Goal: Communication & Community: Answer question/provide support

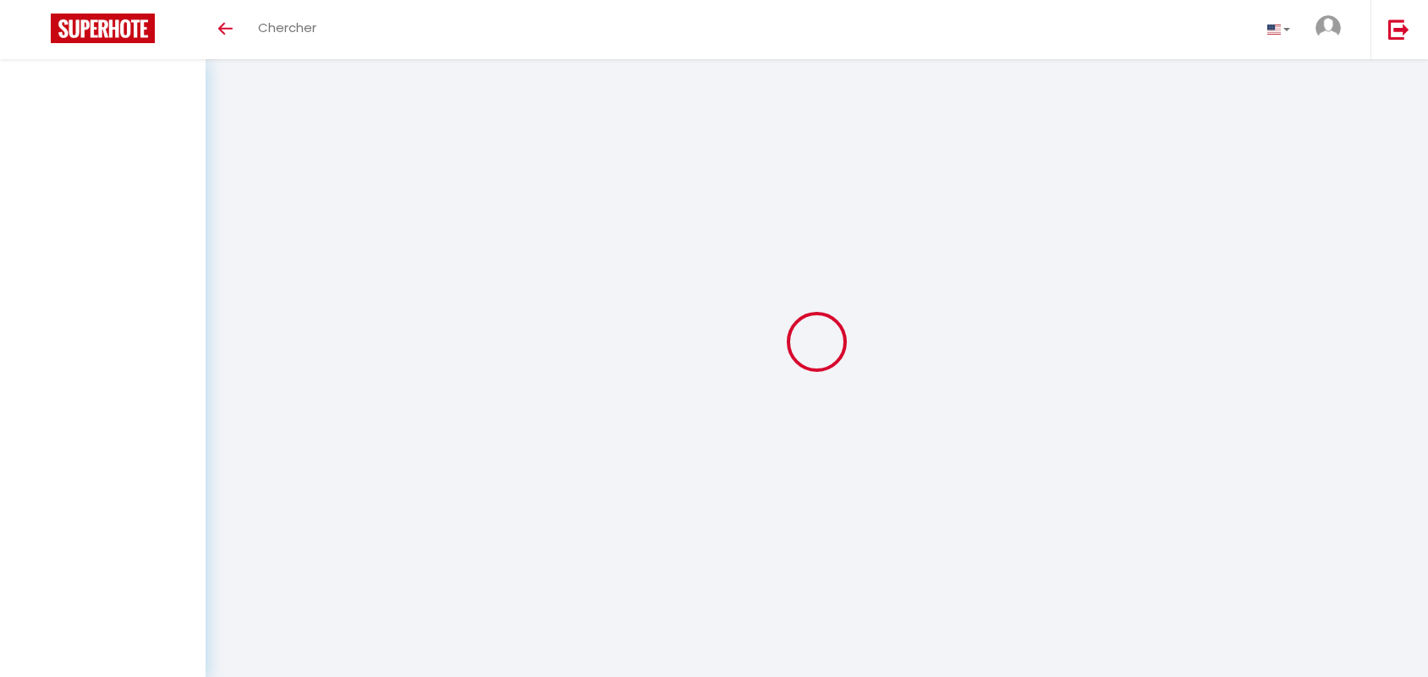
select select "message"
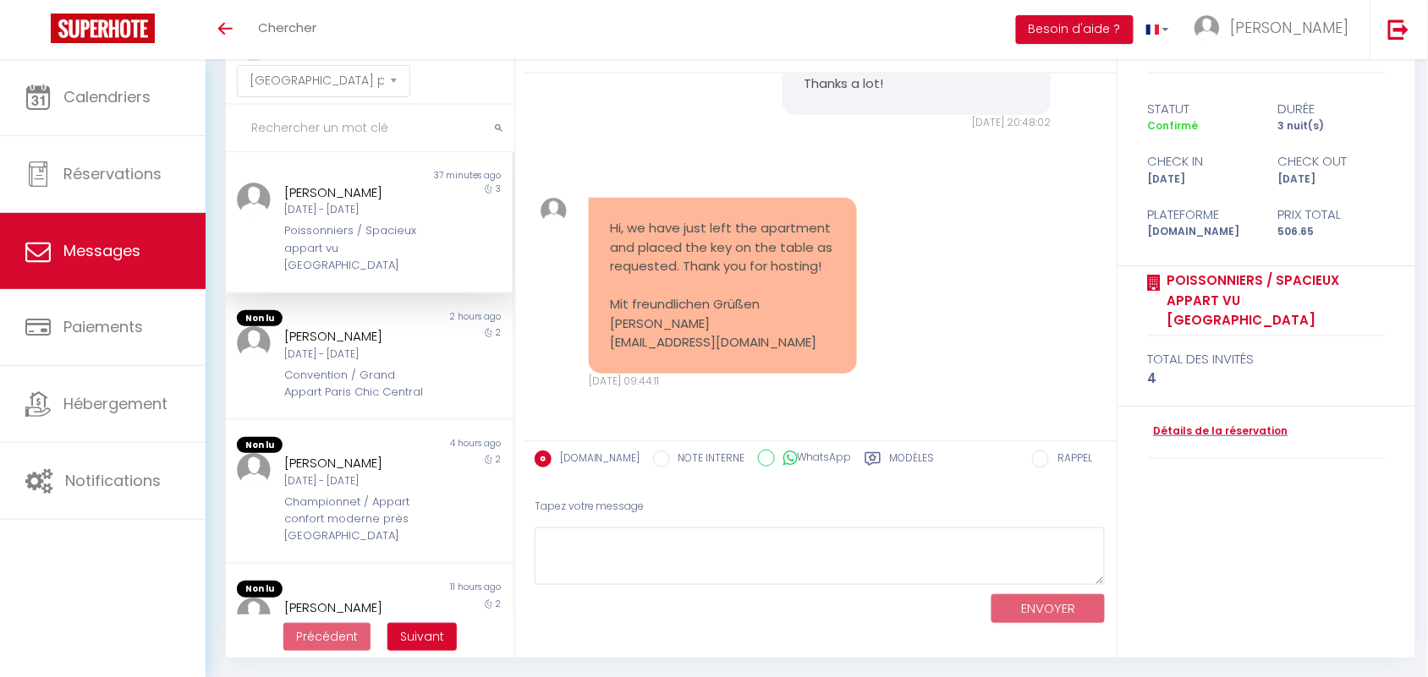
click at [268, 128] on input "text" at bounding box center [370, 128] width 288 height 47
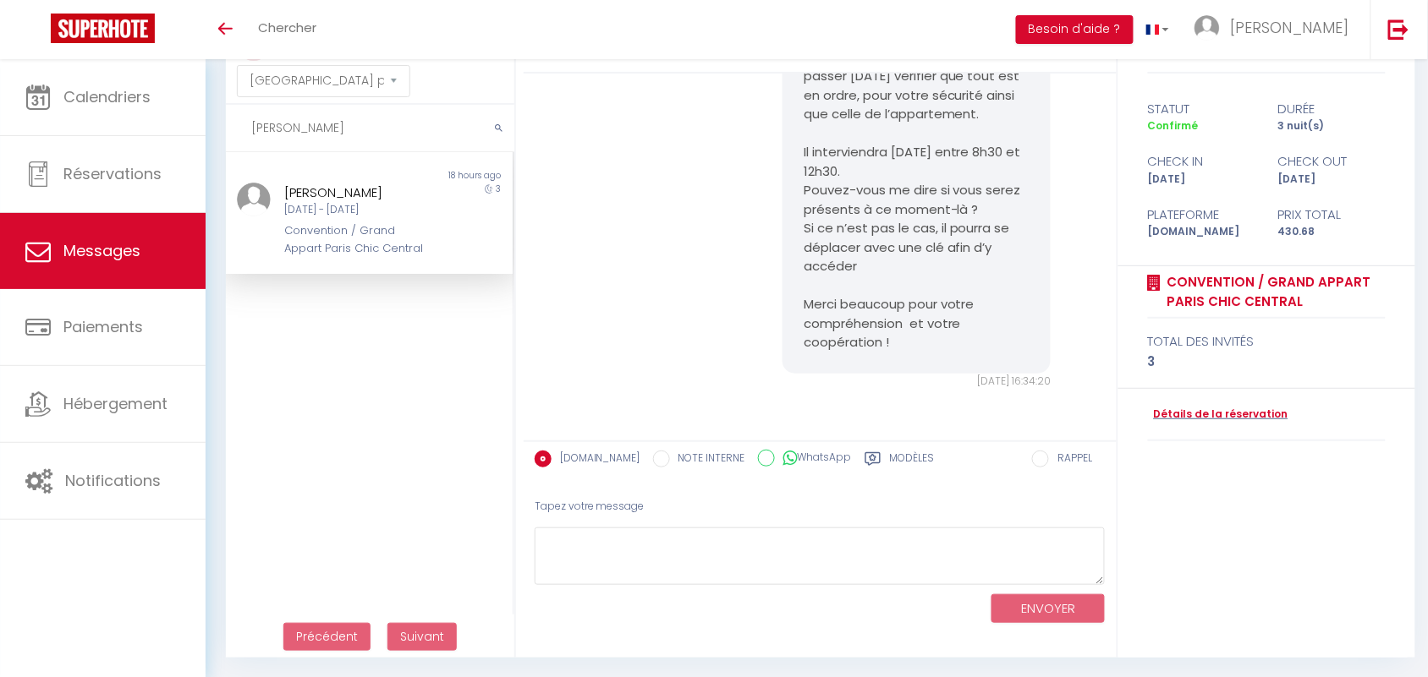
scroll to position [10959, 0]
type input "giulia"
click at [326, 218] on div "Giulia Perna Dim 07 Sep - Mer 10 Sep Convention / Grand Appart Paris Chic Centr…" at bounding box center [356, 220] width 167 height 74
drag, startPoint x: 289, startPoint y: 121, endPoint x: 224, endPoint y: 127, distance: 65.4
click at [224, 127] on div "MESSAGES Trier par date de réservation Trier par date de message giulia Non lu …" at bounding box center [365, 340] width 301 height 638
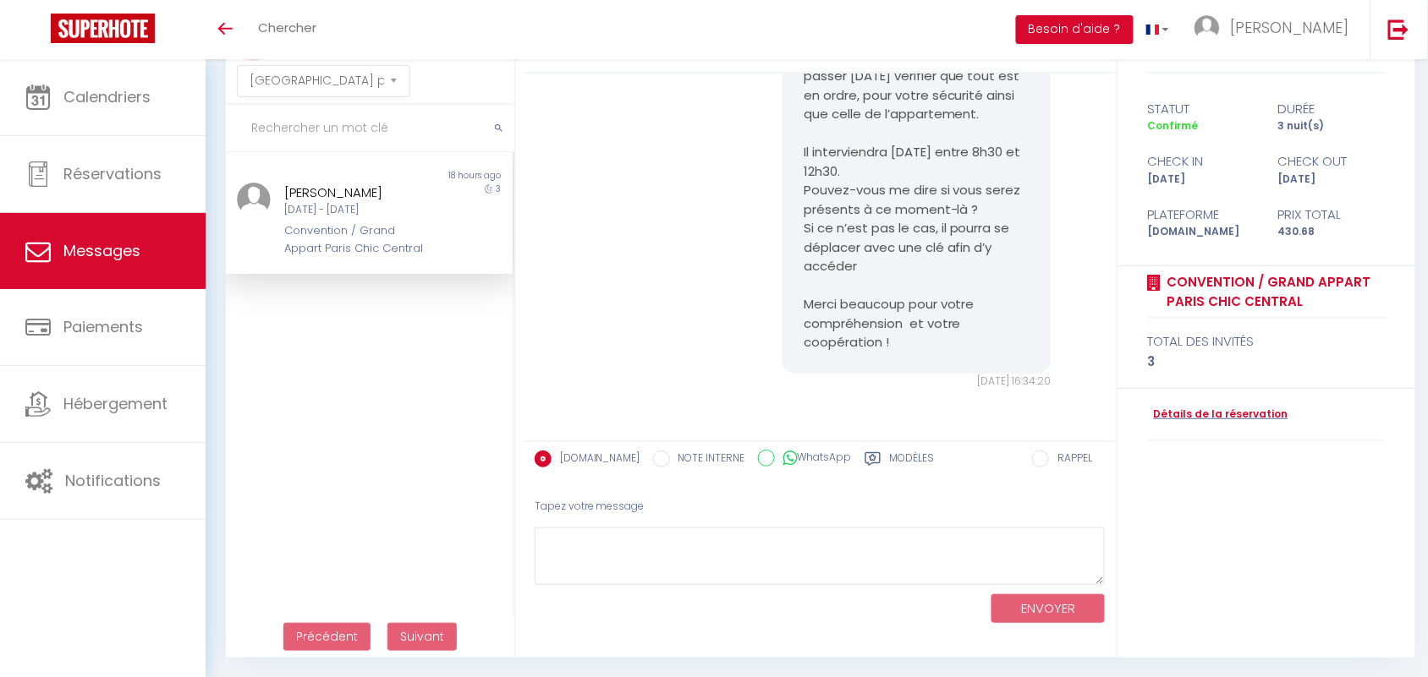
click at [699, 167] on div "Bonjour Giulia, J'espère que vous allez bien et que votre séjour se passe au mi…" at bounding box center [819, 132] width 581 height 583
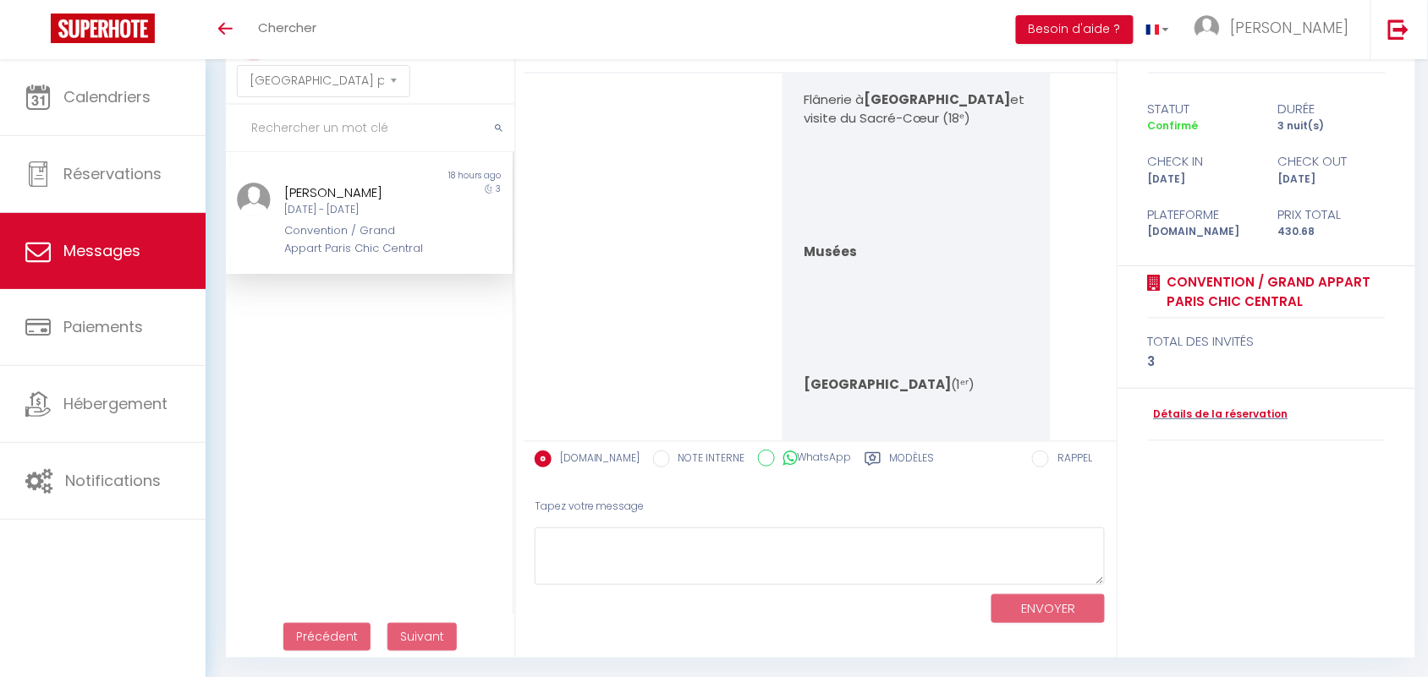
scroll to position [8739, 0]
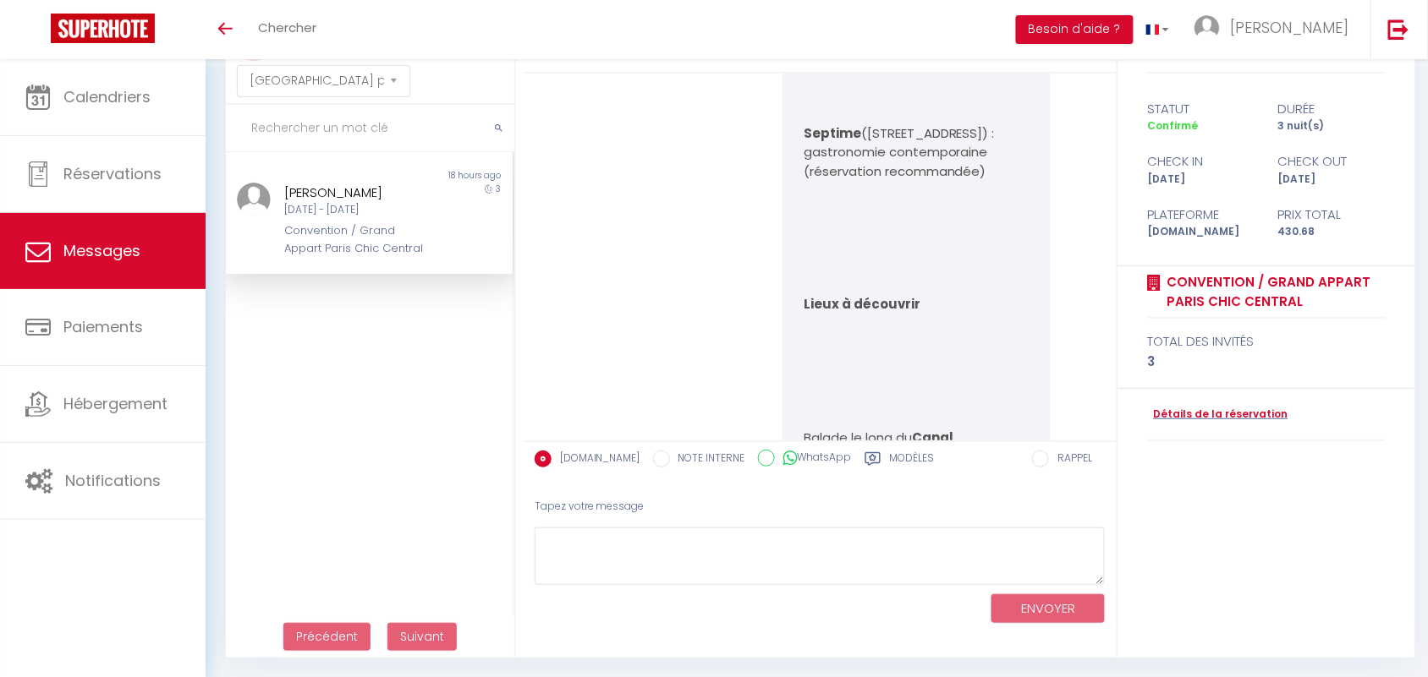
click at [301, 121] on input "text" at bounding box center [370, 128] width 288 height 47
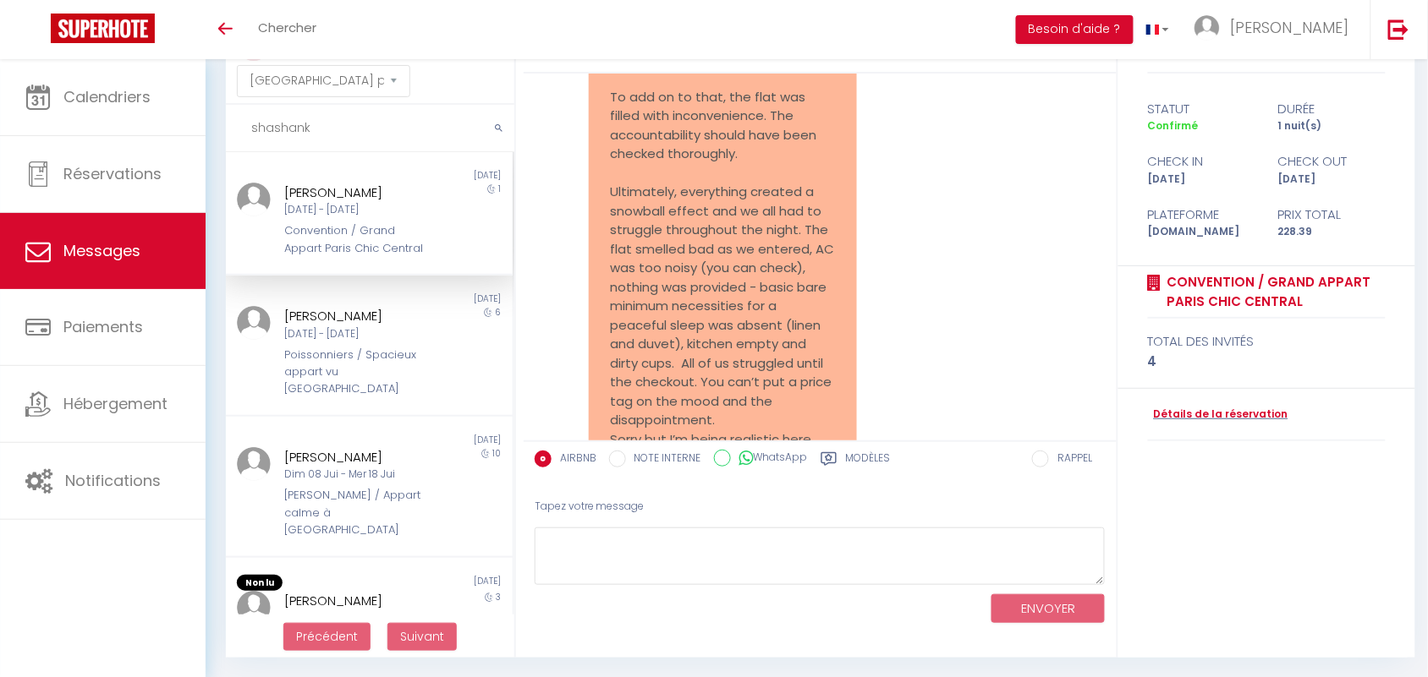
scroll to position [16541, 0]
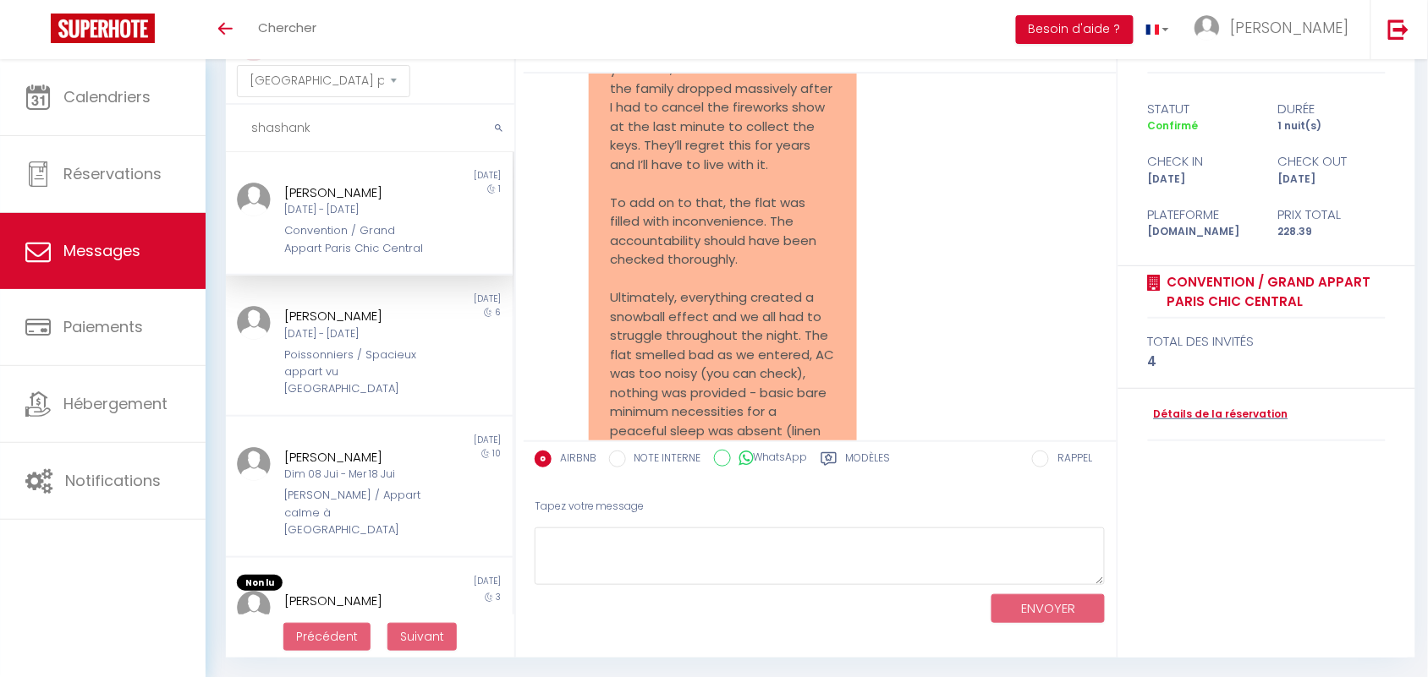
type input "shashank"
drag, startPoint x: 630, startPoint y: 230, endPoint x: 738, endPoint y: 341, distance: 154.9
click at [738, 341] on pre "Hello Drystan, Cutting to the chase - 20% isn’t sufficient. I’ll think about an…" at bounding box center [723, 231] width 226 height 647
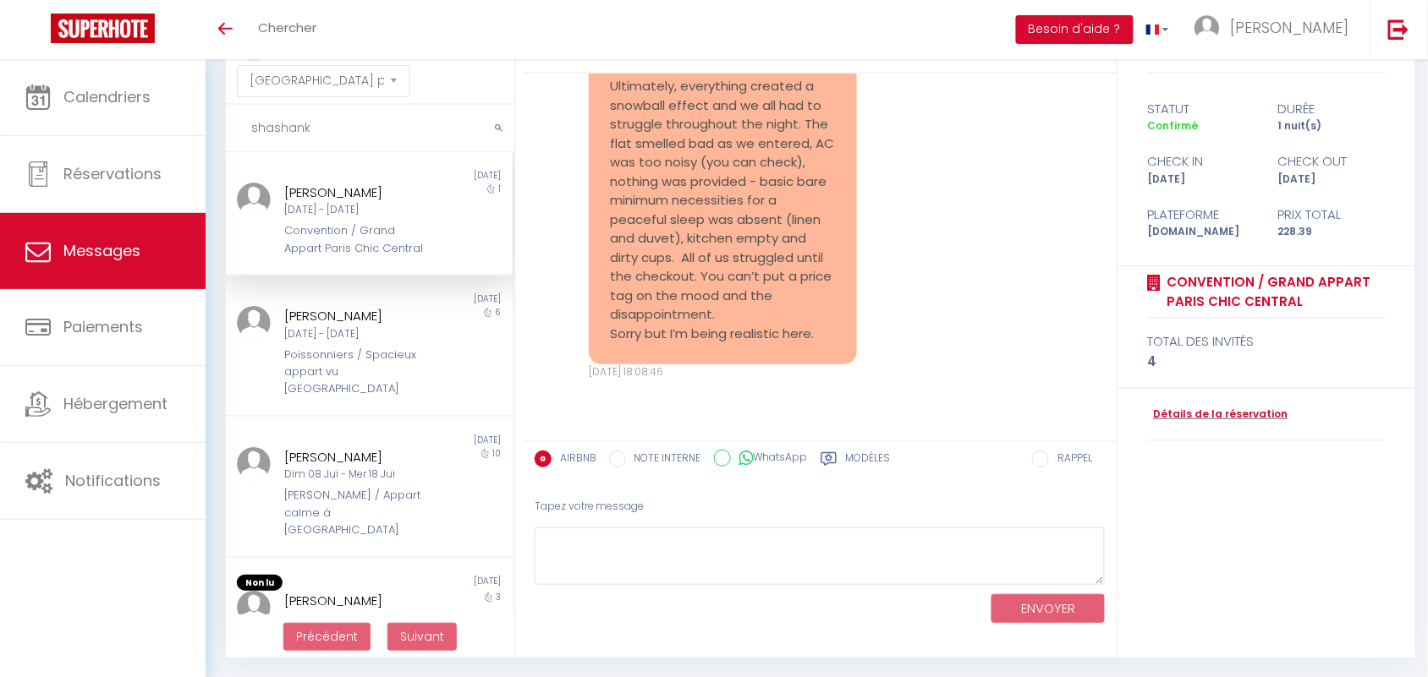
drag, startPoint x: 648, startPoint y: 217, endPoint x: 733, endPoint y: 260, distance: 95.7
click at [733, 260] on pre "Hello Drystan, Cutting to the chase - 20% isn’t sufficient. I’ll think about an…" at bounding box center [723, 19] width 226 height 647
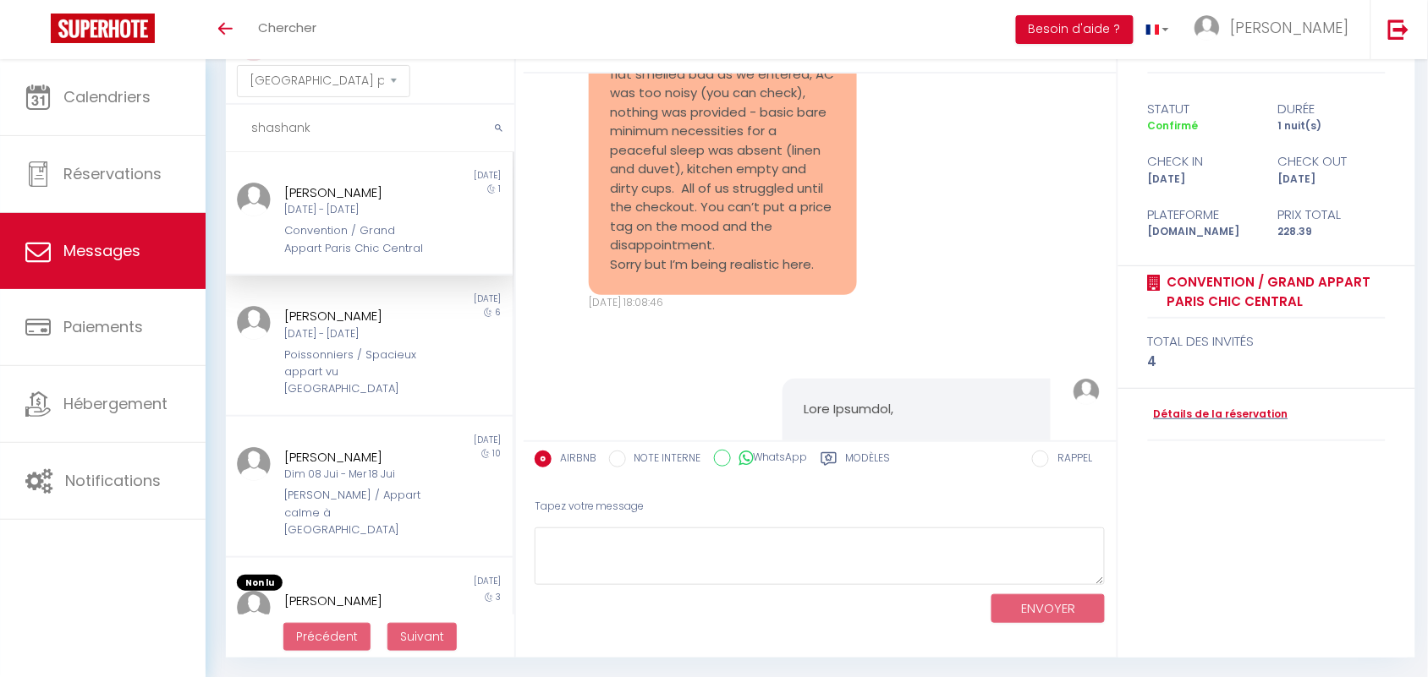
scroll to position [16858, 0]
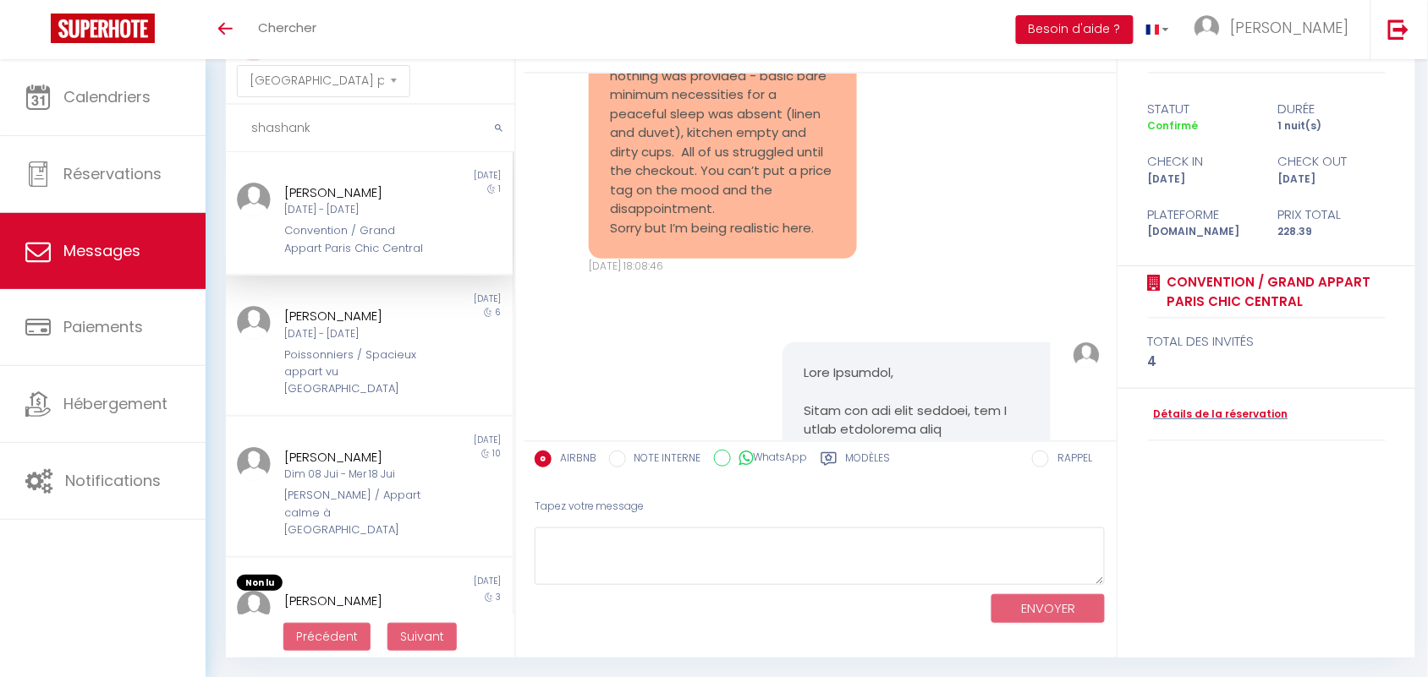
drag, startPoint x: 636, startPoint y: 201, endPoint x: 713, endPoint y: 262, distance: 98.1
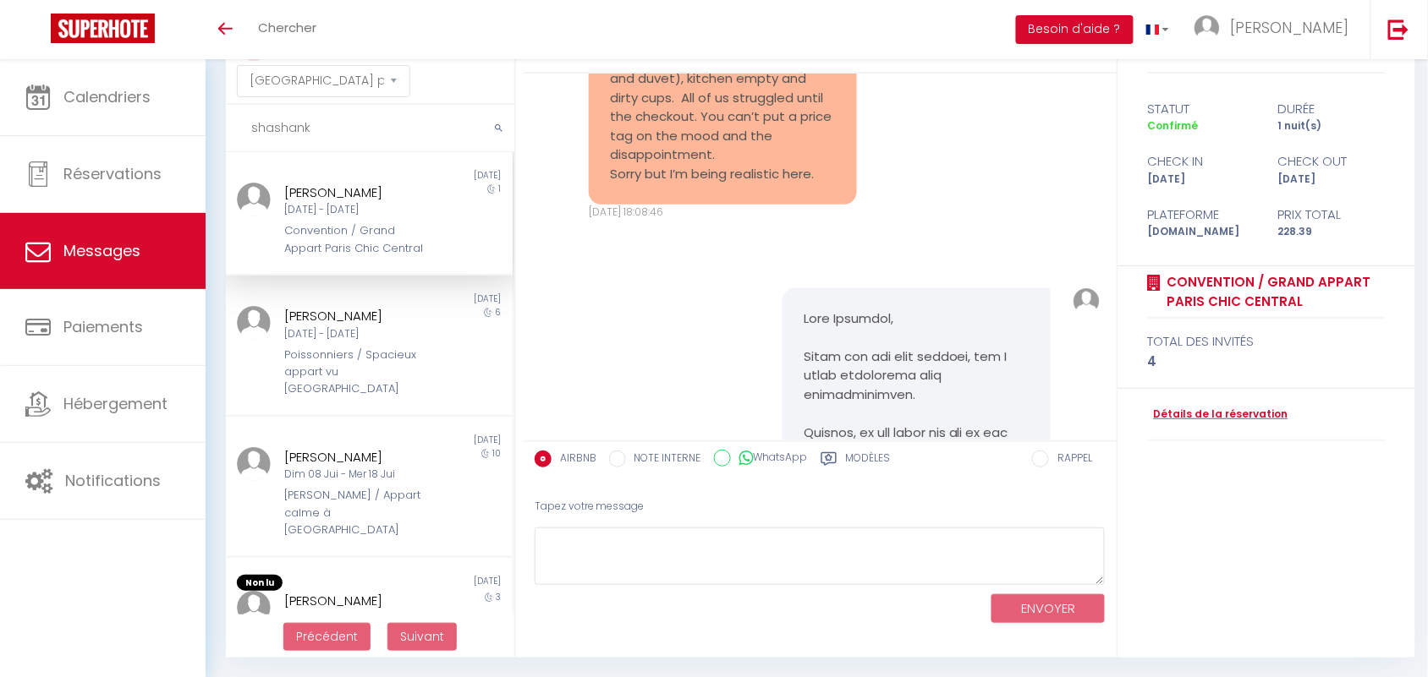
scroll to position [16963, 0]
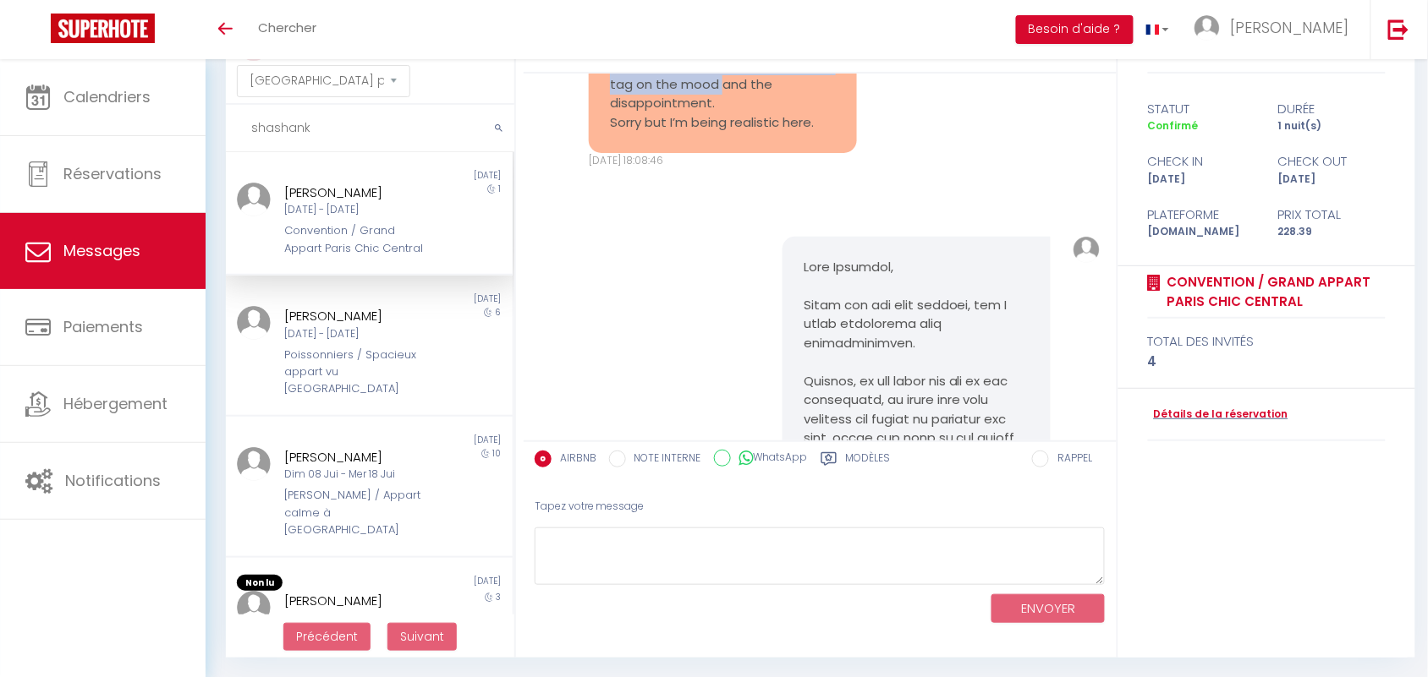
drag, startPoint x: 635, startPoint y: 217, endPoint x: 758, endPoint y: 320, distance: 159.7
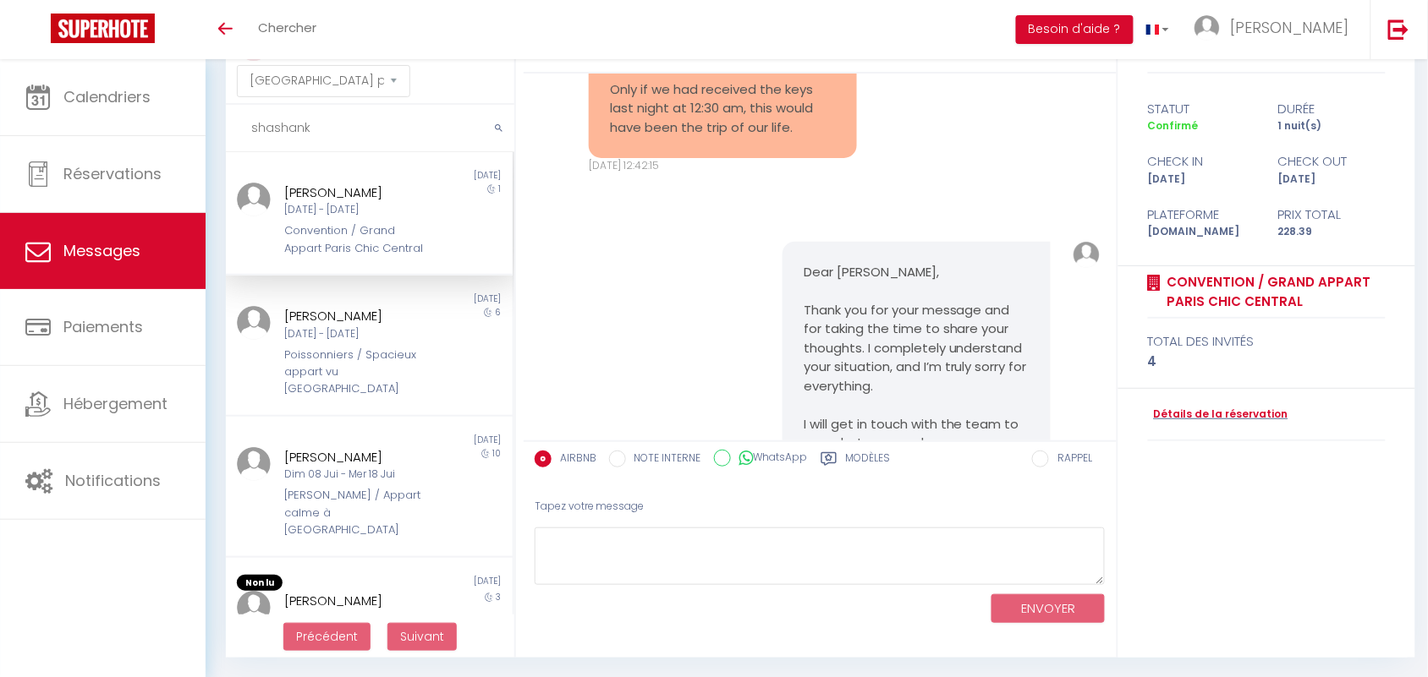
scroll to position [15061, 0]
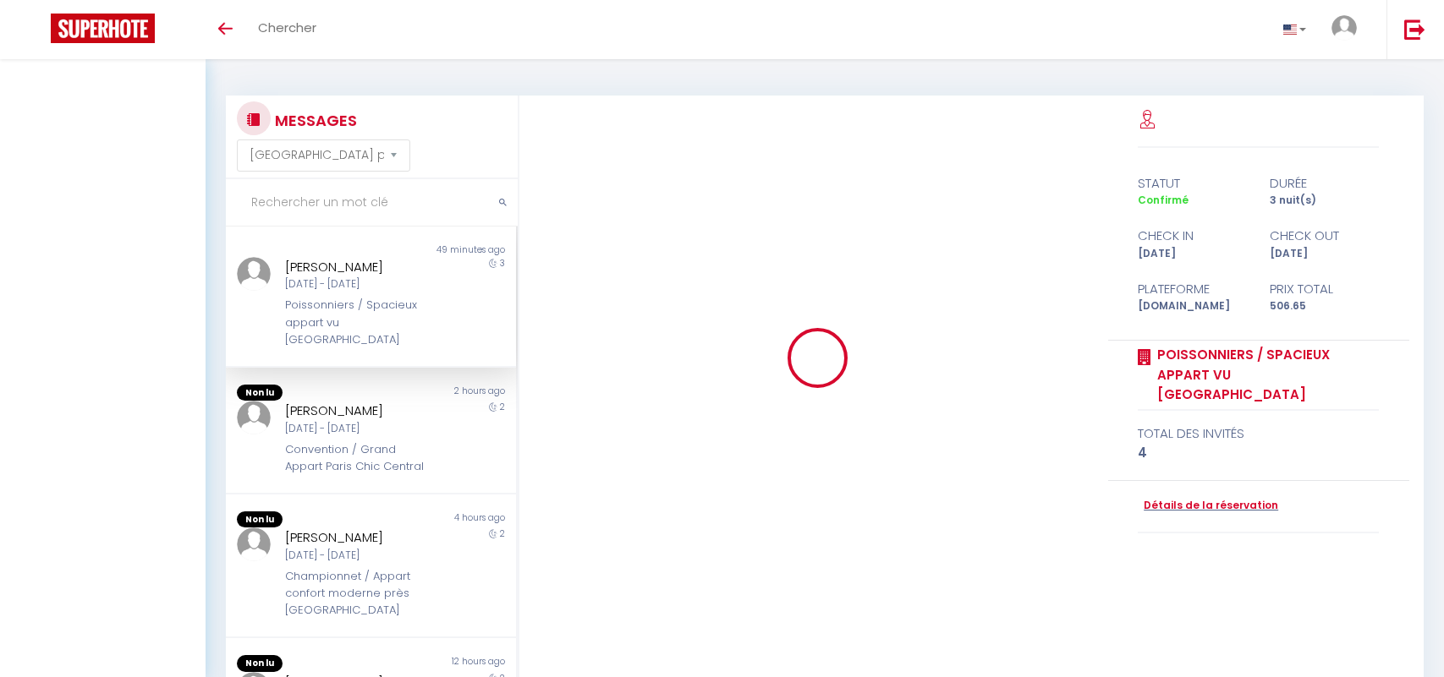
select select "message"
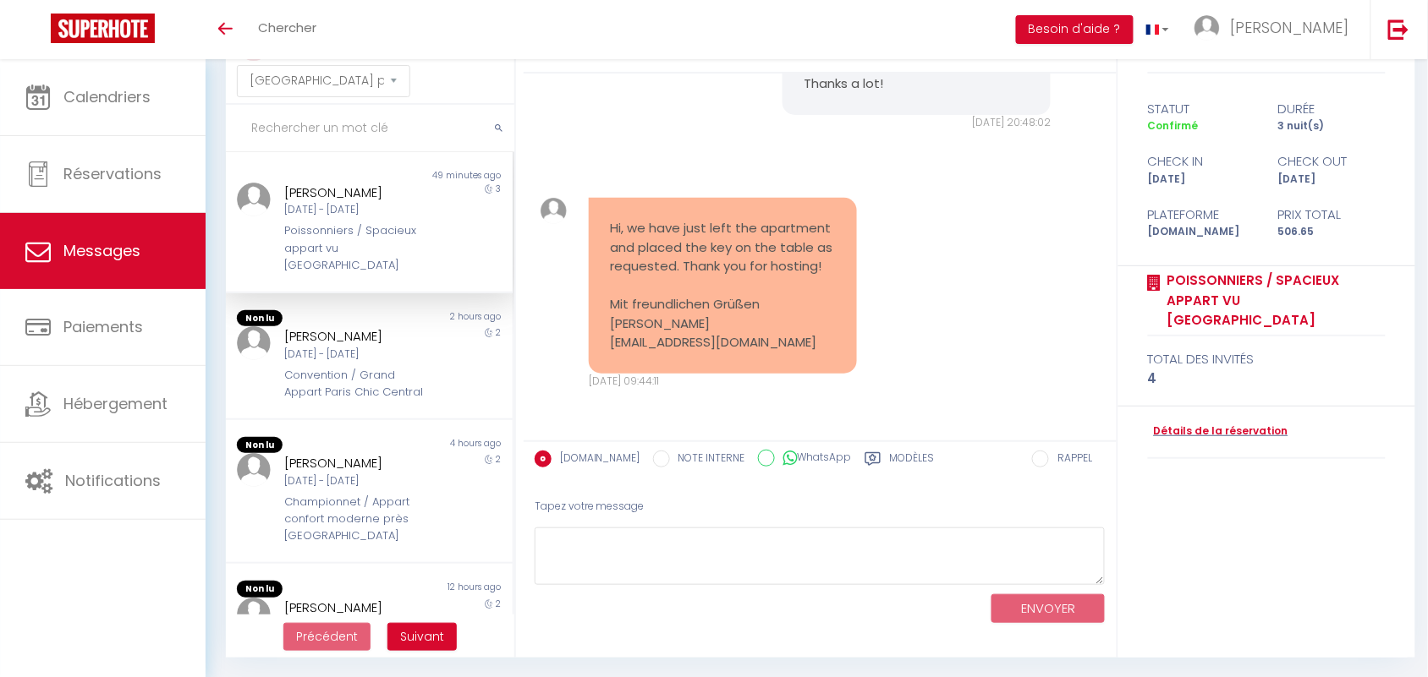
scroll to position [11207, 0]
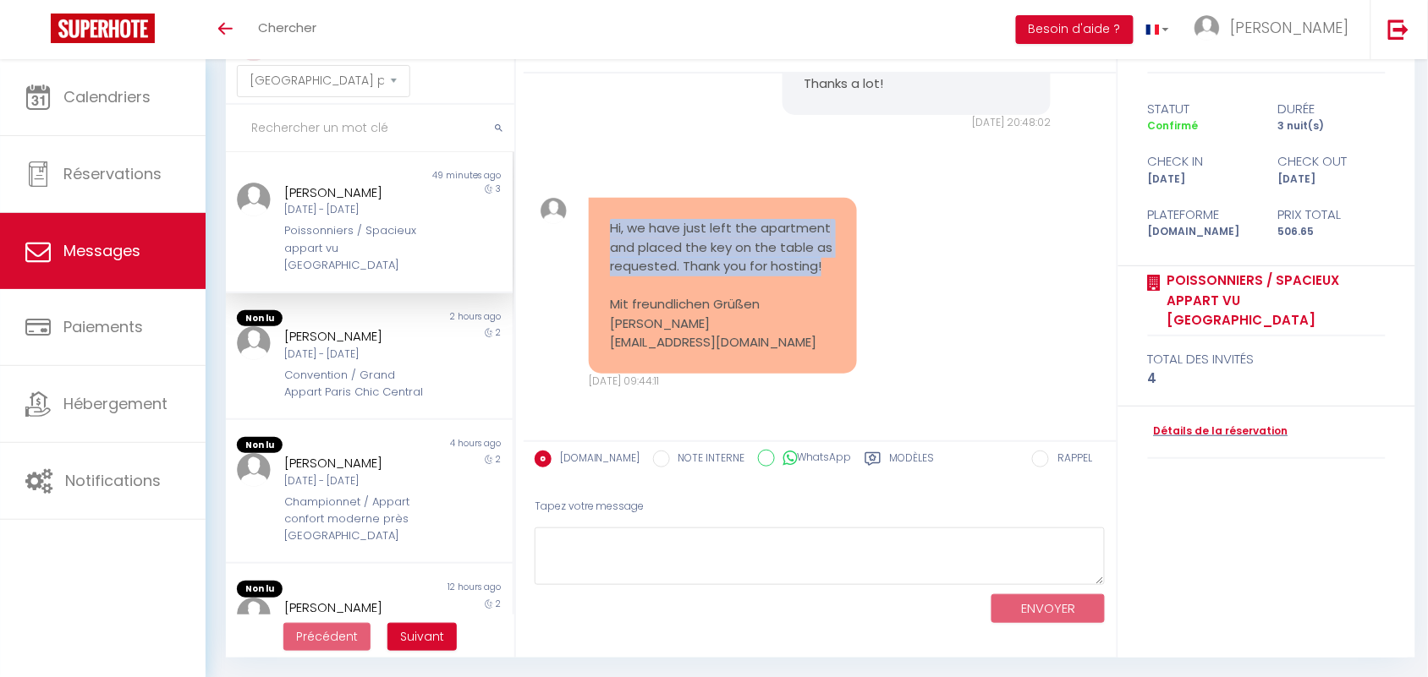
drag, startPoint x: 600, startPoint y: 199, endPoint x: 677, endPoint y: 267, distance: 103.0
click at [677, 267] on div "Hi, we have just left the apartment and placed the key on the table as requeste…" at bounding box center [723, 286] width 268 height 176
copy pre "Hi, we have just left the apartment and placed the key on the table as requeste…"
click at [619, 548] on textarea at bounding box center [819, 557] width 571 height 58
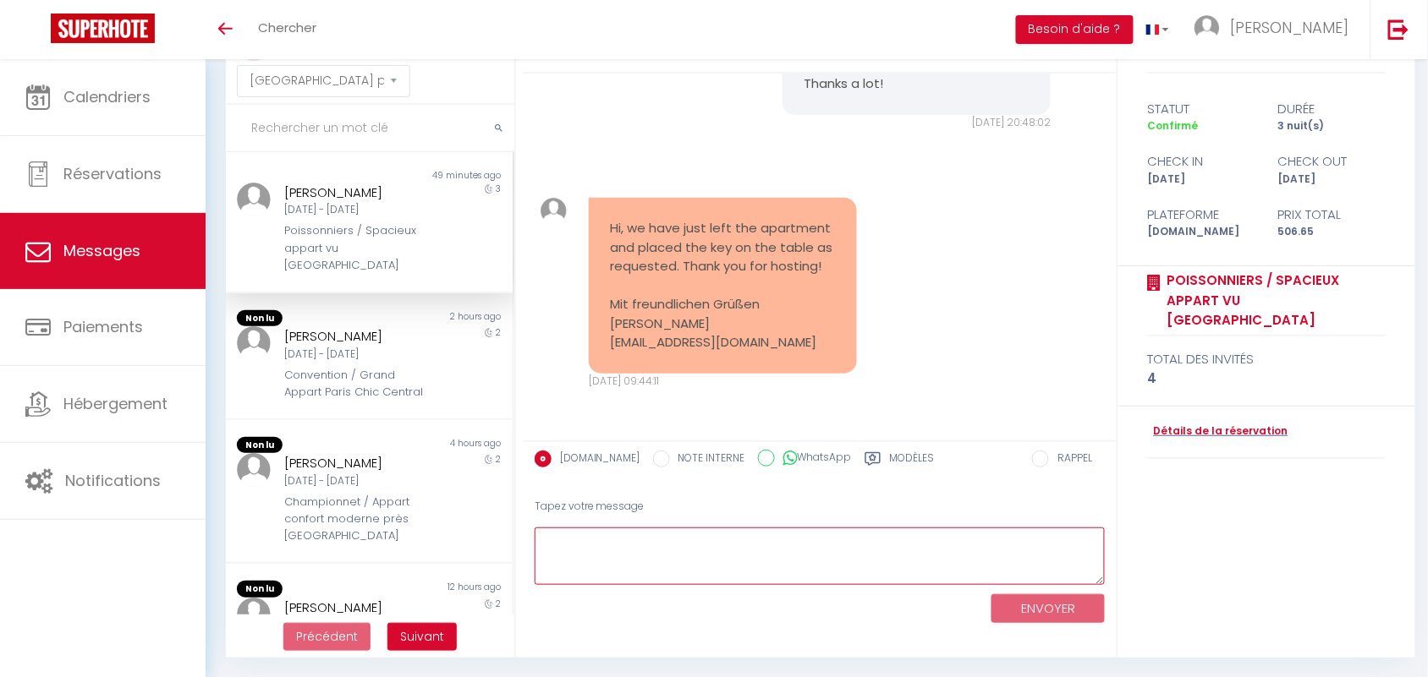
paste textarea "Thank you so much for choosing the apartment and for your trust. It was a pleas…"
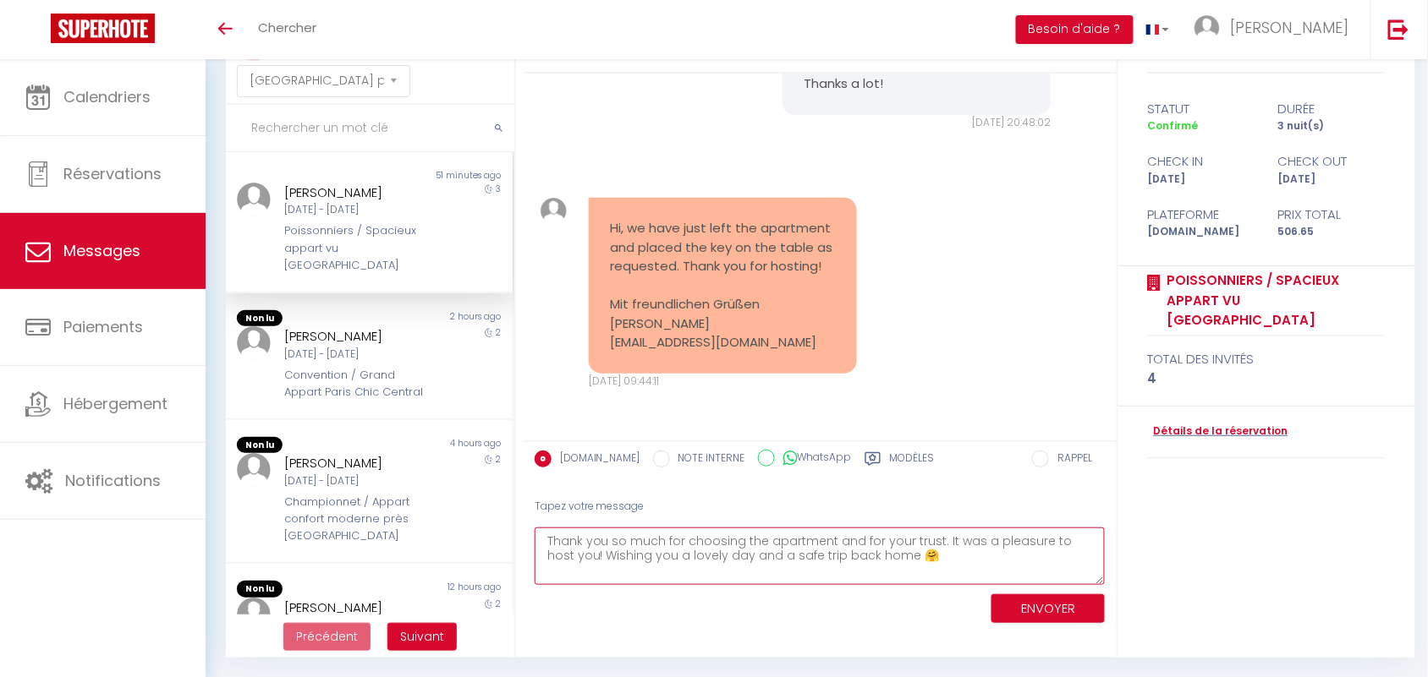
click at [541, 535] on textarea "Thank you so much for choosing the apartment and for your trust. It was a pleas…" at bounding box center [819, 557] width 571 height 58
click at [551, 539] on textarea "Thank you so much for choosing the apartment and for your trust. It was a pleas…" at bounding box center [819, 557] width 571 height 58
type textarea "Hi Andrei, Thank you so much for choosing the apartment and for your trust. It …"
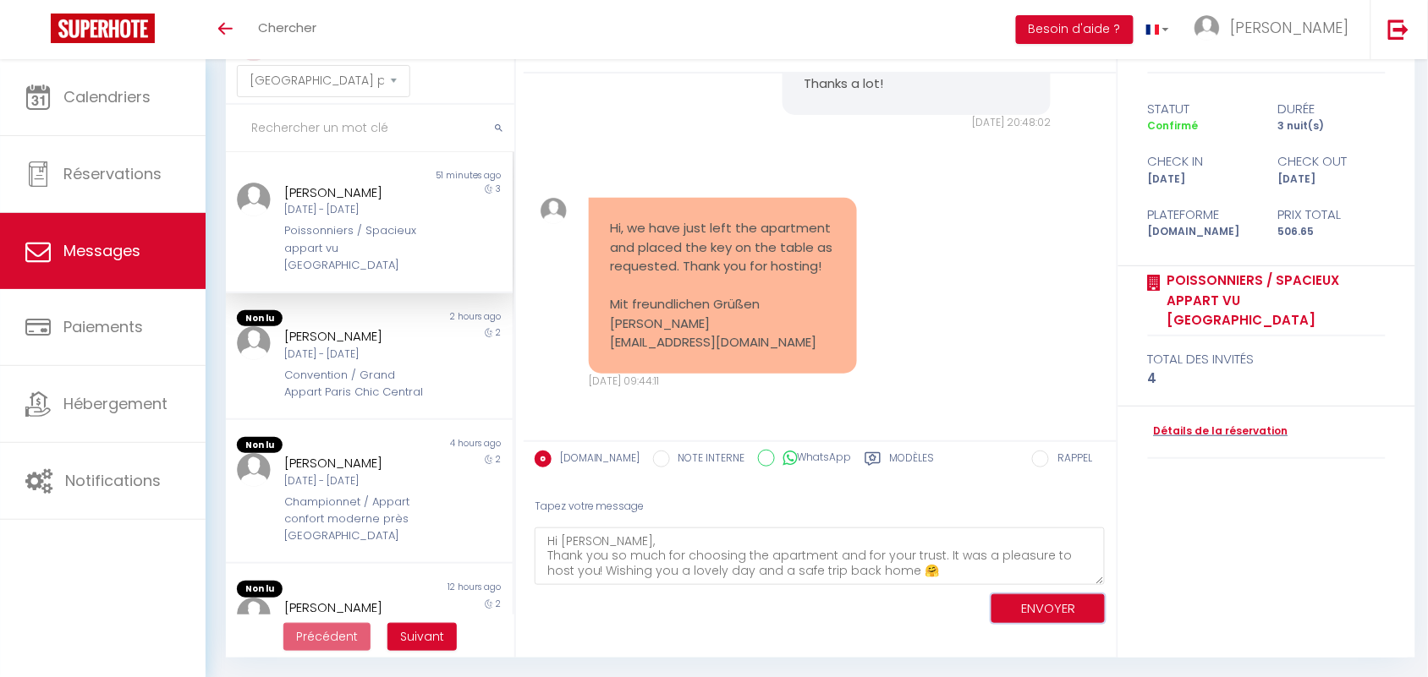
click at [1013, 603] on button "ENVOYER" at bounding box center [1047, 610] width 113 height 30
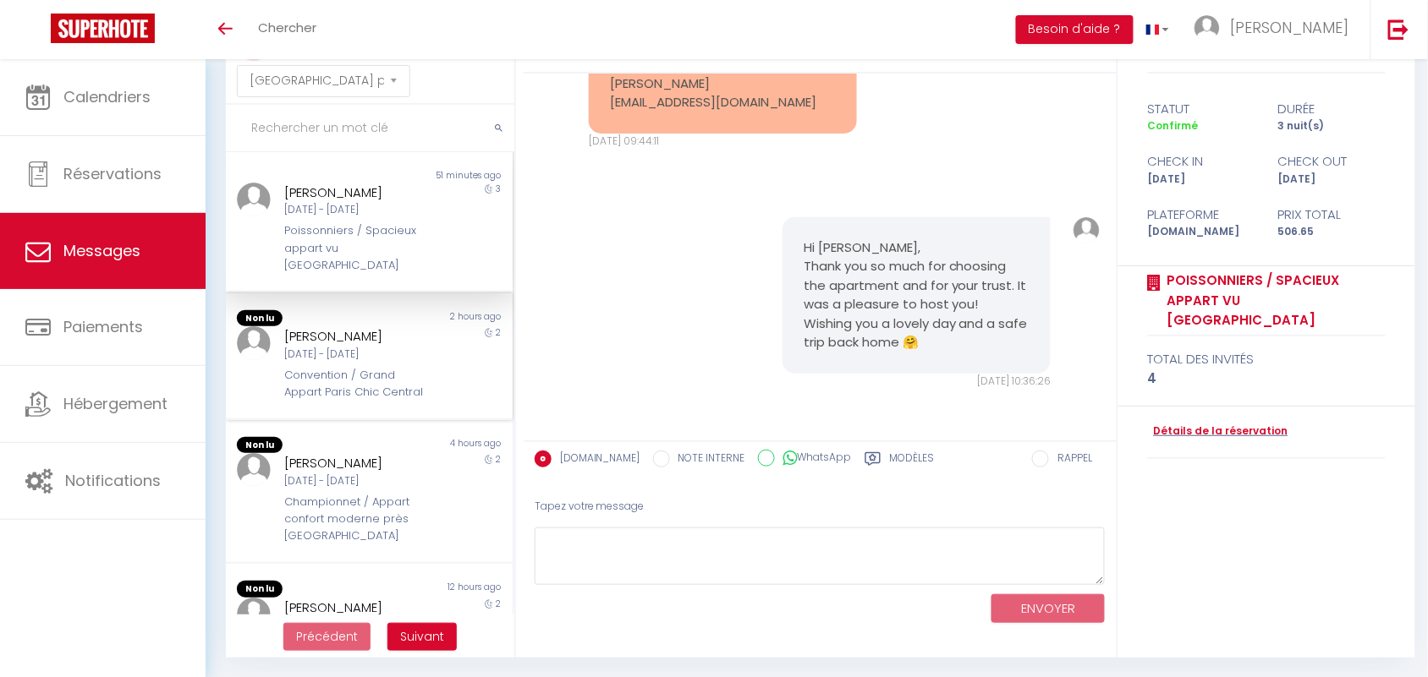
click at [334, 326] on div "[PERSON_NAME]" at bounding box center [357, 336] width 145 height 20
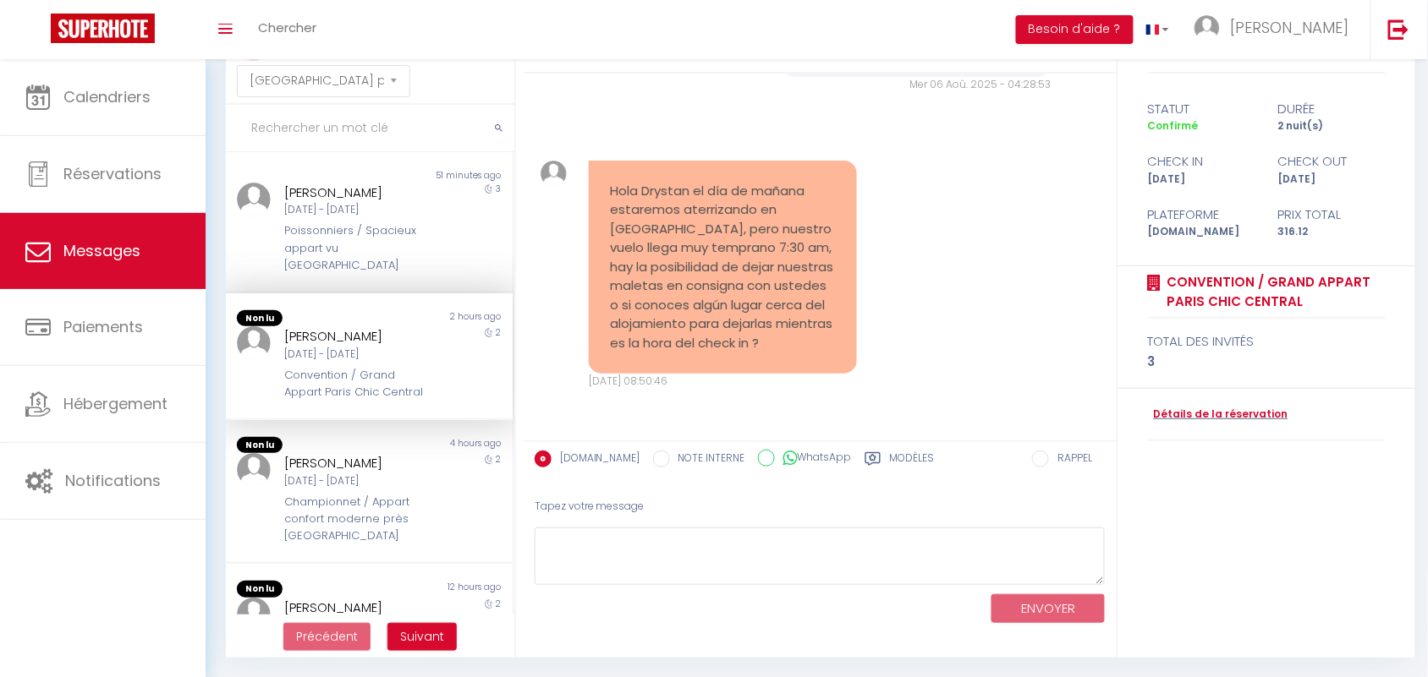
scroll to position [2335, 0]
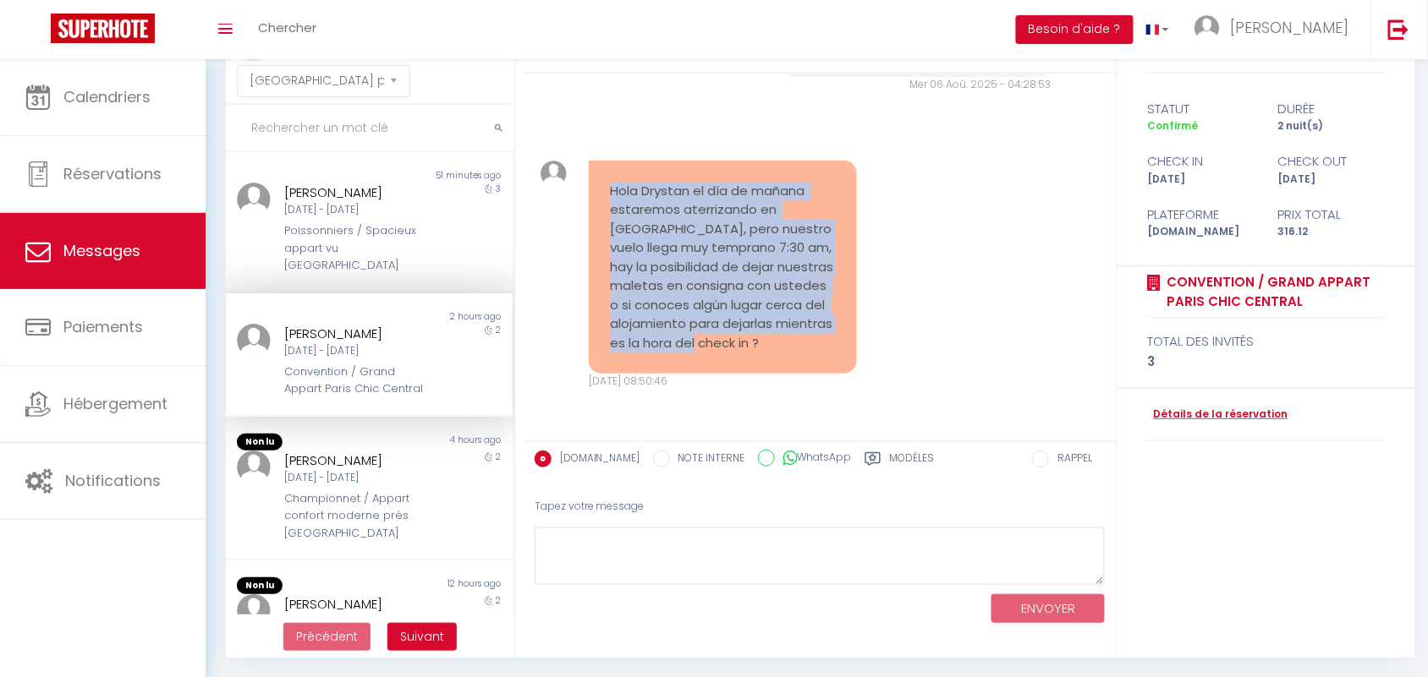
drag, startPoint x: 610, startPoint y: 178, endPoint x: 831, endPoint y: 344, distance: 277.2
click at [831, 344] on div "Hola Drystan el día de mañana estaremos aterrizando en Paris, pero nuestro vuel…" at bounding box center [723, 268] width 268 height 214
copy pre "Hola Drystan el día de mañana estaremos aterrizando en Paris, pero nuestro vuel…"
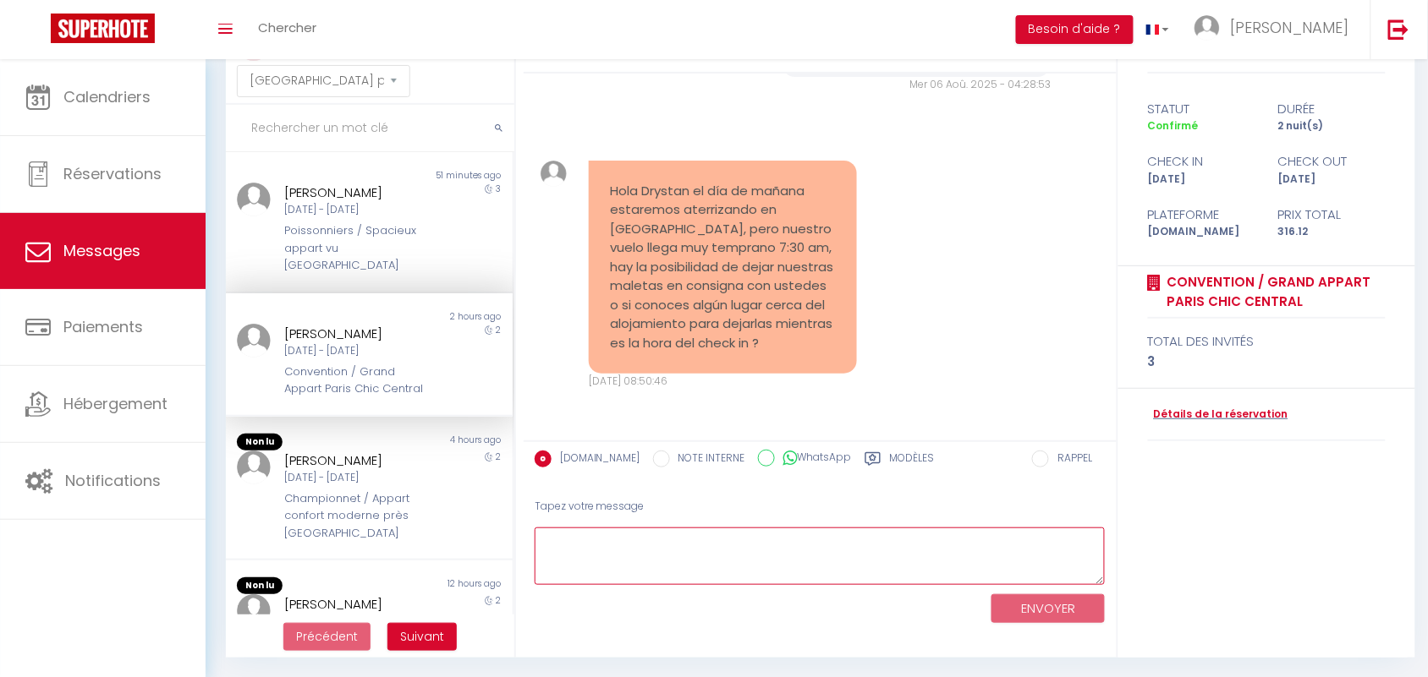
click at [647, 551] on textarea at bounding box center [819, 557] width 571 height 58
paste textarea "Hello, Unfortunately, it won’t be possible to access the apartment that early a…"
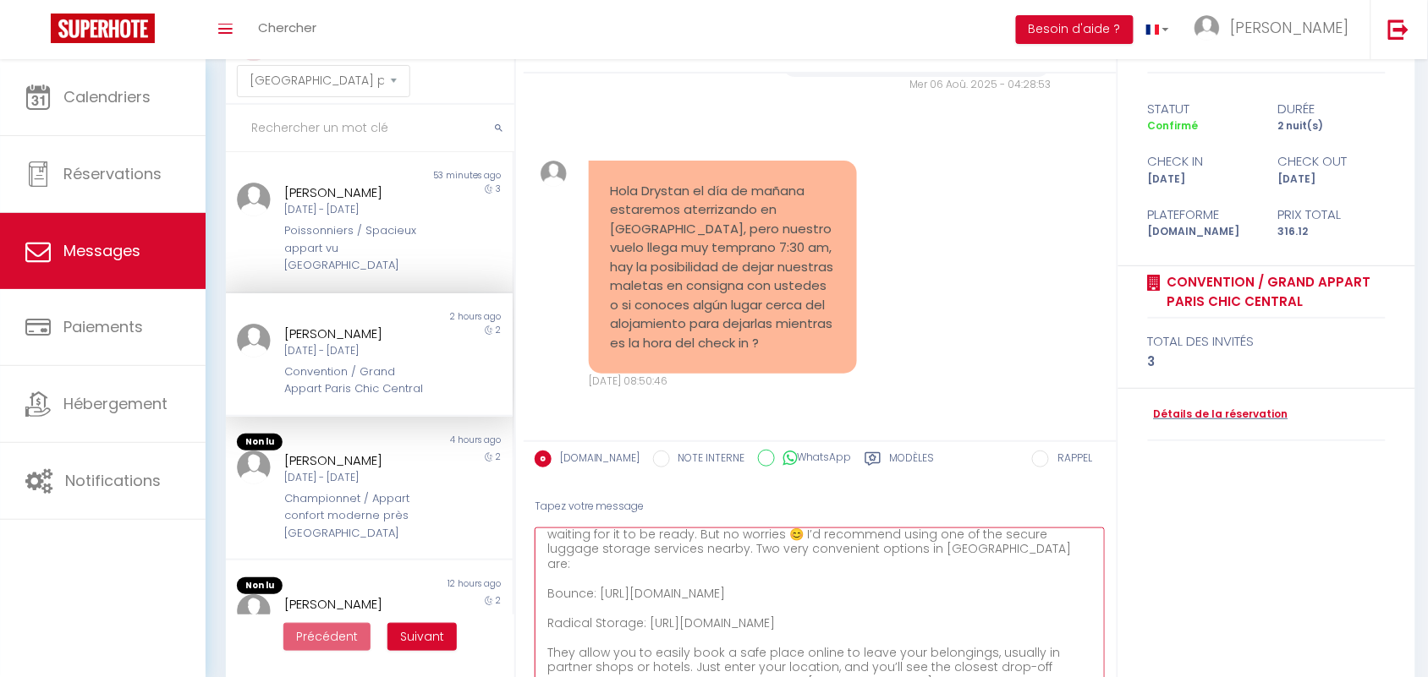
scroll to position [15, 0]
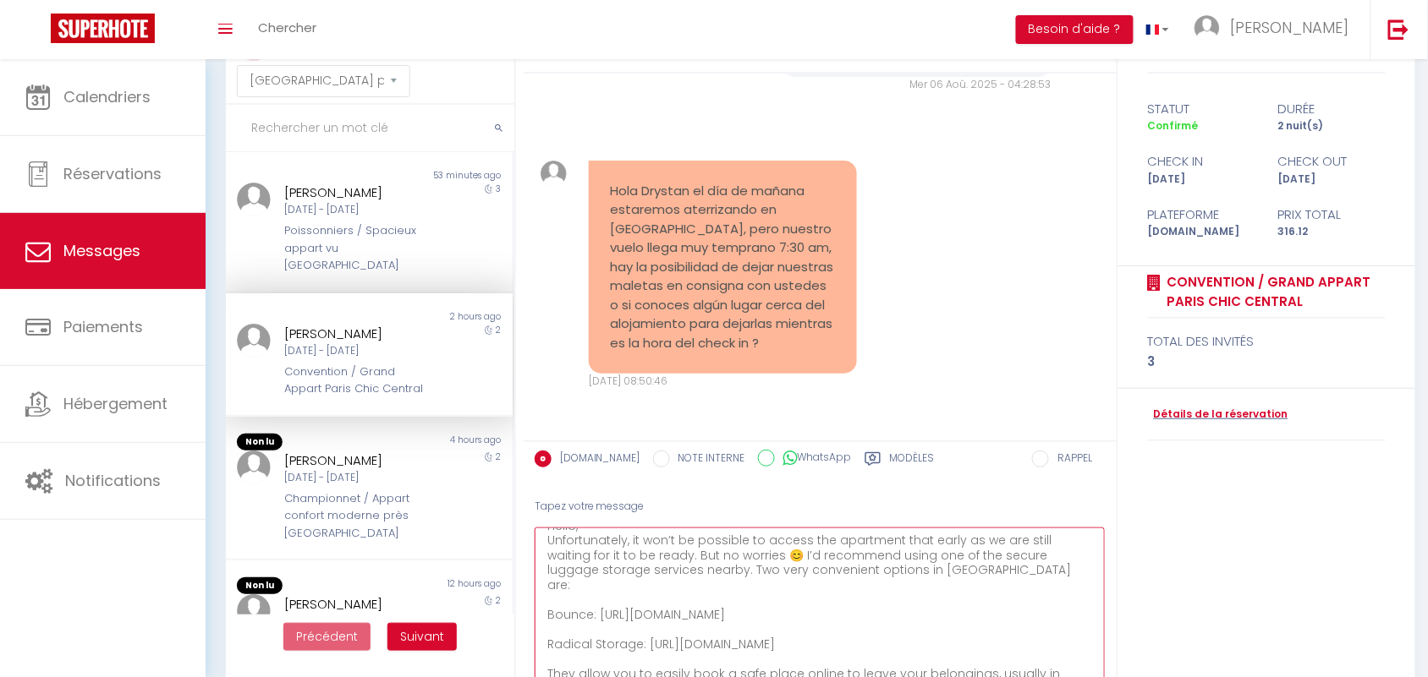
drag, startPoint x: 1089, startPoint y: 571, endPoint x: 830, endPoint y: 640, distance: 267.9
click at [1127, 603] on html "🟢 Des questions ou besoin d'assistance pour la migration AirBnB? Connectez-vous…" at bounding box center [714, 264] width 1428 height 677
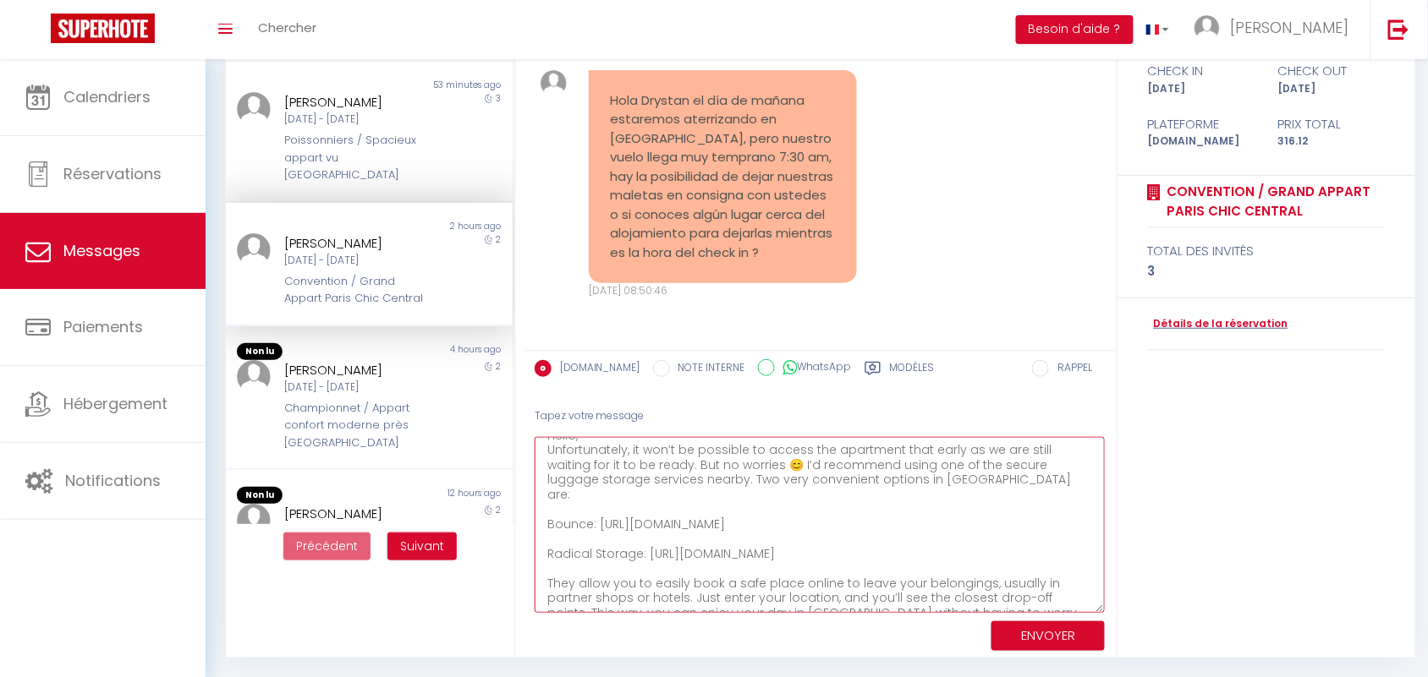
scroll to position [0, 0]
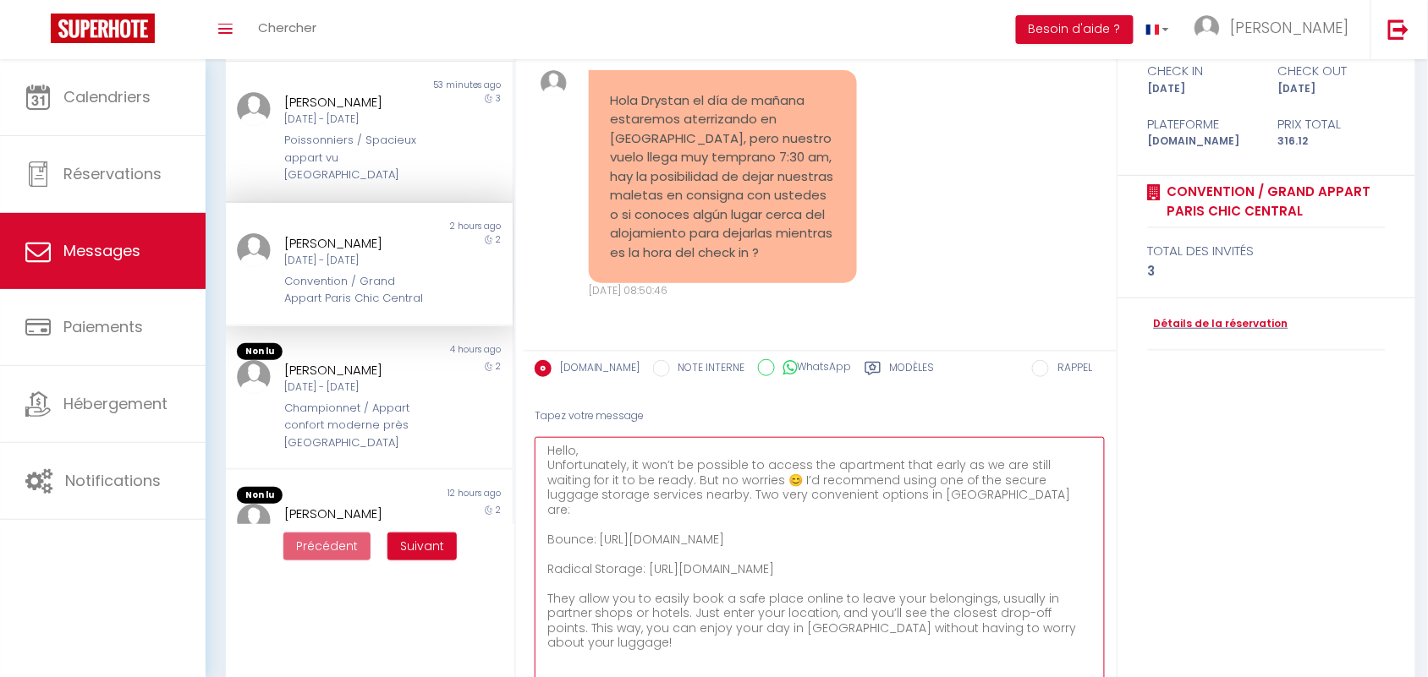
drag, startPoint x: 1102, startPoint y: 602, endPoint x: 1011, endPoint y: 627, distance: 93.8
click at [1110, 513] on html "🟢 Des questions ou besoin d'assistance pour la migration AirBnB? Connectez-vous…" at bounding box center [714, 173] width 1428 height 677
click at [578, 450] on textarea "Hello, Unfortunately, it won’t be possible to access the apartment that early a…" at bounding box center [819, 572] width 571 height 271
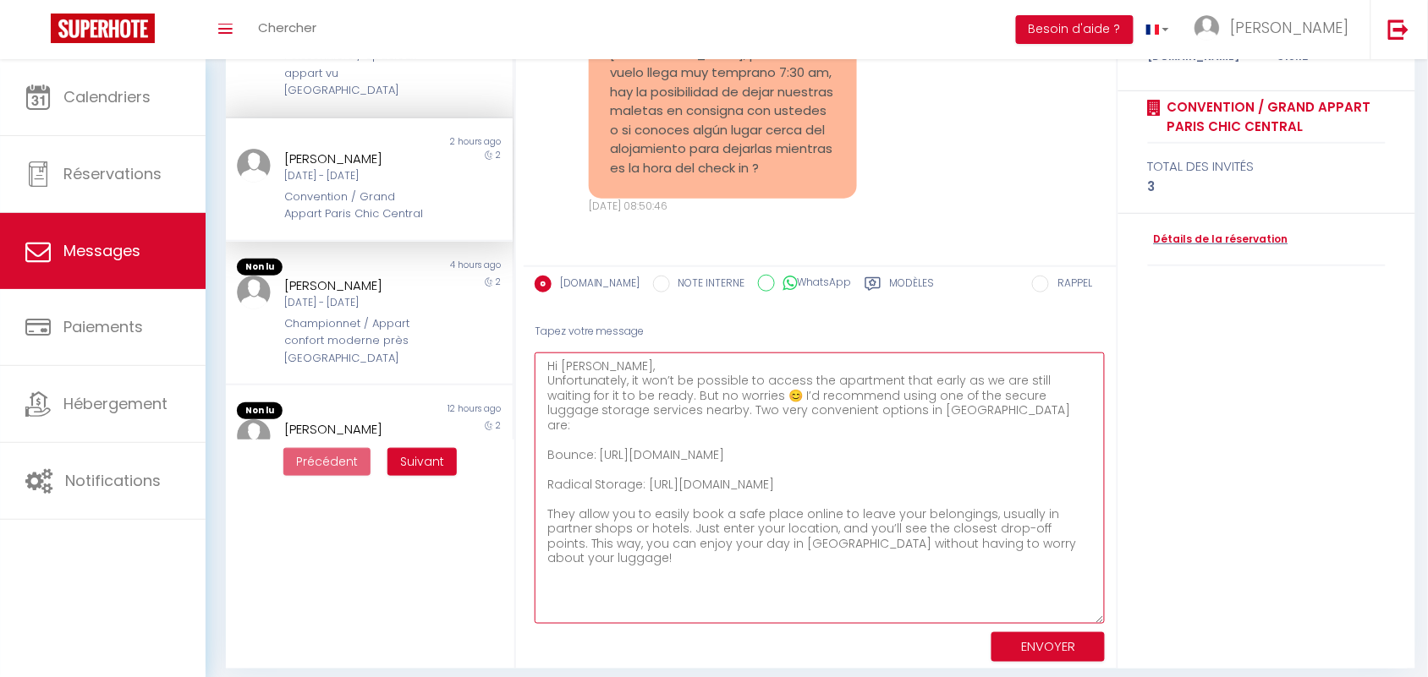
scroll to position [260, 0]
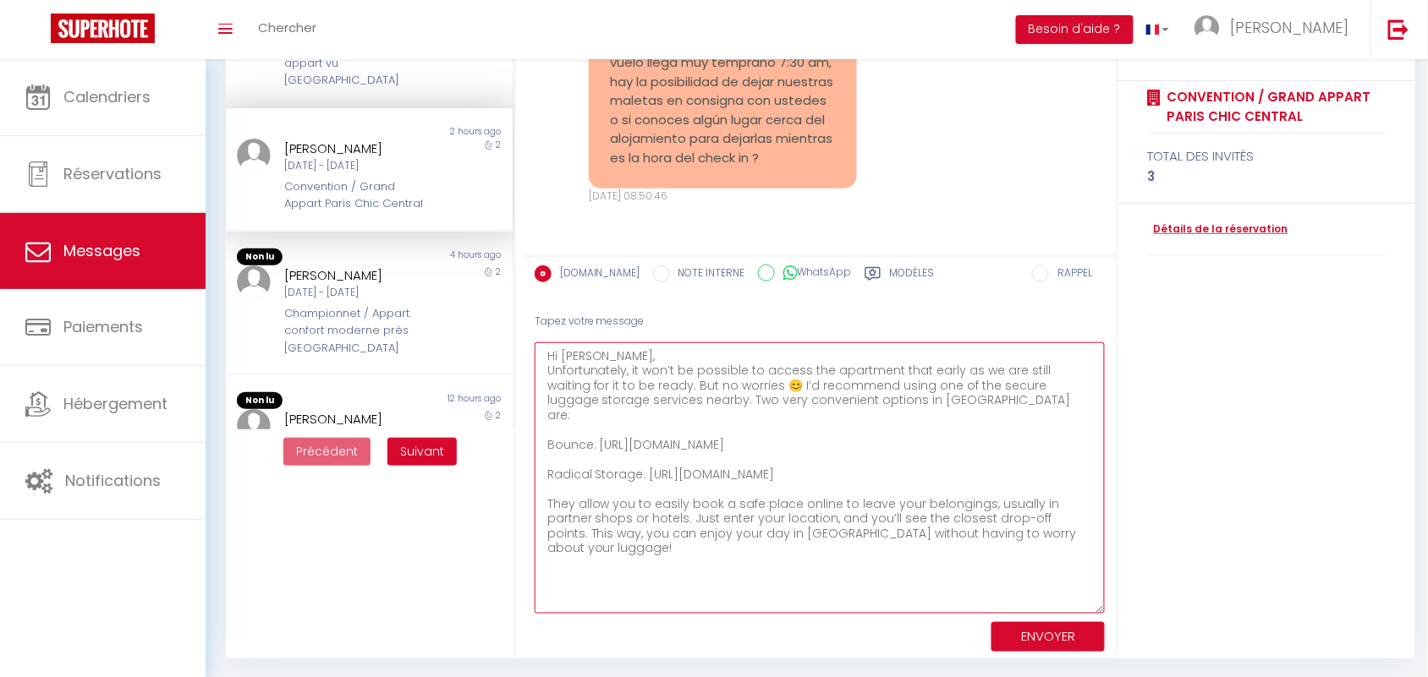
click at [1011, 522] on textarea "Hi Davis, Unfortunately, it won’t be possible to access the apartment that earl…" at bounding box center [819, 478] width 571 height 271
type textarea "Hi Davis, Unfortunately, it won’t be possible to access the apartment that earl…"
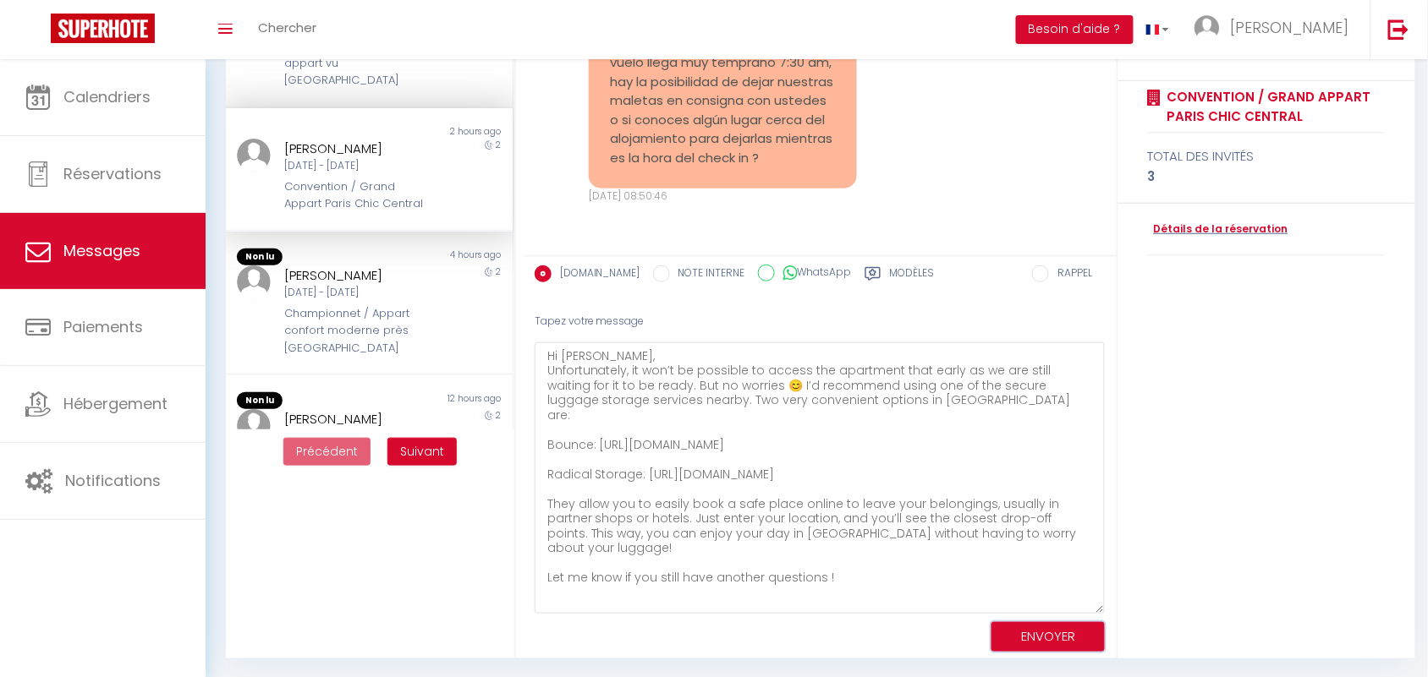
click at [1026, 631] on button "ENVOYER" at bounding box center [1047, 637] width 113 height 30
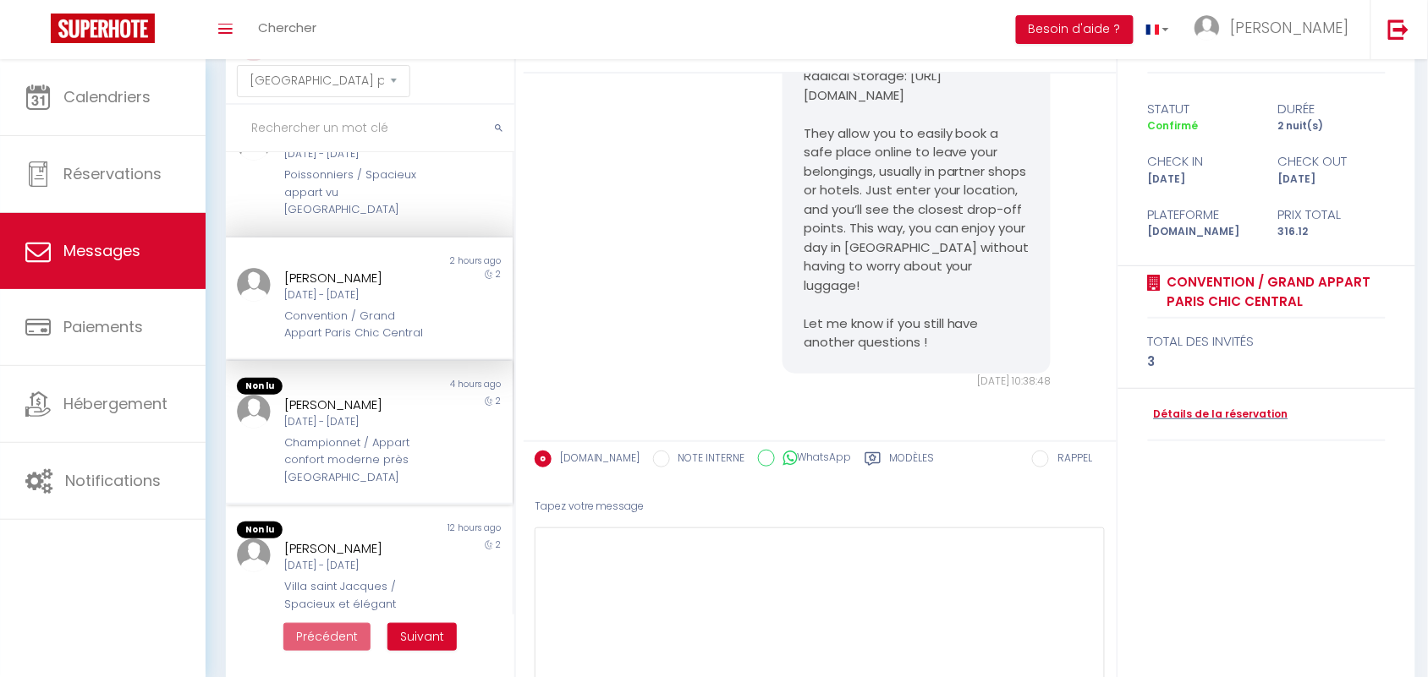
scroll to position [106, 0]
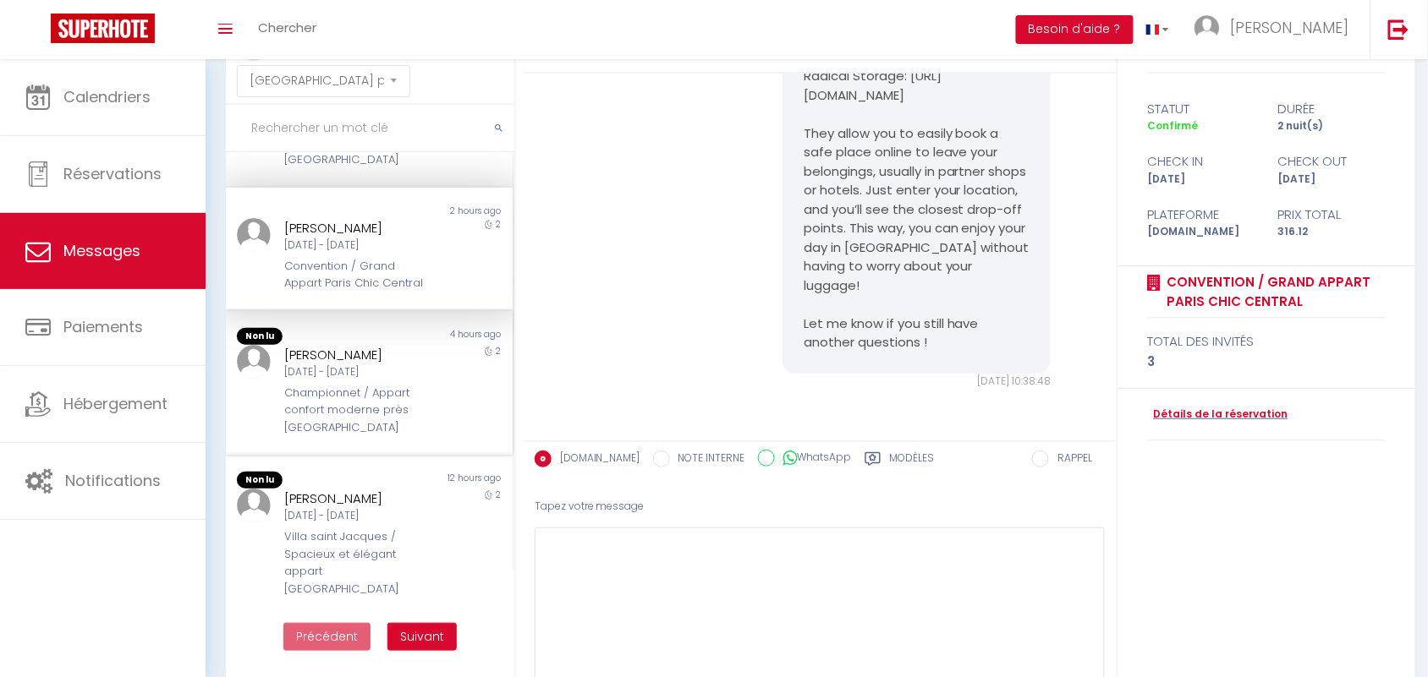
click at [353, 355] on div "[PERSON_NAME]" at bounding box center [357, 355] width 145 height 20
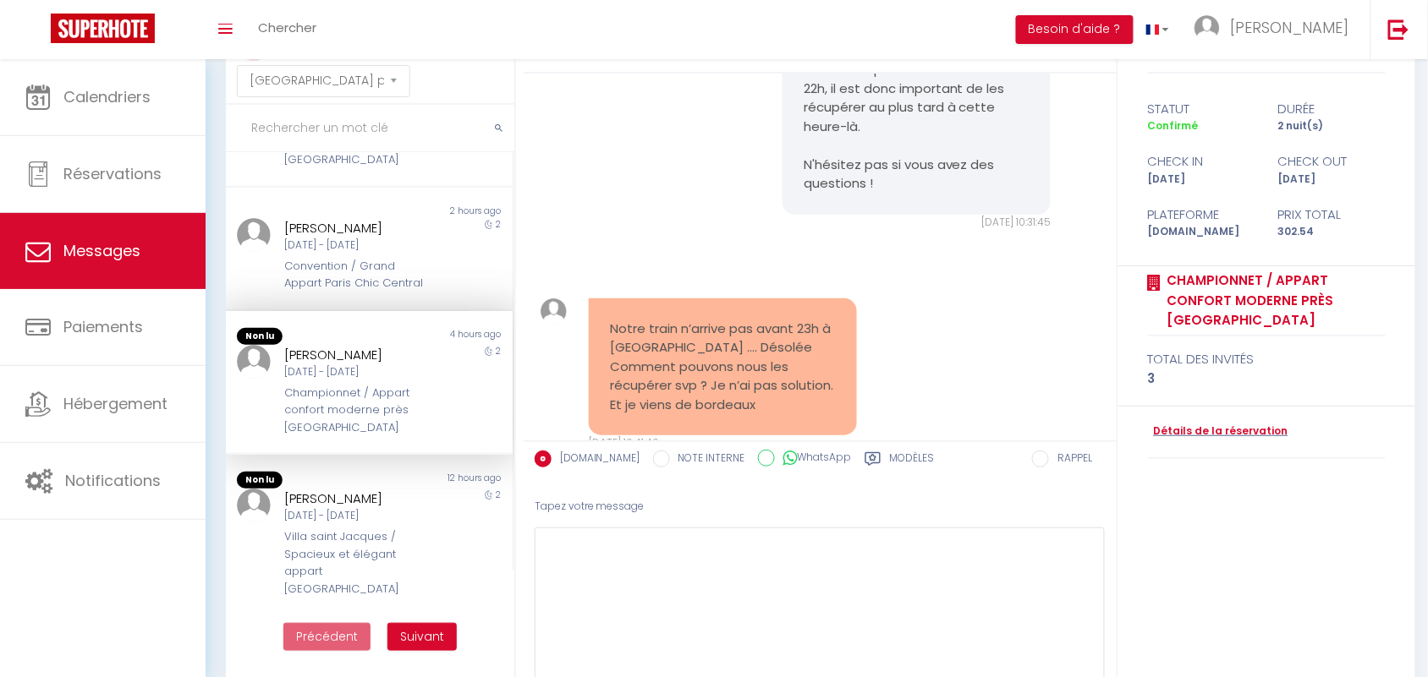
scroll to position [4774, 0]
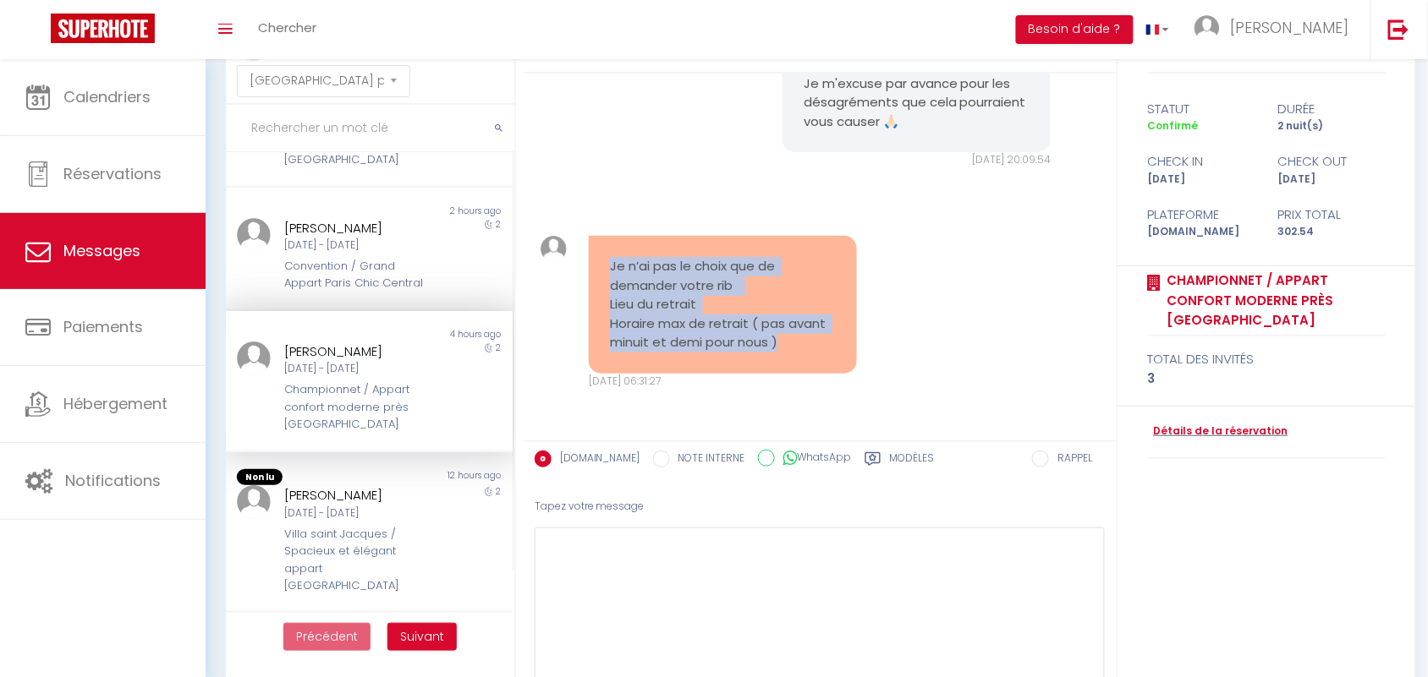
drag, startPoint x: 599, startPoint y: 264, endPoint x: 799, endPoint y: 340, distance: 214.4
click at [799, 340] on div "Je n’ai pas le choix que de demander votre rib Lieu du retrait Horaire max de r…" at bounding box center [723, 305] width 268 height 138
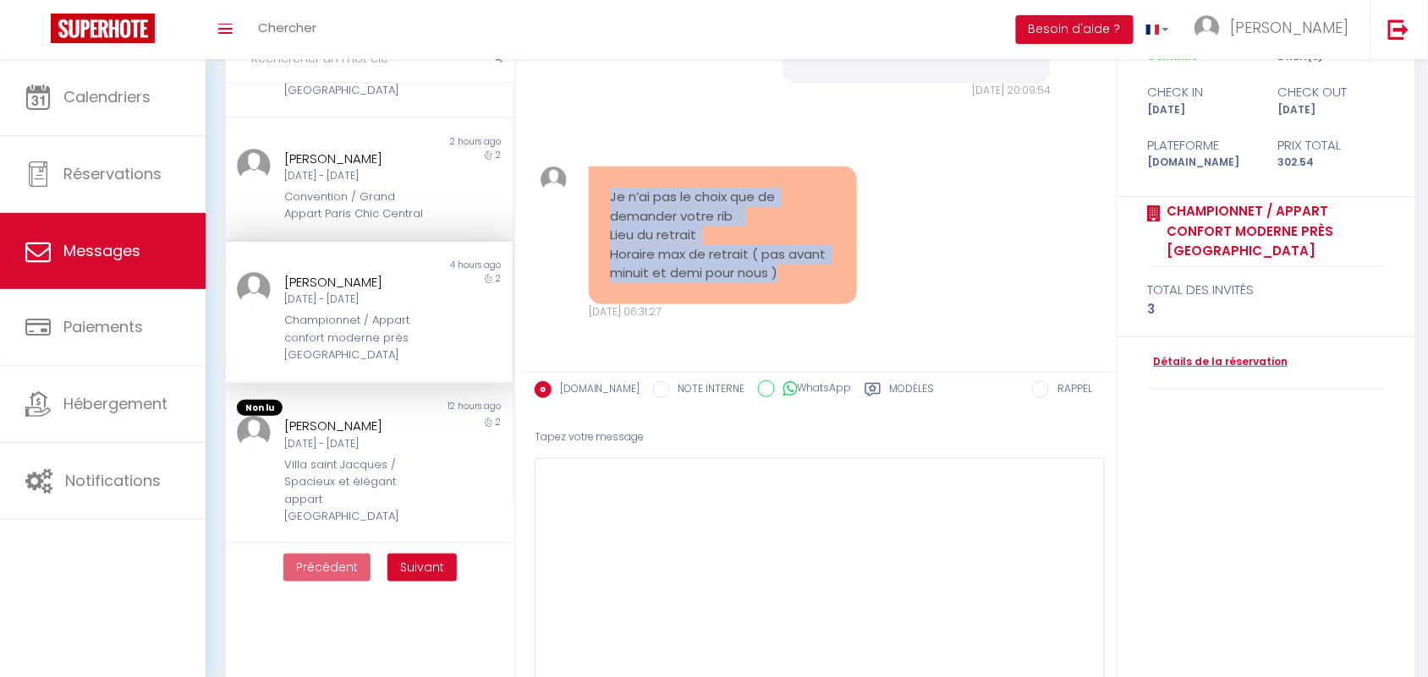
scroll to position [180, 0]
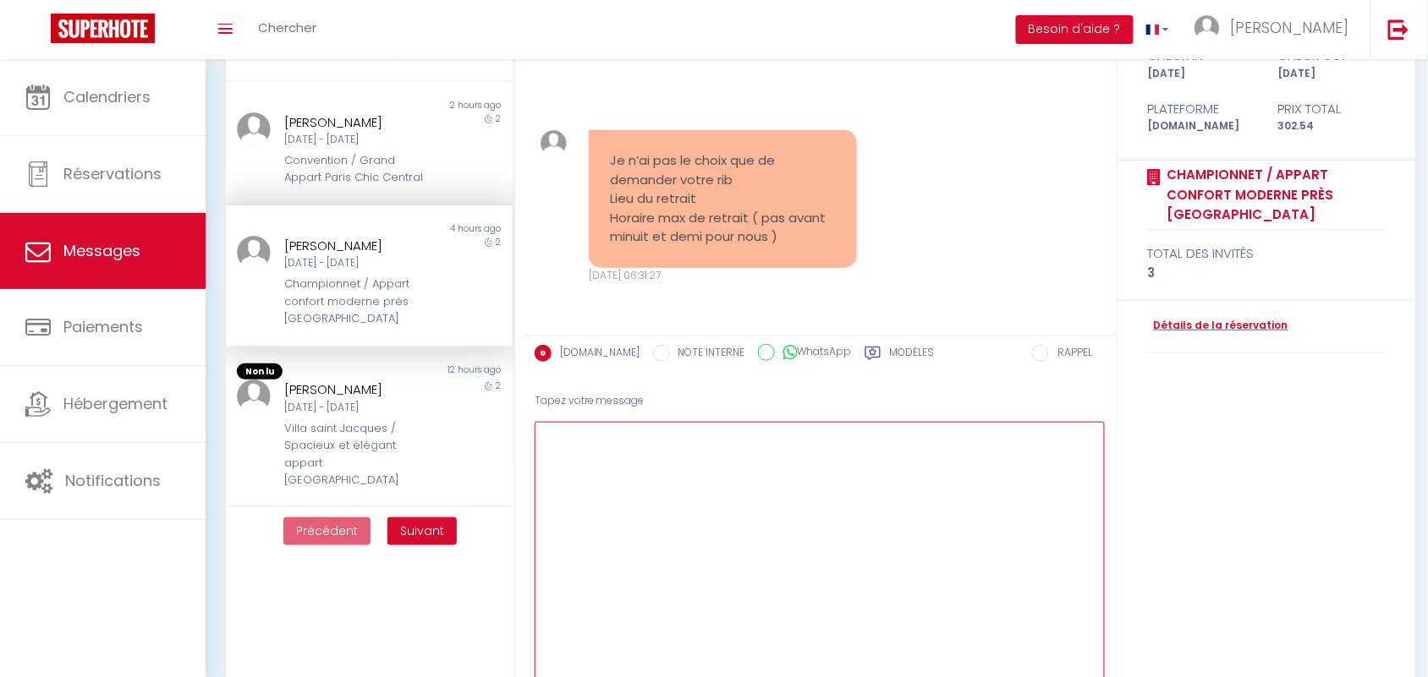
click at [632, 457] on textarea at bounding box center [819, 557] width 571 height 271
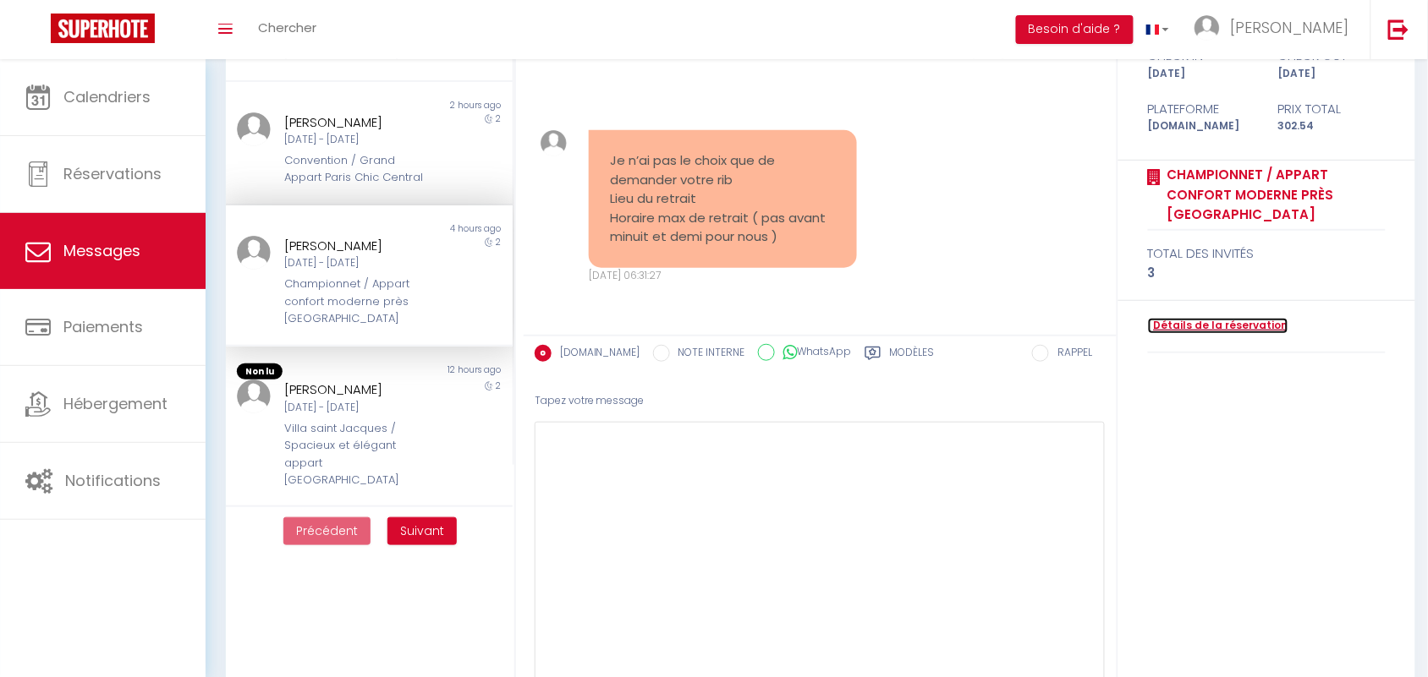
click at [1228, 322] on link "Détails de la réservation" at bounding box center [1218, 326] width 140 height 16
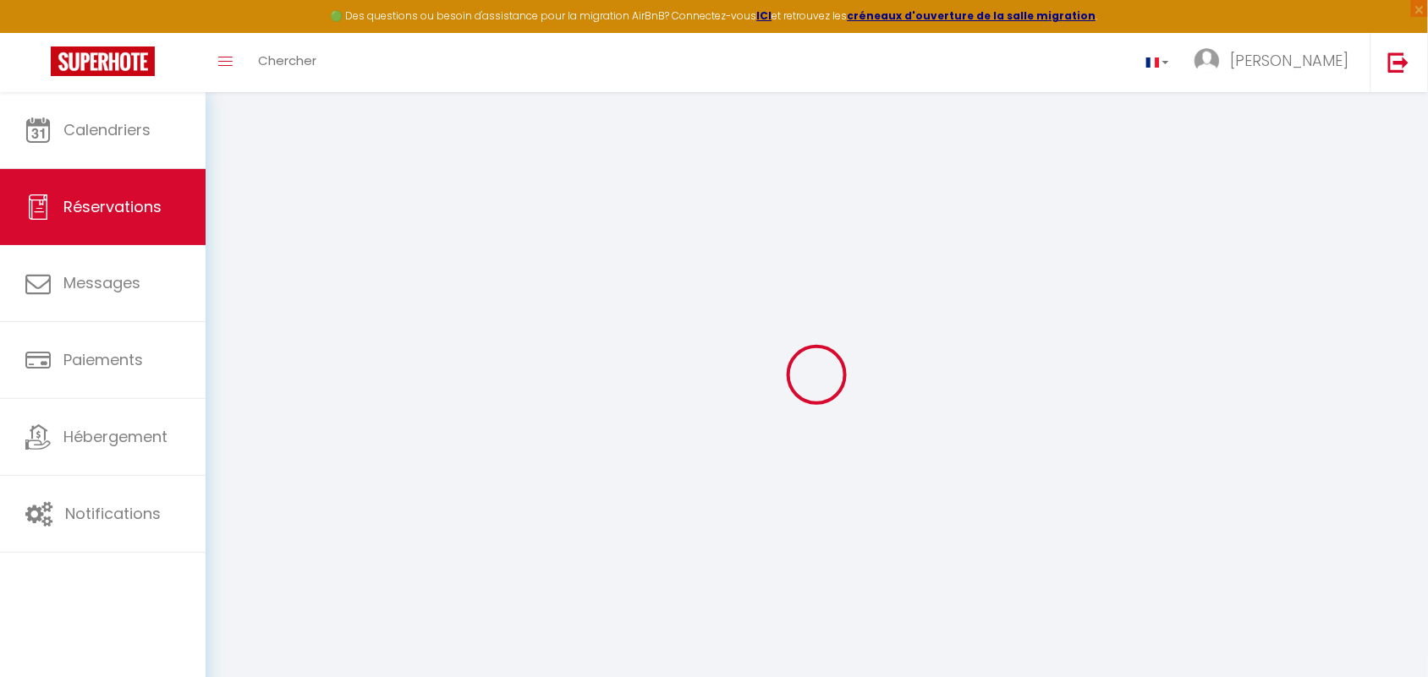
select select
checkbox input "false"
select select
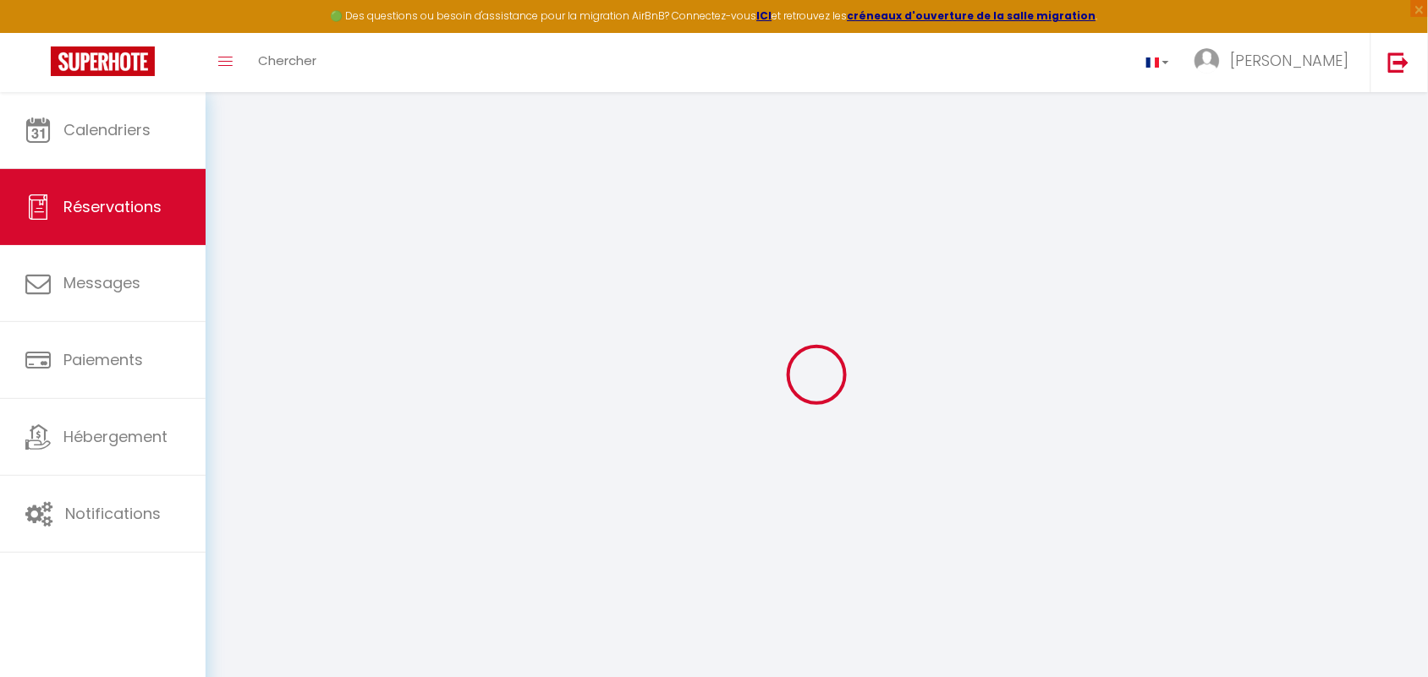
checkbox input "false"
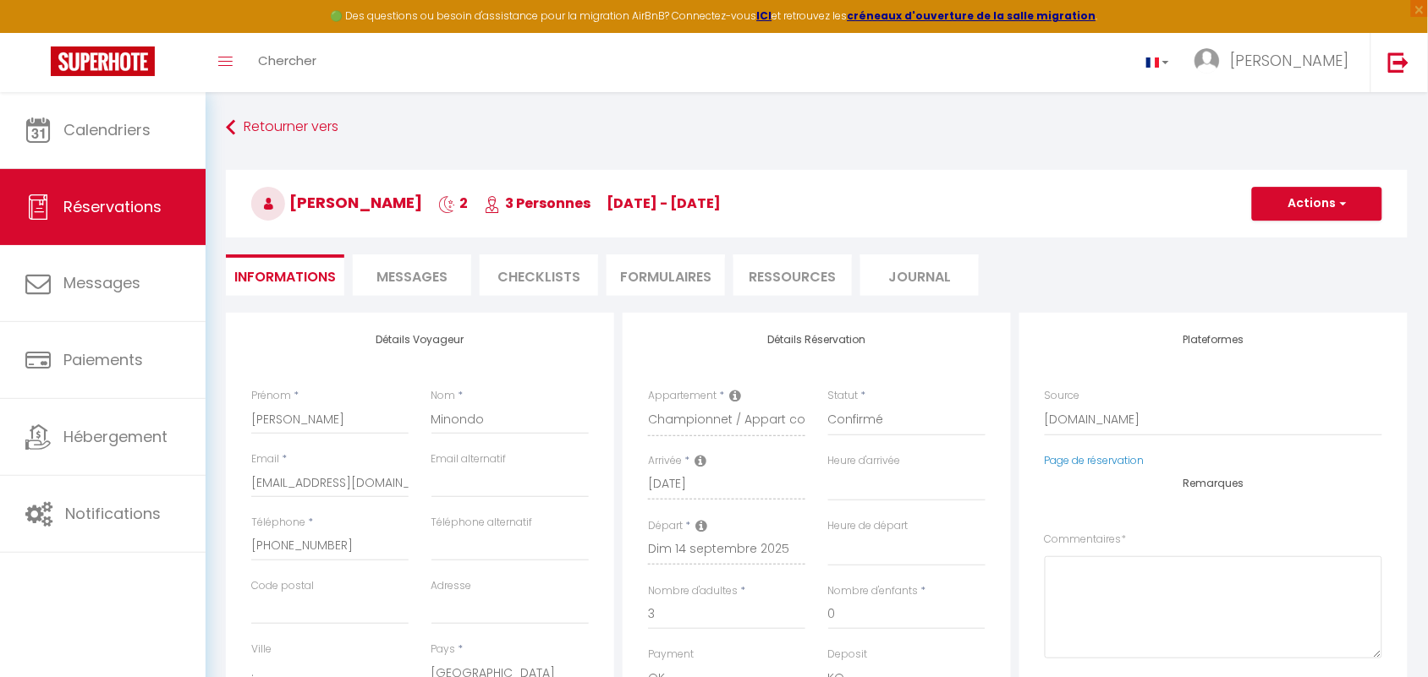
select select
checkbox input "false"
type textarea "** THIS RESERVATION HAS BEEN PRE-PAID ** Reservation has a cancellation grace p…"
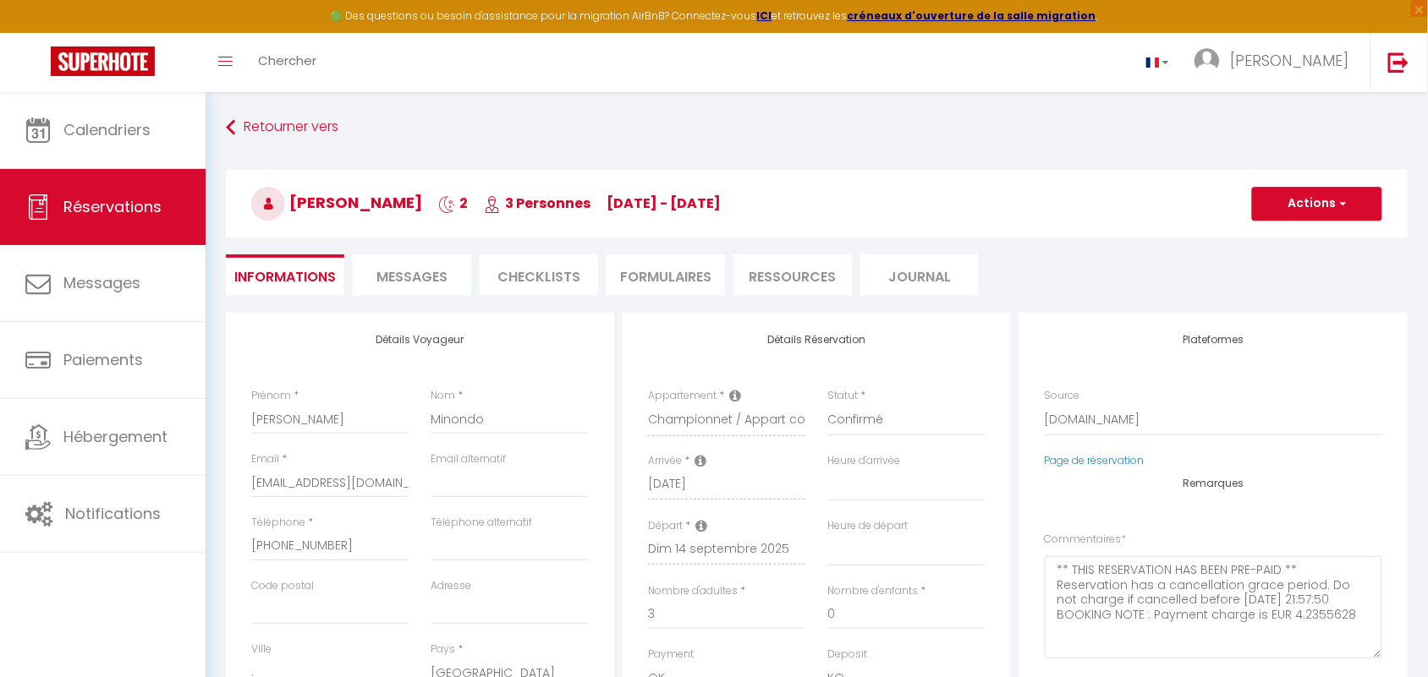
type input "85"
type input "28"
select select
checkbox input "false"
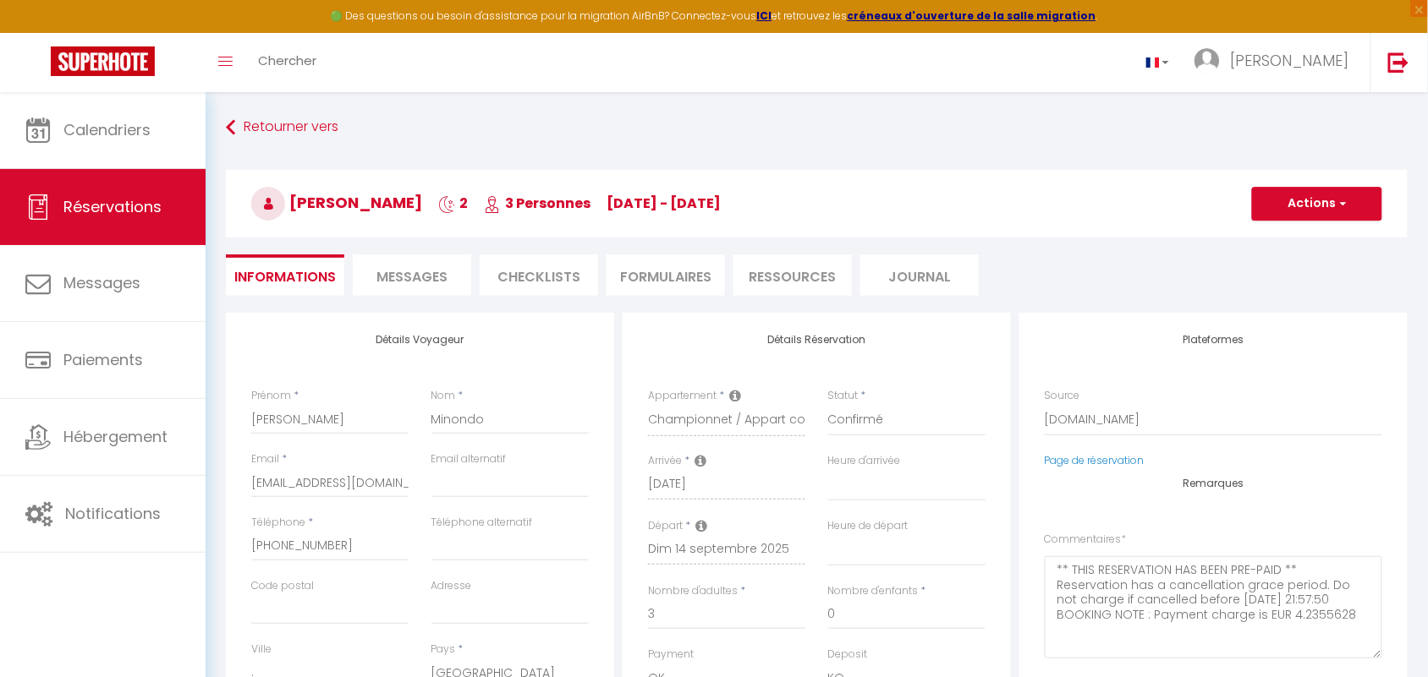
scroll to position [211, 0]
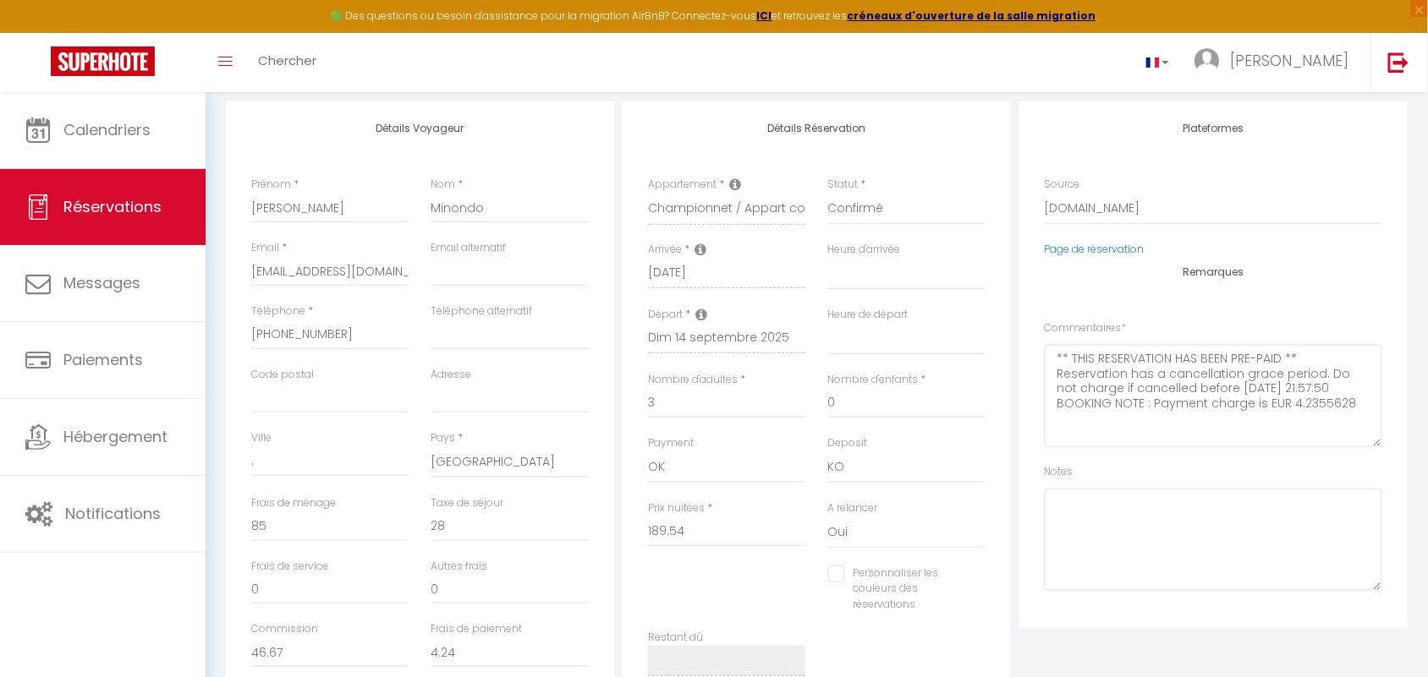
select select
click at [276, 337] on input "+33663004391" at bounding box center [329, 335] width 157 height 30
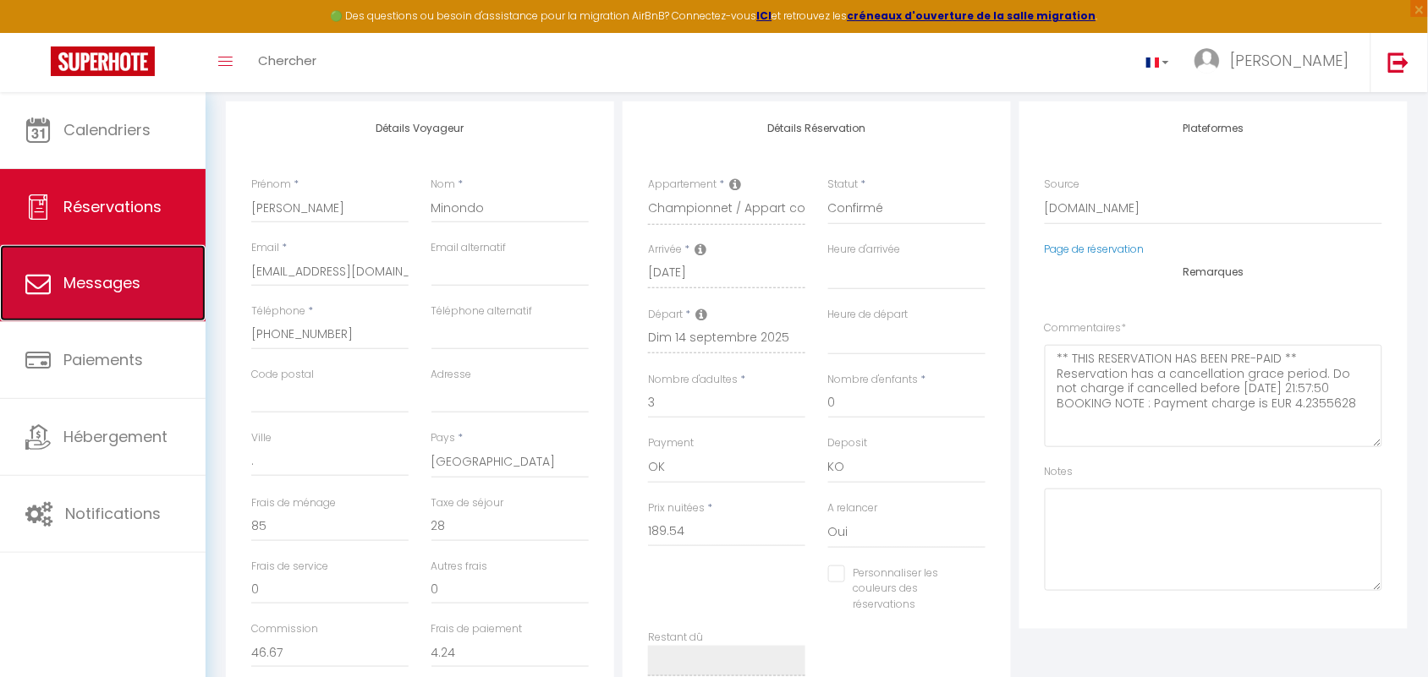
click at [112, 301] on link "Messages" at bounding box center [103, 283] width 206 height 76
select select "message"
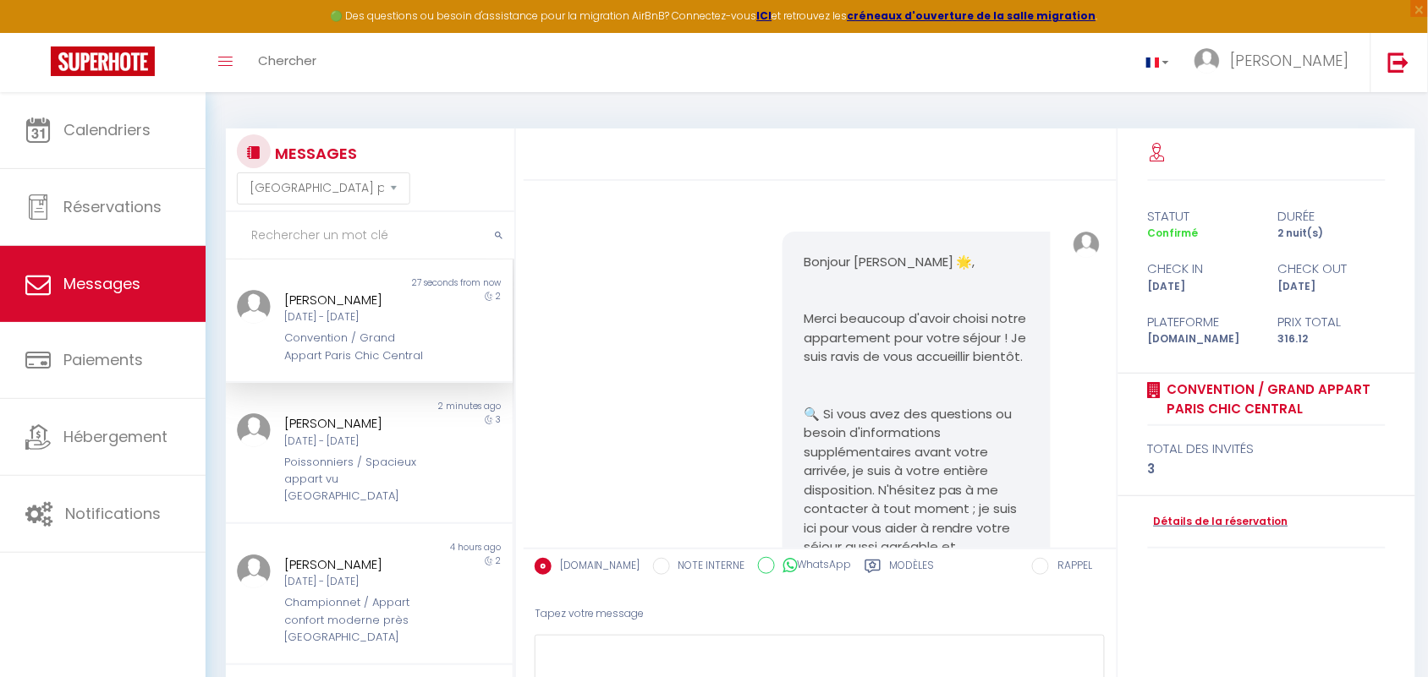
scroll to position [2974, 0]
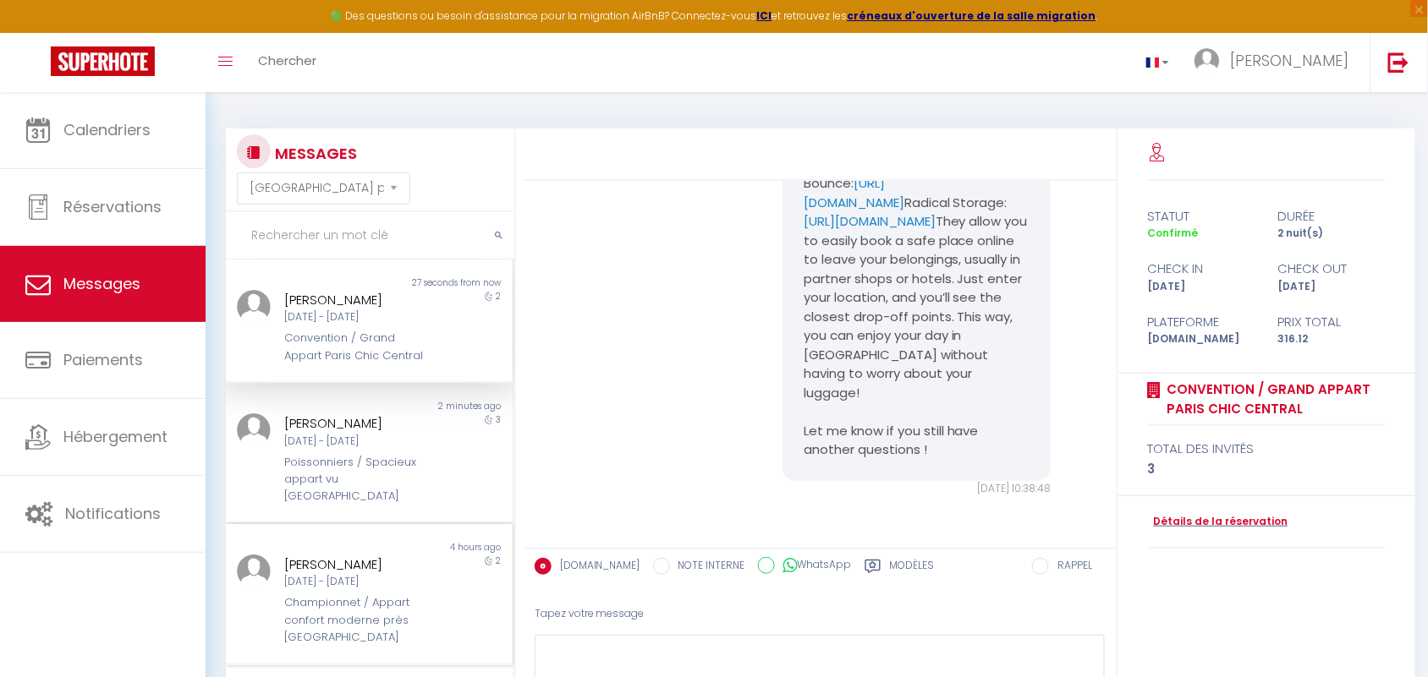
click at [337, 565] on div "[PERSON_NAME]" at bounding box center [357, 565] width 145 height 20
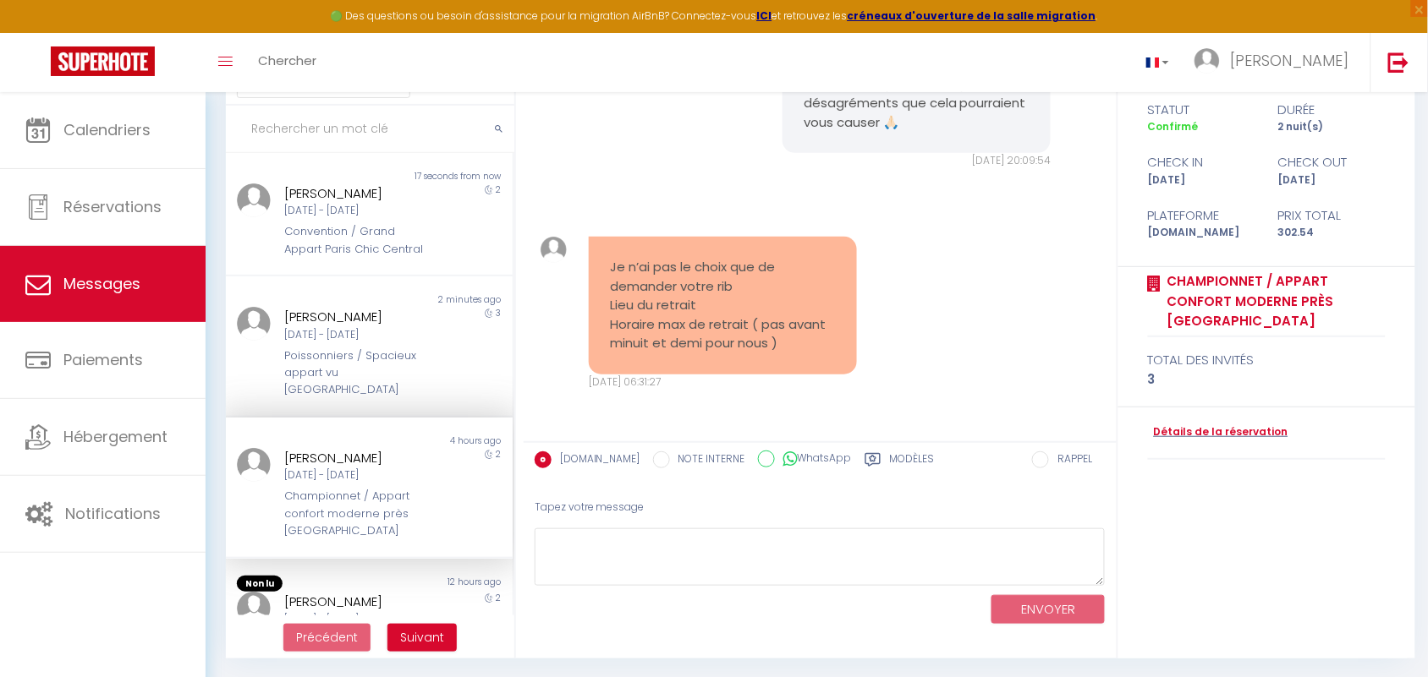
scroll to position [107, 0]
click at [589, 535] on textarea at bounding box center [819, 557] width 571 height 58
type textarea "J"
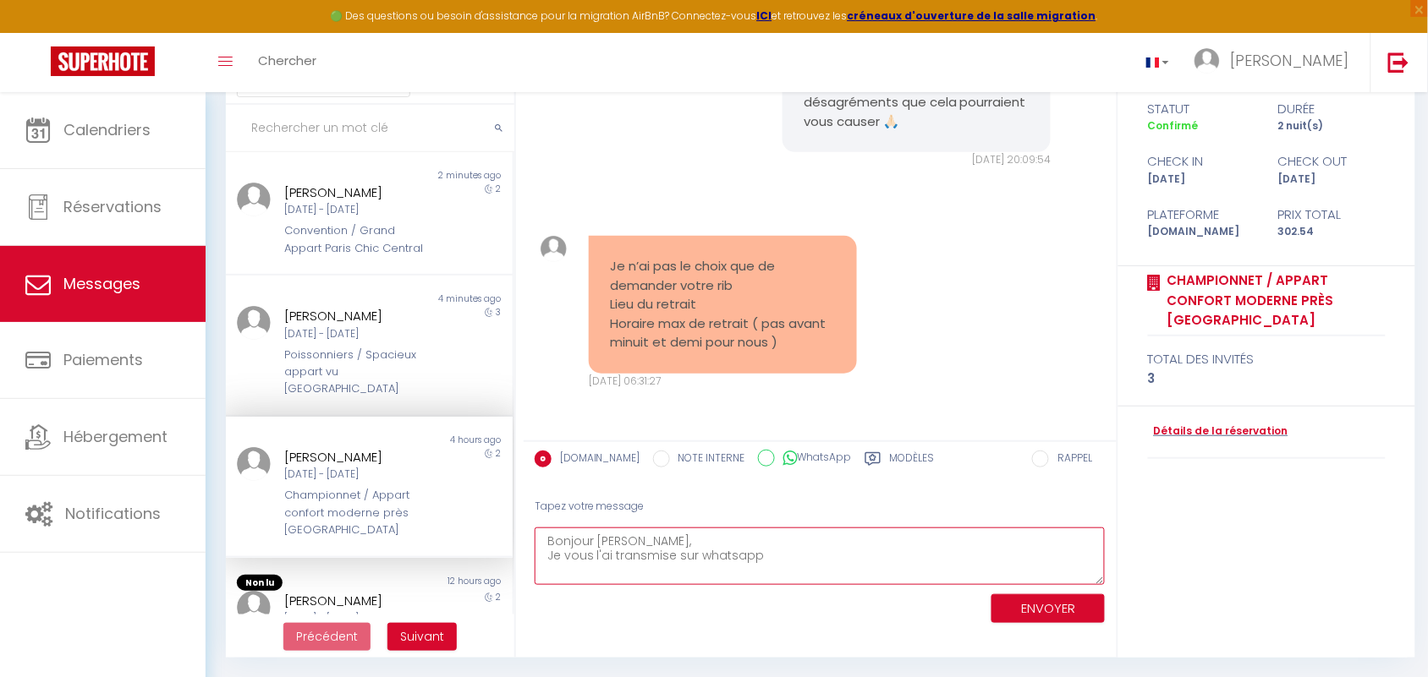
type textarea "Bonjour Anne-Laure, Je vous l'ai transmise sur whatsapp"
drag, startPoint x: 771, startPoint y: 564, endPoint x: 425, endPoint y: 527, distance: 348.7
click at [425, 527] on div "MESSAGES Trier par date de réservation Trier par date de message Non lu 2 minut…" at bounding box center [816, 340] width 1203 height 638
type textarea "B"
paste textarea "Bonjour Anne-Laure, Je vous l’ai déjà transmise sur WhatsApp à ce numéro : +33 …"
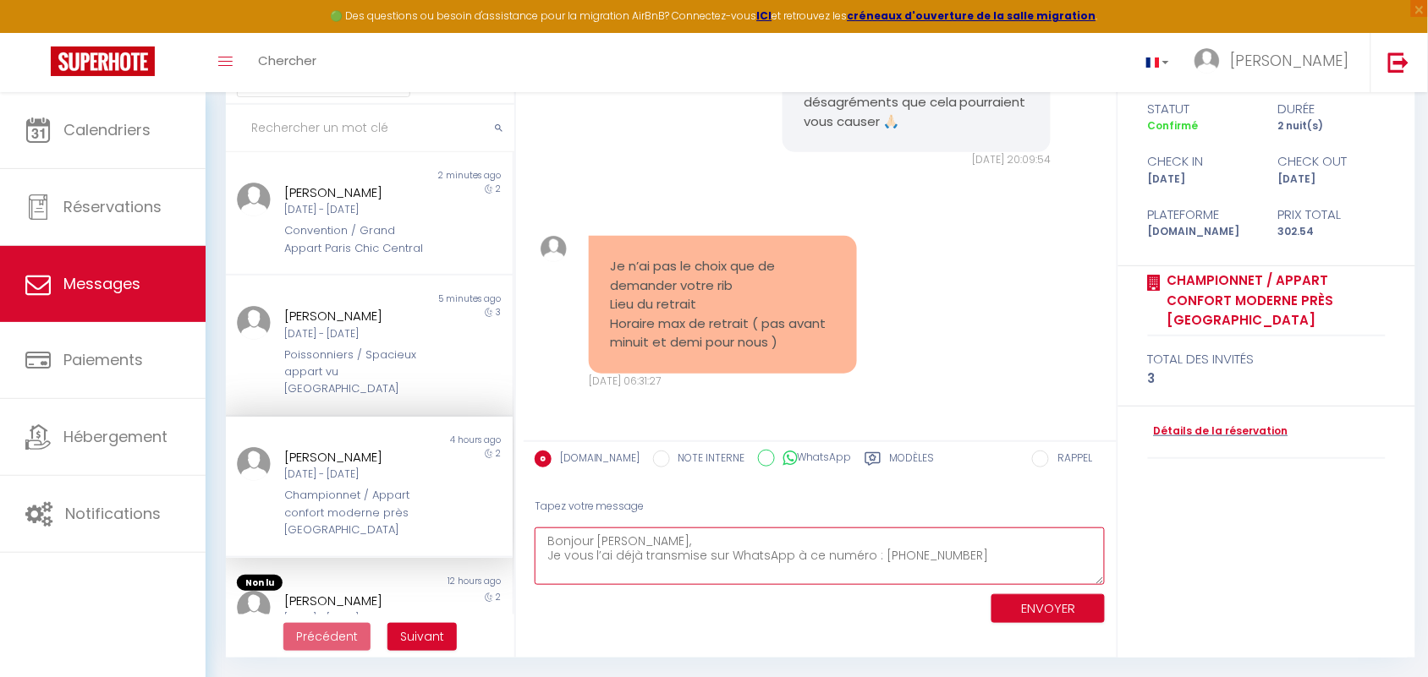
click at [668, 540] on textarea "Bonjour Anne-Laure, Je vous l’ai déjà transmise sur WhatsApp à ce numéro : +33 …" at bounding box center [819, 557] width 571 height 58
type textarea "Bonjour Anne-Laure, Très bien. Je vous l’ai déjà transmise sur WhatsApp à ce nu…"
click at [1063, 606] on button "ENVOYER" at bounding box center [1047, 610] width 113 height 30
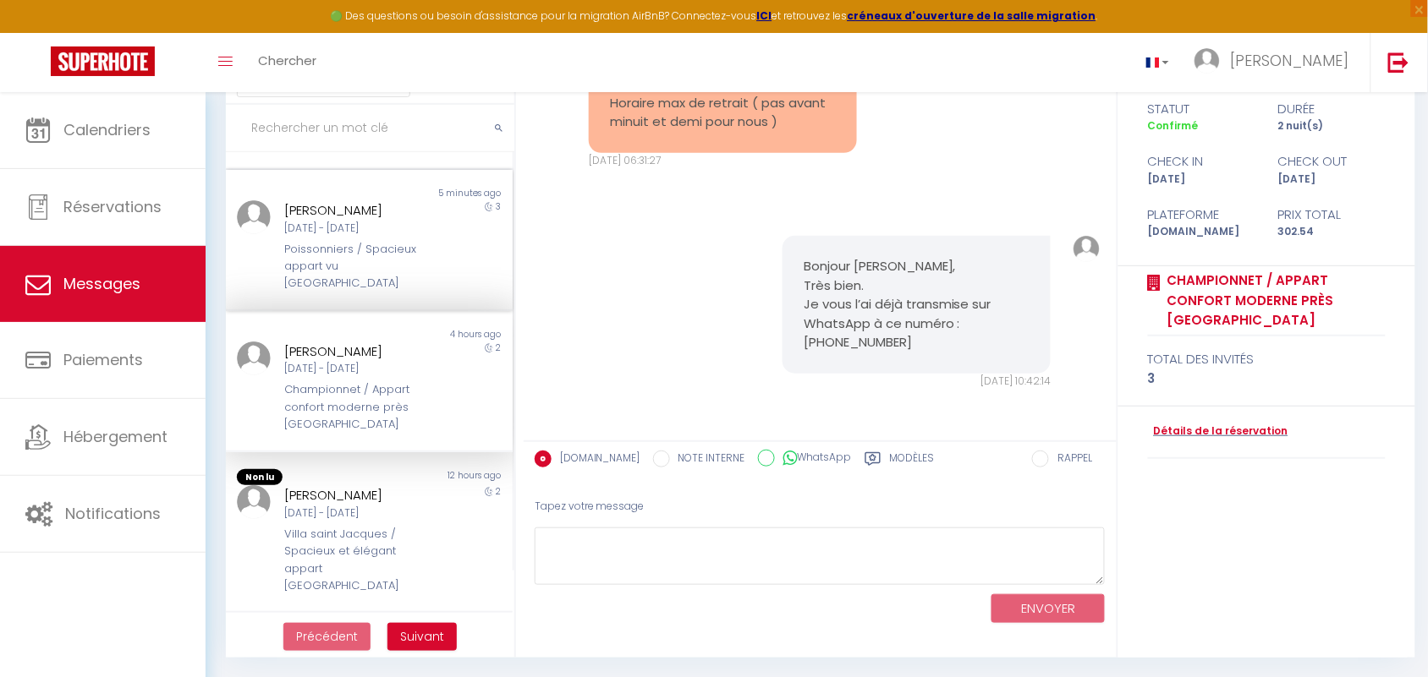
scroll to position [211, 0]
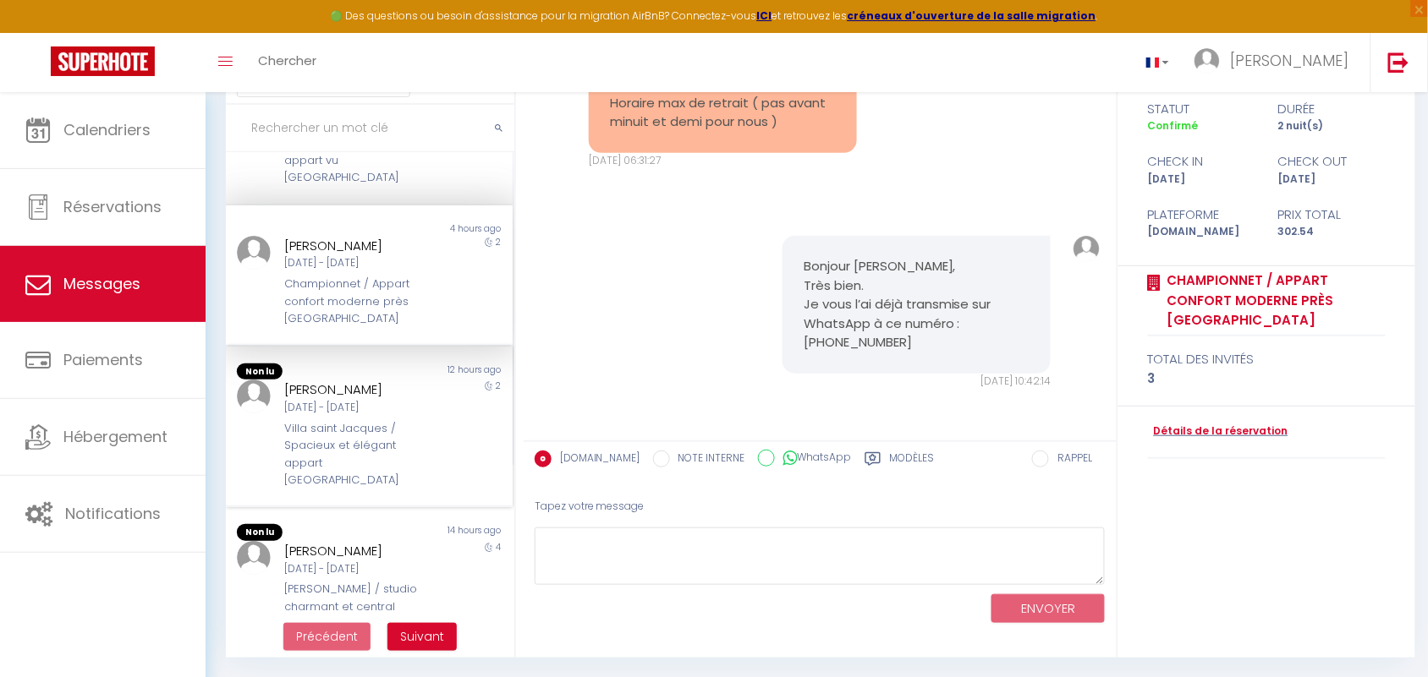
click at [348, 400] on div "Ven 26 Sep - Dim 28 Sep" at bounding box center [357, 408] width 145 height 16
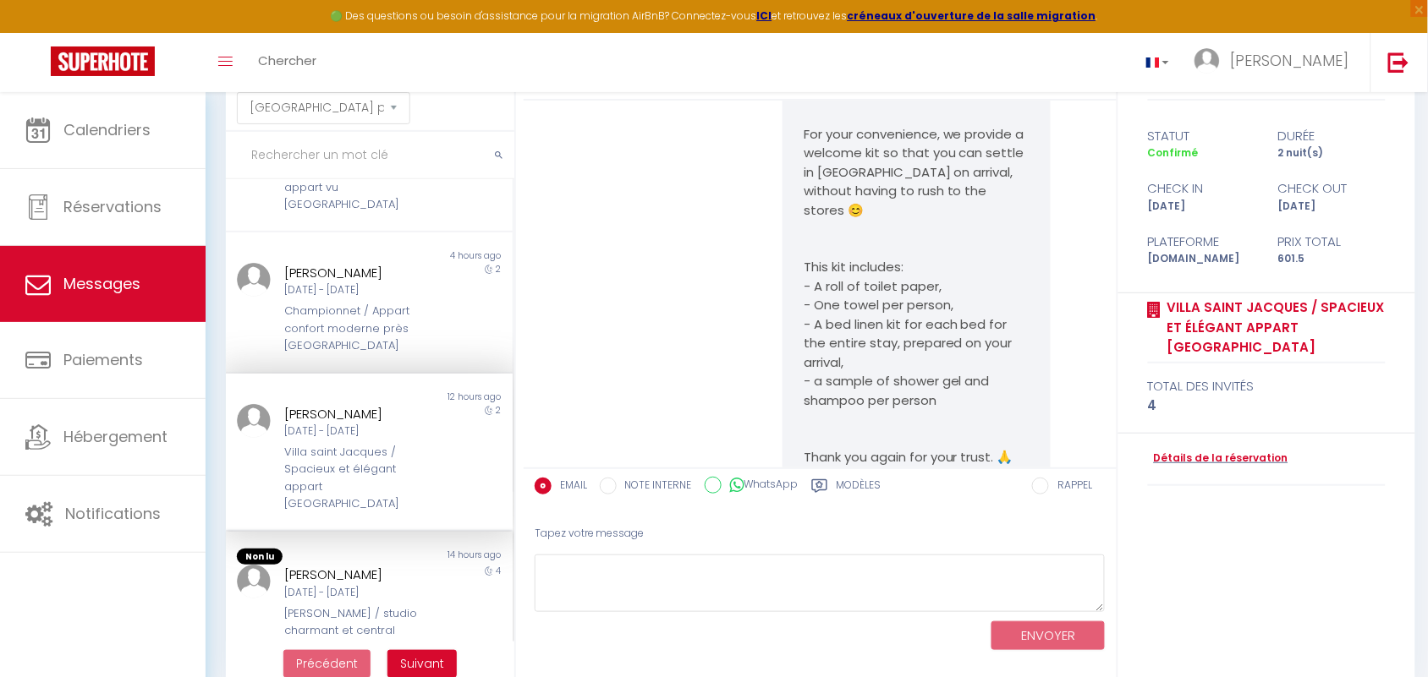
scroll to position [107, 0]
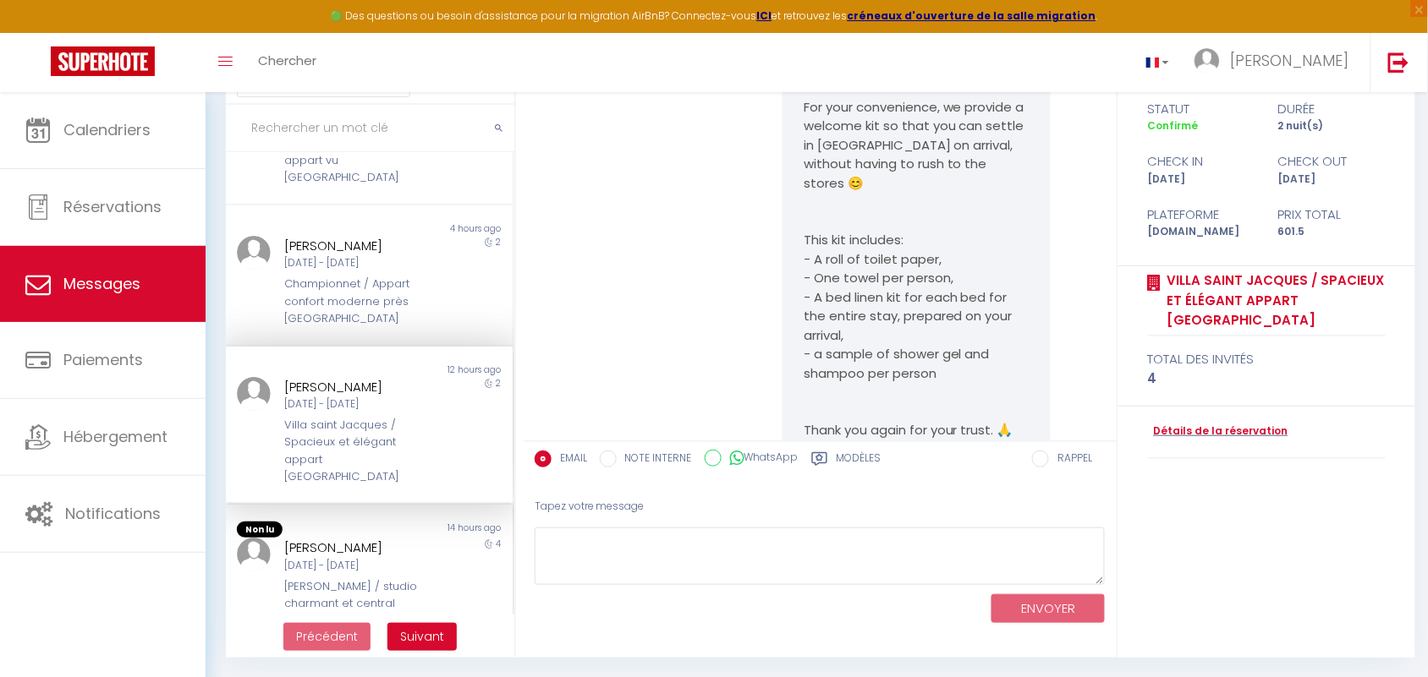
click at [314, 589] on div "[PERSON_NAME] / studio charmant et central" at bounding box center [357, 595] width 145 height 35
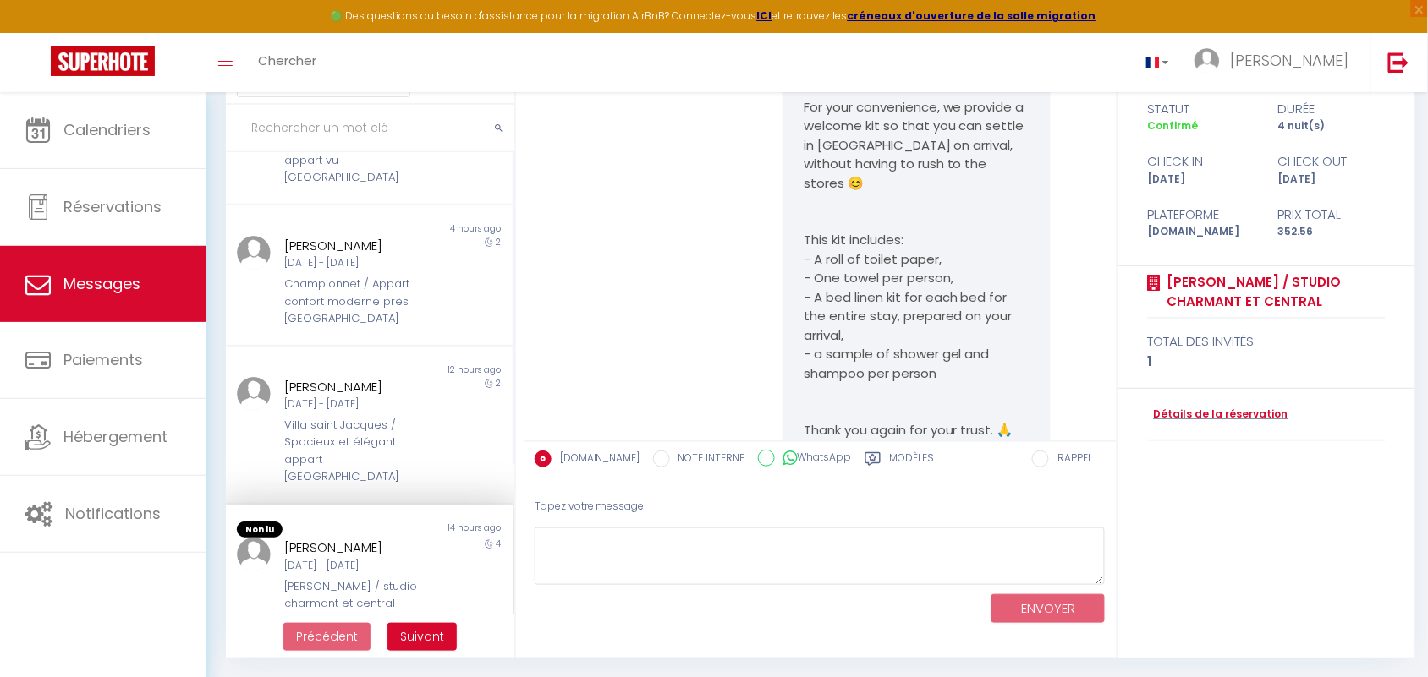
scroll to position [5011, 0]
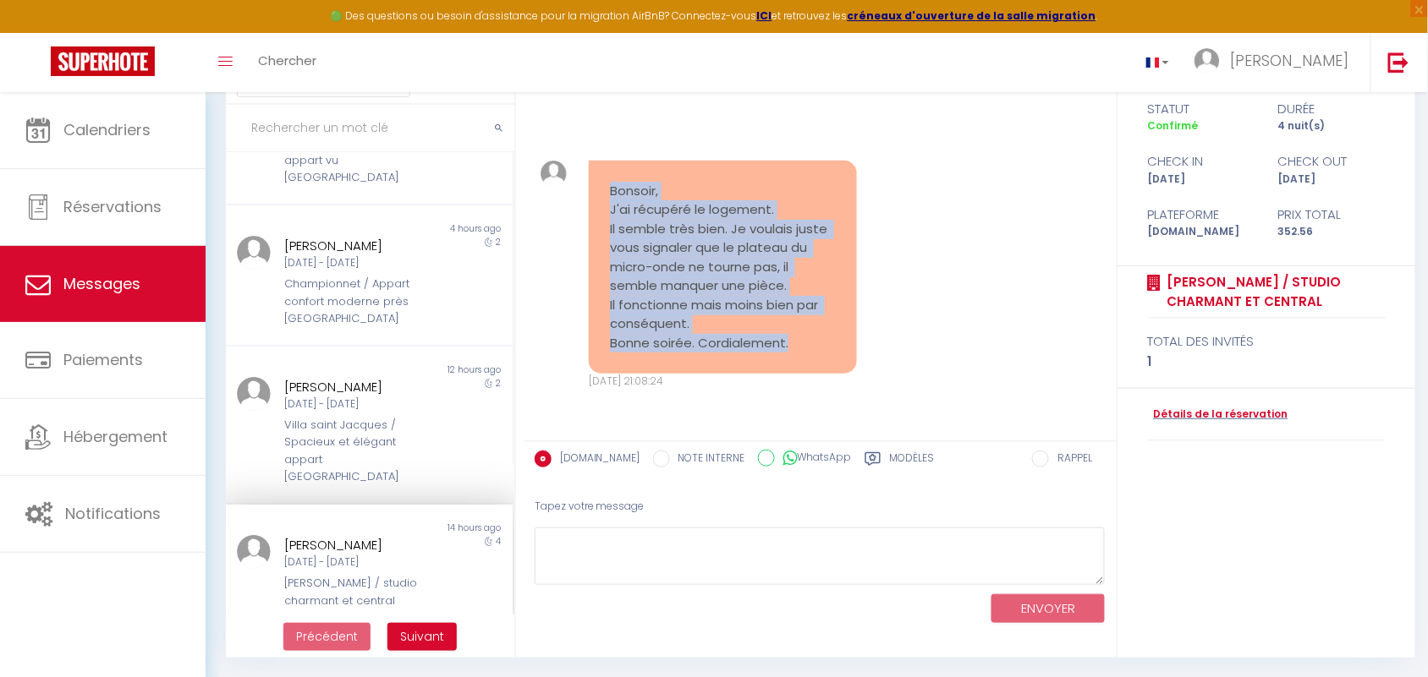
drag, startPoint x: 606, startPoint y: 192, endPoint x: 802, endPoint y: 356, distance: 255.1
click at [802, 356] on div "Bonsoir, J'ai récupéré le logement. Il semble très bien. Je voulais juste vous …" at bounding box center [723, 268] width 268 height 214
copy pre "Bonsoir, J'ai récupéré le logement. Il semble très bien. Je voulais juste vous …"
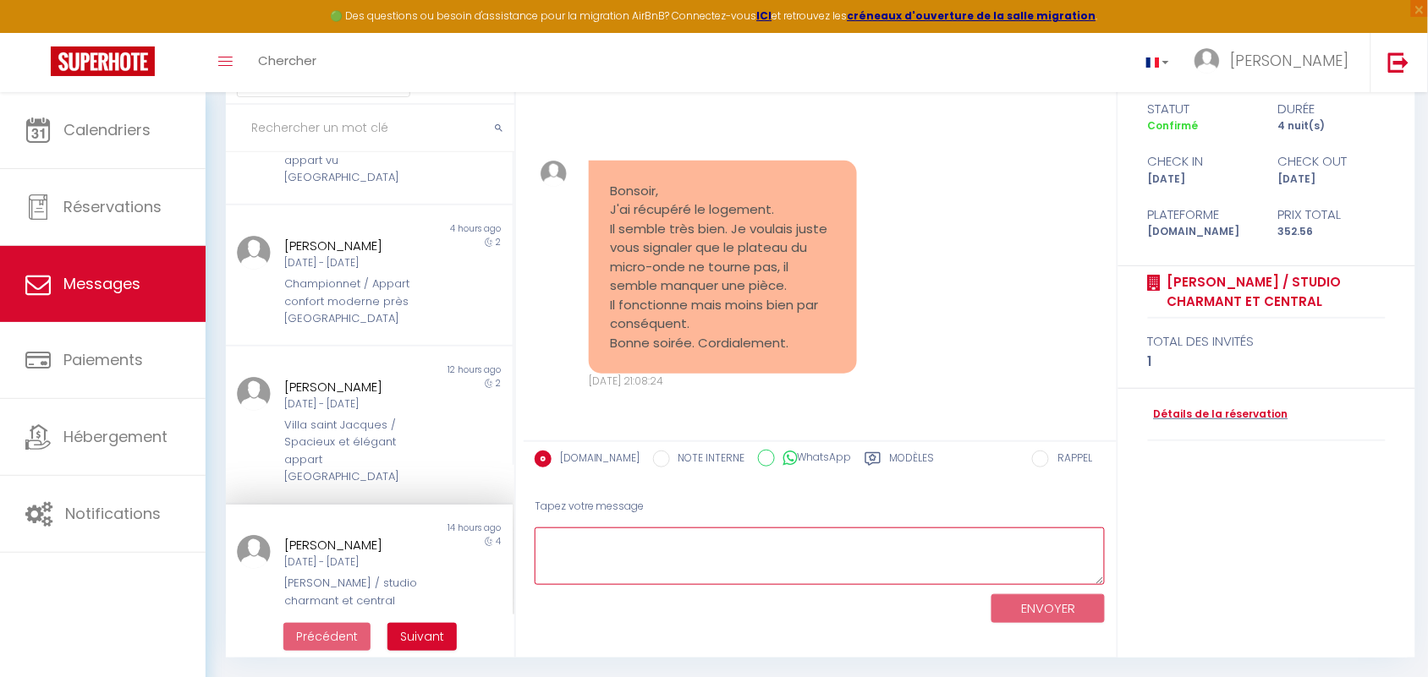
click at [1097, 567] on textarea at bounding box center [819, 557] width 571 height 58
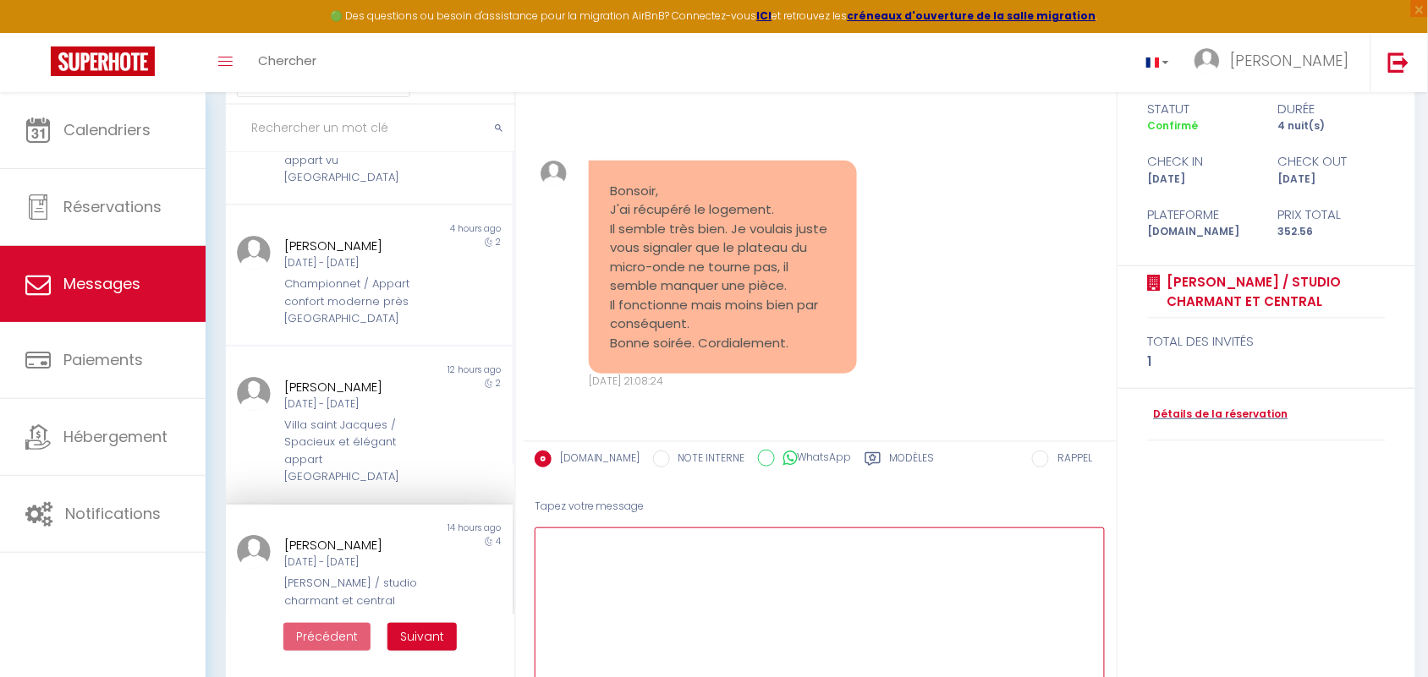
drag, startPoint x: 1099, startPoint y: 578, endPoint x: 937, endPoint y: 398, distance: 241.9
click at [1125, 570] on html "🟢 Des questions ou besoin d'assistance pour la migration AirBnB? Connectez-vous…" at bounding box center [714, 231] width 1428 height 677
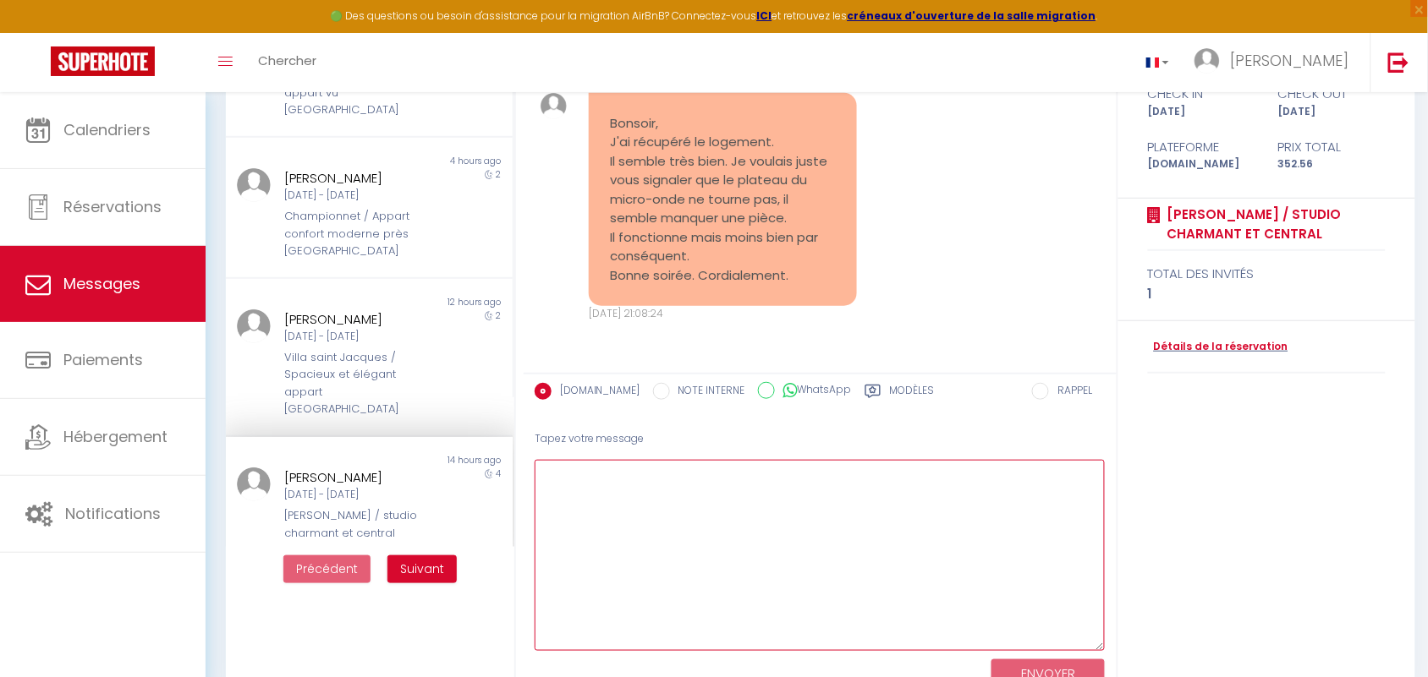
scroll to position [212, 0]
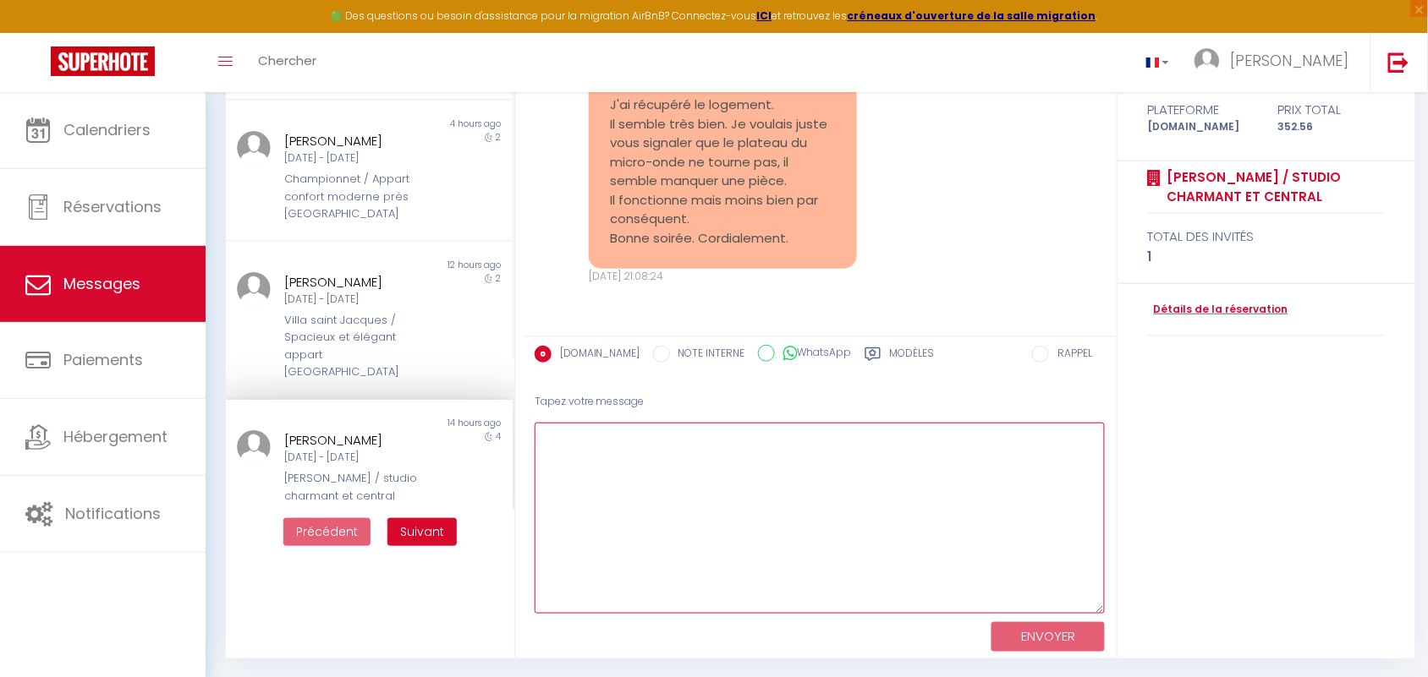
paste textarea "Bonsoir Nicolas, Merci beaucoup de m’avoir informée, c’est très important. Le m…"
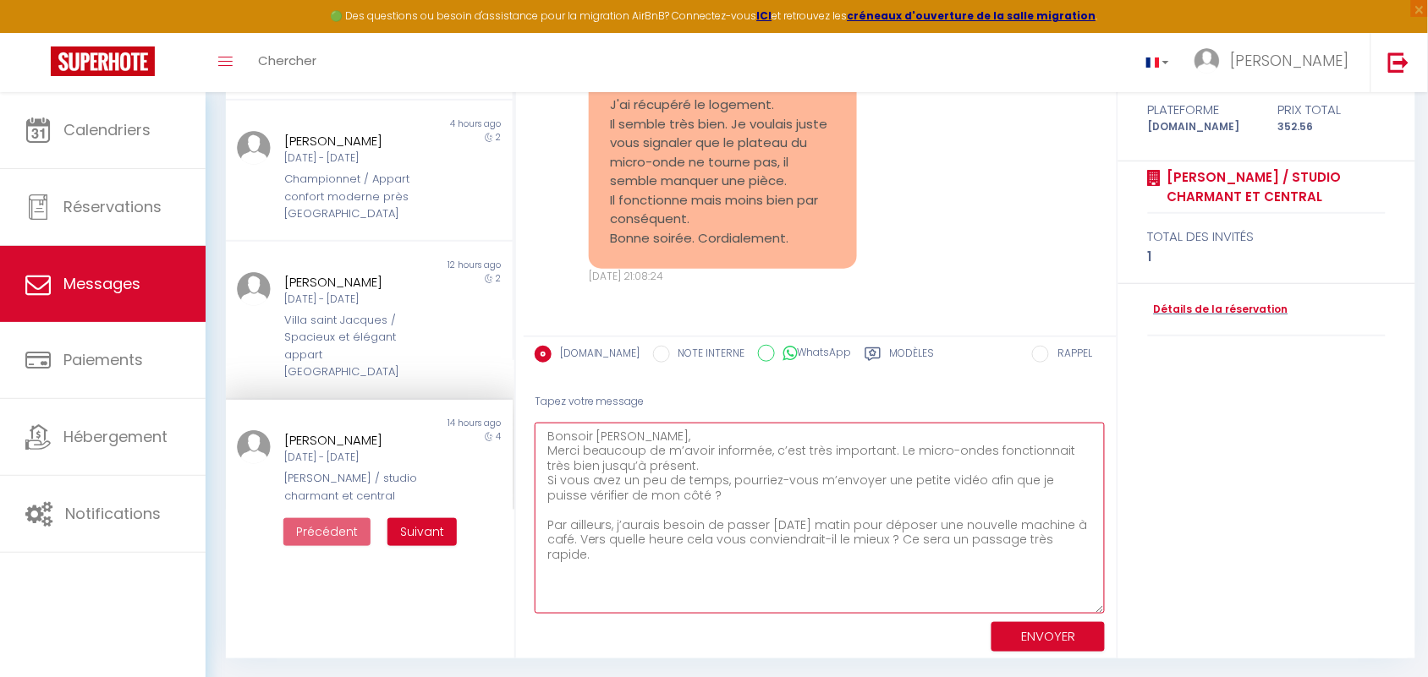
click at [762, 446] on textarea "Bonsoir Nicolas, Merci beaucoup de m’avoir informée, c’est très important. Le m…" at bounding box center [819, 518] width 571 height 191
drag, startPoint x: 974, startPoint y: 445, endPoint x: 918, endPoint y: 450, distance: 56.9
click at [918, 450] on textarea "Bonsoir Nicolas, Merci beaucoup de m’avoir informé, c’est très important. Le mi…" at bounding box center [819, 518] width 571 height 191
drag, startPoint x: 588, startPoint y: 485, endPoint x: 740, endPoint y: 491, distance: 152.3
click at [740, 491] on textarea "Bonsoir Nicolas, Merci beaucoup de m’avoir informé, c’est très important sachan…" at bounding box center [819, 518] width 571 height 191
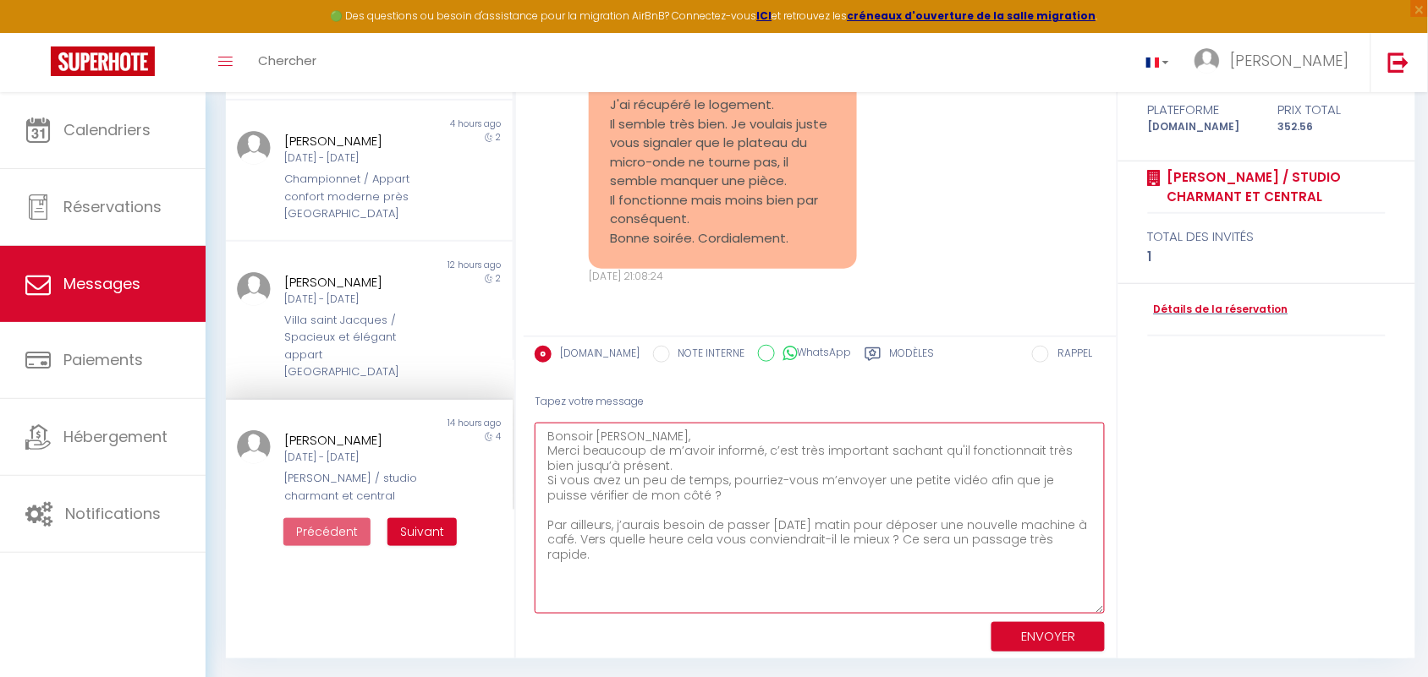
click at [740, 491] on textarea "Bonsoir Nicolas, Merci beaucoup de m’avoir informé, c’est très important sachan…" at bounding box center [819, 518] width 571 height 191
click at [1079, 541] on textarea "Bonsoir Nicolas, Merci beaucoup de m’avoir informé, c’est très important sachan…" at bounding box center [819, 518] width 571 height 191
paste textarea "🙏🏻"
type textarea "Bonsoir Nicolas, Merci beaucoup de m’avoir informé, c’est très important sachan…"
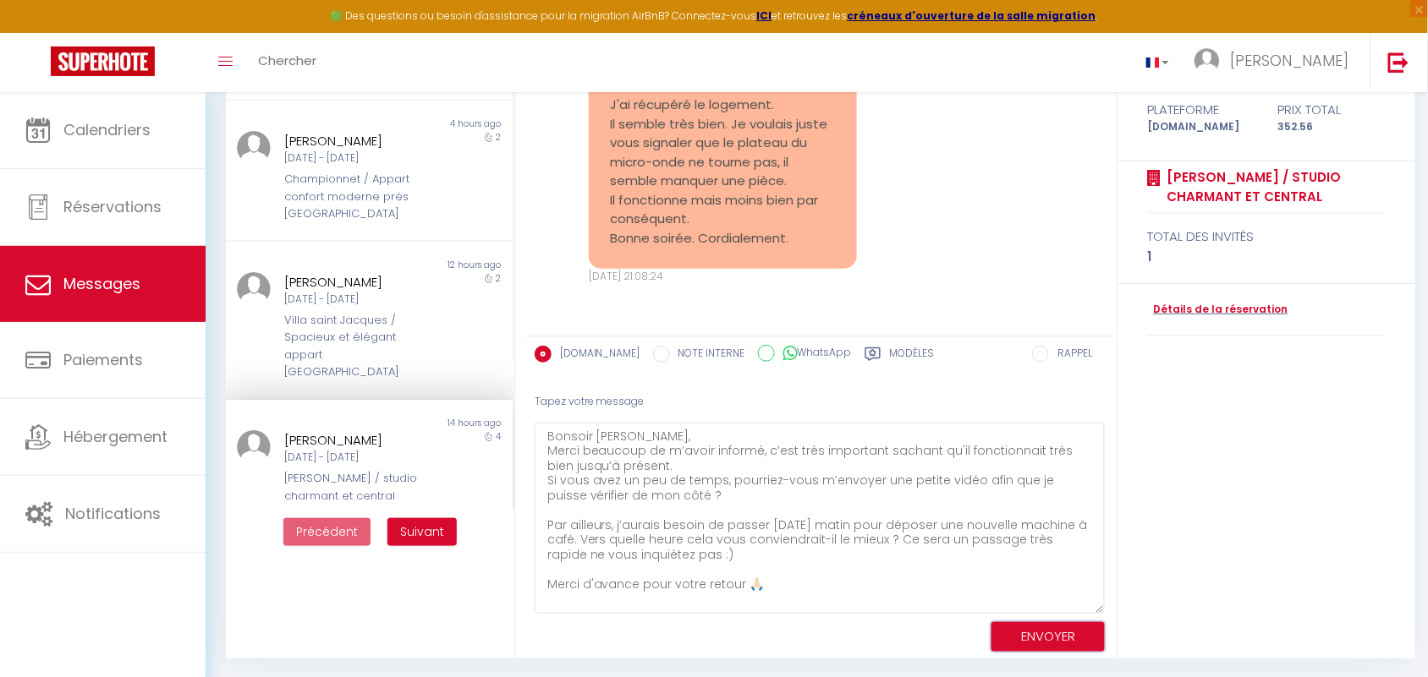
click at [1028, 630] on button "ENVOYER" at bounding box center [1047, 637] width 113 height 30
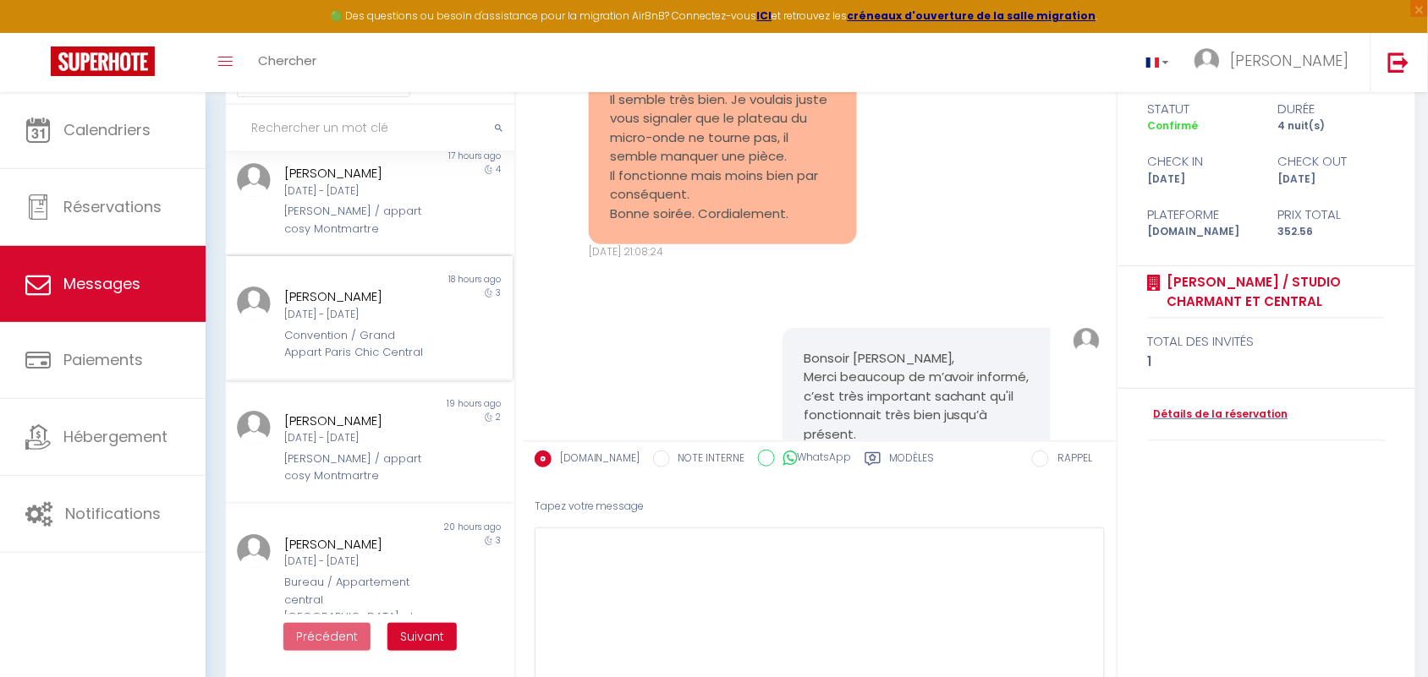
scroll to position [873, 0]
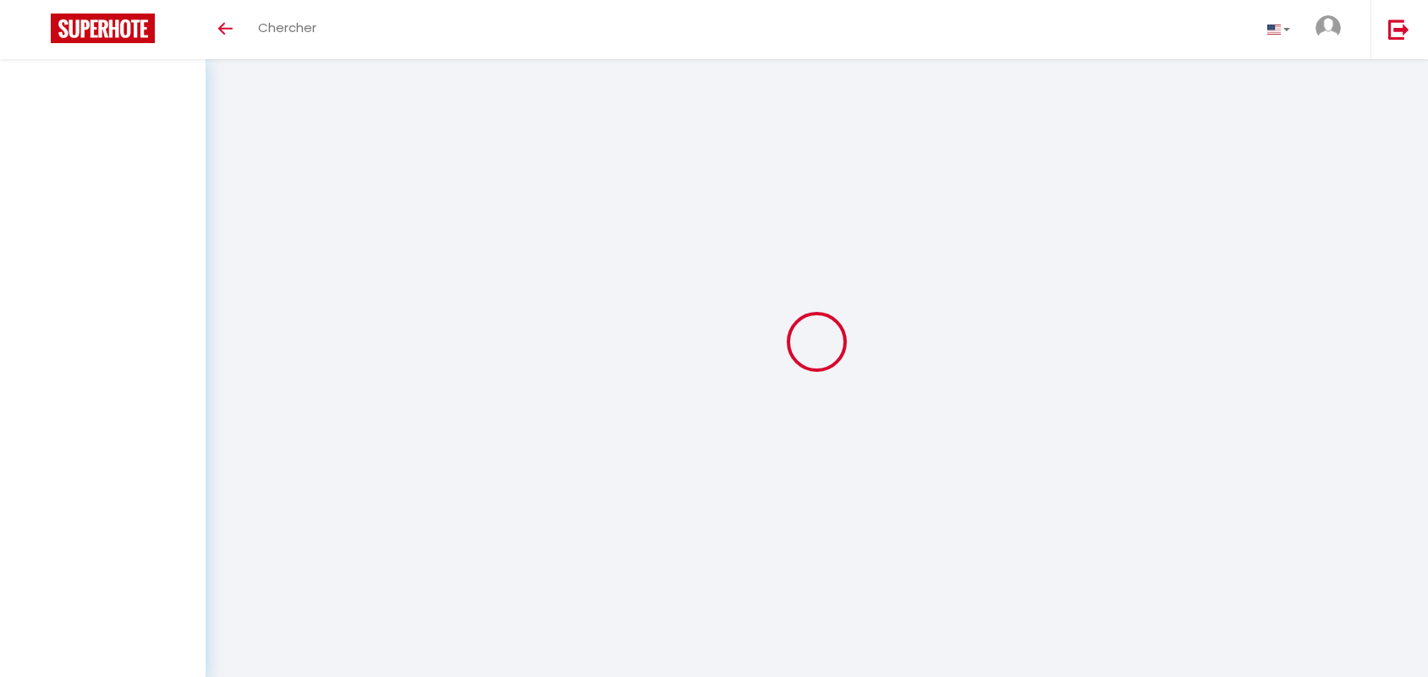
select select "message"
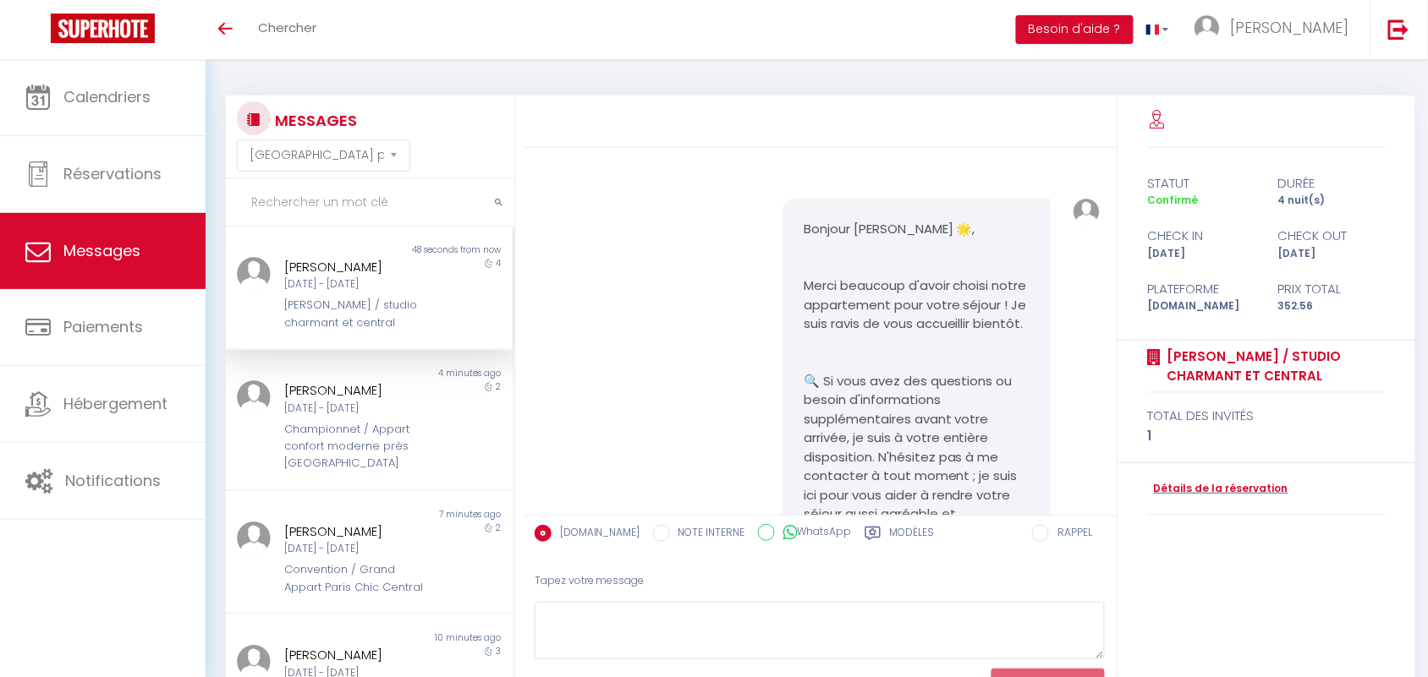
scroll to position [6645, 0]
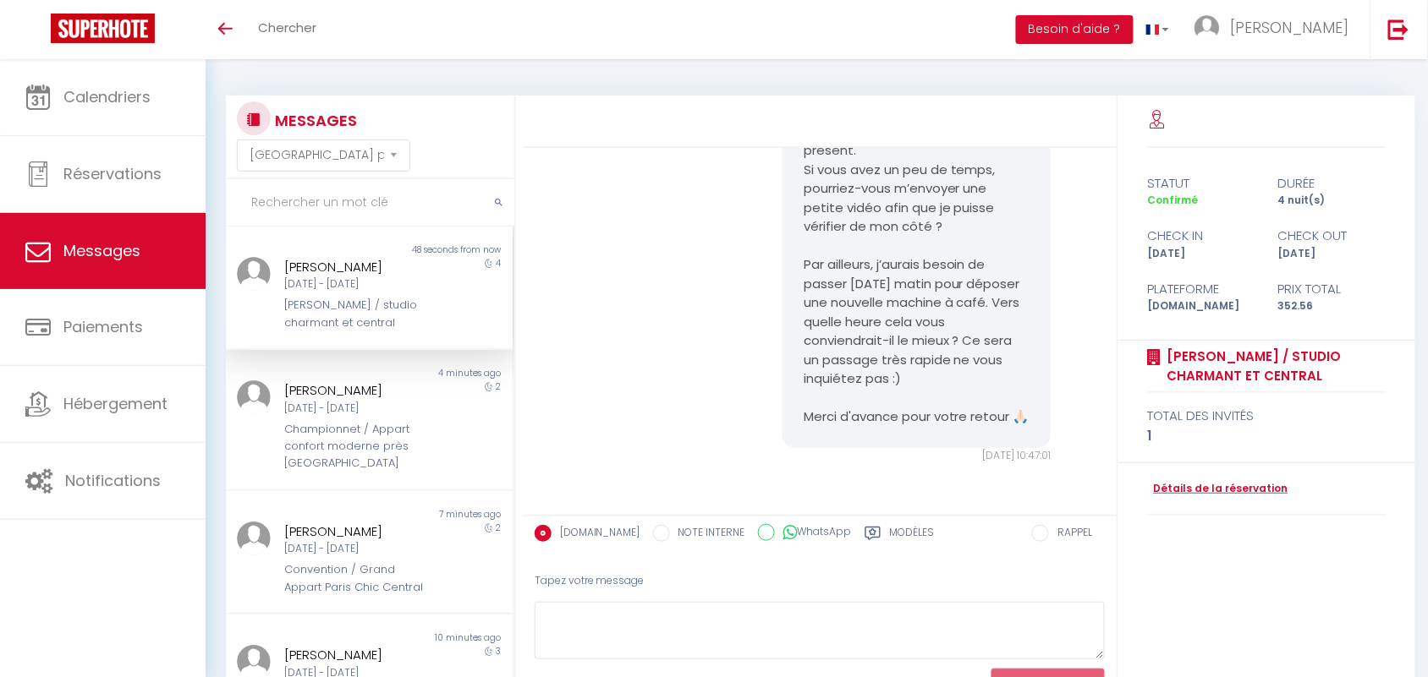
click at [682, 304] on div "Bonsoir [PERSON_NAME], Merci beaucoup de m’avoir informé, c’est très important …" at bounding box center [819, 253] width 581 height 487
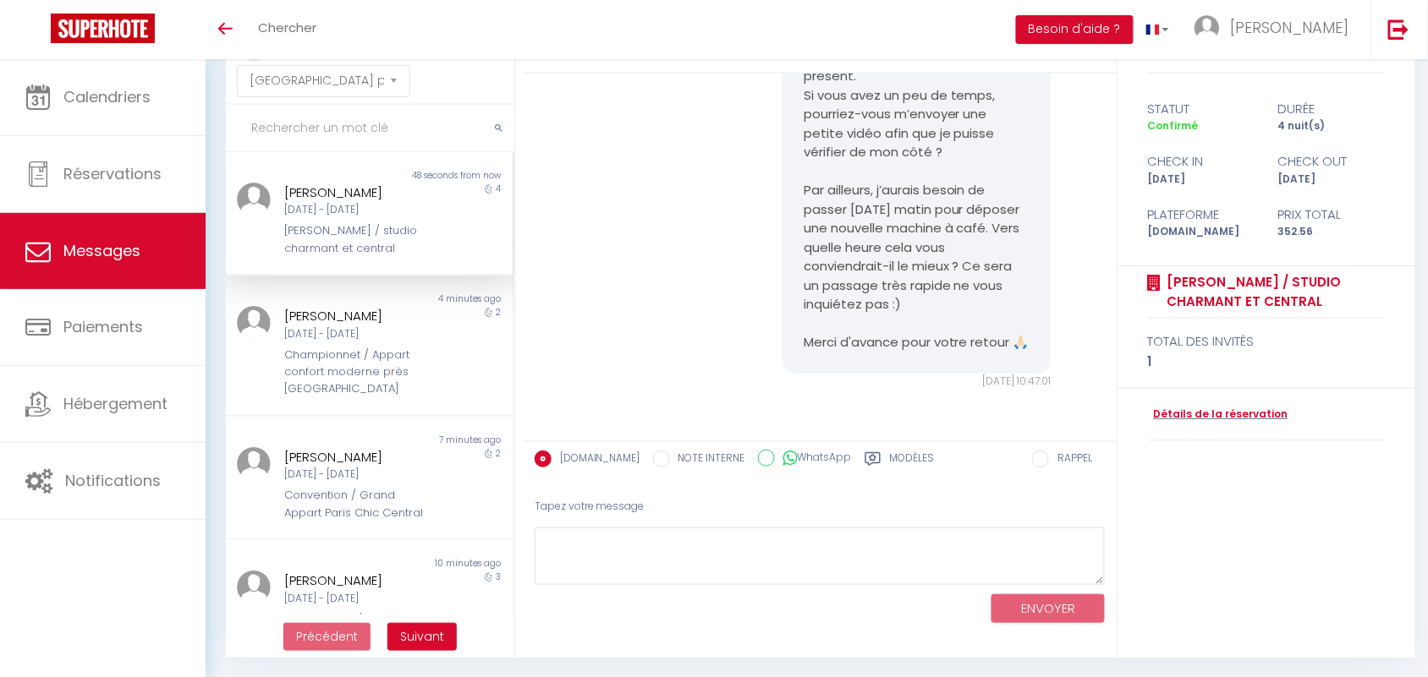
scroll to position [0, 0]
click at [300, 124] on input "text" at bounding box center [370, 128] width 288 height 47
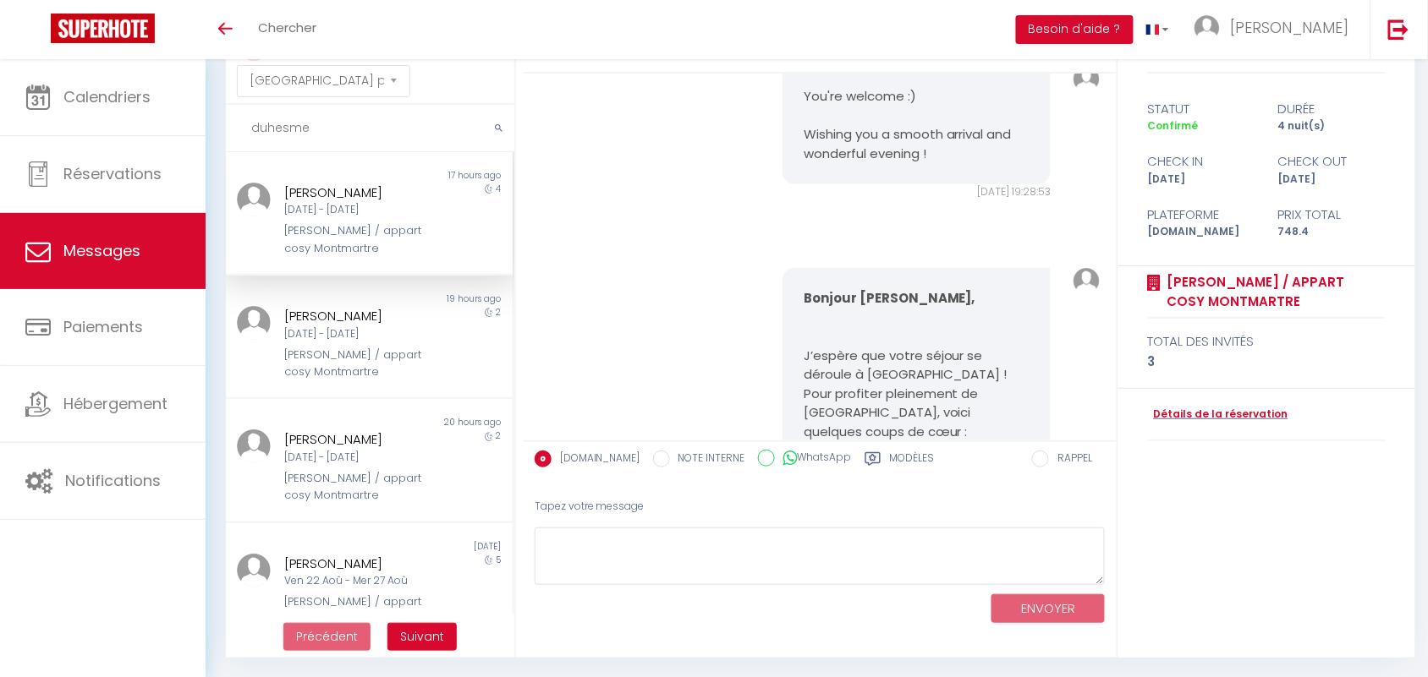
scroll to position [9882, 0]
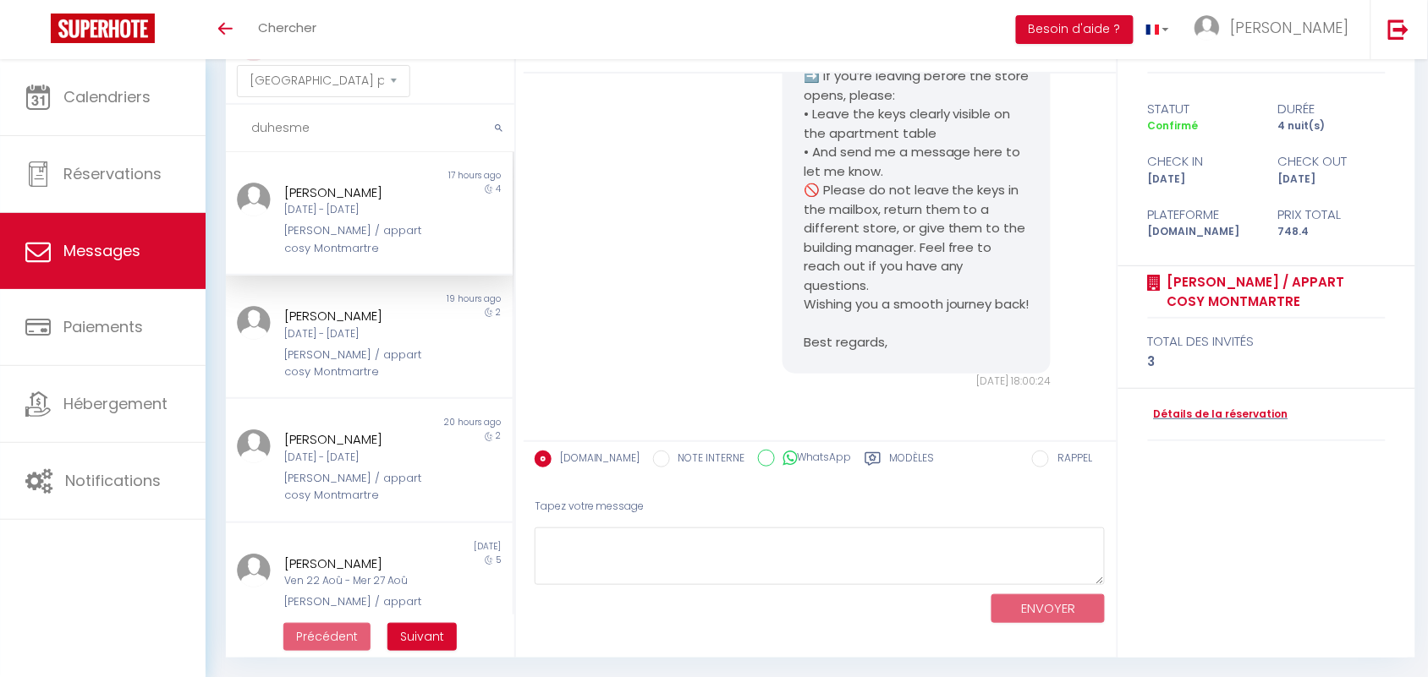
type input "duhesme"
click at [364, 218] on div "Anna Bieszk Ven 05 Sep - Mar 09 Sep Duhesmes / appart cosy Montmartre" at bounding box center [356, 220] width 167 height 74
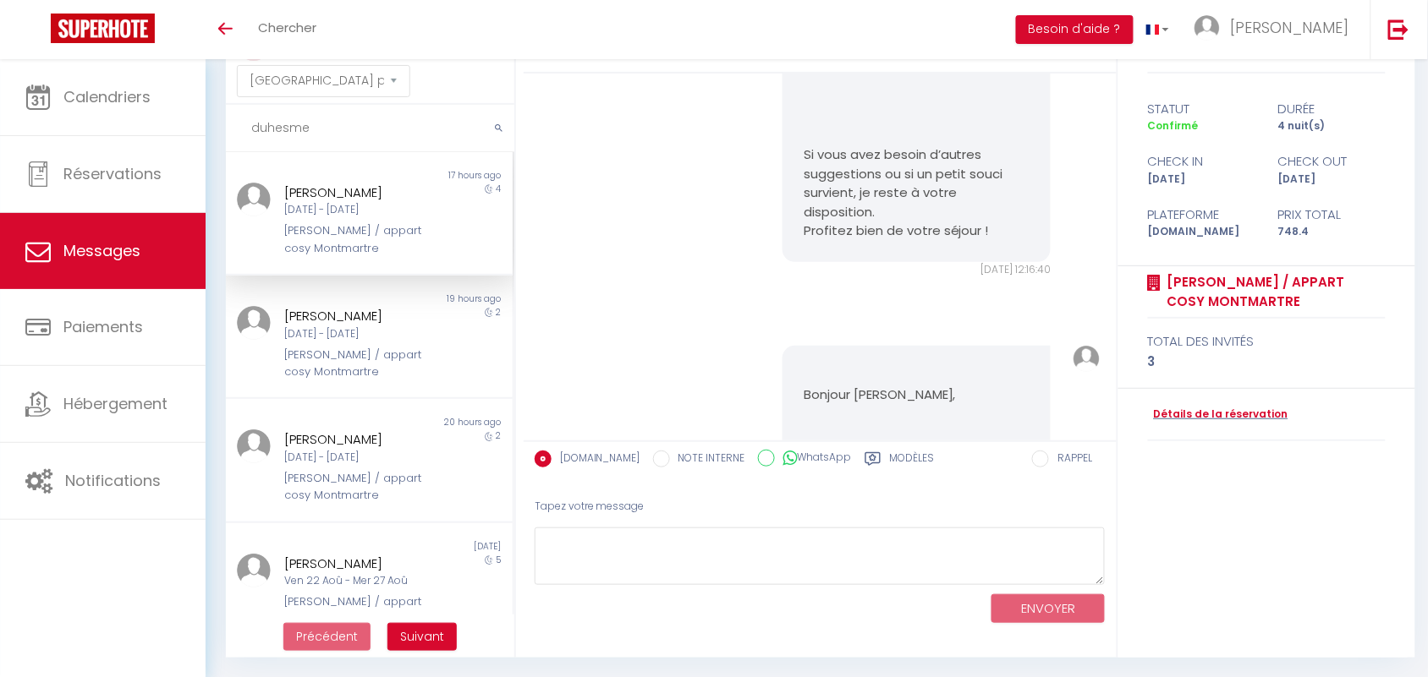
scroll to position [8085, 0]
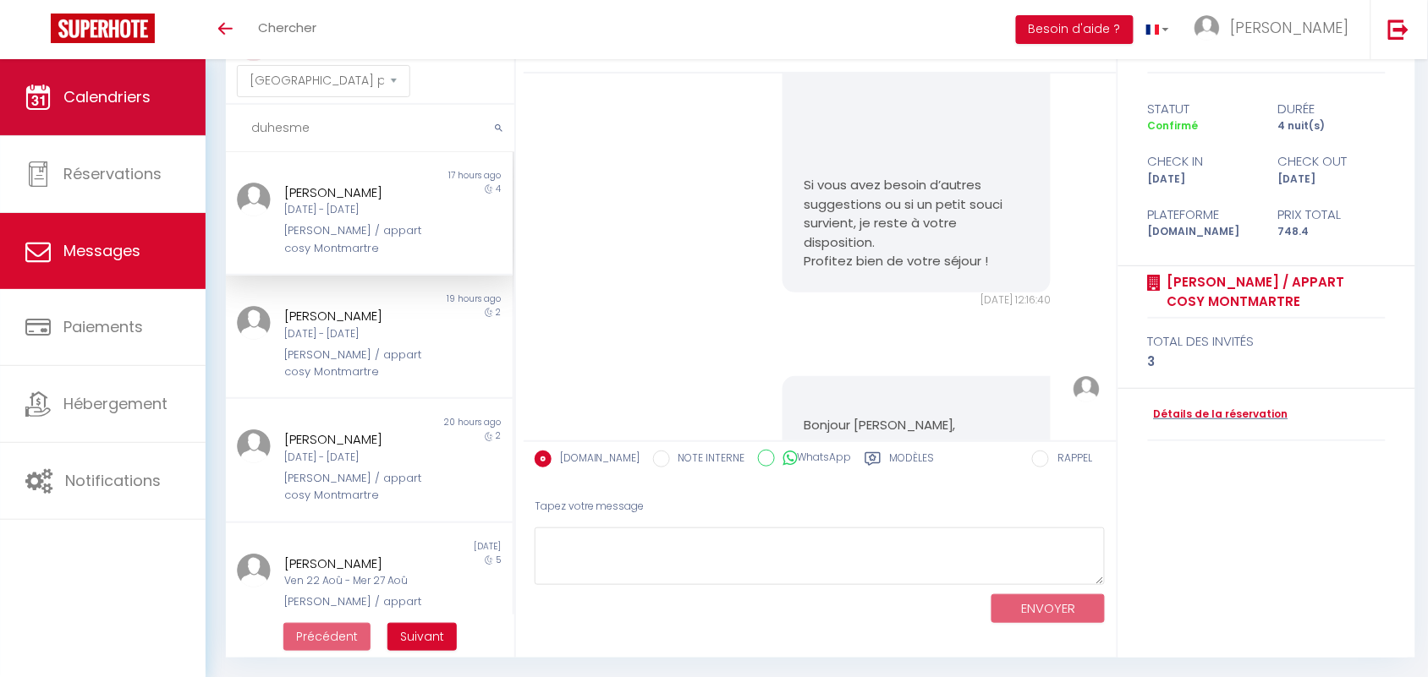
drag, startPoint x: 320, startPoint y: 131, endPoint x: 180, endPoint y: 124, distance: 139.7
click at [180, 124] on div "🟢 Des questions ou besoin d'assistance pour la migration AirBnB? Connectez-vous…" at bounding box center [714, 331] width 1428 height 693
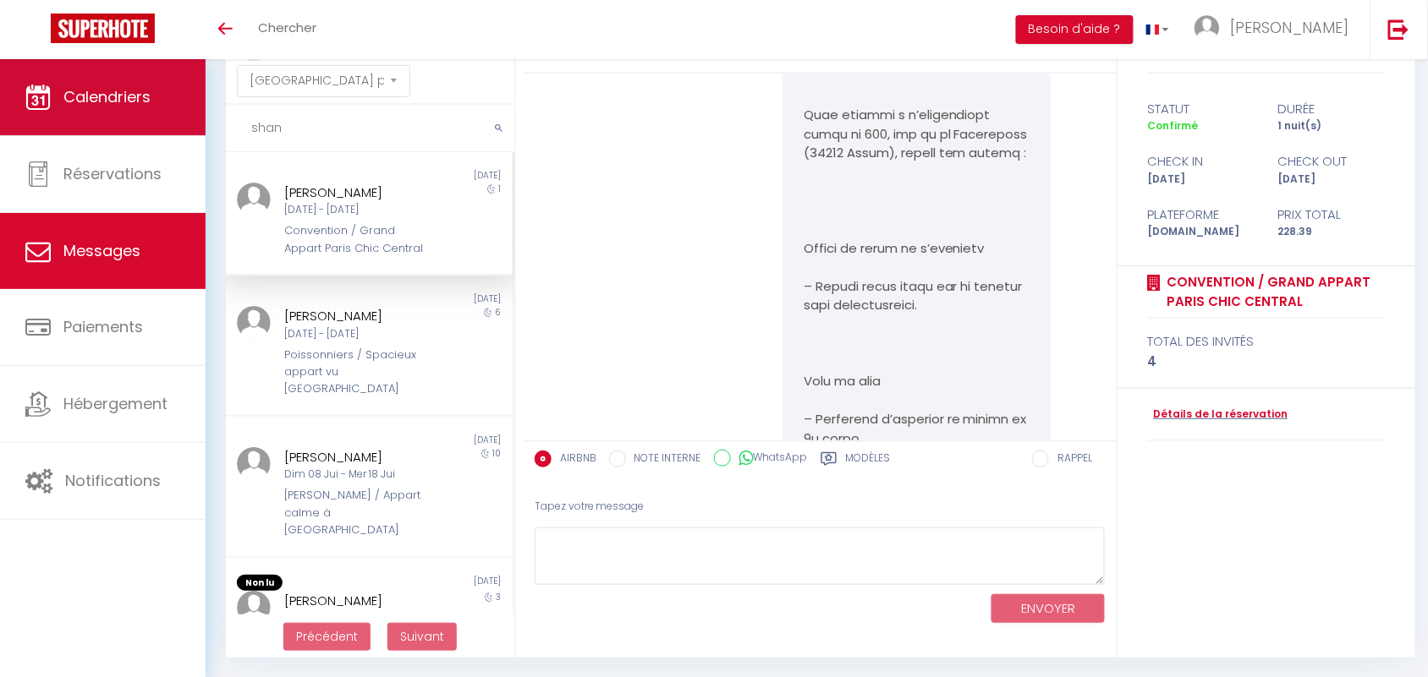
scroll to position [17915, 0]
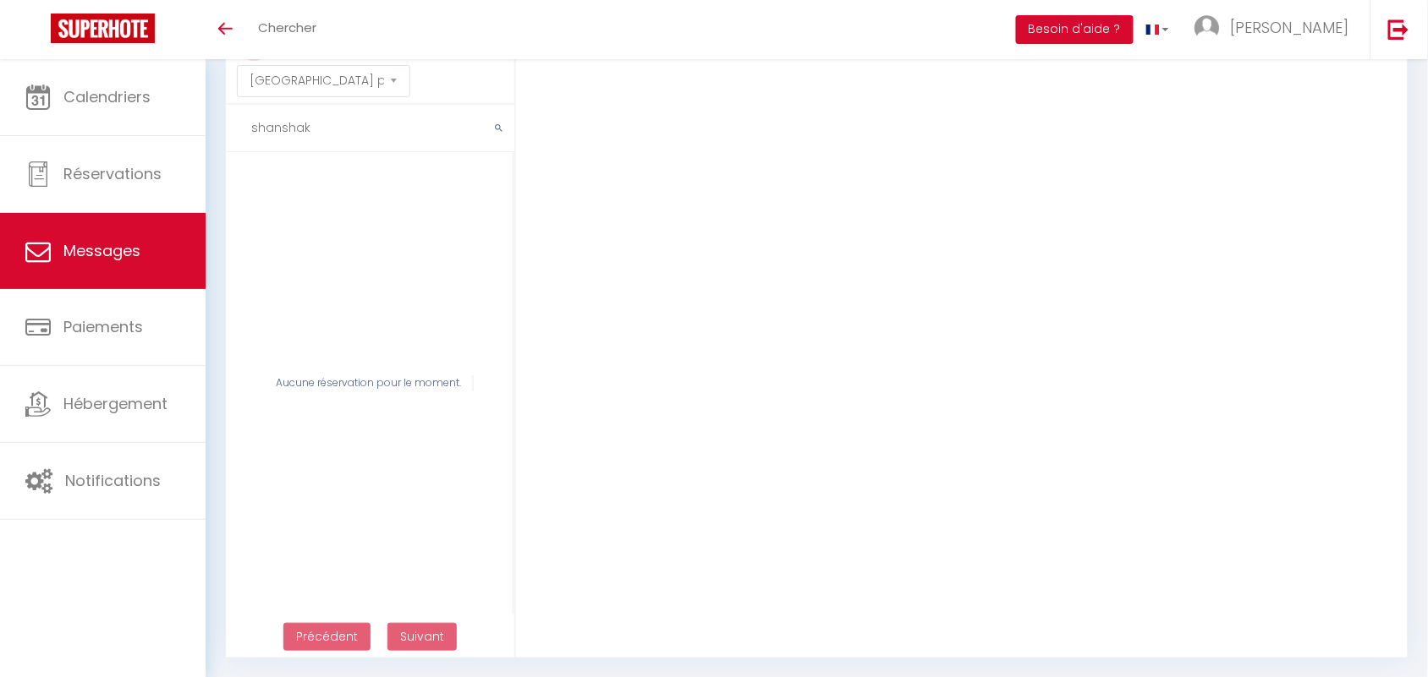
click at [286, 129] on input "shanshak" at bounding box center [370, 128] width 288 height 47
click at [304, 136] on input "shanhak" at bounding box center [370, 128] width 288 height 47
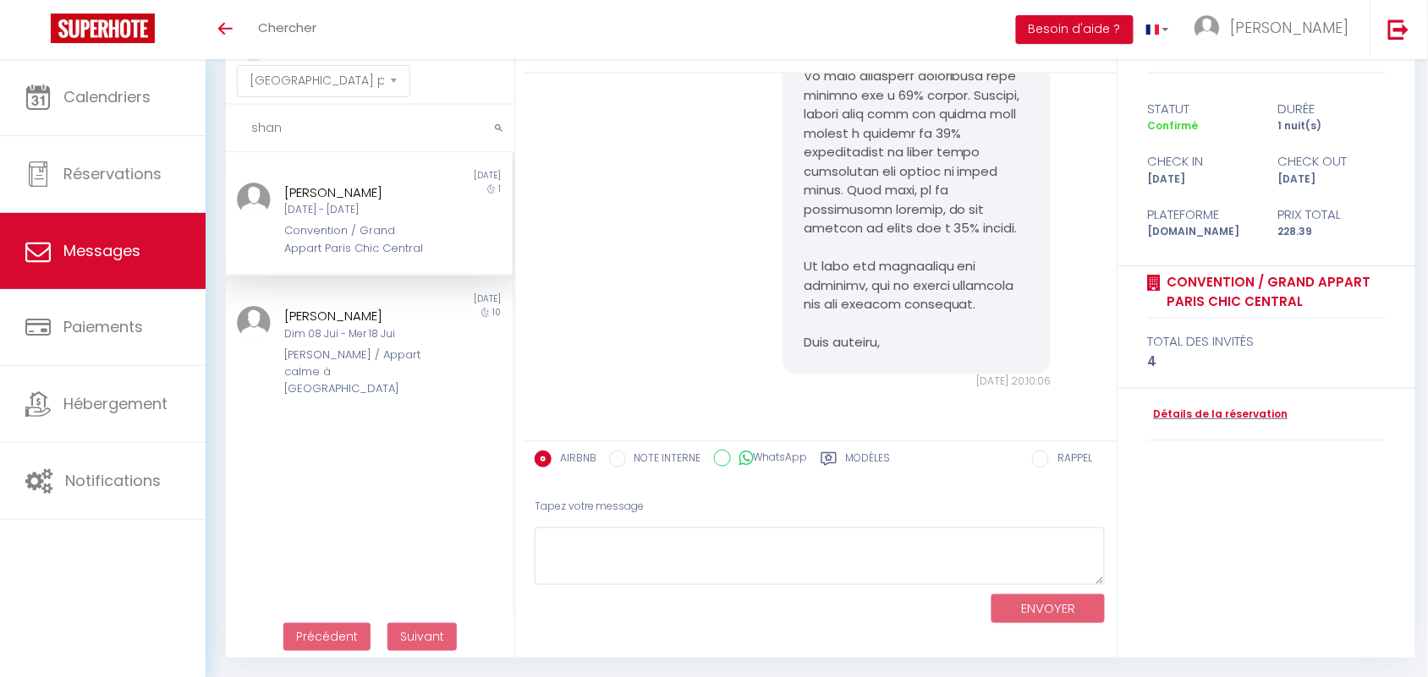
type input "shan"
click at [344, 226] on div "Convention / Grand Appart Paris Chic Central" at bounding box center [357, 239] width 145 height 35
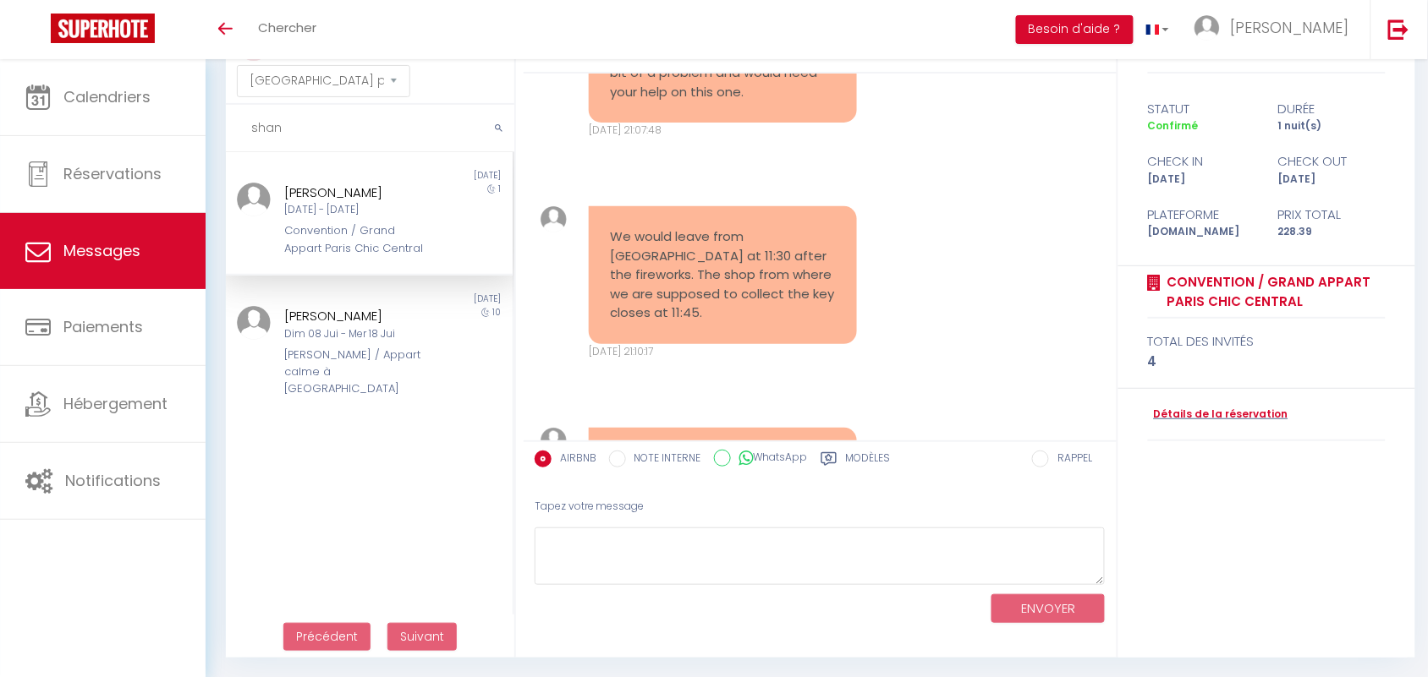
scroll to position [9669, 0]
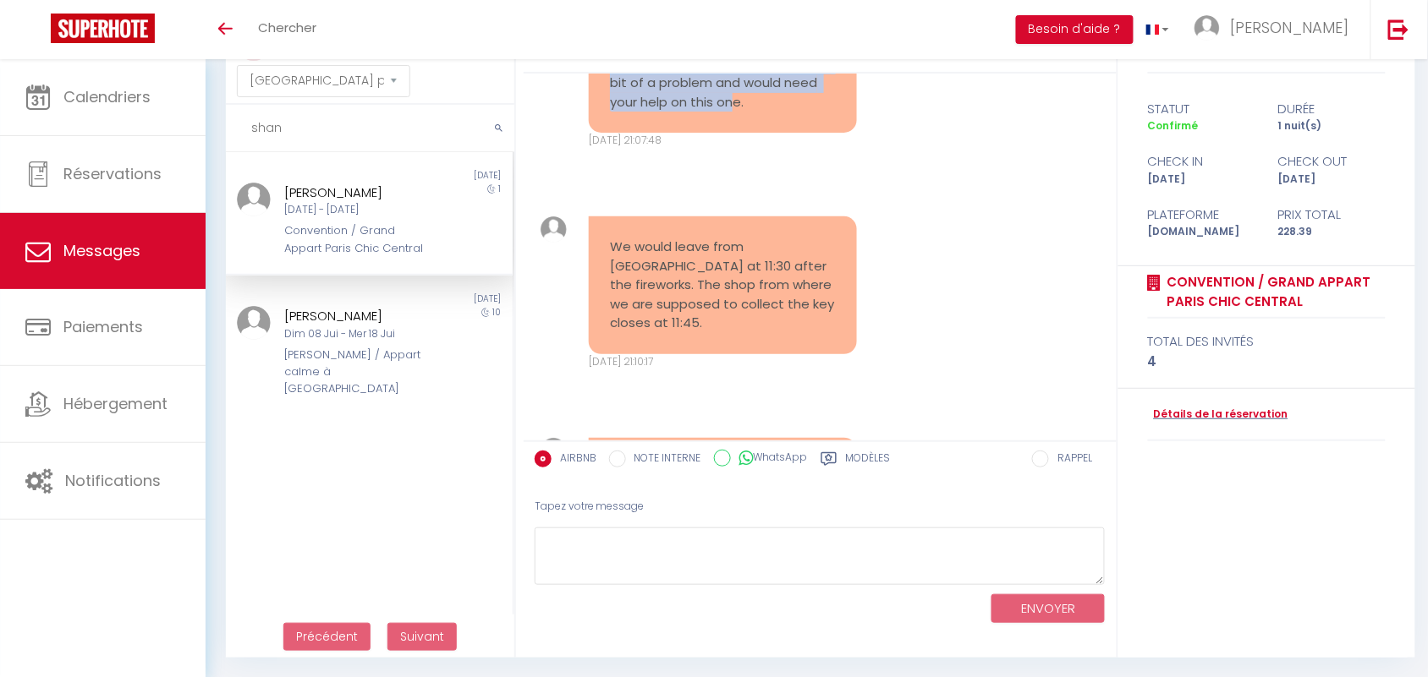
drag, startPoint x: 596, startPoint y: 266, endPoint x: 770, endPoint y: 323, distance: 183.2
click at [770, 133] on div "Hi Drystan, I just saw this message. We have a bit of a problem and would need …" at bounding box center [723, 73] width 268 height 118
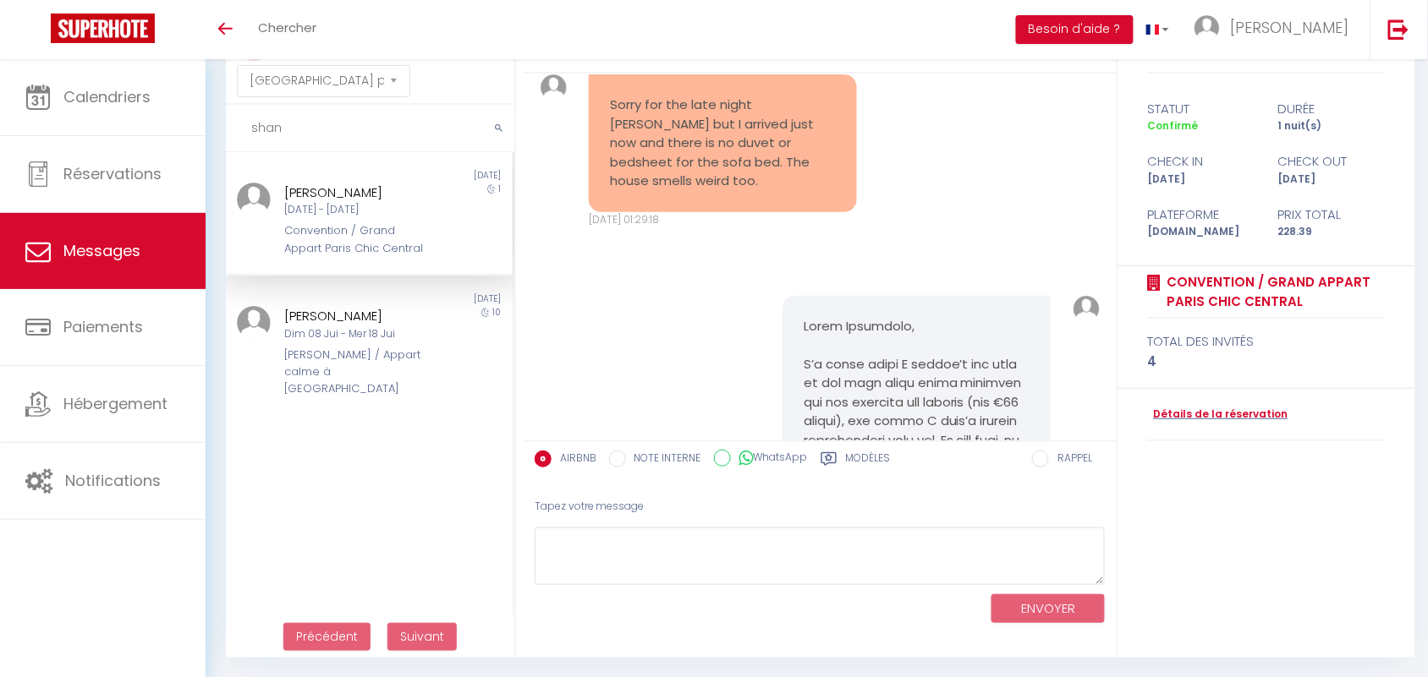
scroll to position [10409, 0]
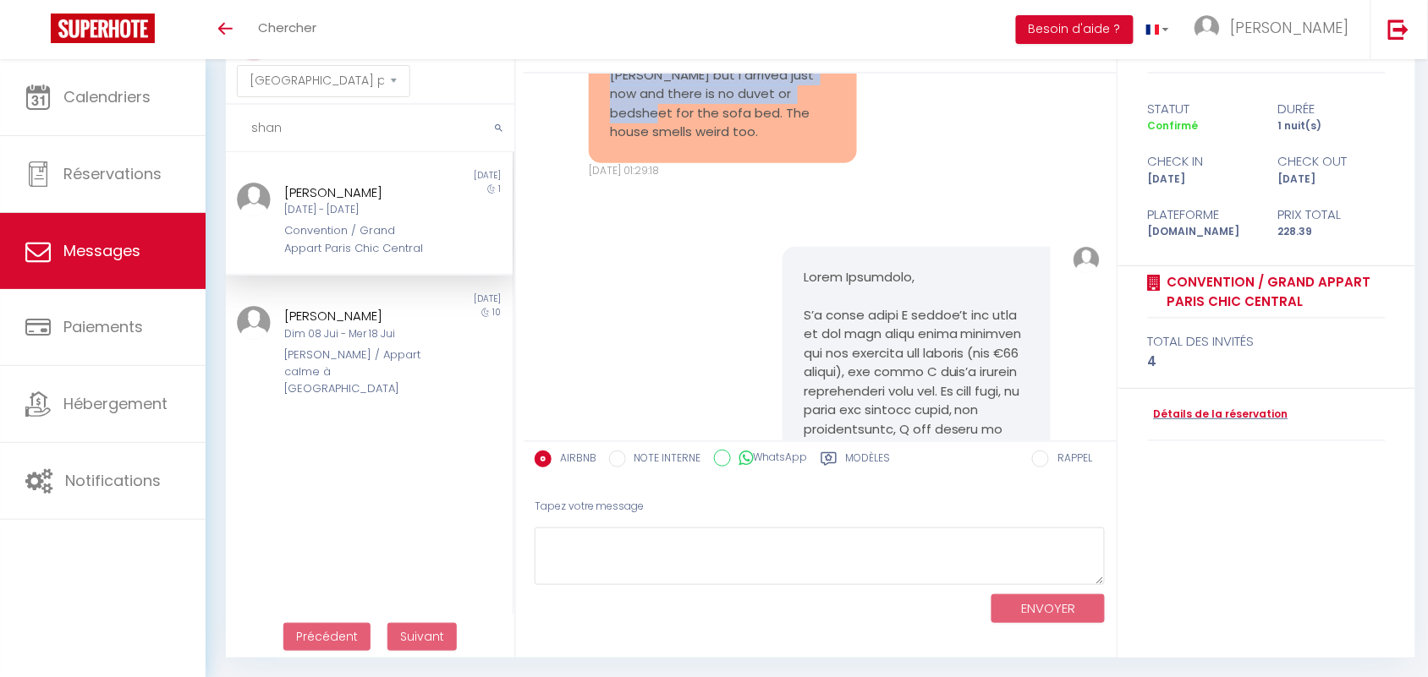
drag, startPoint x: 610, startPoint y: 276, endPoint x: 763, endPoint y: 326, distance: 161.0
click at [763, 142] on pre "Sorry for the late night ping but I arrived just now and there is no duvet or b…" at bounding box center [723, 95] width 226 height 96
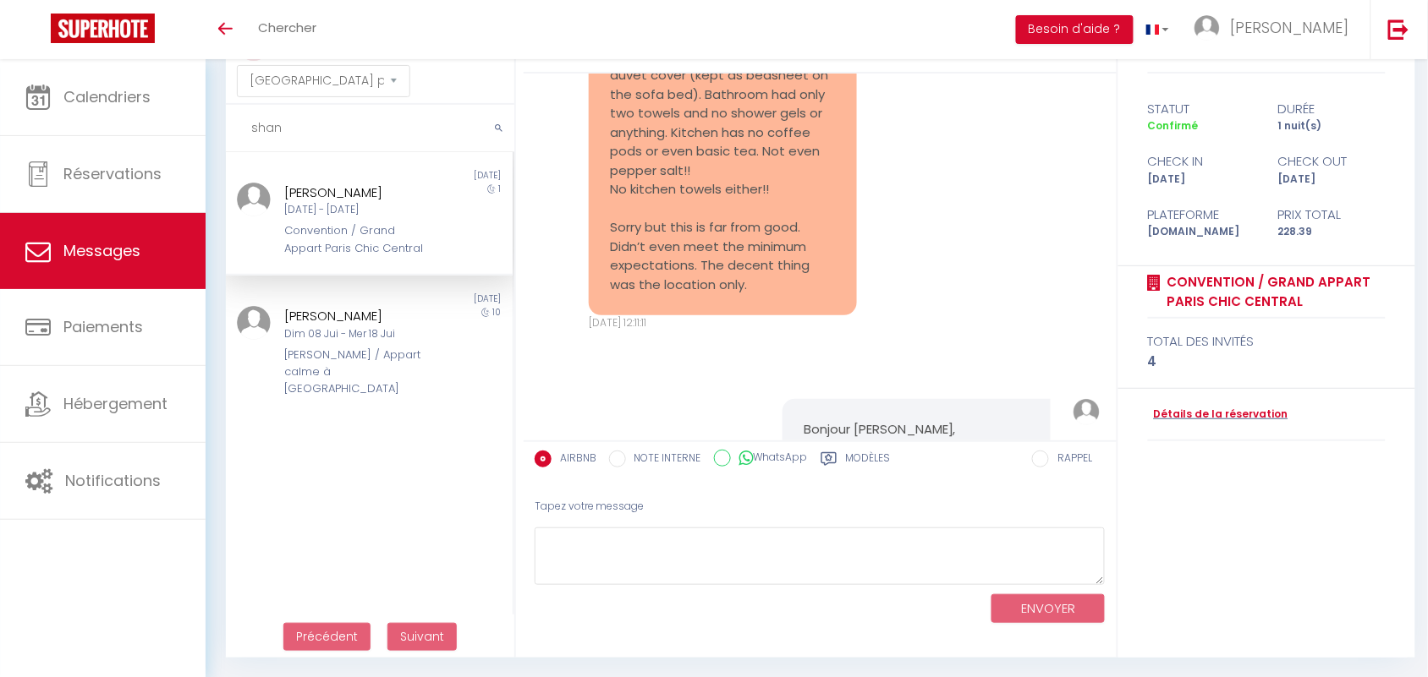
scroll to position [11678, 0]
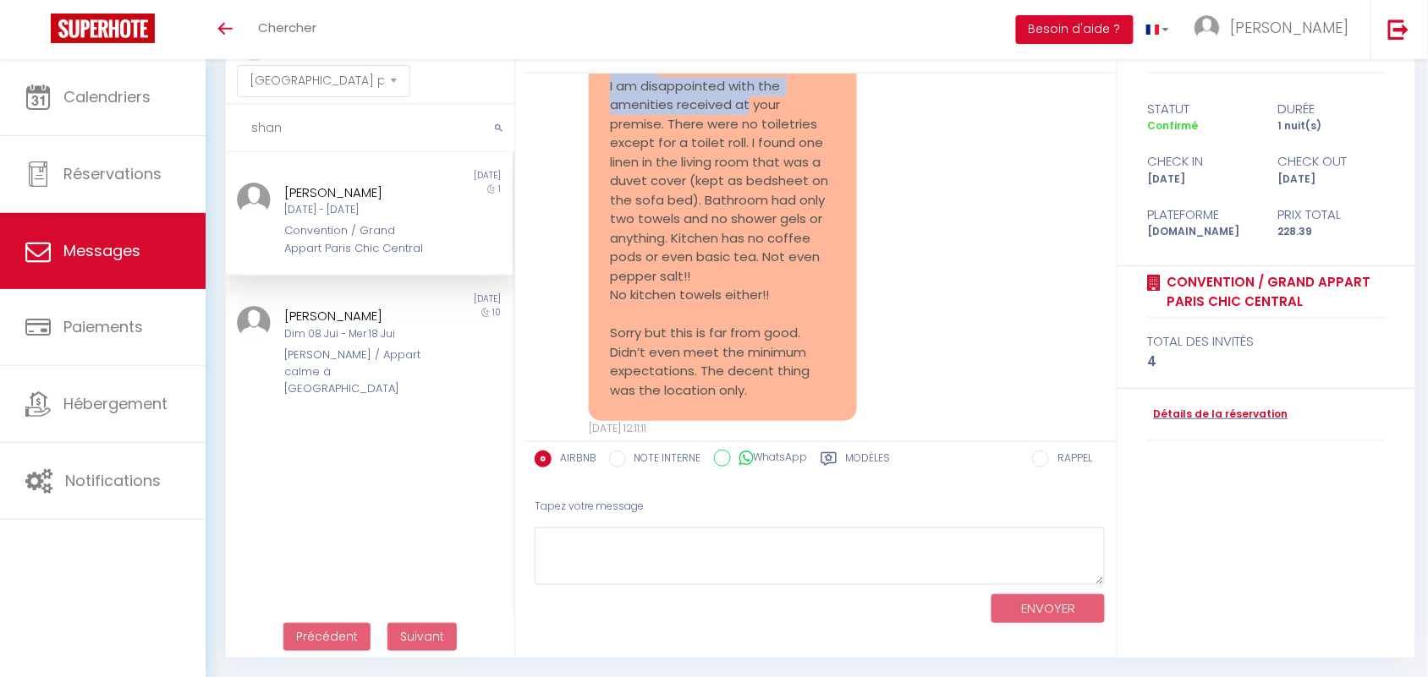
drag, startPoint x: 610, startPoint y: 138, endPoint x: 747, endPoint y: 328, distance: 234.5
click at [747, 328] on pre "I understand what you are saying. However, I expected a little empathy from you…" at bounding box center [723, 152] width 226 height 495
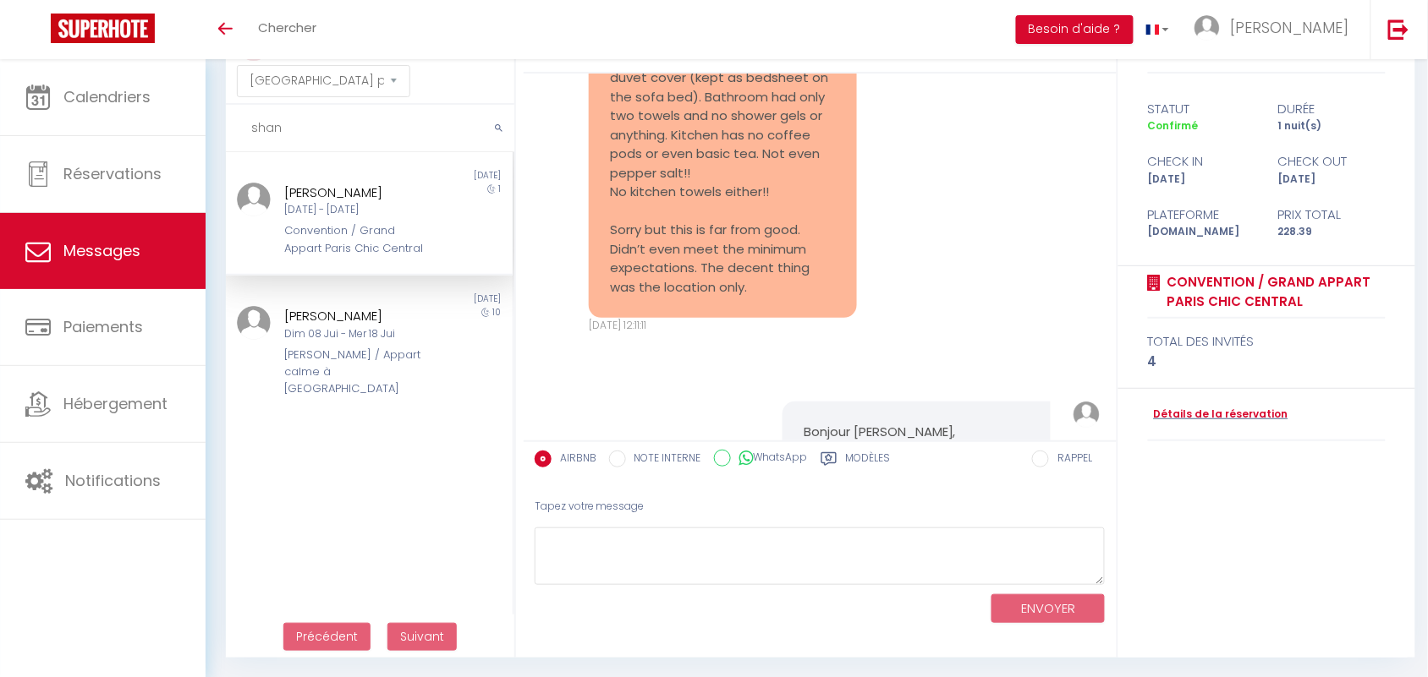
scroll to position [11783, 0]
drag, startPoint x: 296, startPoint y: 134, endPoint x: 208, endPoint y: 131, distance: 88.0
click at [208, 131] on div "MESSAGES Trier par date de réservation Trier par date de message shan Non lu 2 …" at bounding box center [817, 331] width 1222 height 693
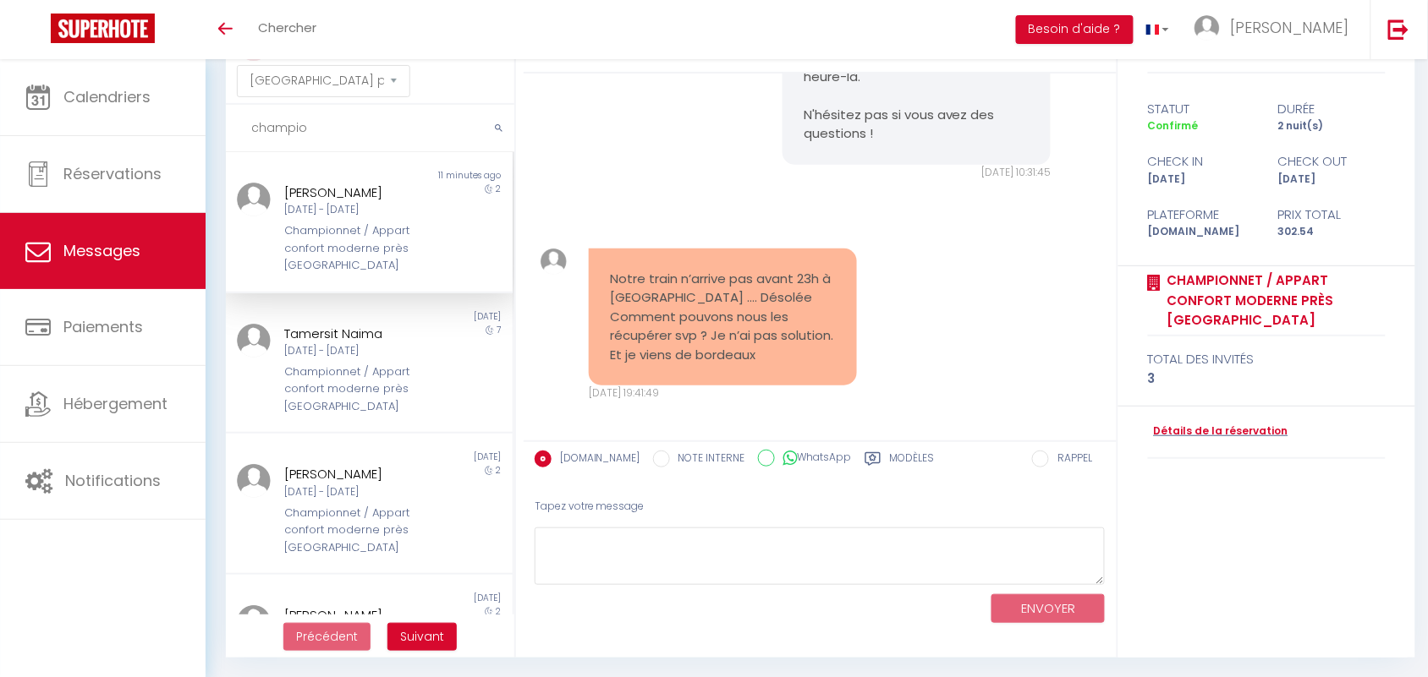
scroll to position [4995, 0]
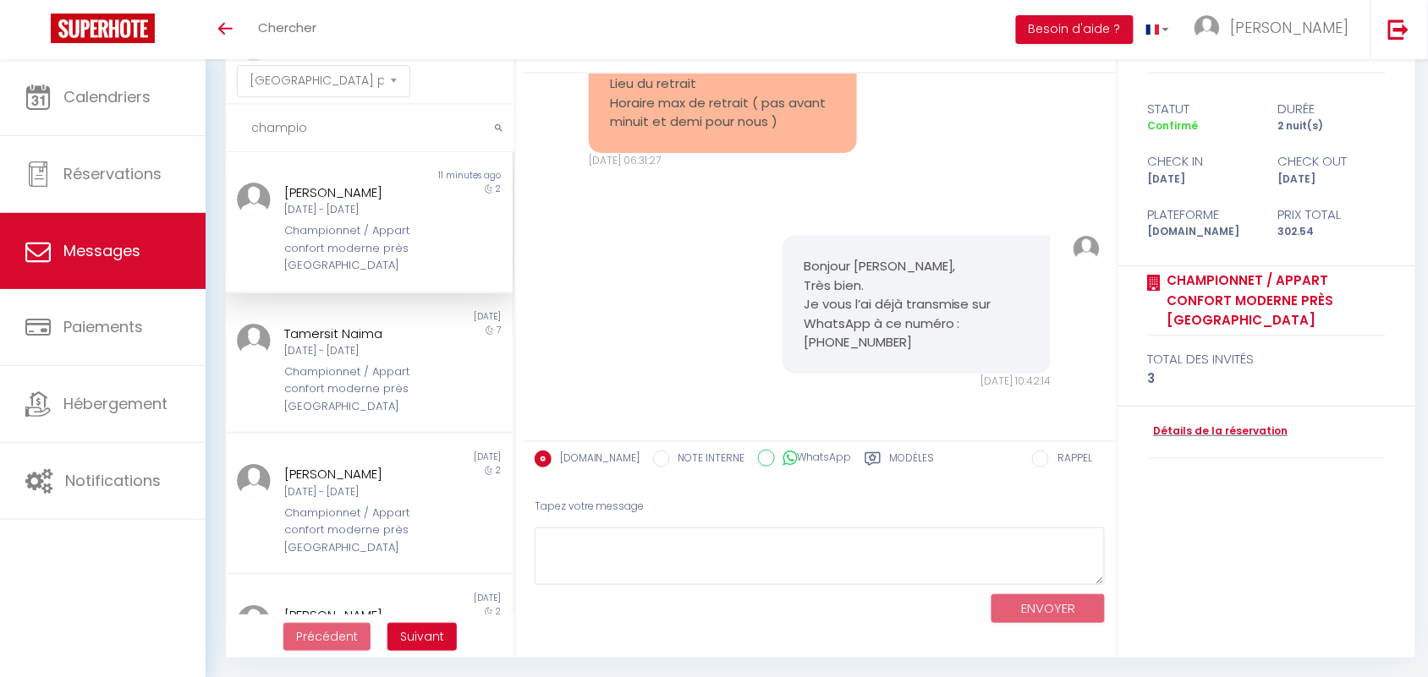
type input "champio"
click at [298, 222] on div "Championnet / Appart confort moderne près [GEOGRAPHIC_DATA]" at bounding box center [357, 248] width 145 height 52
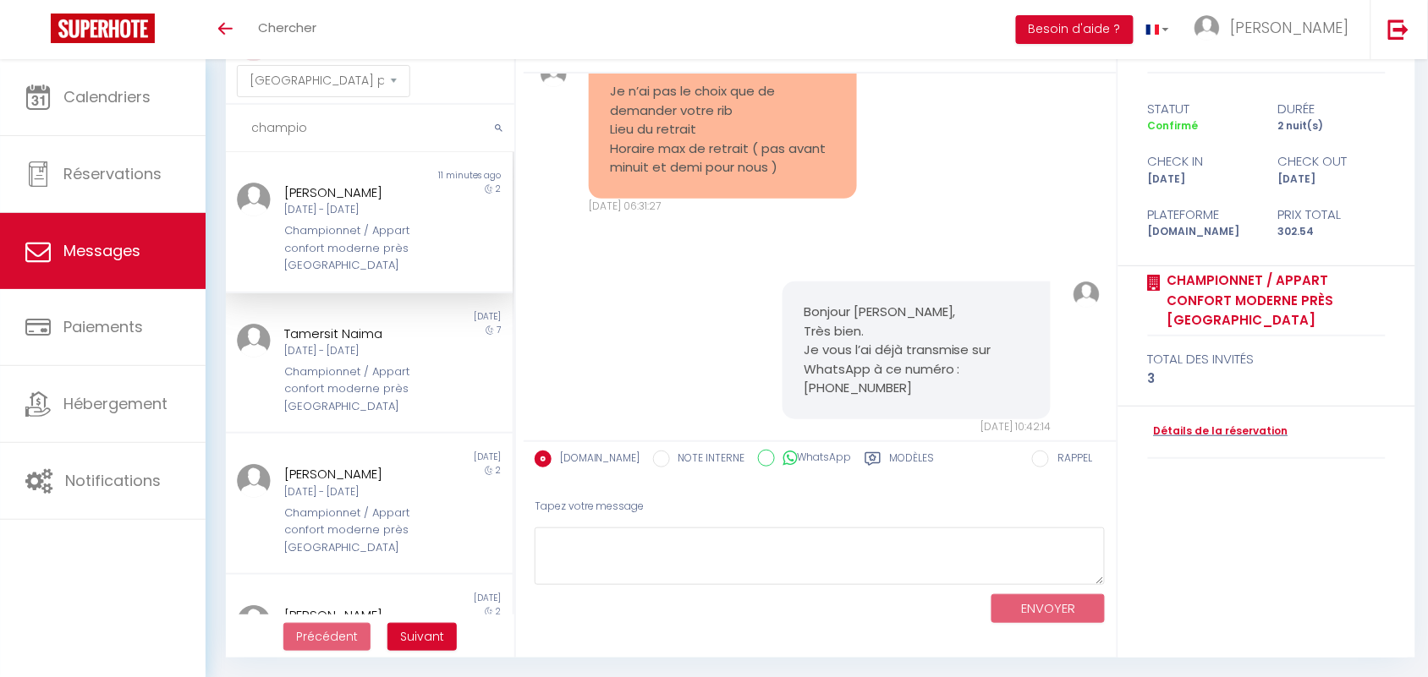
scroll to position [4783, 0]
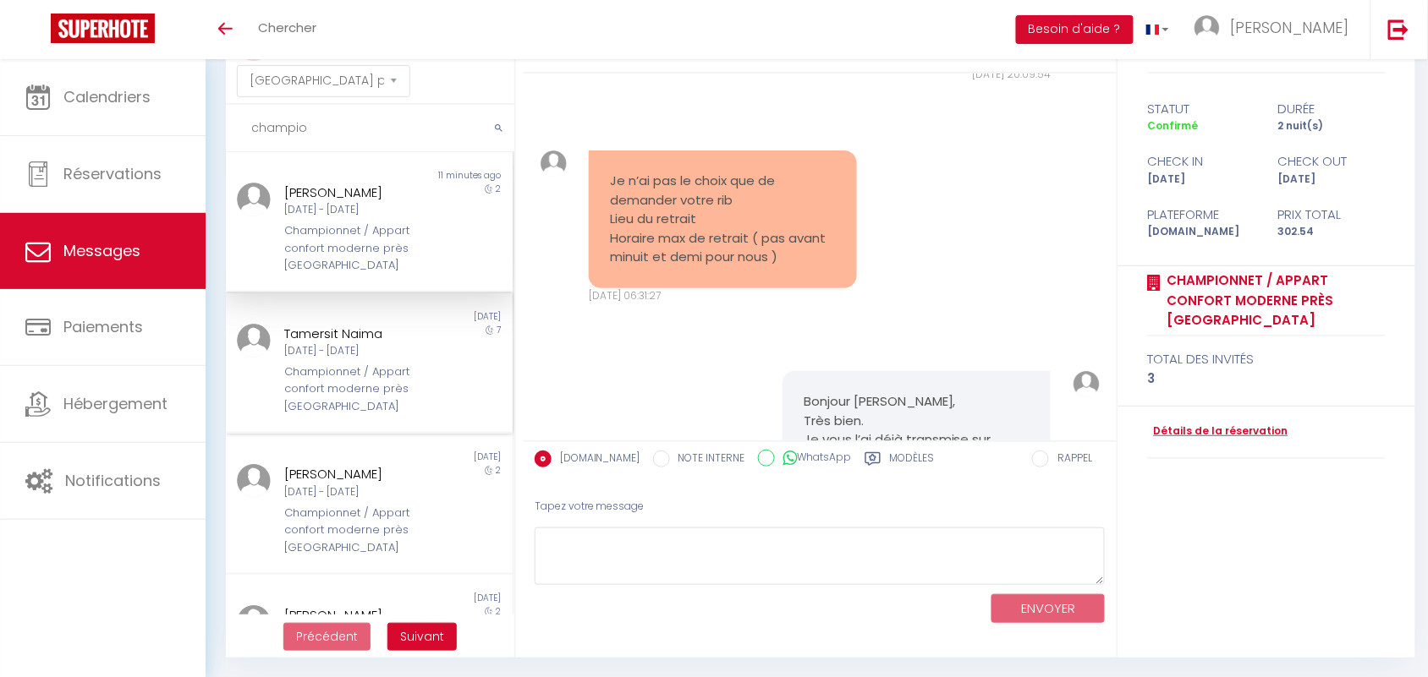
click at [360, 365] on div "Championnet / Appart confort moderne près [GEOGRAPHIC_DATA]" at bounding box center [357, 390] width 145 height 52
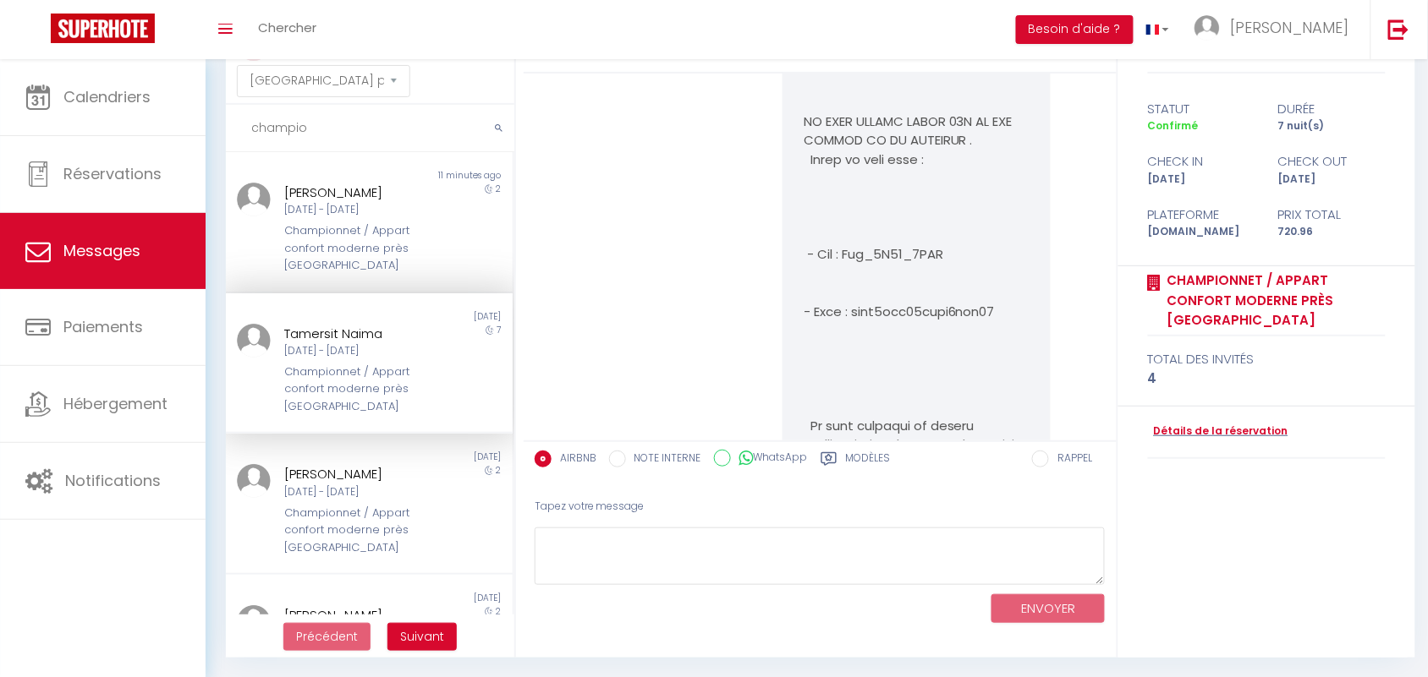
scroll to position [2302, 0]
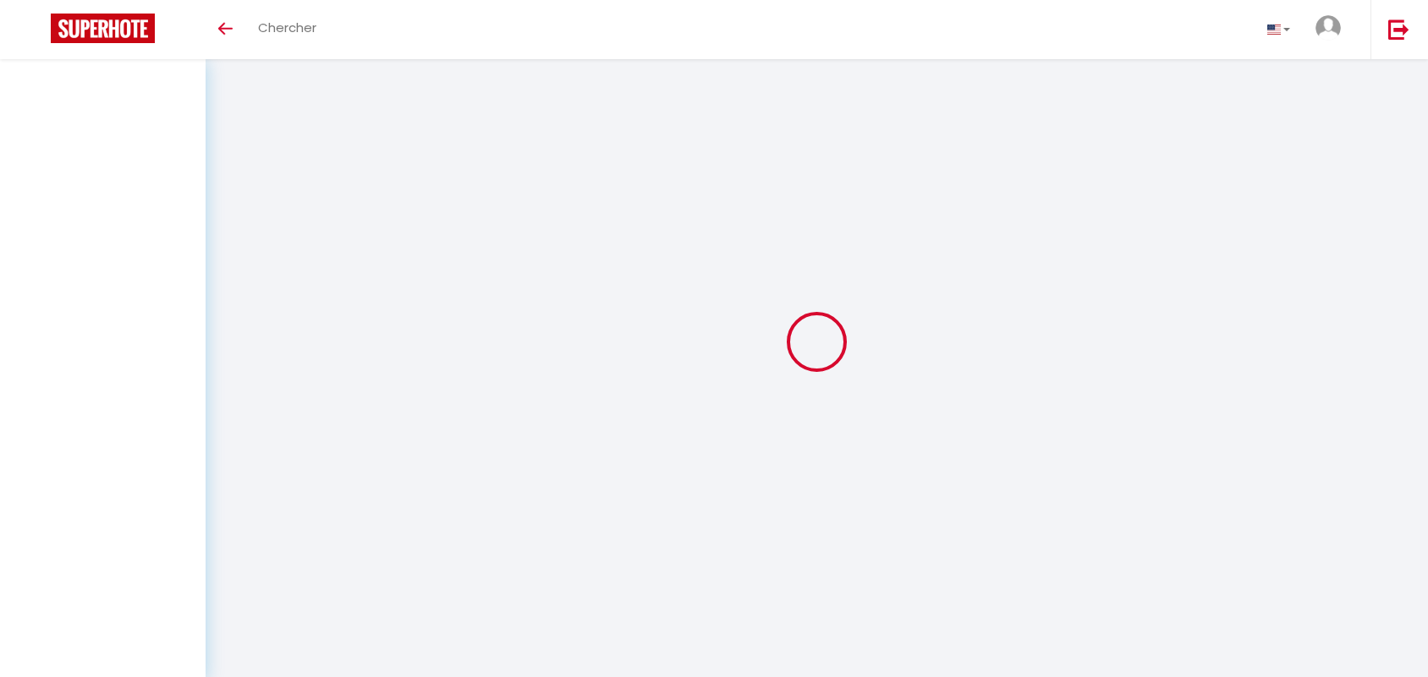
select select "message"
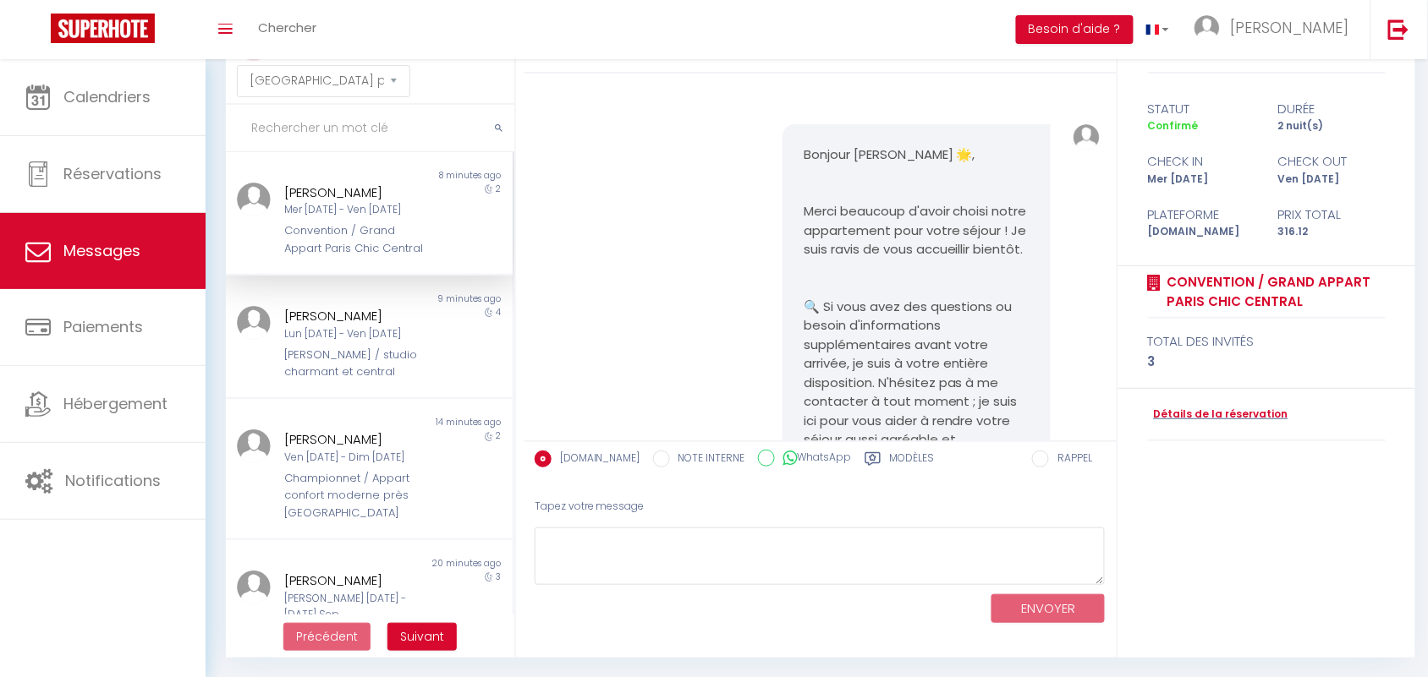
scroll to position [3119, 0]
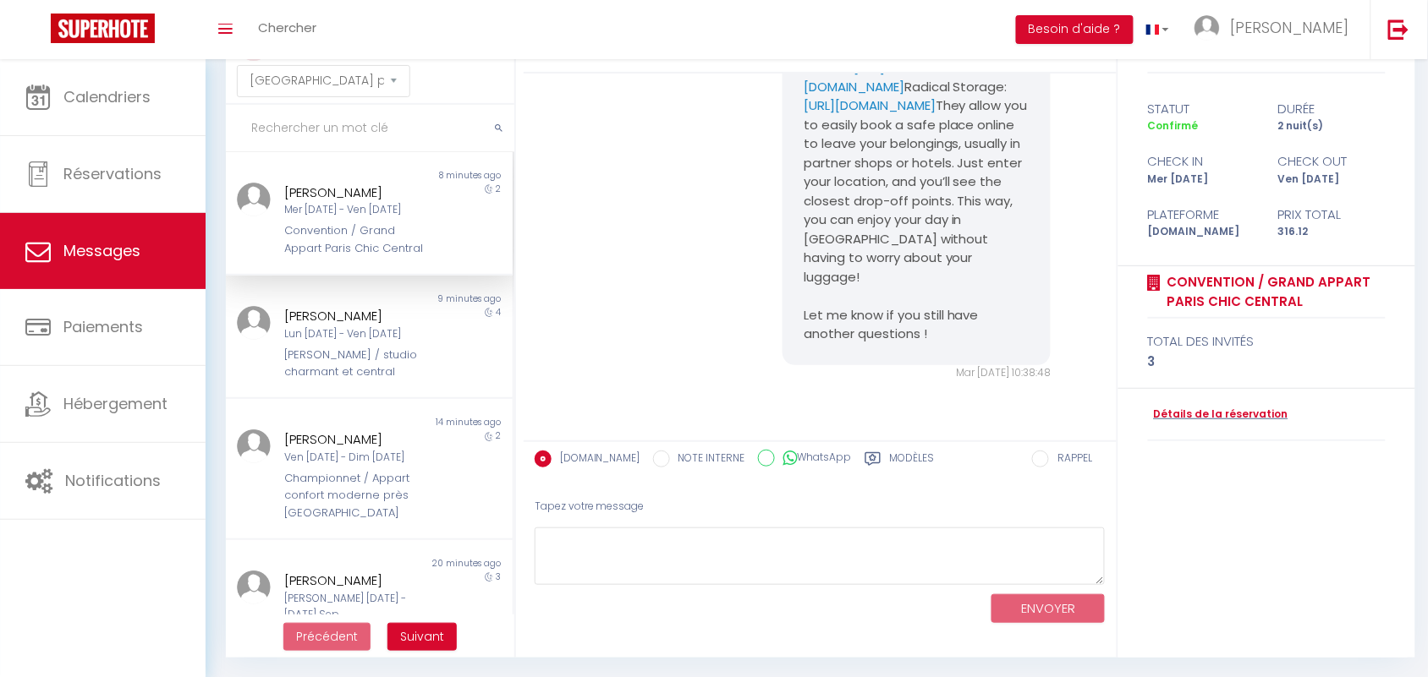
scroll to position [0, 0]
click at [326, 123] on input "text" at bounding box center [370, 128] width 288 height 47
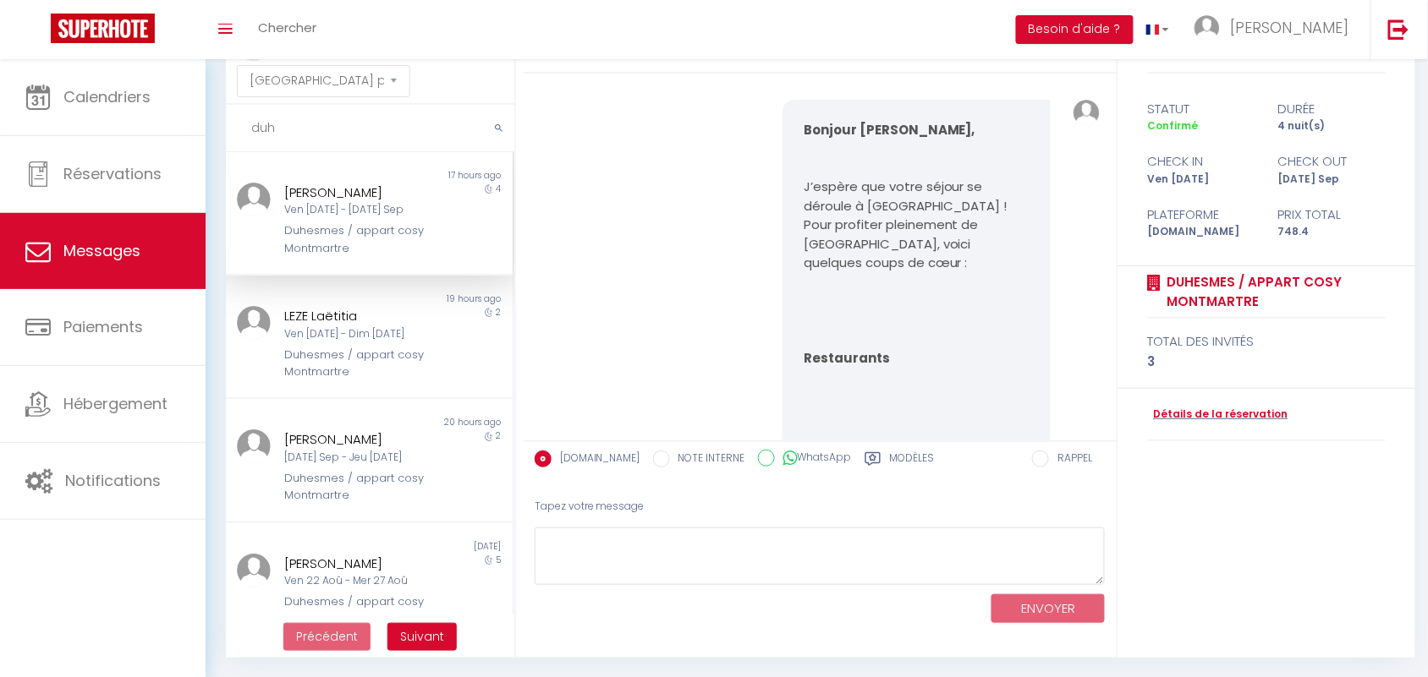
scroll to position [6182, 0]
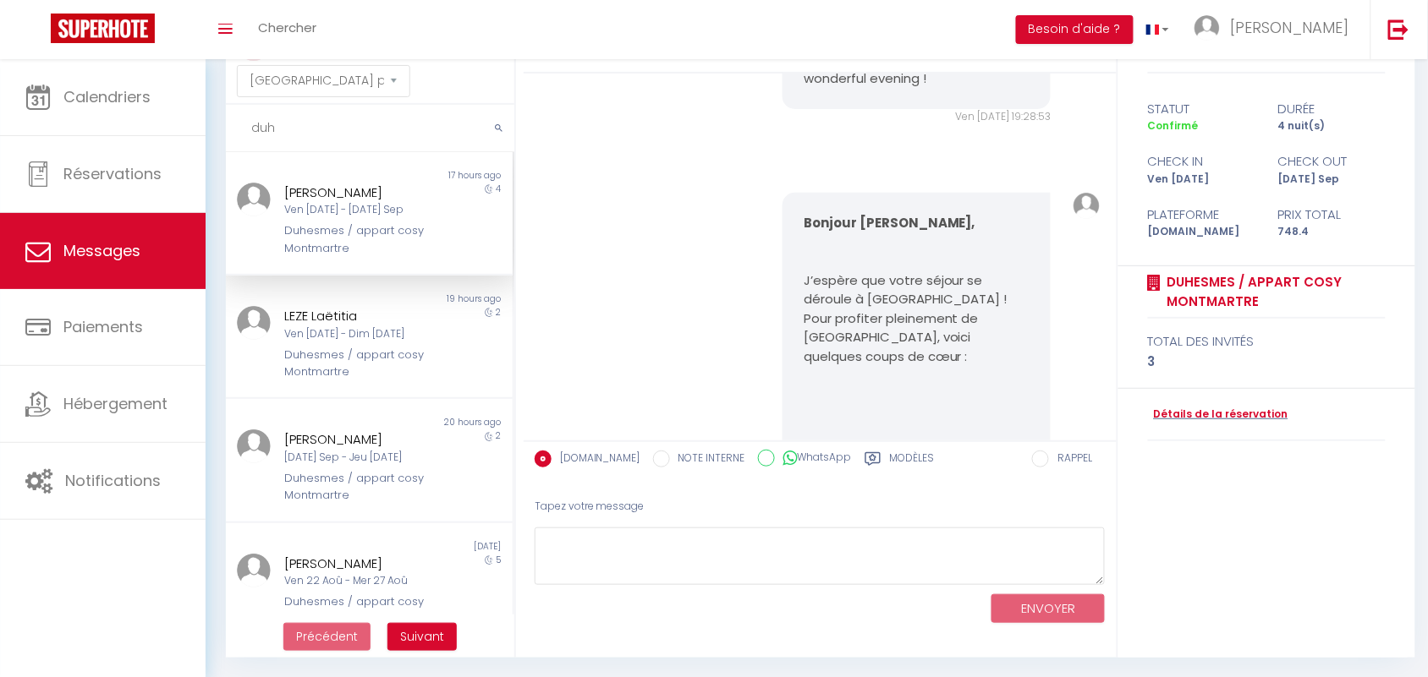
drag, startPoint x: 266, startPoint y: 117, endPoint x: 238, endPoint y: 124, distance: 29.7
click at [238, 124] on input "duh" at bounding box center [370, 128] width 288 height 47
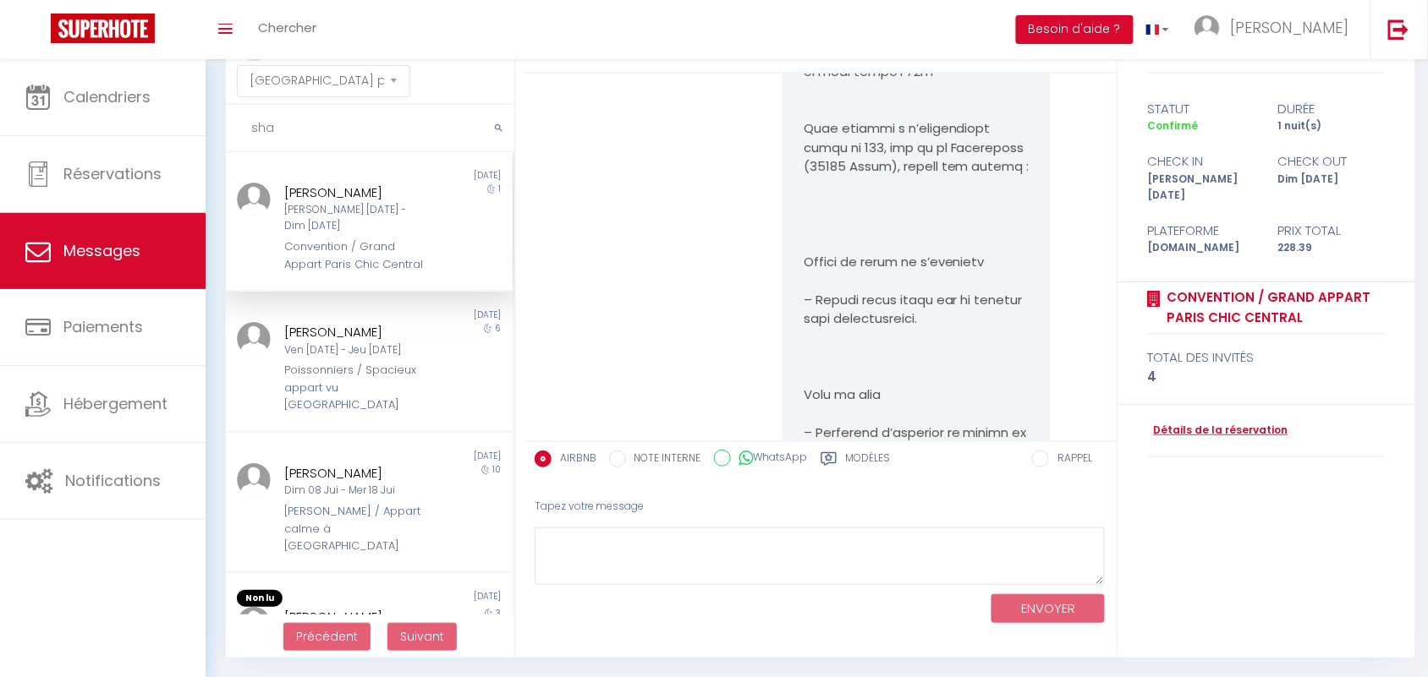
scroll to position [17915, 0]
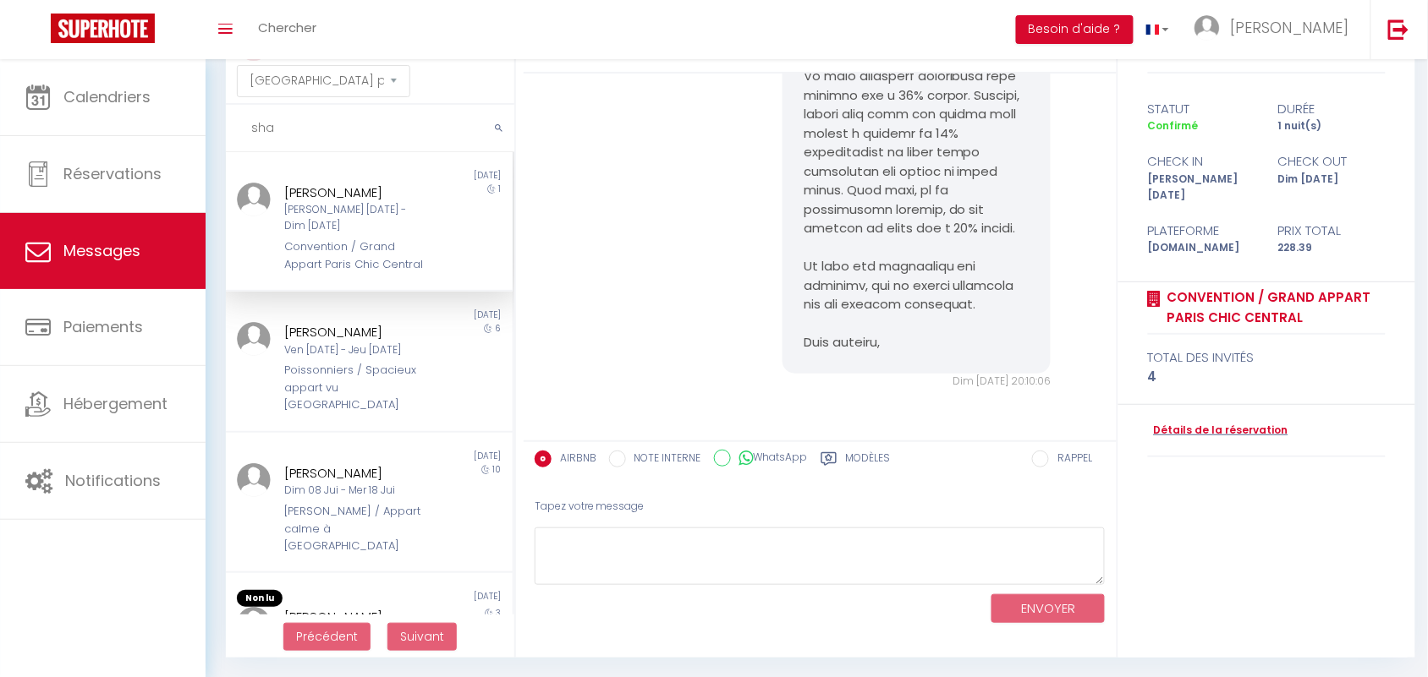
click at [311, 208] on div "Sam 06 Sep - Dim 07 Sep" at bounding box center [357, 218] width 145 height 32
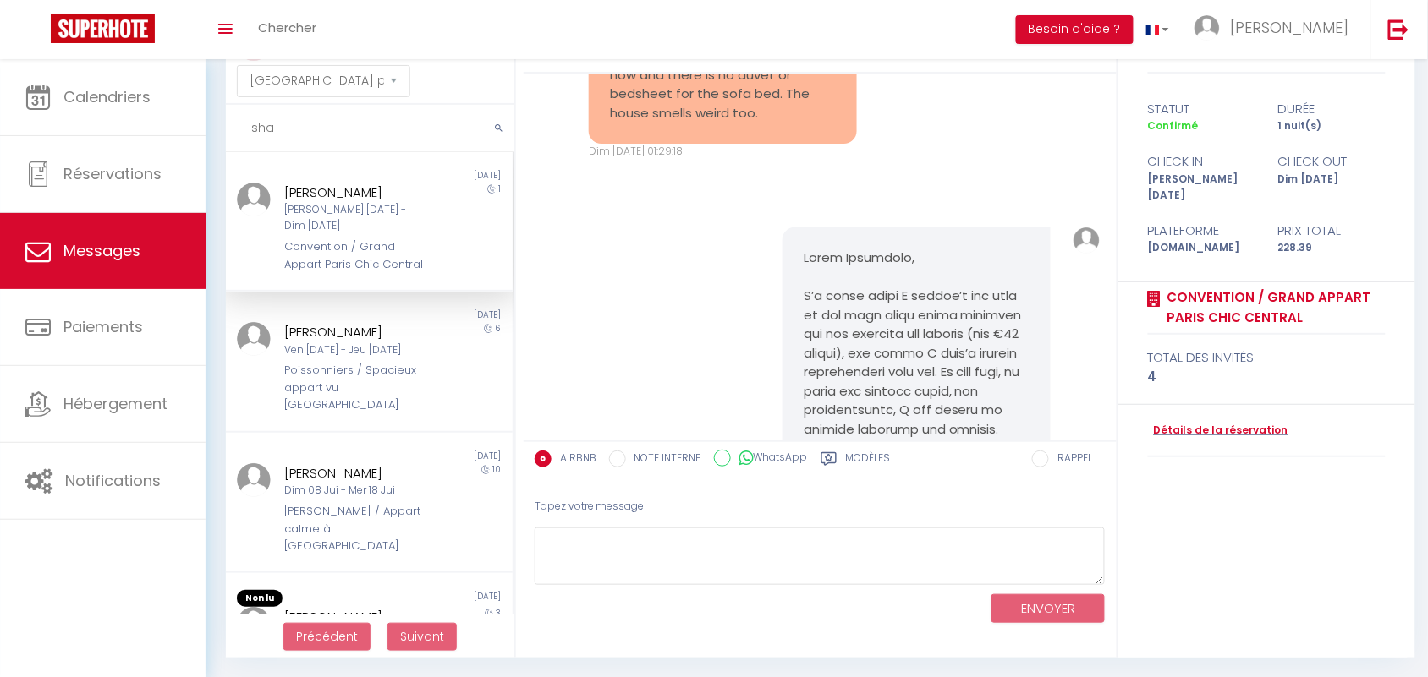
scroll to position [10409, 0]
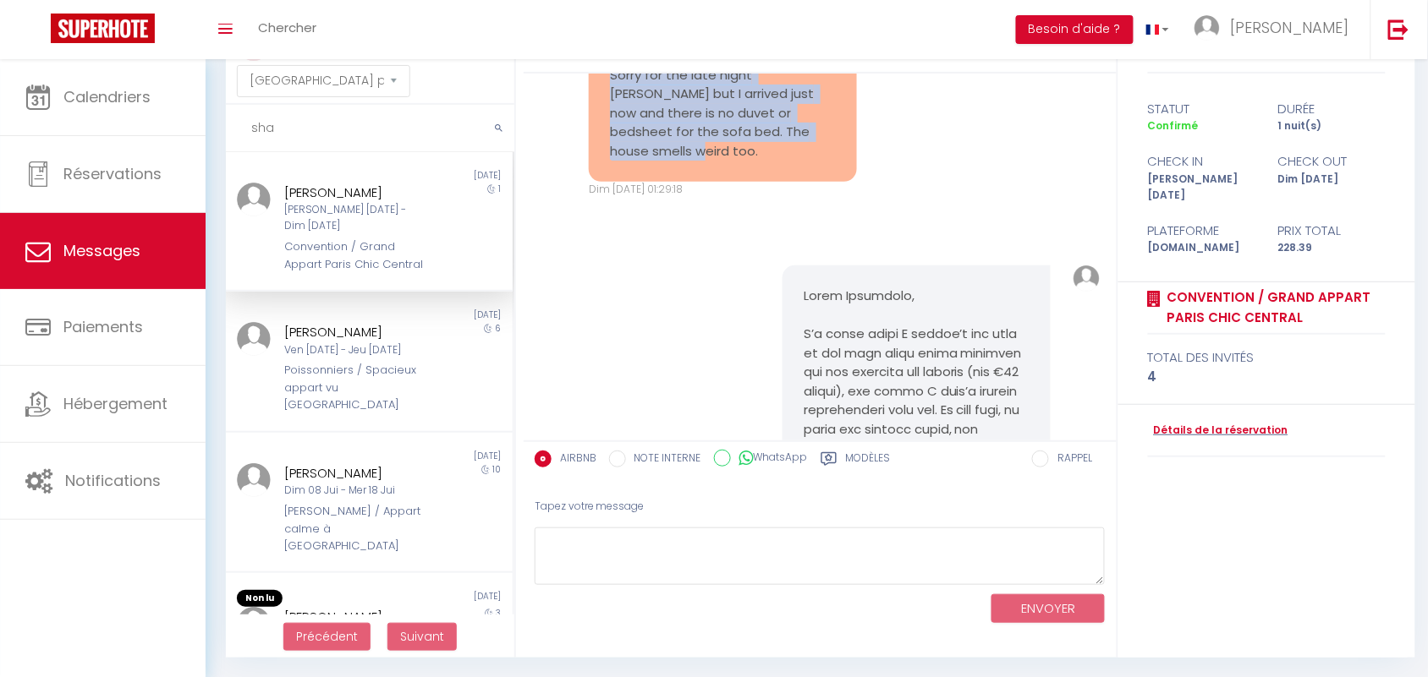
drag, startPoint x: 605, startPoint y: 277, endPoint x: 814, endPoint y: 338, distance: 217.8
click at [814, 183] on div "Sorry for the late night ping but I arrived just now and there is no duvet or b…" at bounding box center [723, 114] width 268 height 138
copy pre "Sorry for the late night ping but I arrived just now and there is no duvet or b…"
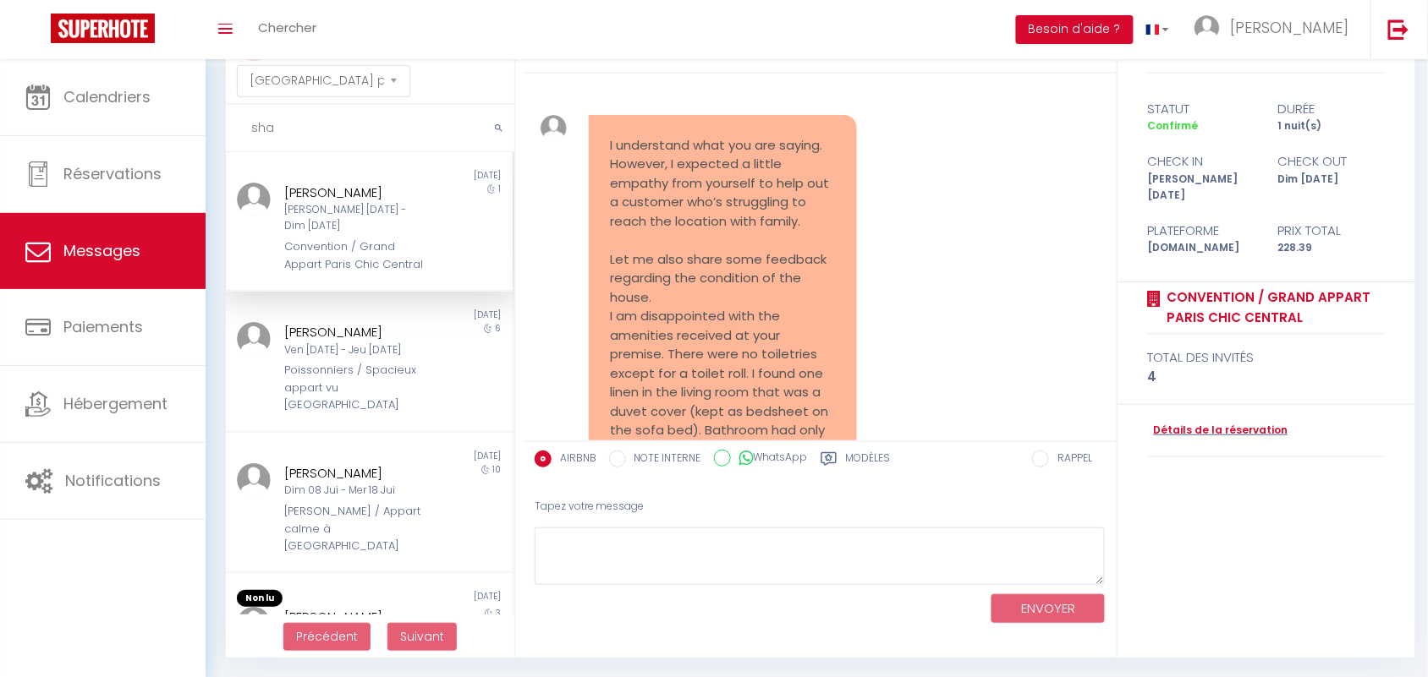
scroll to position [11678, 0]
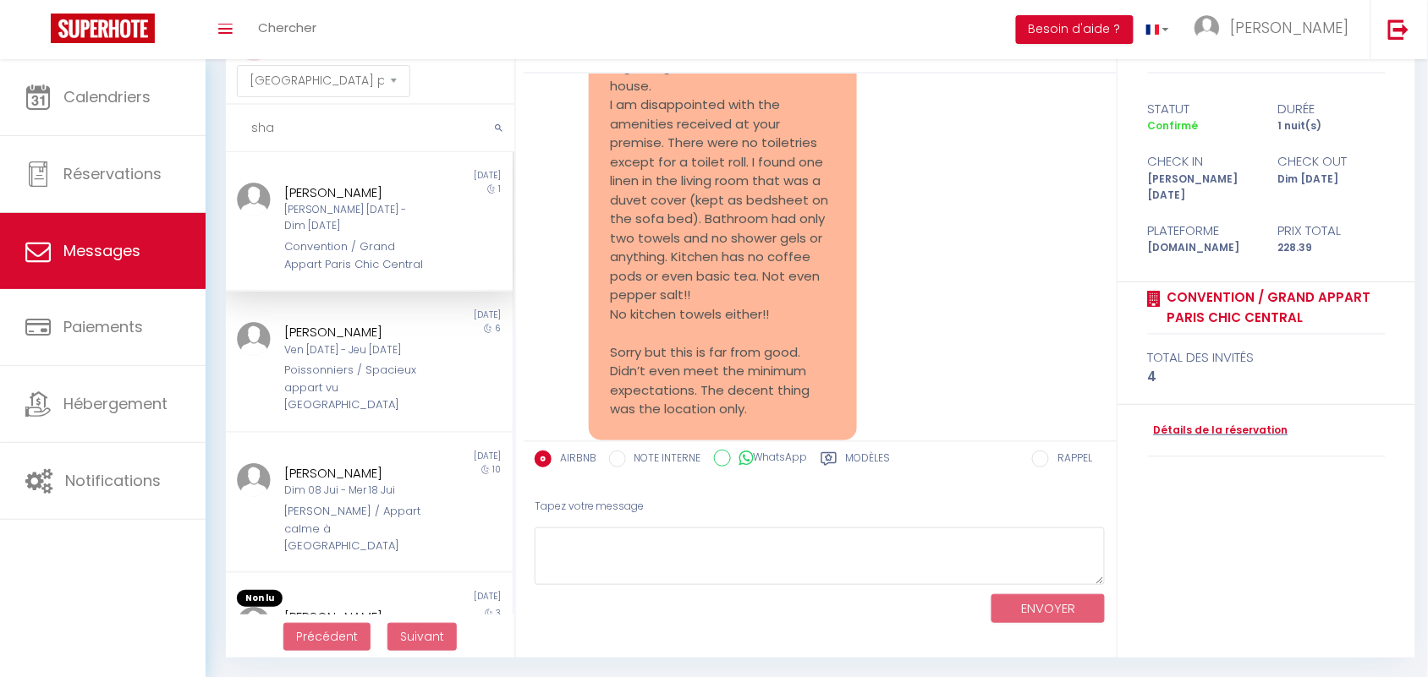
drag, startPoint x: 661, startPoint y: 182, endPoint x: 741, endPoint y: 246, distance: 102.9
click at [741, 246] on pre "I understand what you are saying. However, I expected a little empathy from you…" at bounding box center [723, 172] width 226 height 495
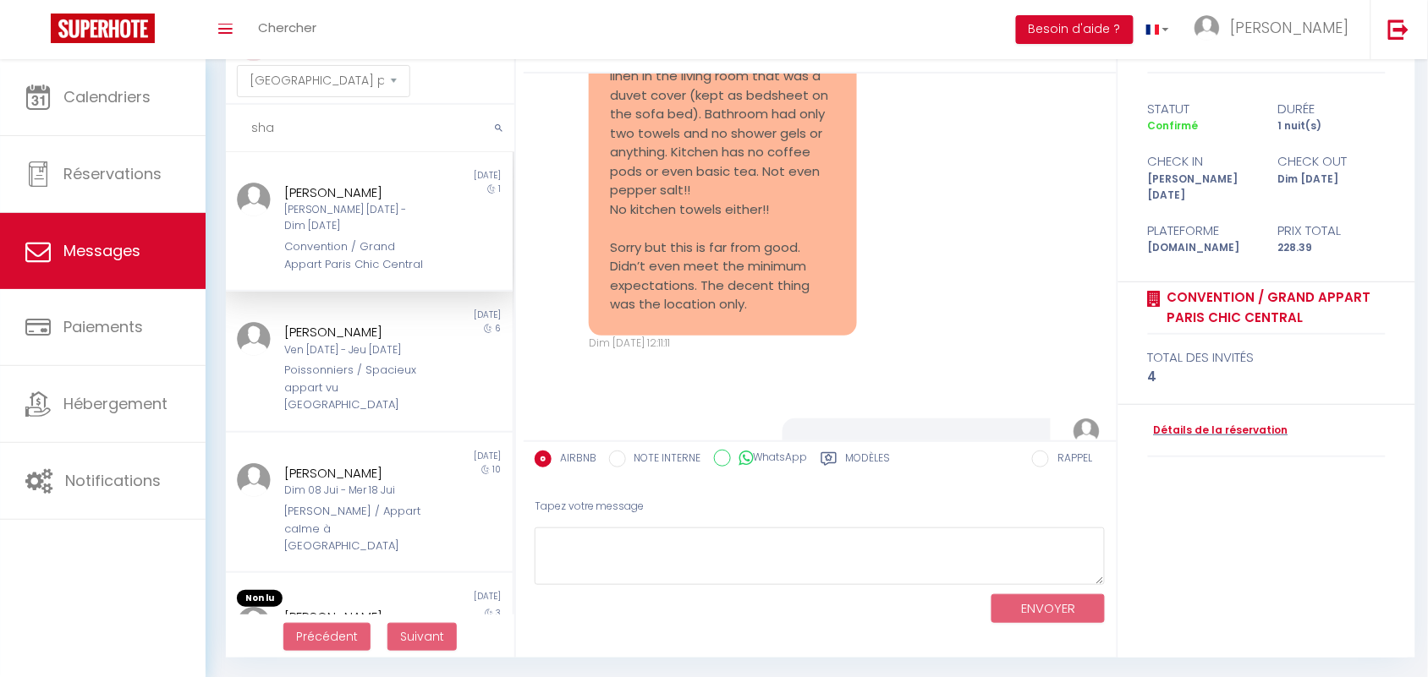
scroll to position [11783, 0]
click at [661, 172] on pre "I understand what you are saying. However, I expected a little empathy from you…" at bounding box center [723, 66] width 226 height 495
click at [605, 150] on div "I understand what you are saying. However, I expected a little empathy from you…" at bounding box center [723, 66] width 268 height 537
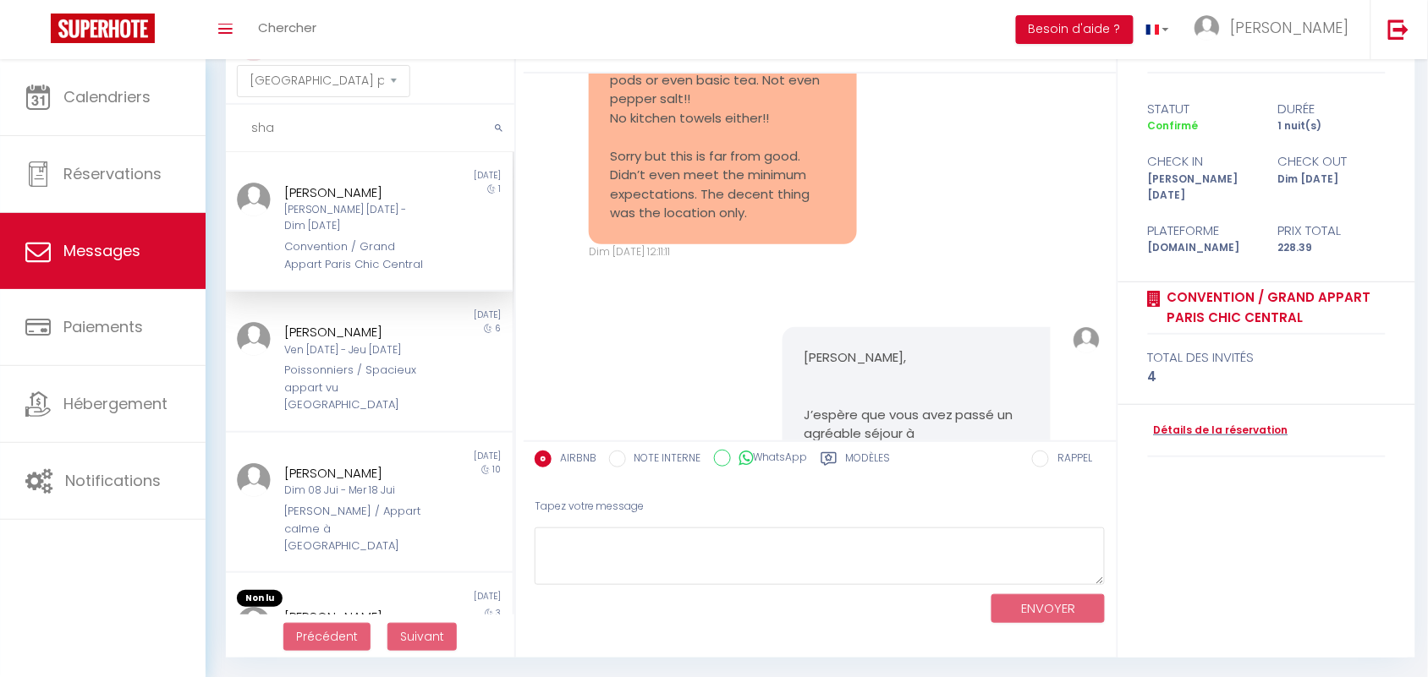
scroll to position [11995, 0]
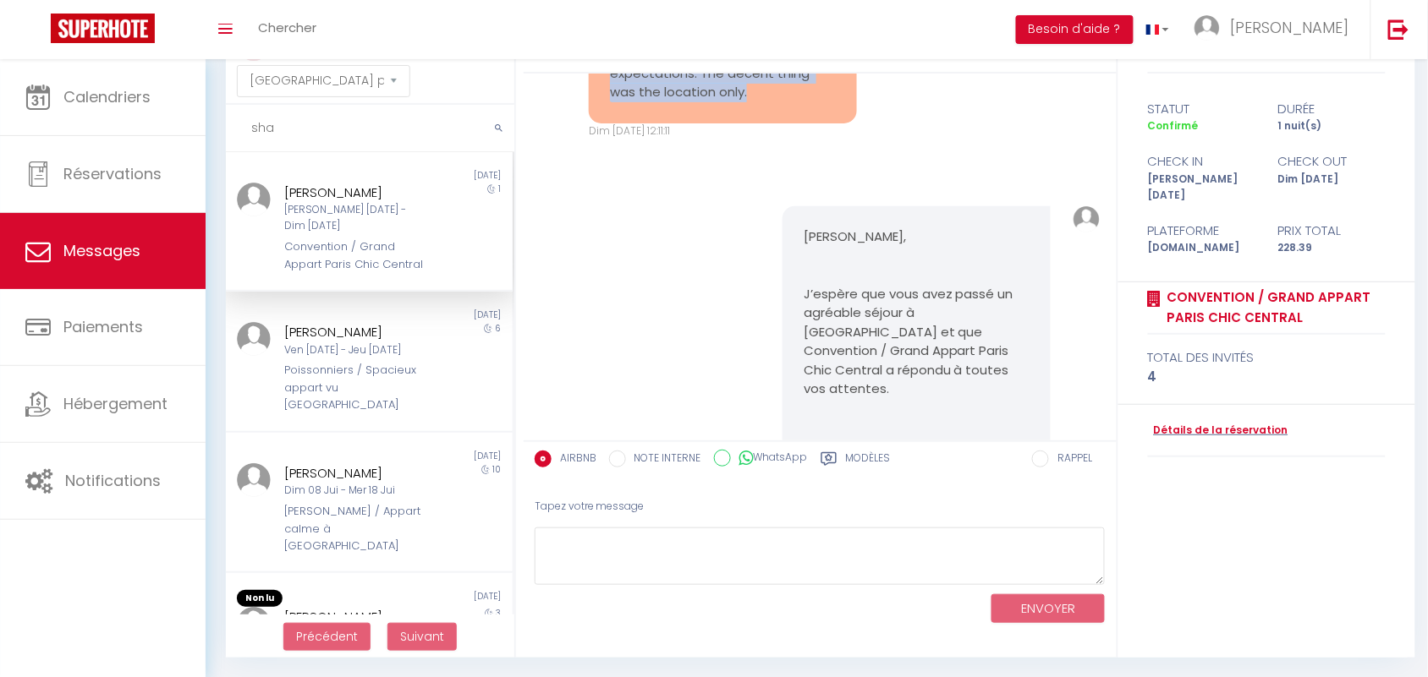
drag, startPoint x: 610, startPoint y: 146, endPoint x: 748, endPoint y: 299, distance: 205.9
copy pre "Let me also share some feedback regarding the condition of the house. I am disa…"
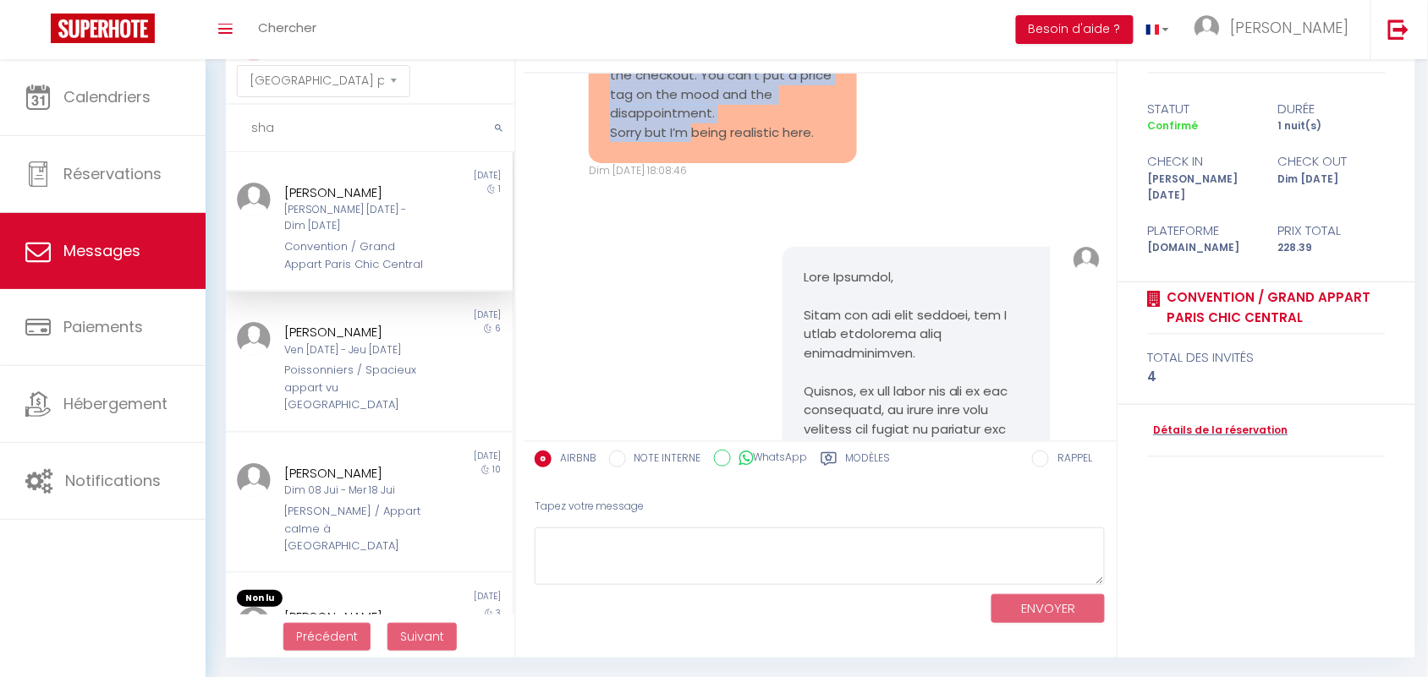
scroll to position [16963, 0]
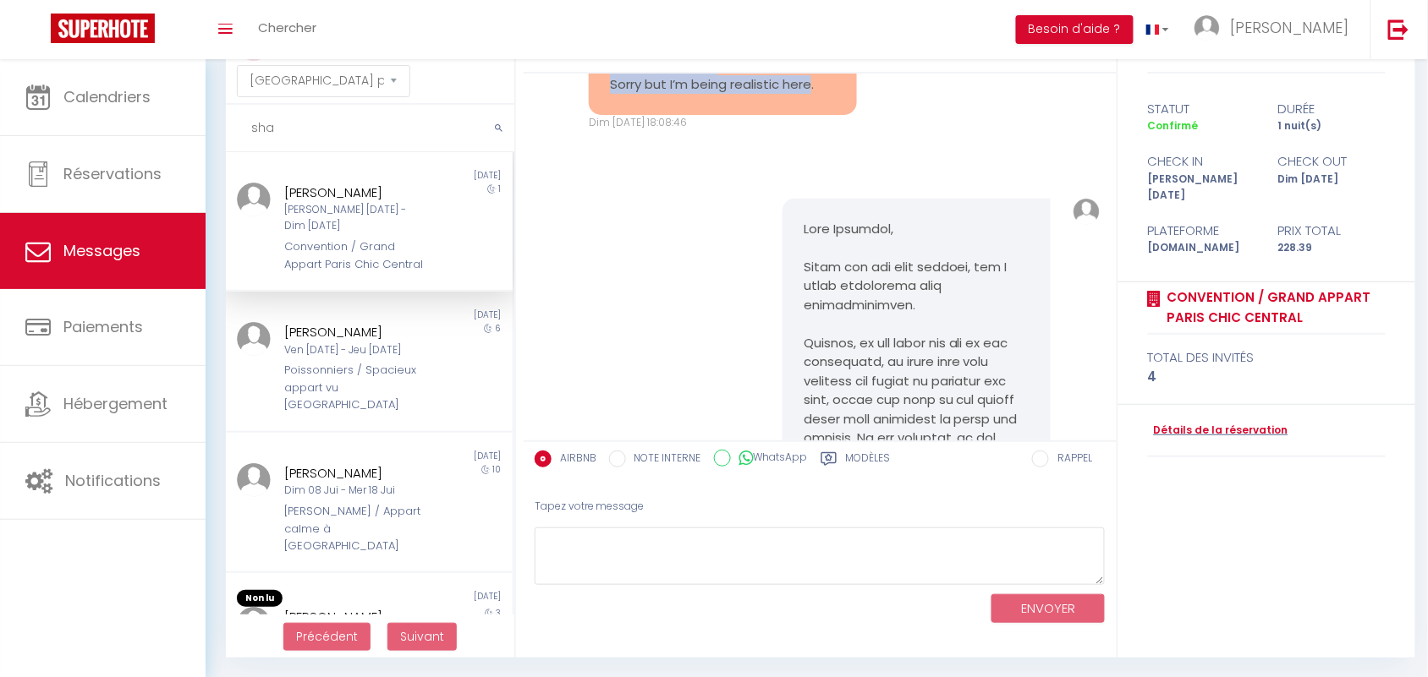
drag, startPoint x: 601, startPoint y: 200, endPoint x: 809, endPoint y: 358, distance: 260.1
copy pre "Ultimately, everything created a snowball effect and we all had to struggle thr…"
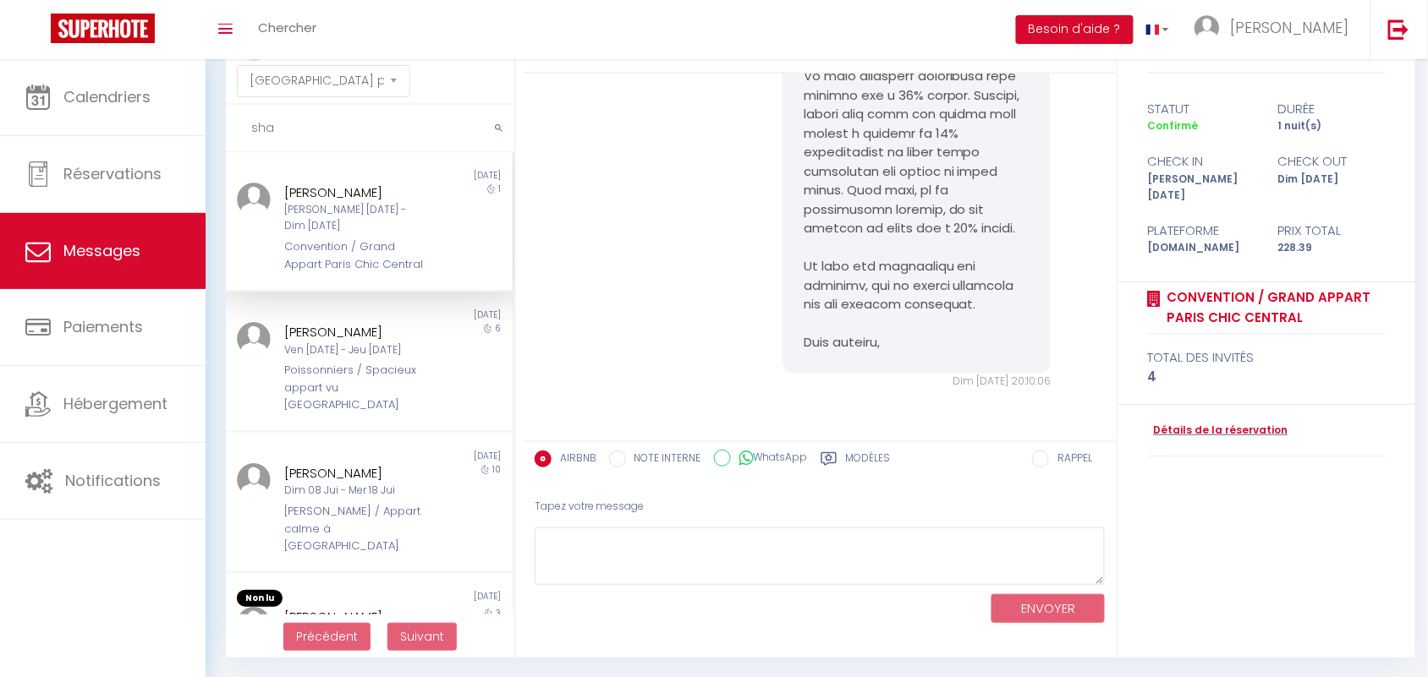
scroll to position [17914, 0]
click at [305, 112] on input "sha" at bounding box center [370, 128] width 288 height 47
type input "s"
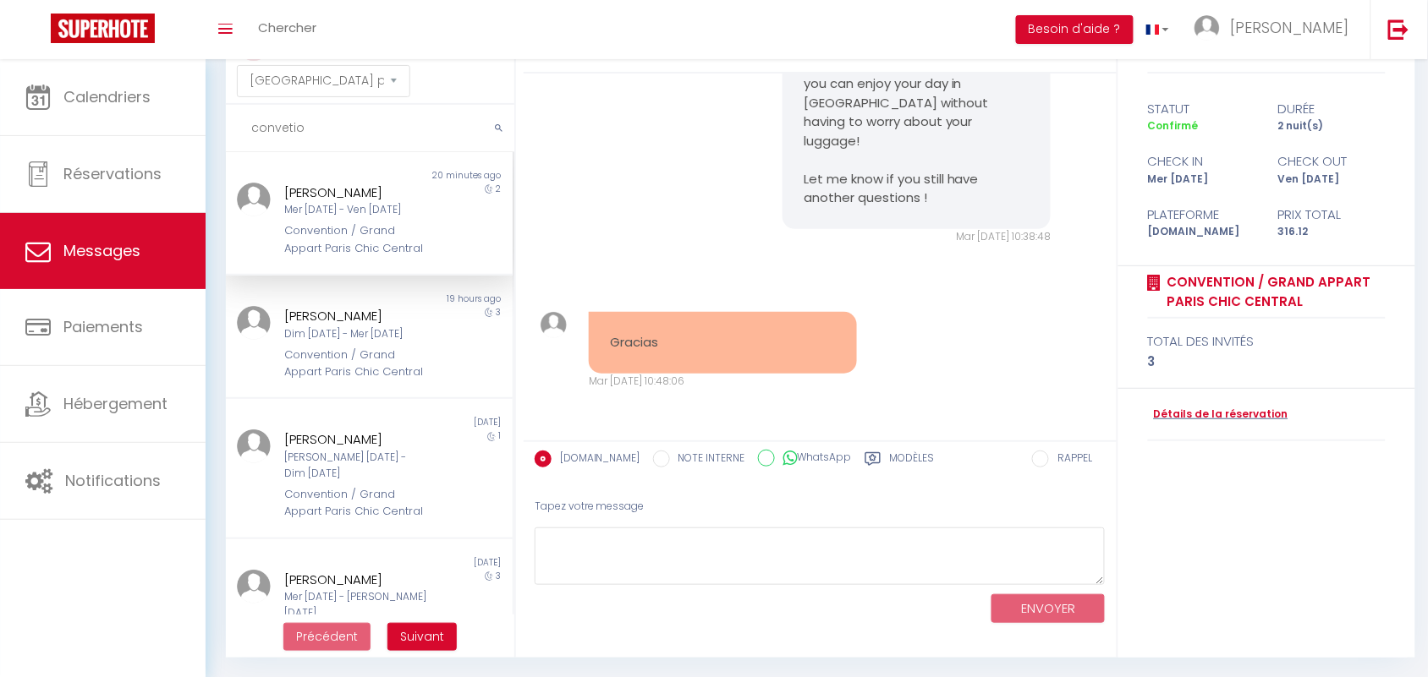
scroll to position [3119, 0]
type input "convention"
drag, startPoint x: 327, startPoint y: 124, endPoint x: 228, endPoint y: 120, distance: 99.0
click at [228, 120] on input "convention" at bounding box center [370, 128] width 288 height 47
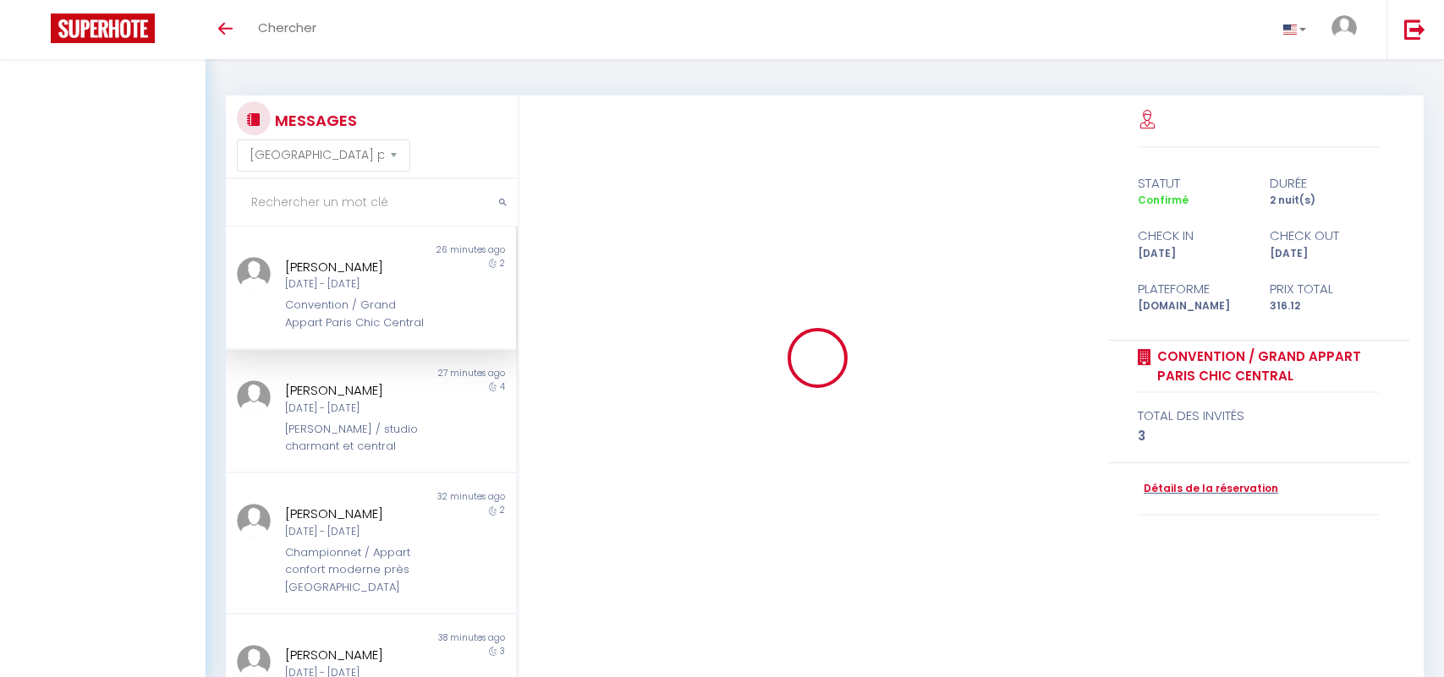
select select "message"
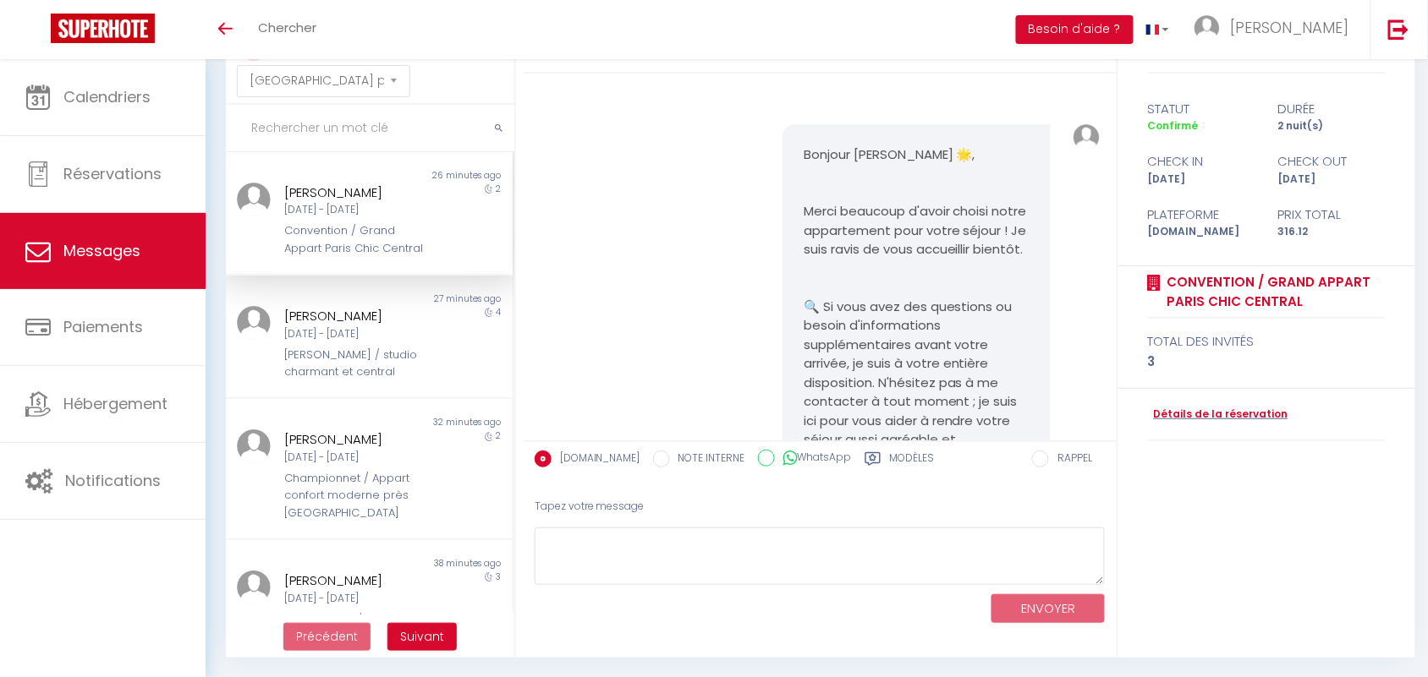
scroll to position [3119, 0]
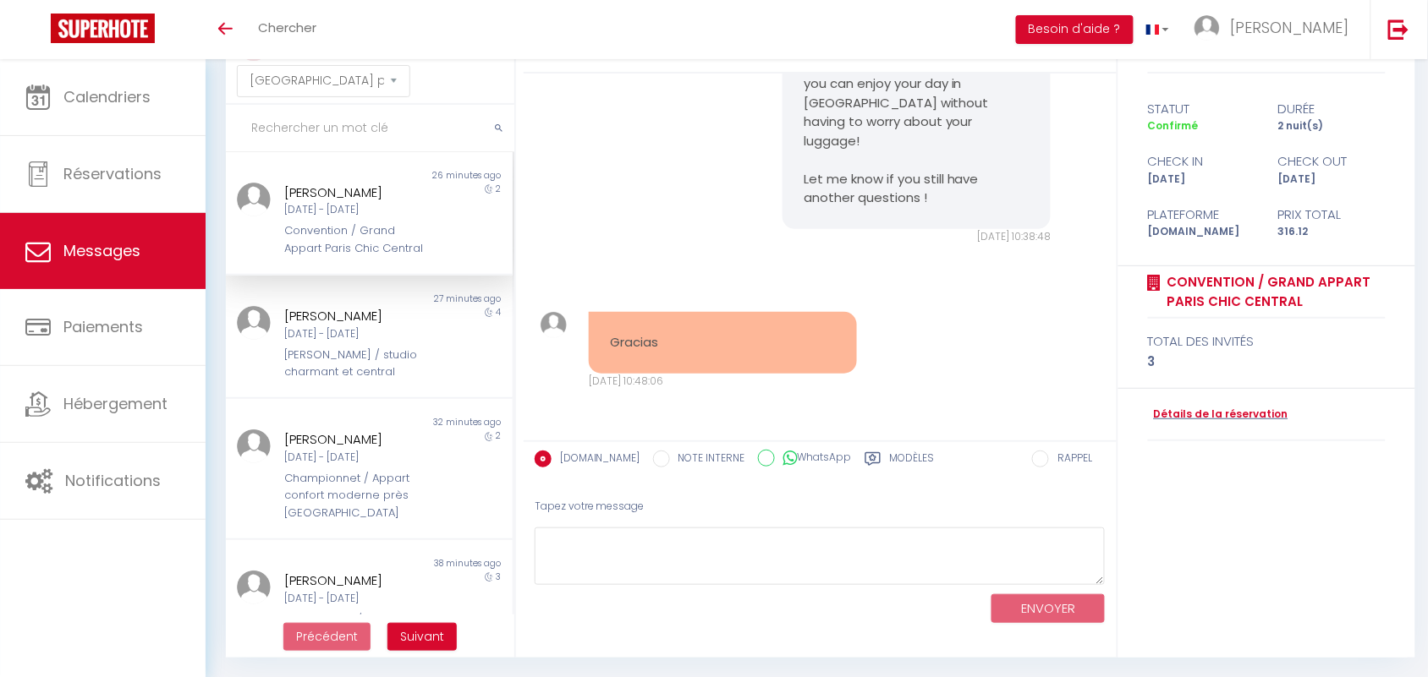
click at [631, 556] on textarea at bounding box center [819, 557] width 571 height 58
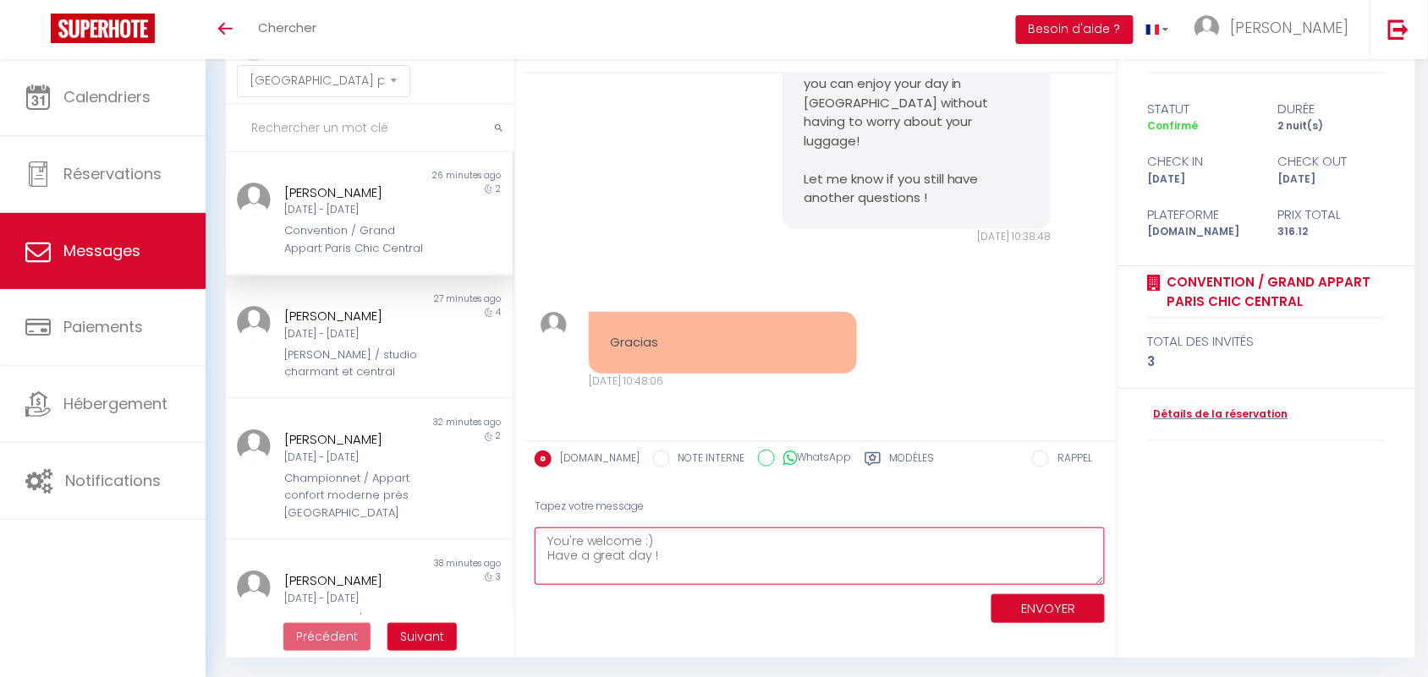
type textarea "You're welcome :) Have a great day !"
click at [1033, 614] on button "ENVOYER" at bounding box center [1047, 610] width 113 height 30
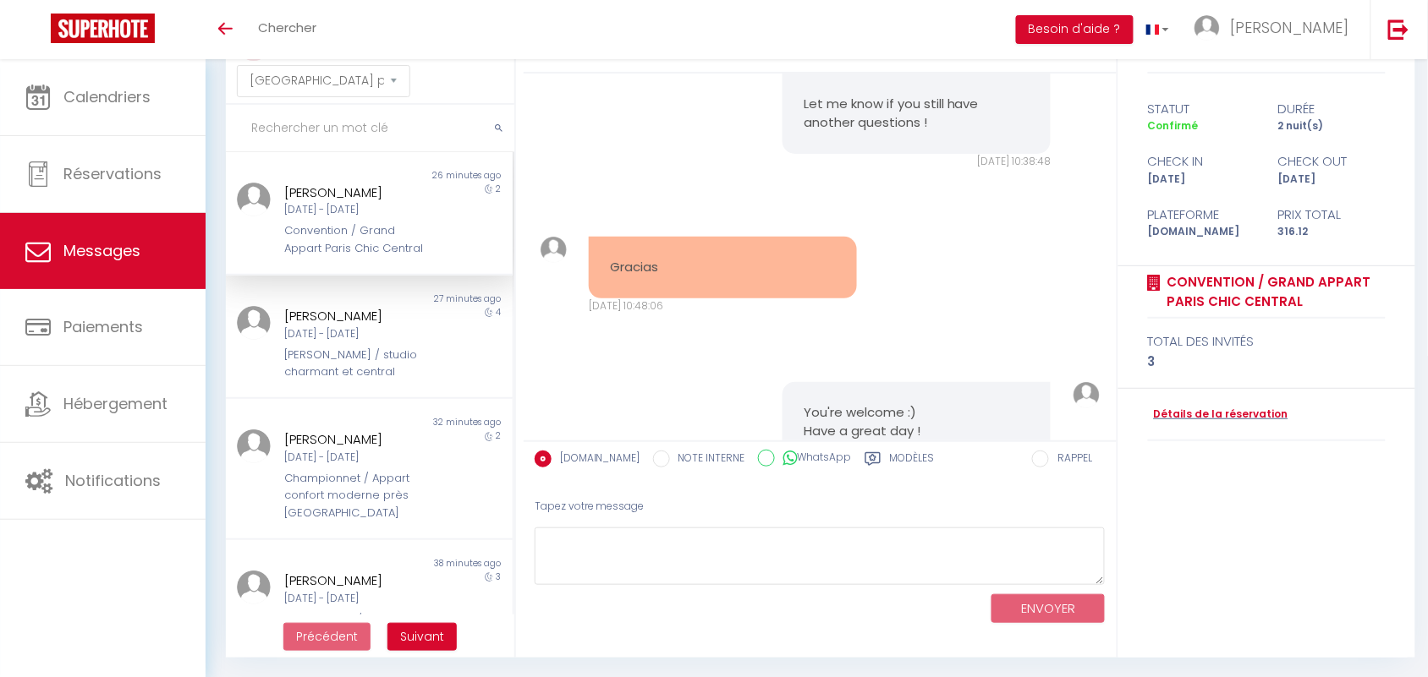
scroll to position [3283, 0]
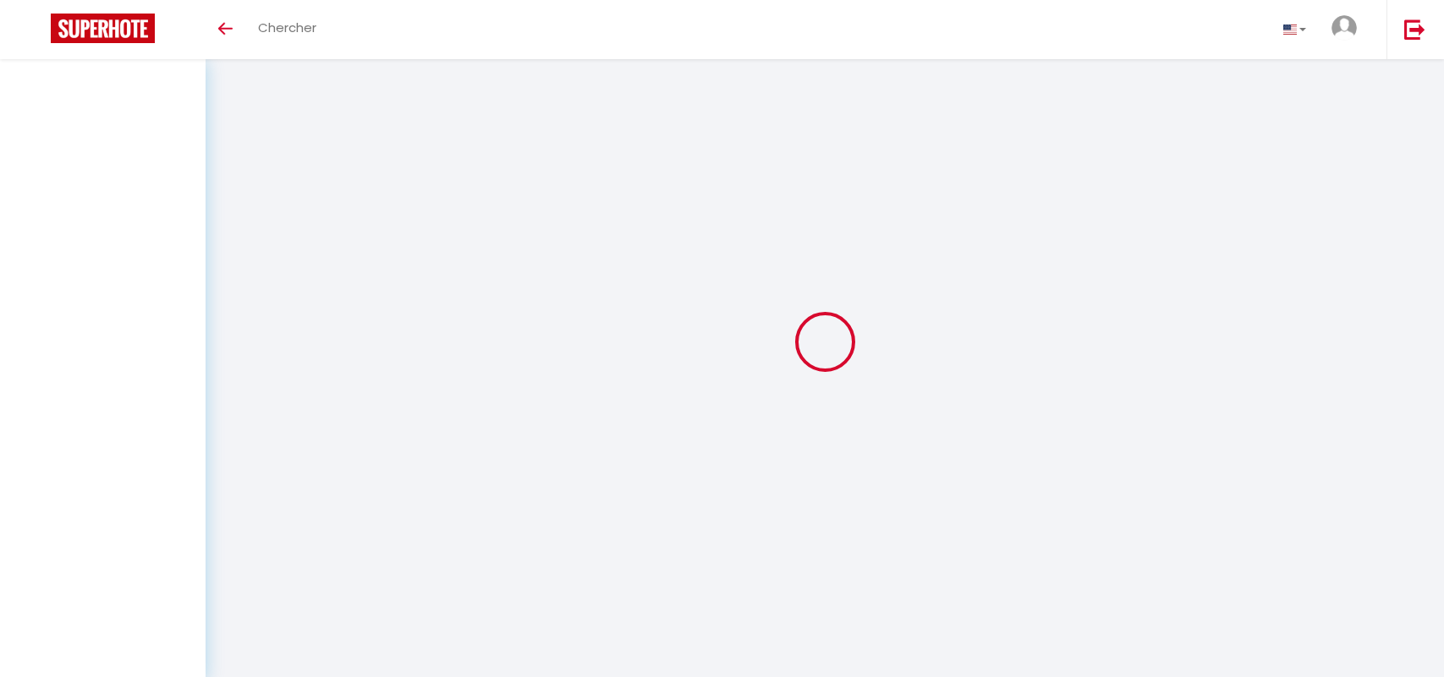
select select "message"
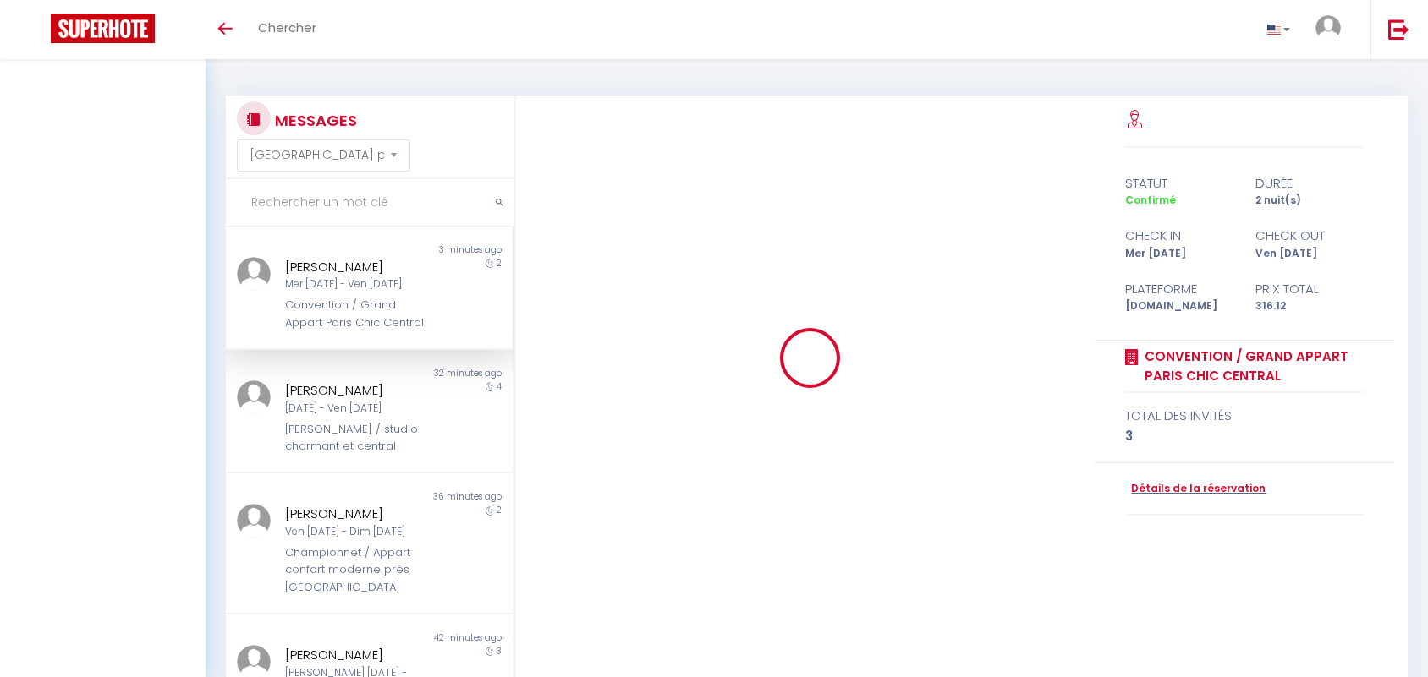
select select "message"
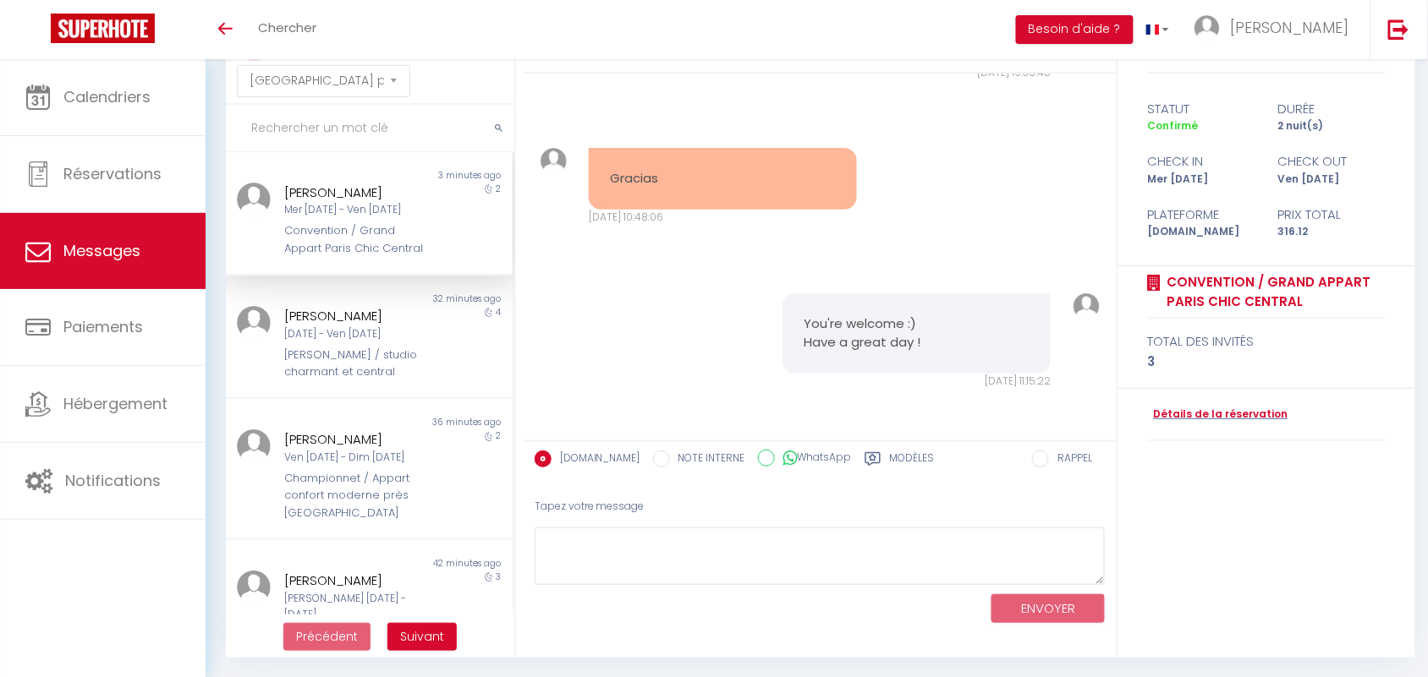
click at [294, 111] on input "text" at bounding box center [370, 128] width 288 height 47
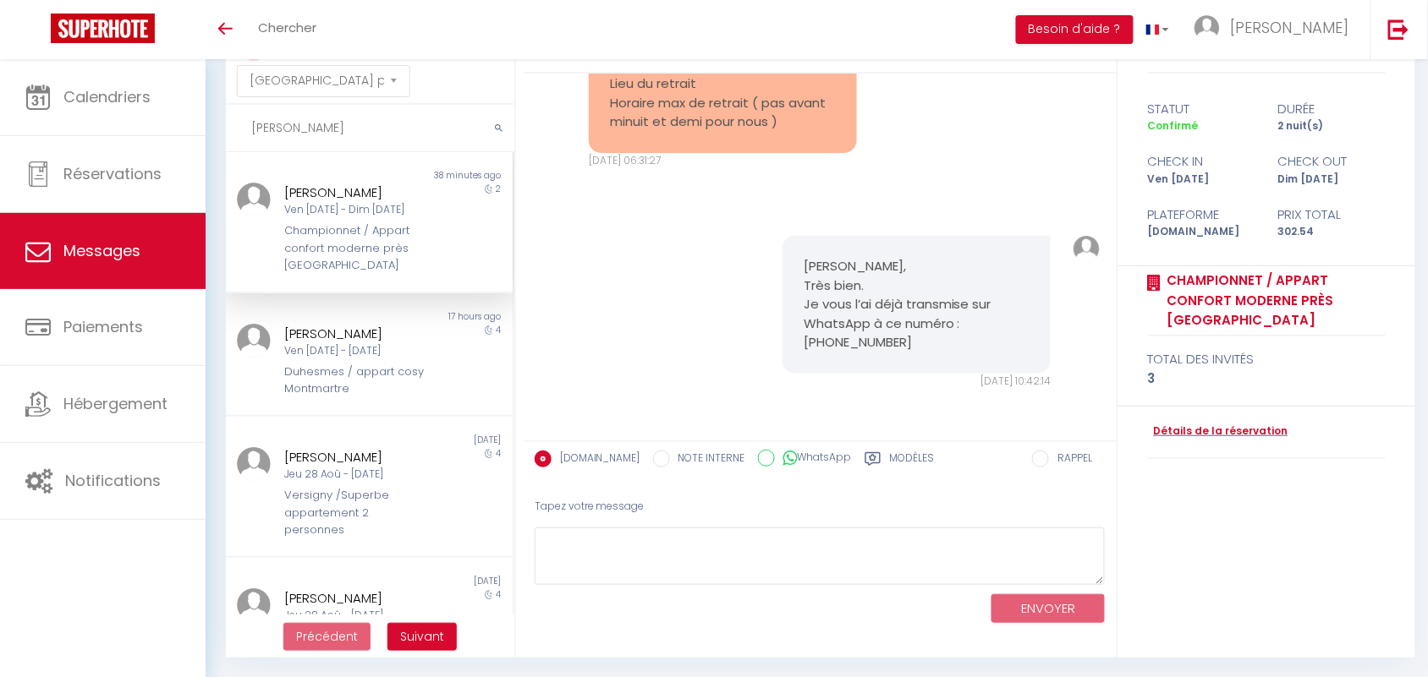
scroll to position [4995, 0]
type input "anna"
click at [356, 354] on div "[DATE] - [DATE]" at bounding box center [357, 351] width 145 height 16
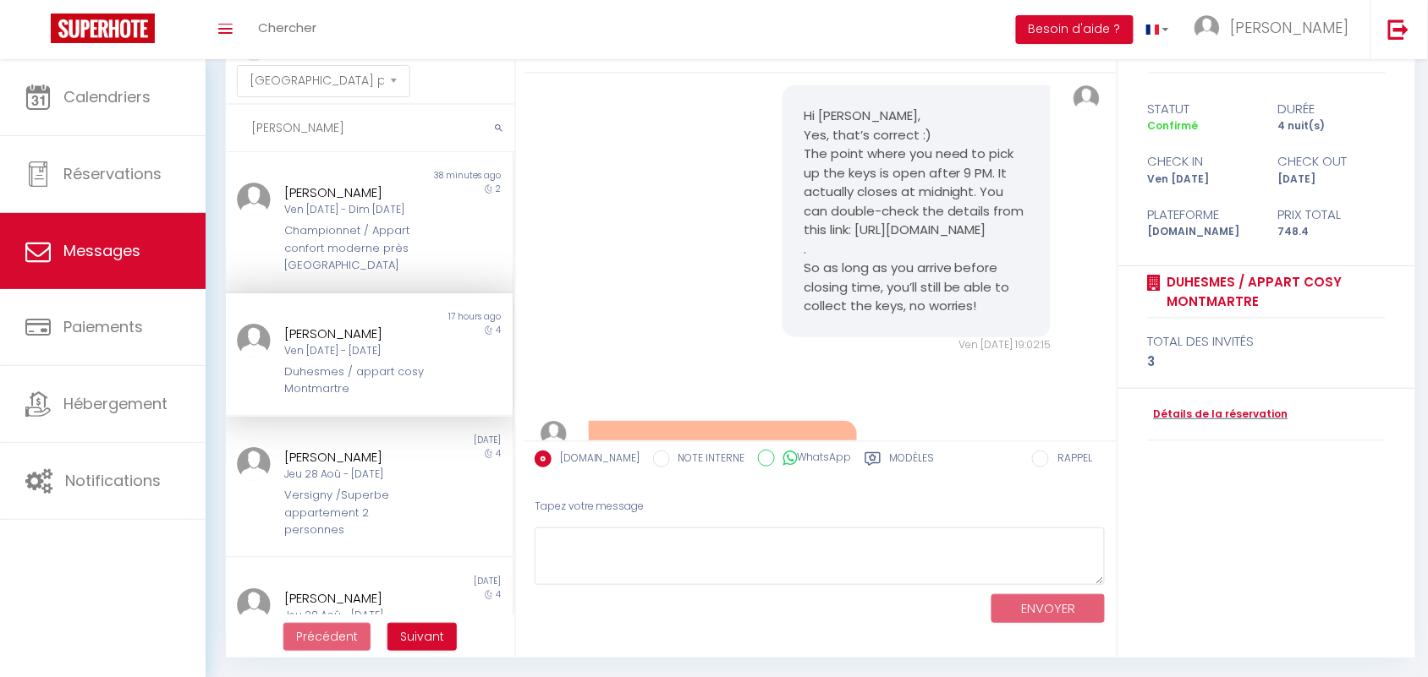
scroll to position [8849, 0]
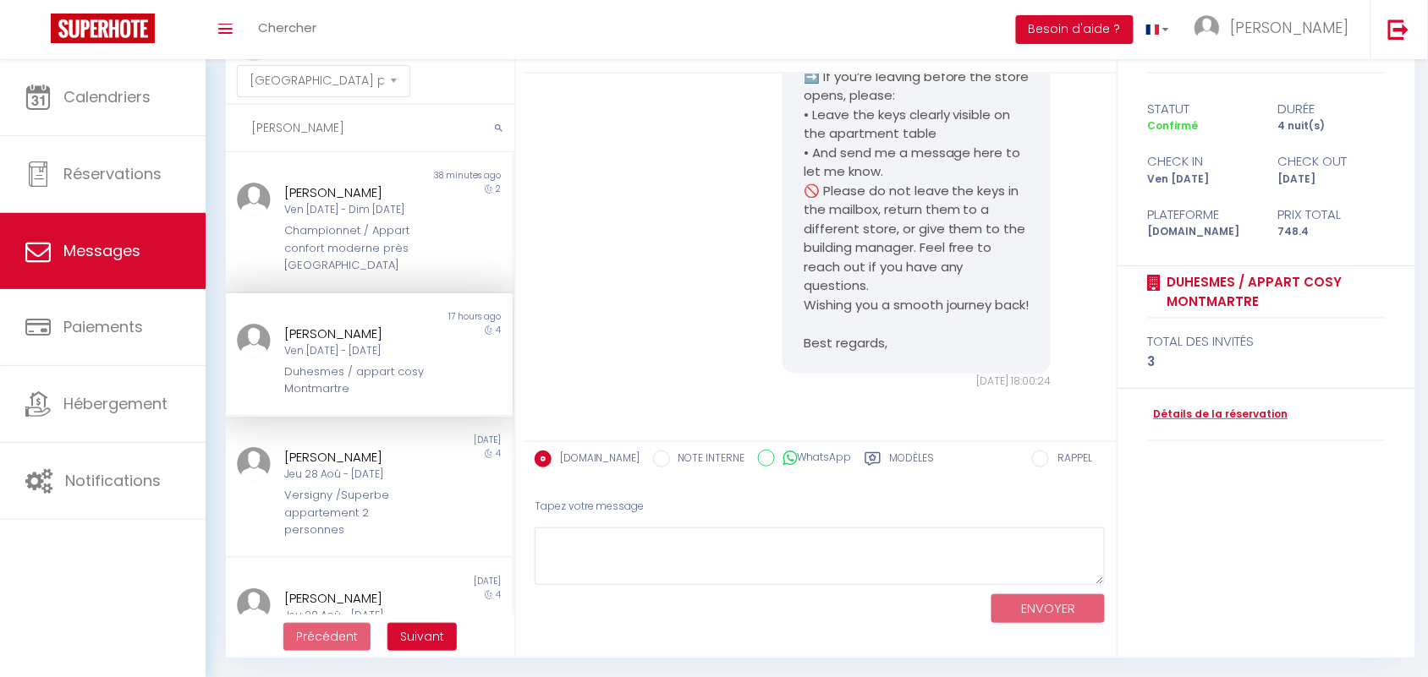
click at [654, 544] on textarea at bounding box center [819, 557] width 571 height 58
paste textarea "Bonjour, J'espère que votre séjour s’est bien passé ! Avez-vous déjà quitté le …"
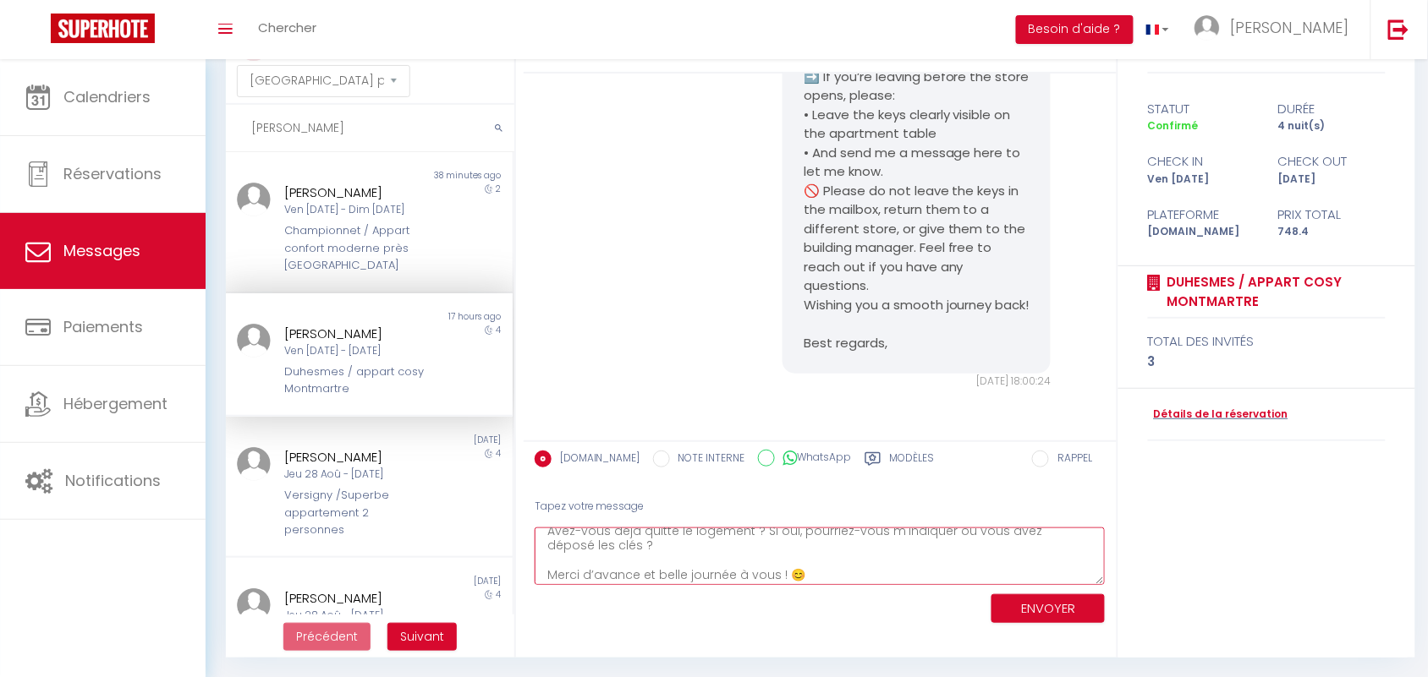
scroll to position [0, 0]
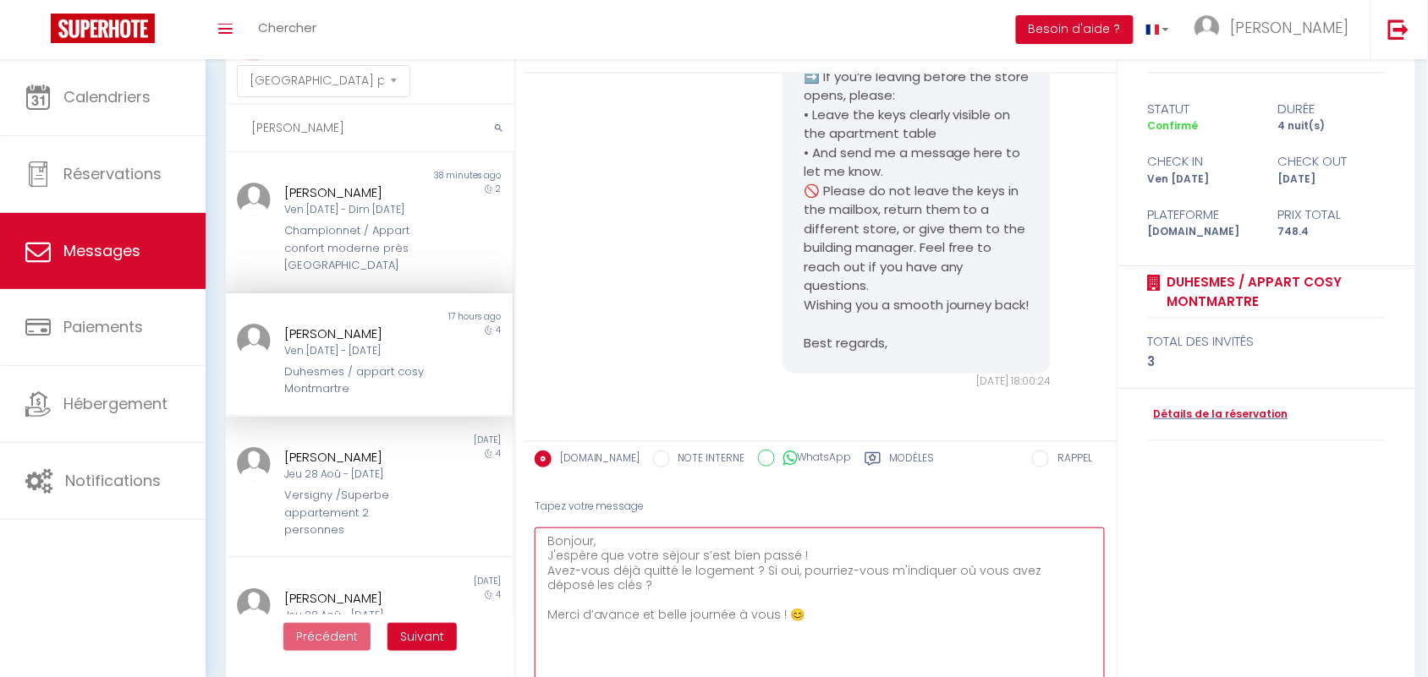
drag, startPoint x: 1096, startPoint y: 579, endPoint x: 1002, endPoint y: 491, distance: 128.6
click at [1114, 603] on html "🟢 Des questions ou besoin d'assistance pour la migration AirBnB? Connectez-vous…" at bounding box center [714, 264] width 1428 height 677
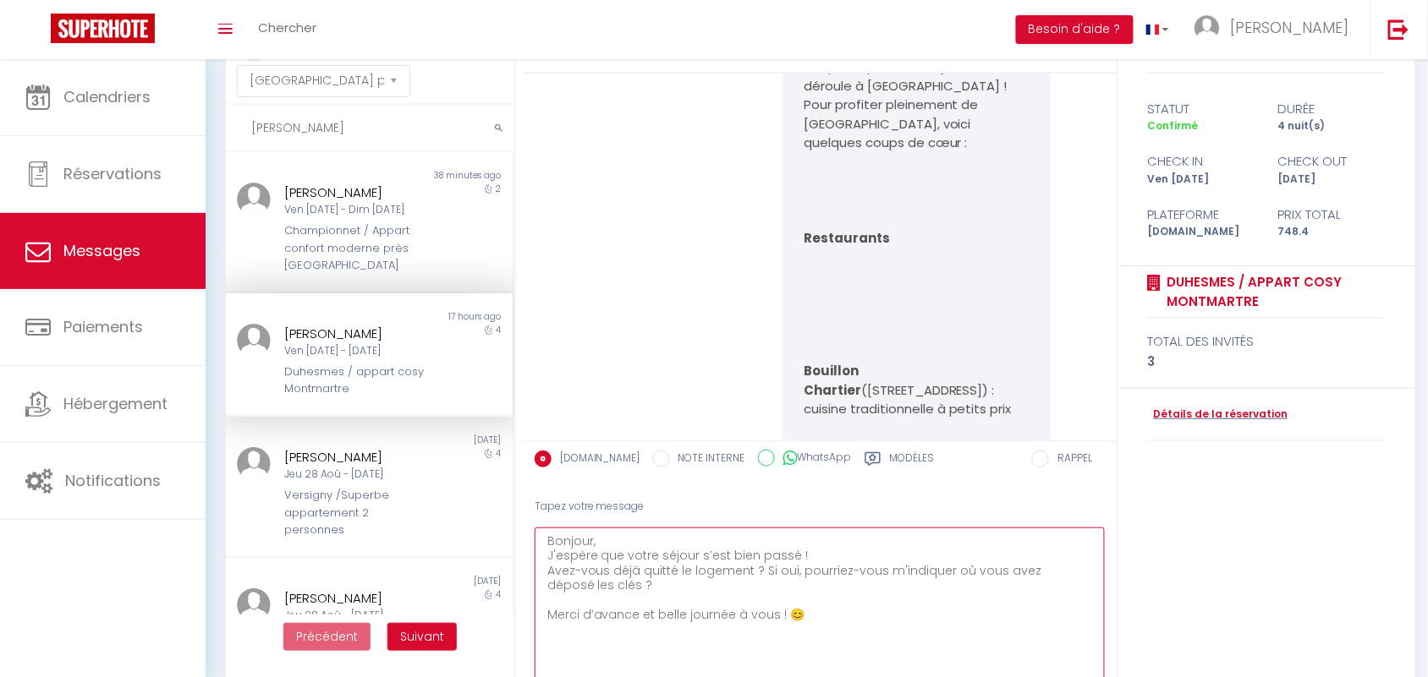
scroll to position [5254, 0]
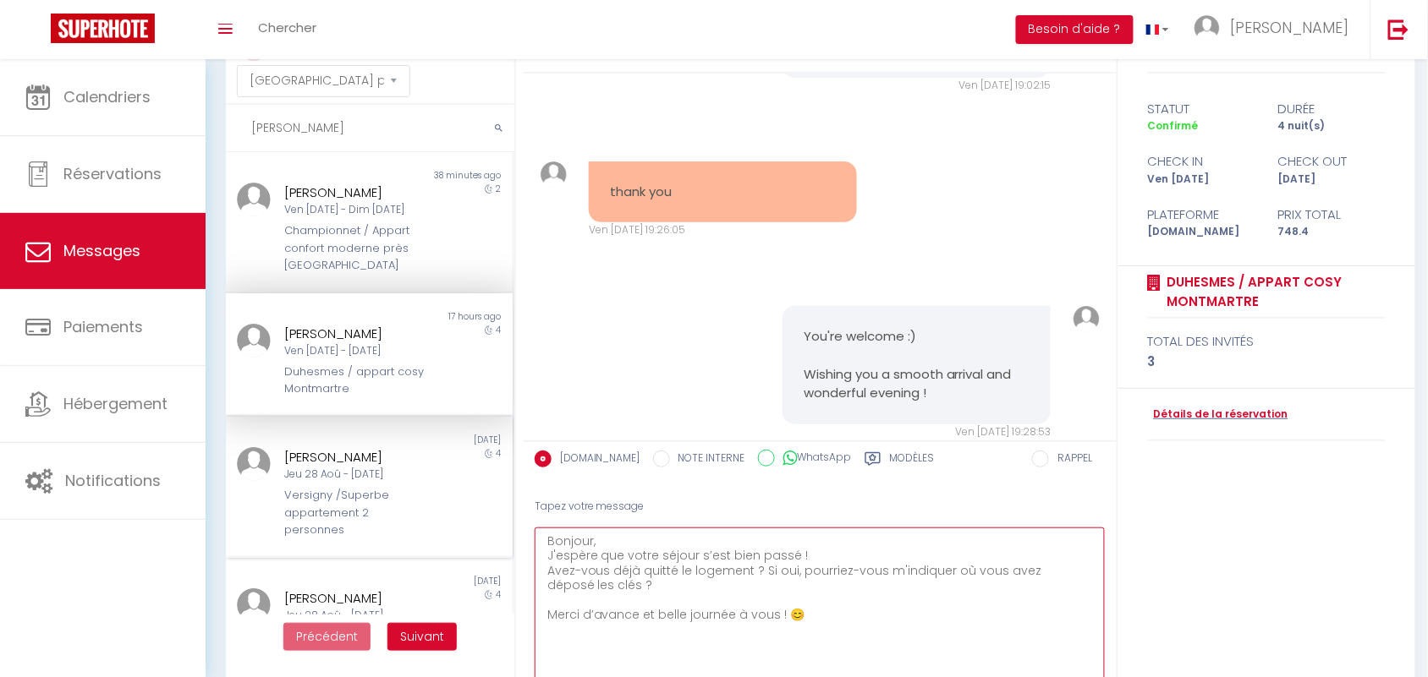
drag, startPoint x: 461, startPoint y: 559, endPoint x: 341, endPoint y: 495, distance: 136.2
click at [341, 495] on div "MESSAGES Trier par date de réservation Trier par date de message anna Non lu 38…" at bounding box center [816, 394] width 1203 height 746
paste textarea "Hi, I hope you had a pleasant stay! Have you already left the apartment? If so,…"
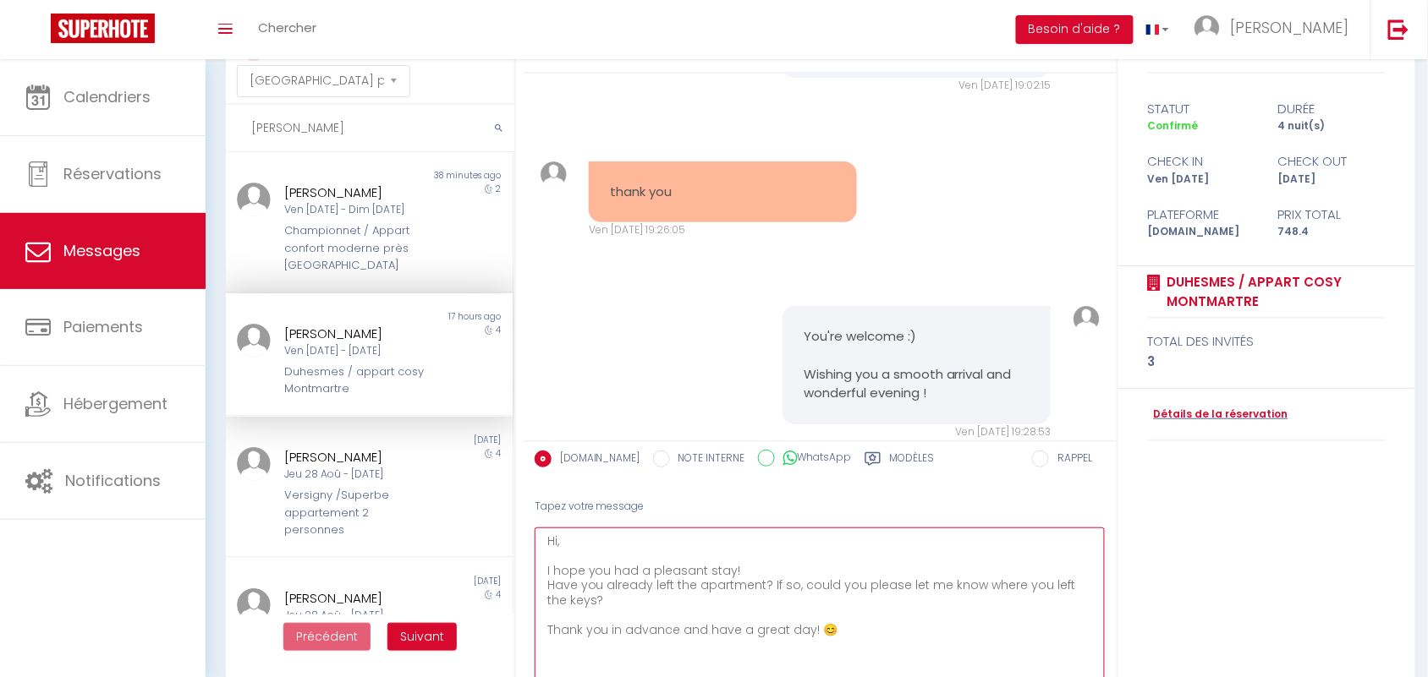
click at [556, 537] on textarea "Hi, I hope you had a pleasant stay! Have you already left the apartment? If so,…" at bounding box center [819, 625] width 571 height 195
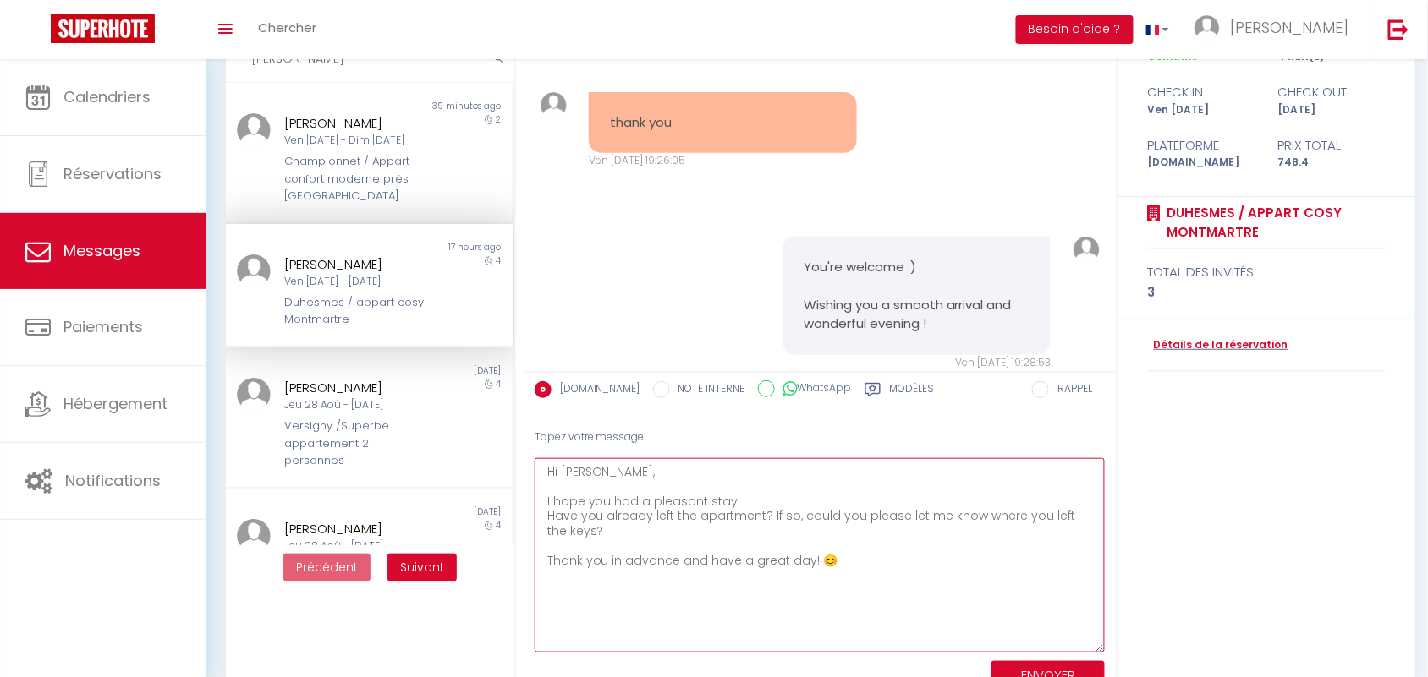
scroll to position [180, 0]
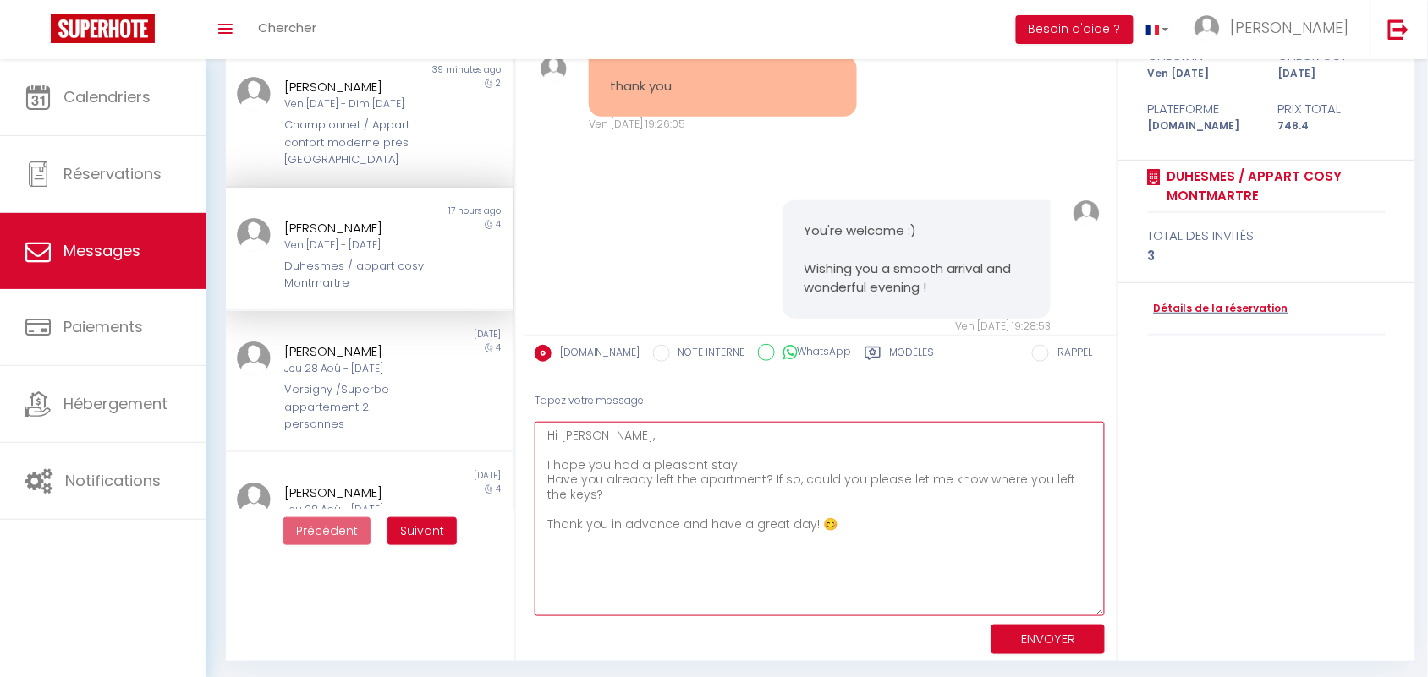
type textarea "Hi Anna, I hope you had a pleasant stay! Have you already left the apartment? I…"
click at [1033, 640] on button "ENVOYER" at bounding box center [1047, 640] width 113 height 30
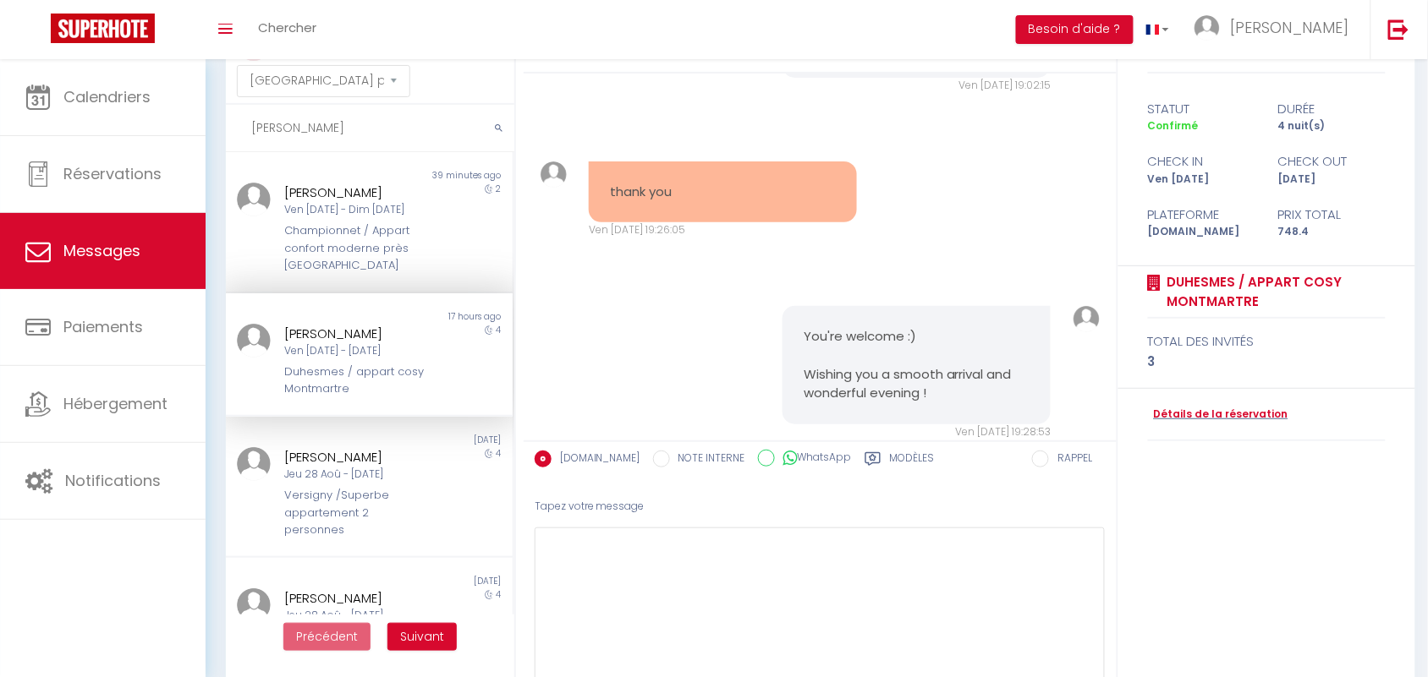
scroll to position [9165, 0]
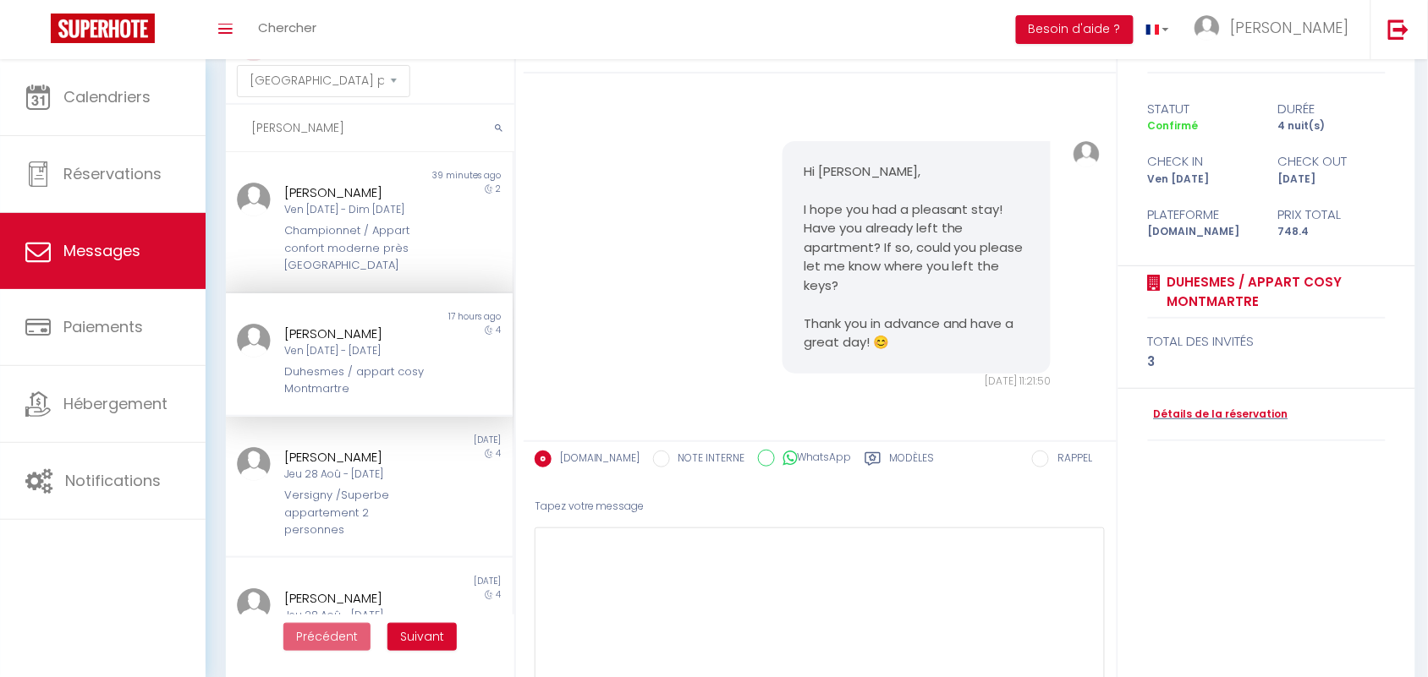
drag, startPoint x: 265, startPoint y: 123, endPoint x: 254, endPoint y: 120, distance: 11.3
click at [254, 120] on input "anna" at bounding box center [370, 128] width 288 height 47
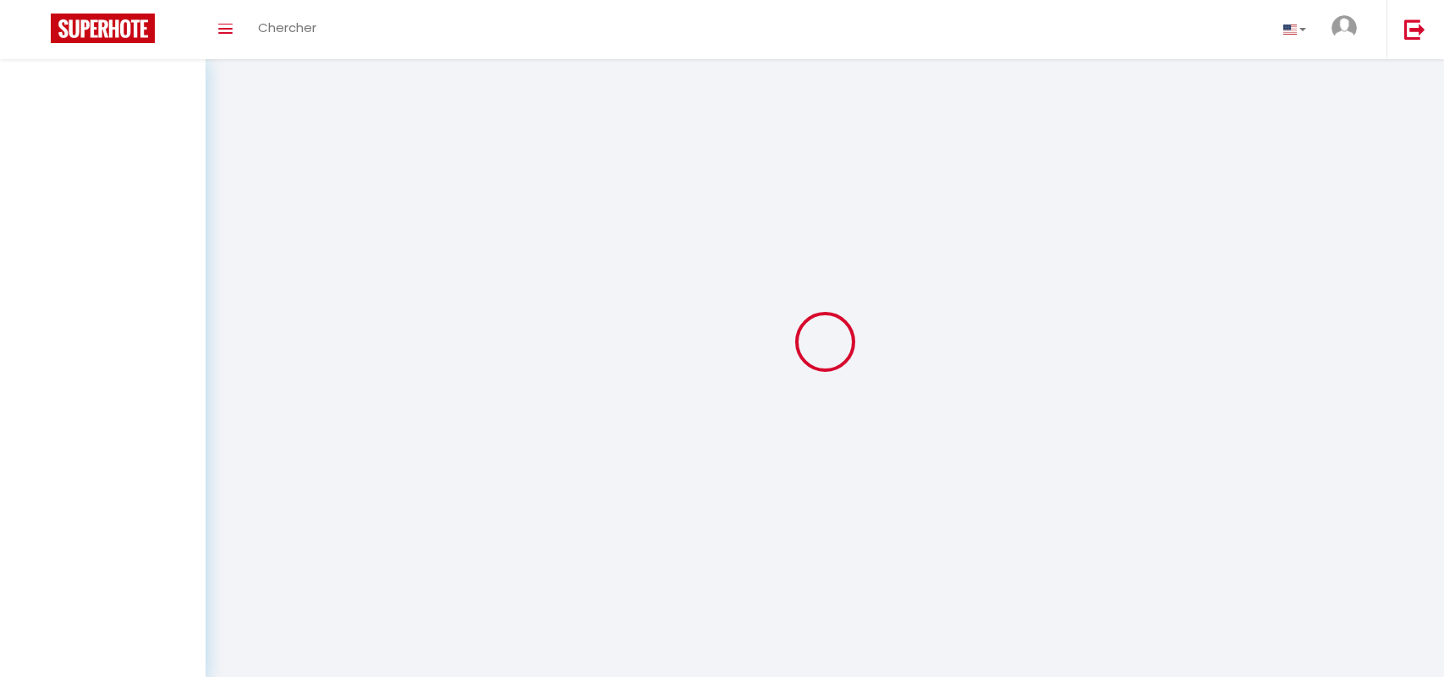
select select "message"
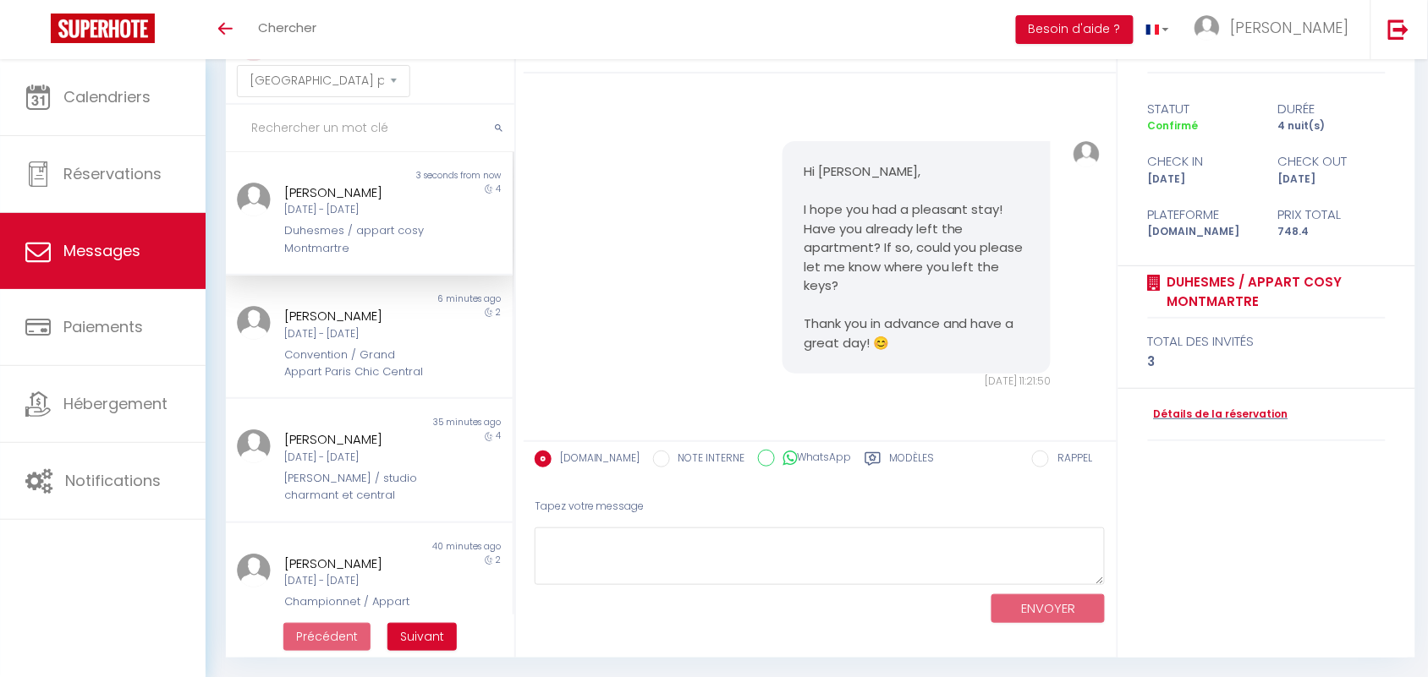
click at [618, 149] on div "Hi [PERSON_NAME], I hope you had a pleasant stay! Have you already left the apa…" at bounding box center [819, 265] width 581 height 316
click at [678, 315] on div "Hi [PERSON_NAME], I hope you had a pleasant stay! Have you already left the apa…" at bounding box center [819, 265] width 581 height 316
click at [622, 132] on div "Hi [PERSON_NAME], I hope you had a pleasant stay! Have you already left the apa…" at bounding box center [819, 265] width 581 height 316
click at [677, 118] on div "Hi [PERSON_NAME], I hope you had a pleasant stay! Have you already left the apa…" at bounding box center [819, 265] width 581 height 316
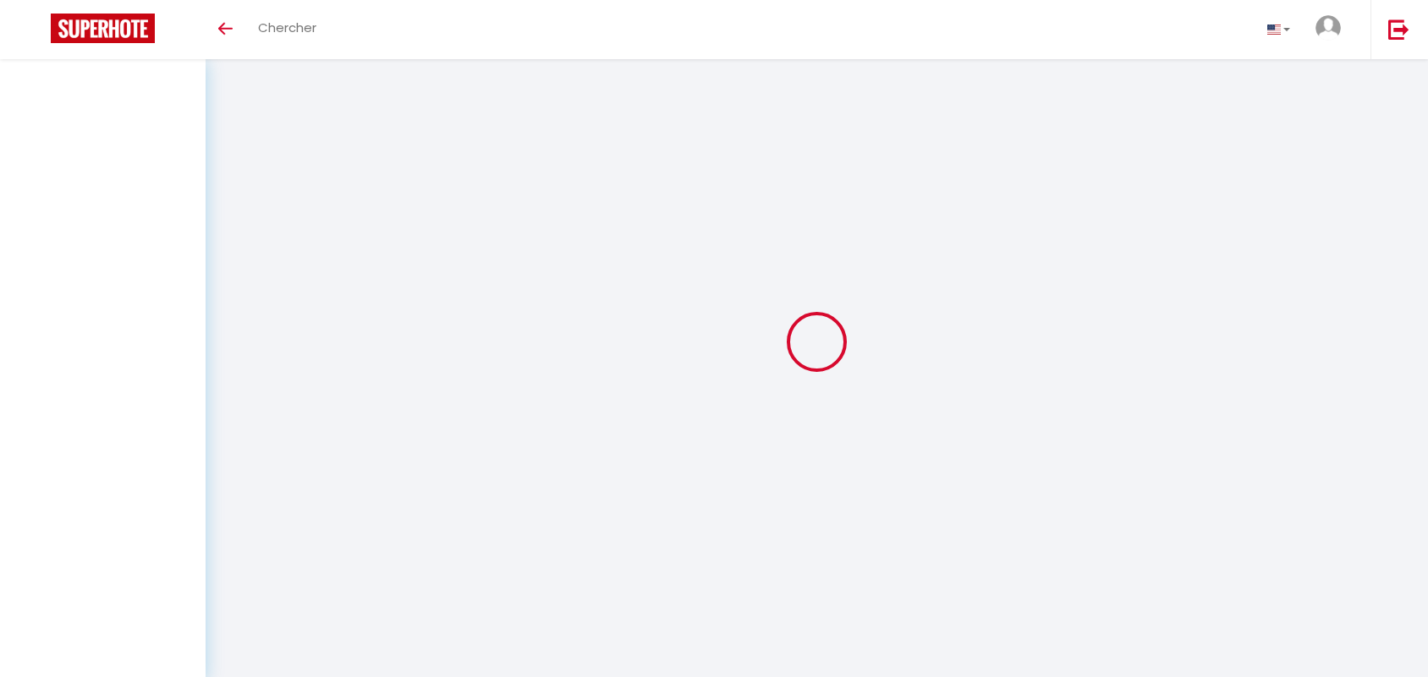
select select "message"
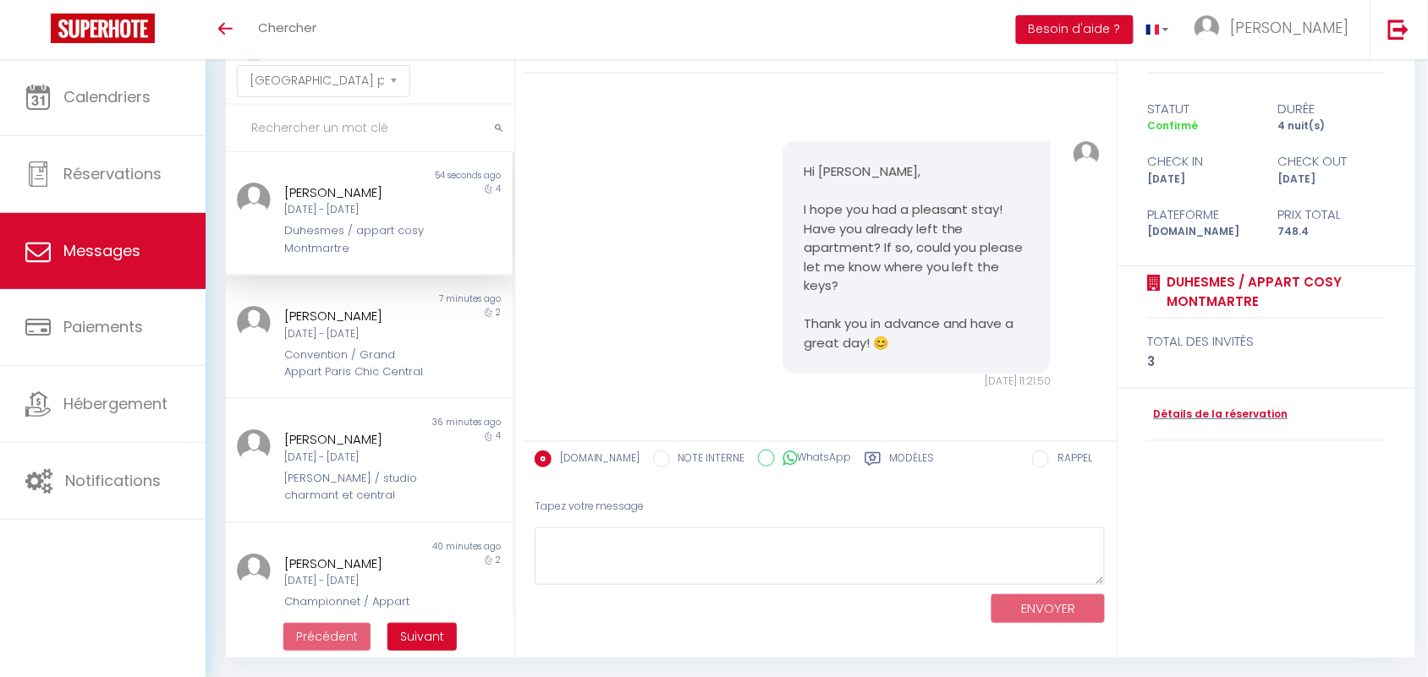
click at [655, 273] on div "Hi Anna, I hope you had a pleasant stay! Have you already left the apartment? I…" at bounding box center [819, 265] width 581 height 316
click at [268, 195] on img at bounding box center [254, 200] width 34 height 34
click at [607, 205] on div "Hi Anna, I hope you had a pleasant stay! Have you already left the apartment? I…" at bounding box center [819, 265] width 581 height 316
click at [326, 235] on div "Duhesmes / appart cosy Montmartre" at bounding box center [357, 239] width 145 height 35
click at [370, 336] on div "Mer 10 Sep - Ven 12 Sep" at bounding box center [357, 334] width 145 height 16
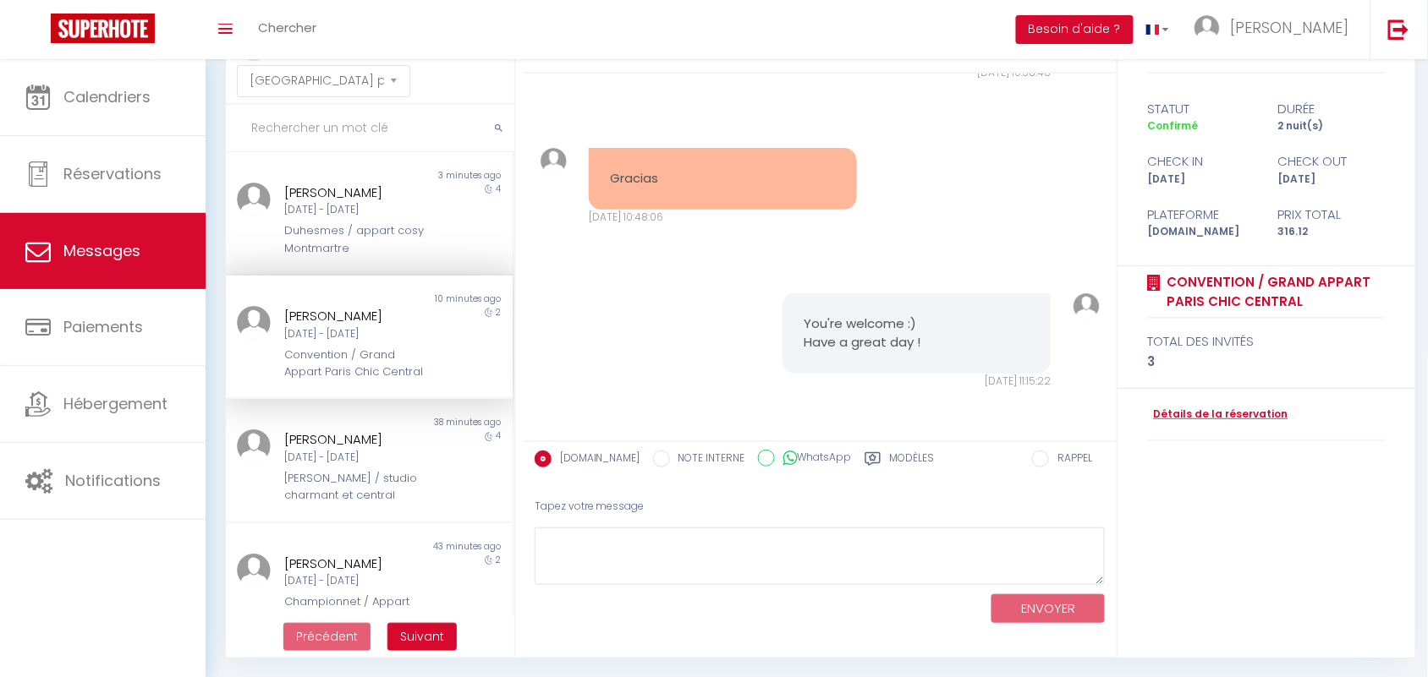
scroll to position [3283, 0]
click at [348, 244] on div "Duhesmes / appart cosy Montmartre" at bounding box center [357, 239] width 145 height 35
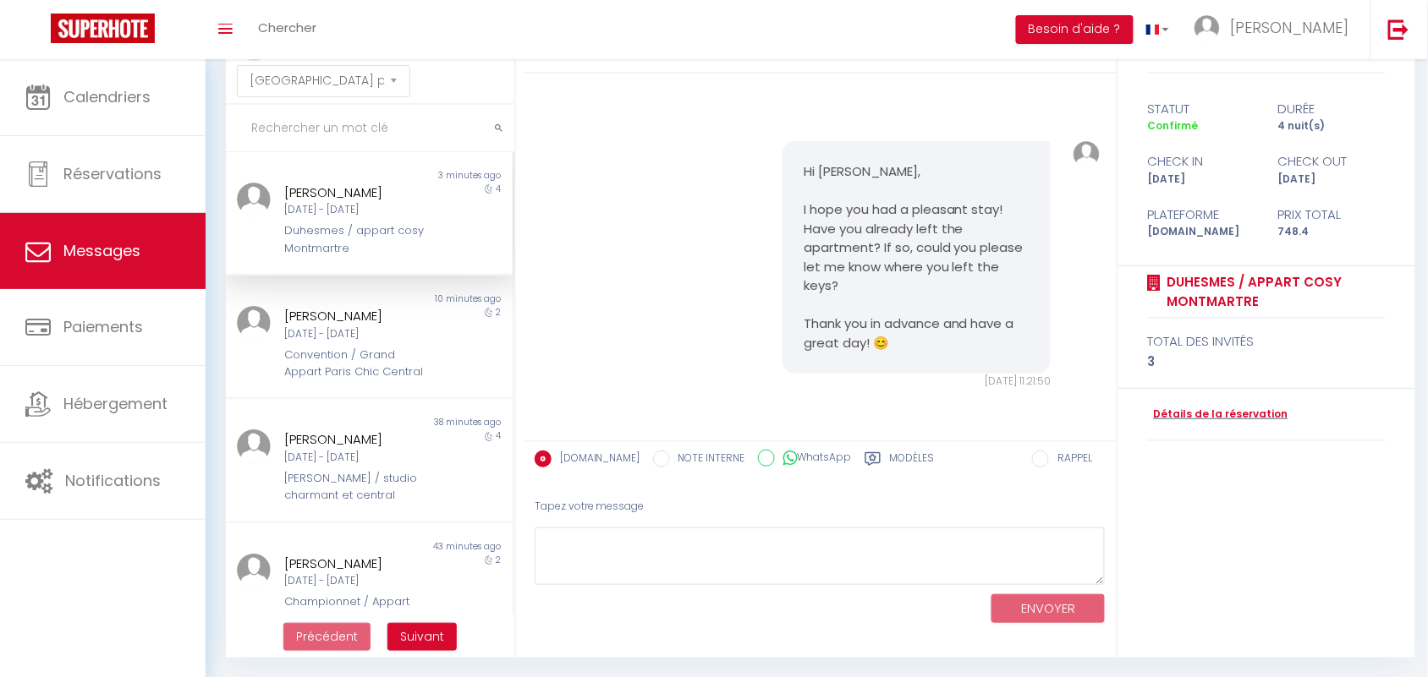
scroll to position [10092, 0]
click at [631, 344] on div "Hi Anna, I hope you had a pleasant stay! Have you already left the apartment? I…" at bounding box center [819, 265] width 581 height 316
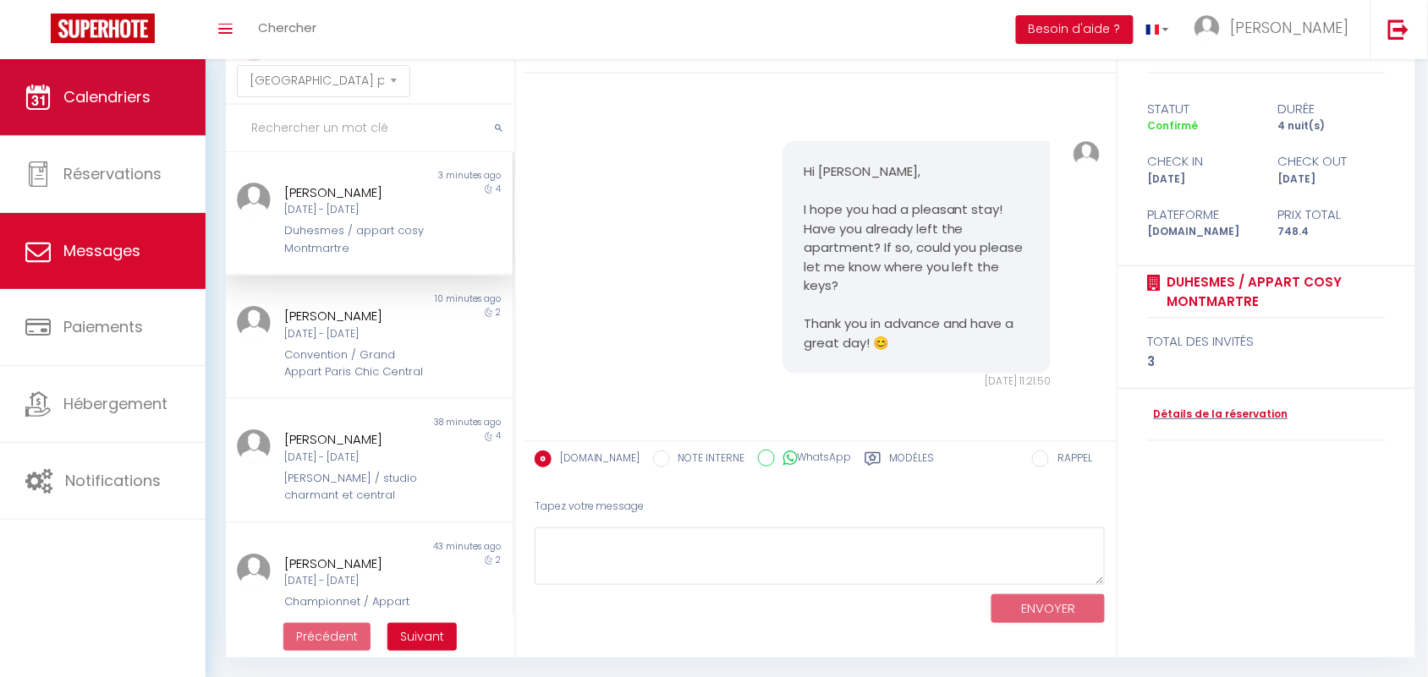
drag, startPoint x: 590, startPoint y: 208, endPoint x: 0, endPoint y: 102, distance: 599.7
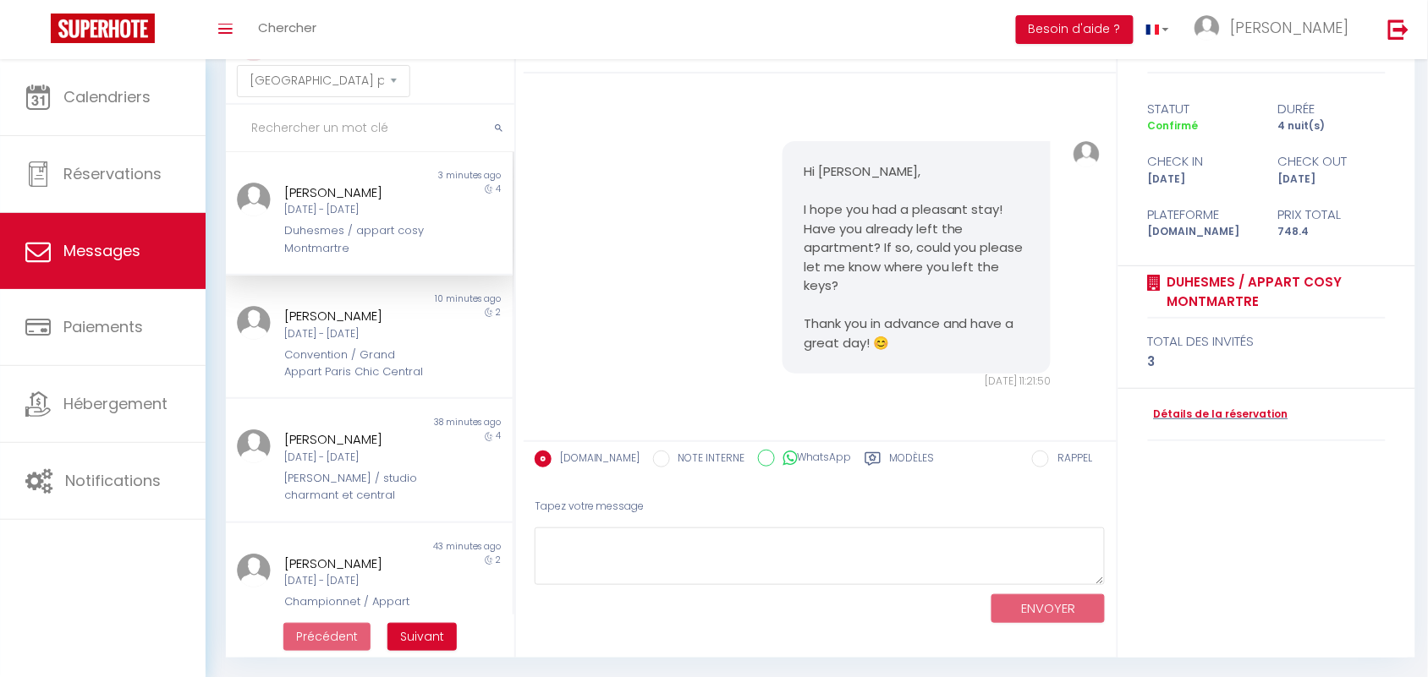
scroll to position [9775, 0]
drag, startPoint x: 332, startPoint y: 208, endPoint x: 1384, endPoint y: 161, distance: 1052.3
click at [343, 208] on div "[DATE] - [DATE]" at bounding box center [357, 210] width 145 height 16
click at [294, 347] on div "Convention / Grand Appart Paris Chic Central" at bounding box center [357, 364] width 145 height 35
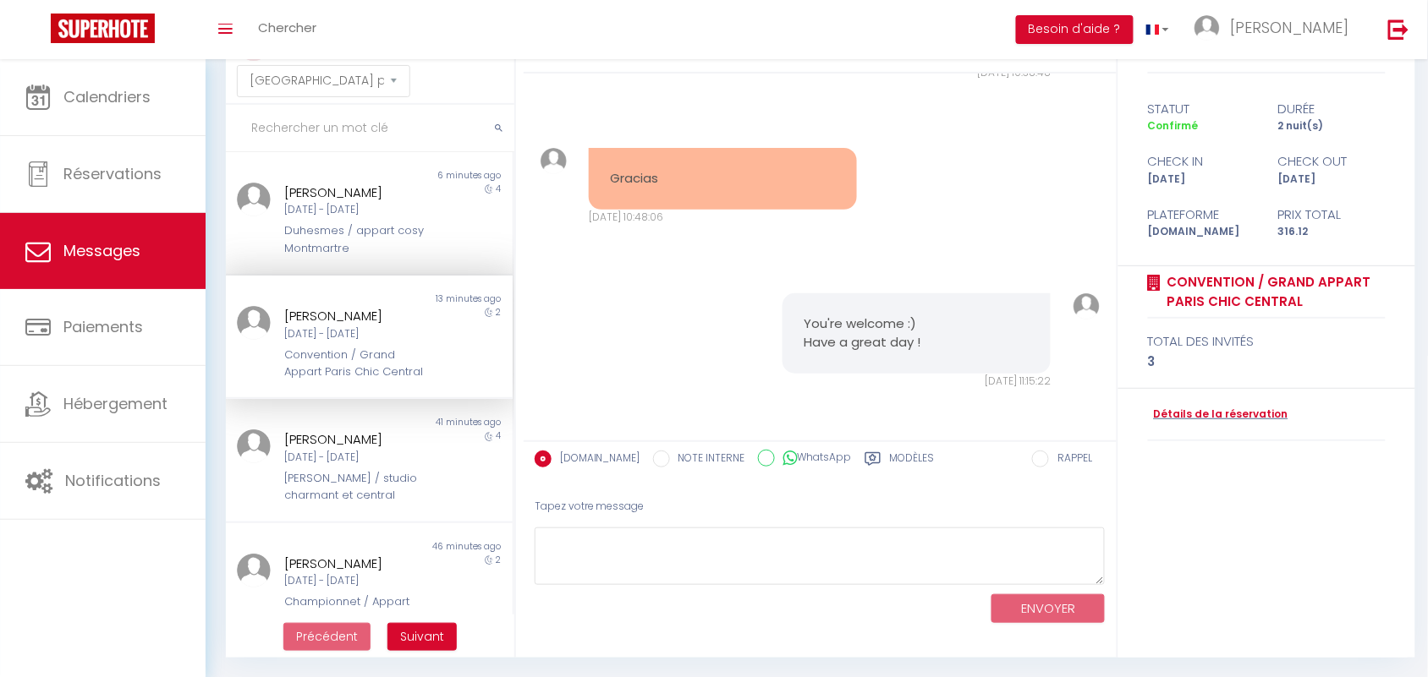
scroll to position [3283, 0]
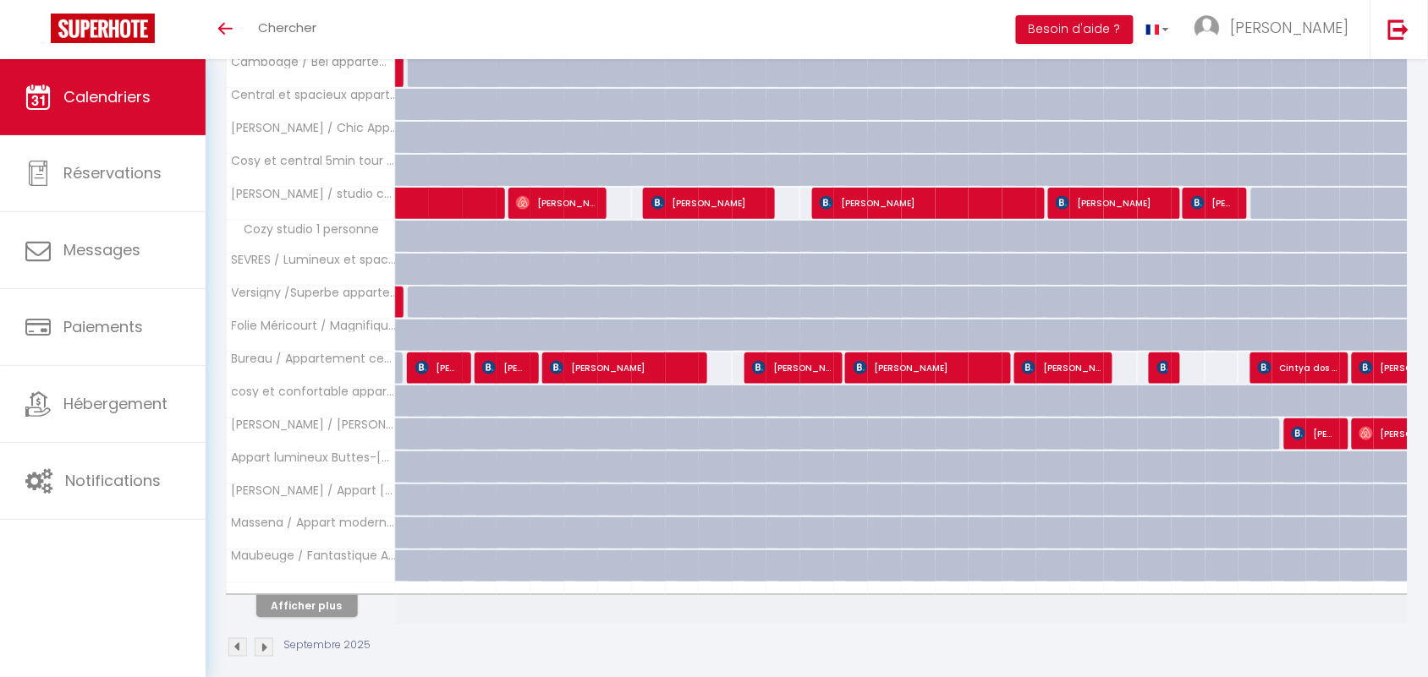
scroll to position [450, 0]
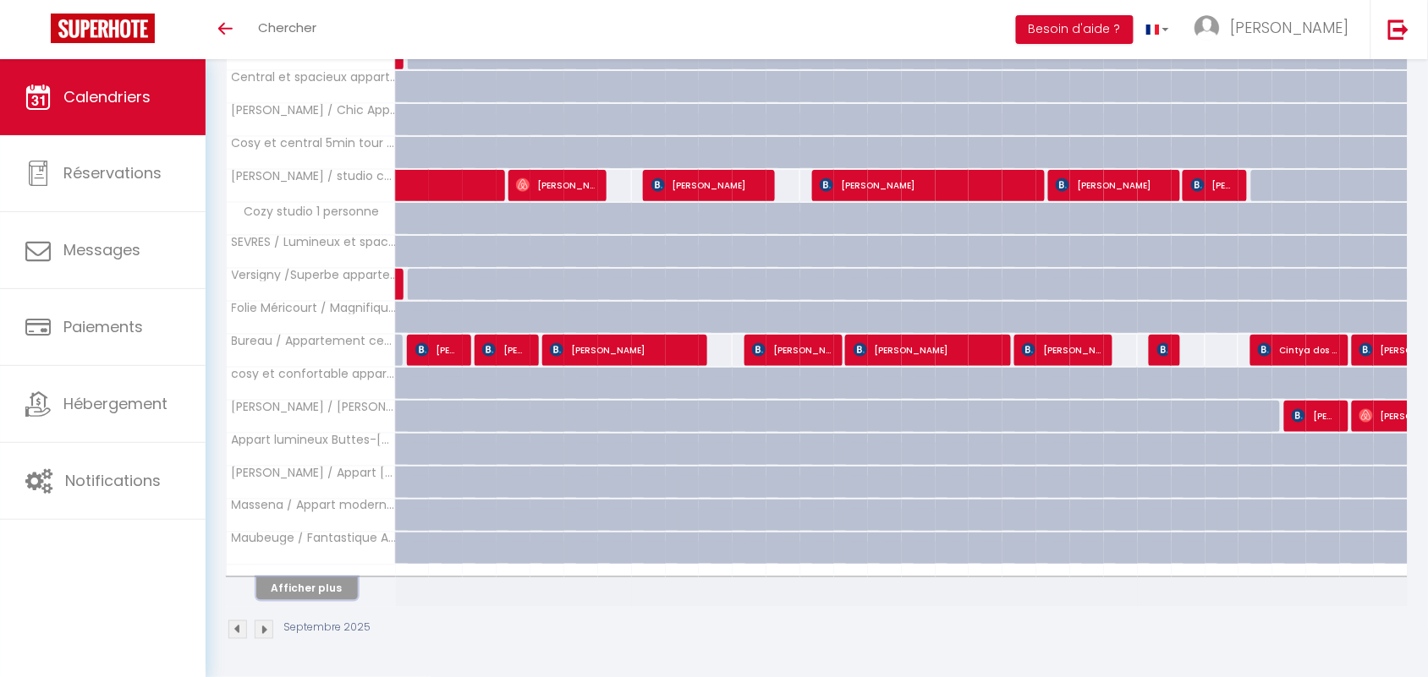
click at [326, 596] on button "Afficher plus" at bounding box center [306, 589] width 101 height 23
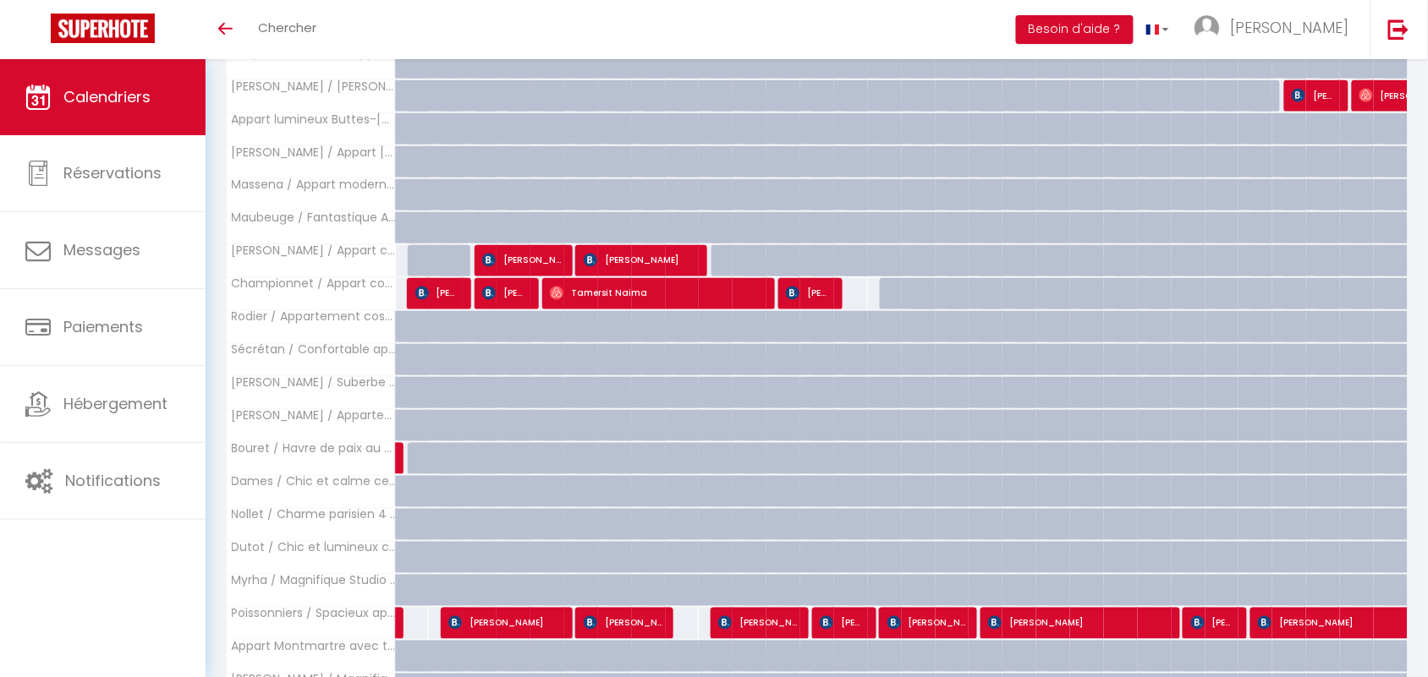
scroll to position [1084, 0]
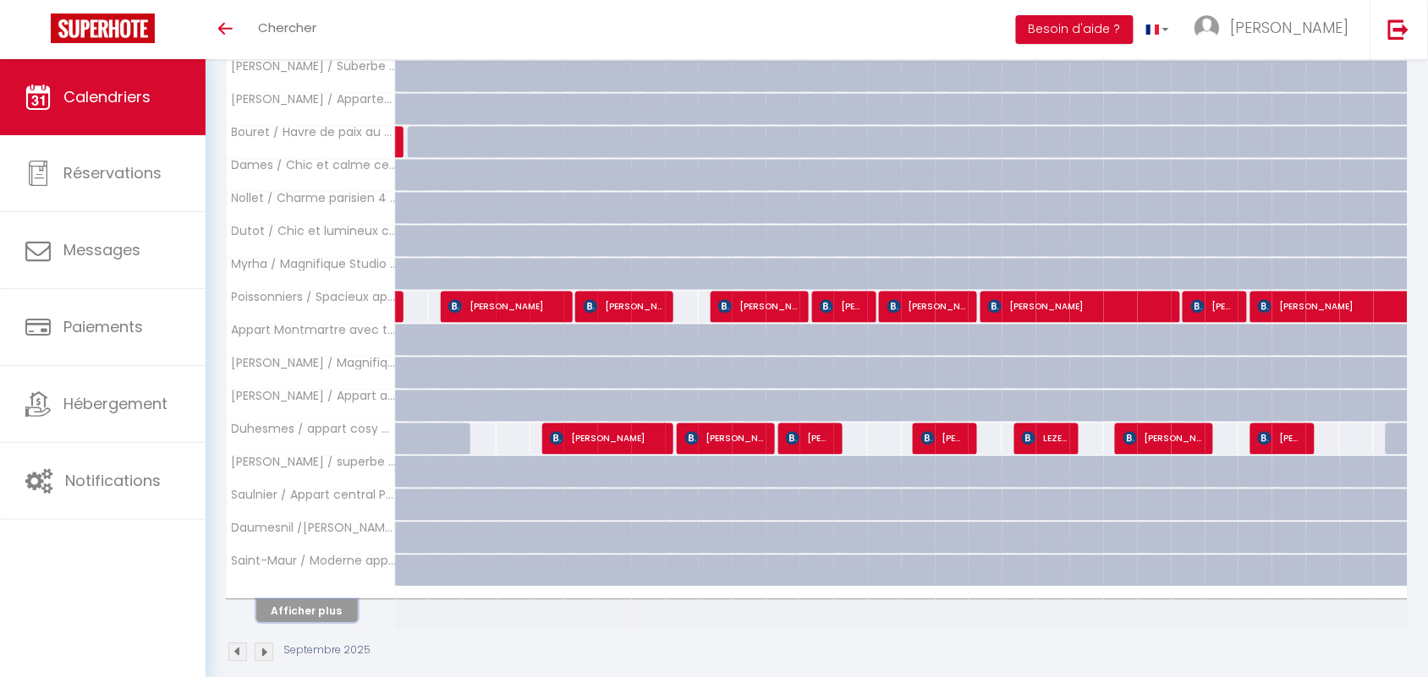
click at [315, 613] on button "Afficher plus" at bounding box center [306, 611] width 101 height 23
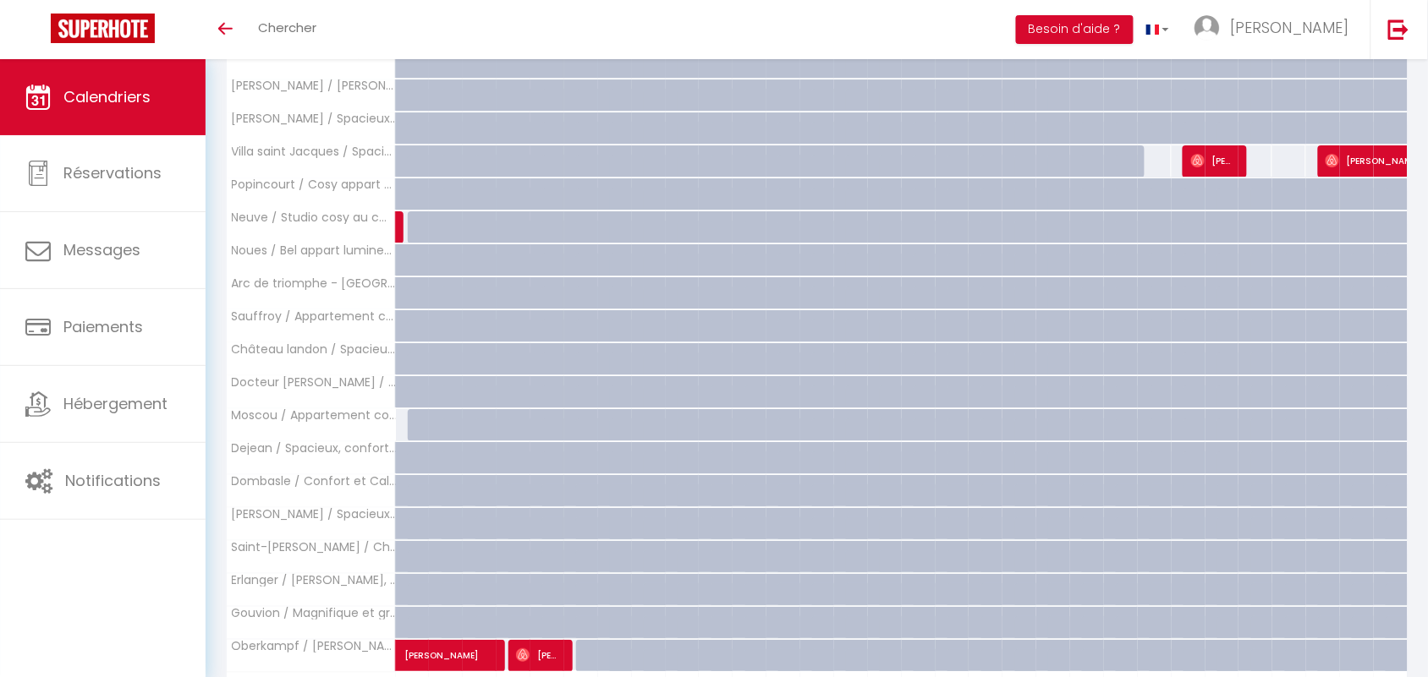
scroll to position [1778, 0]
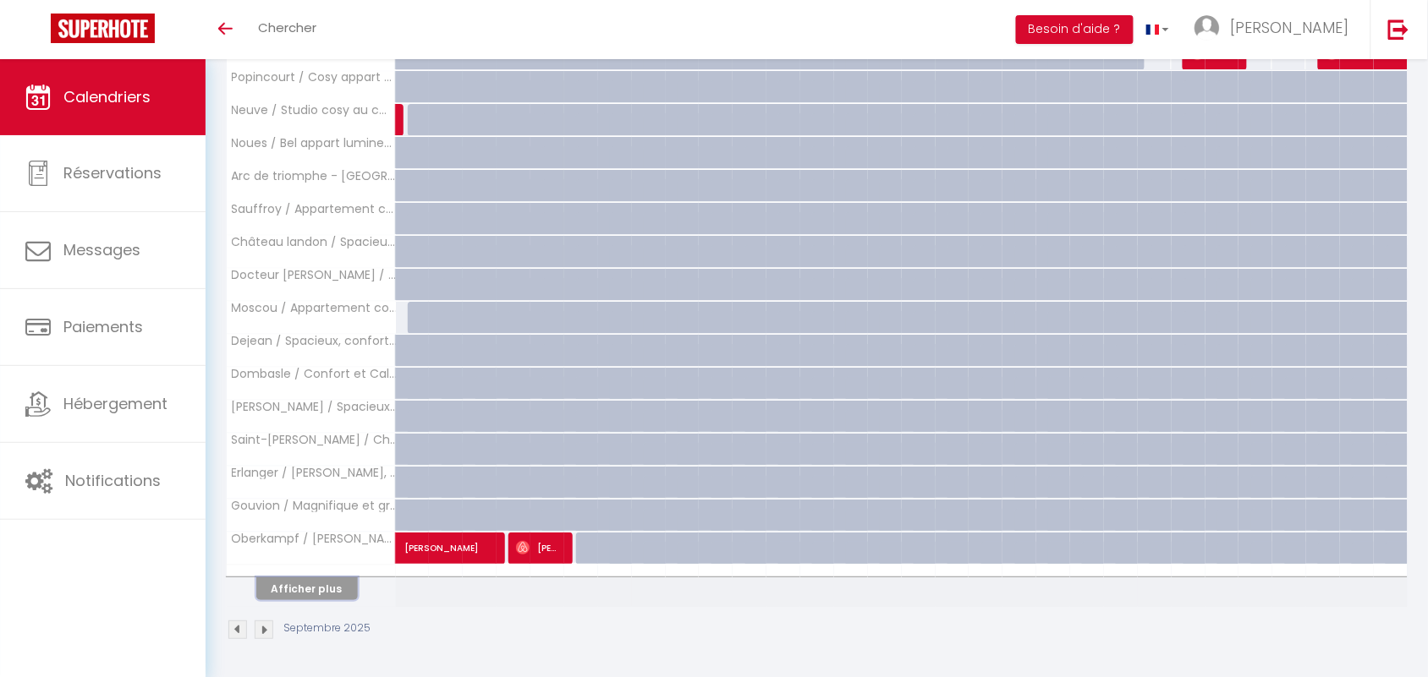
click at [315, 585] on button "Afficher plus" at bounding box center [306, 589] width 101 height 23
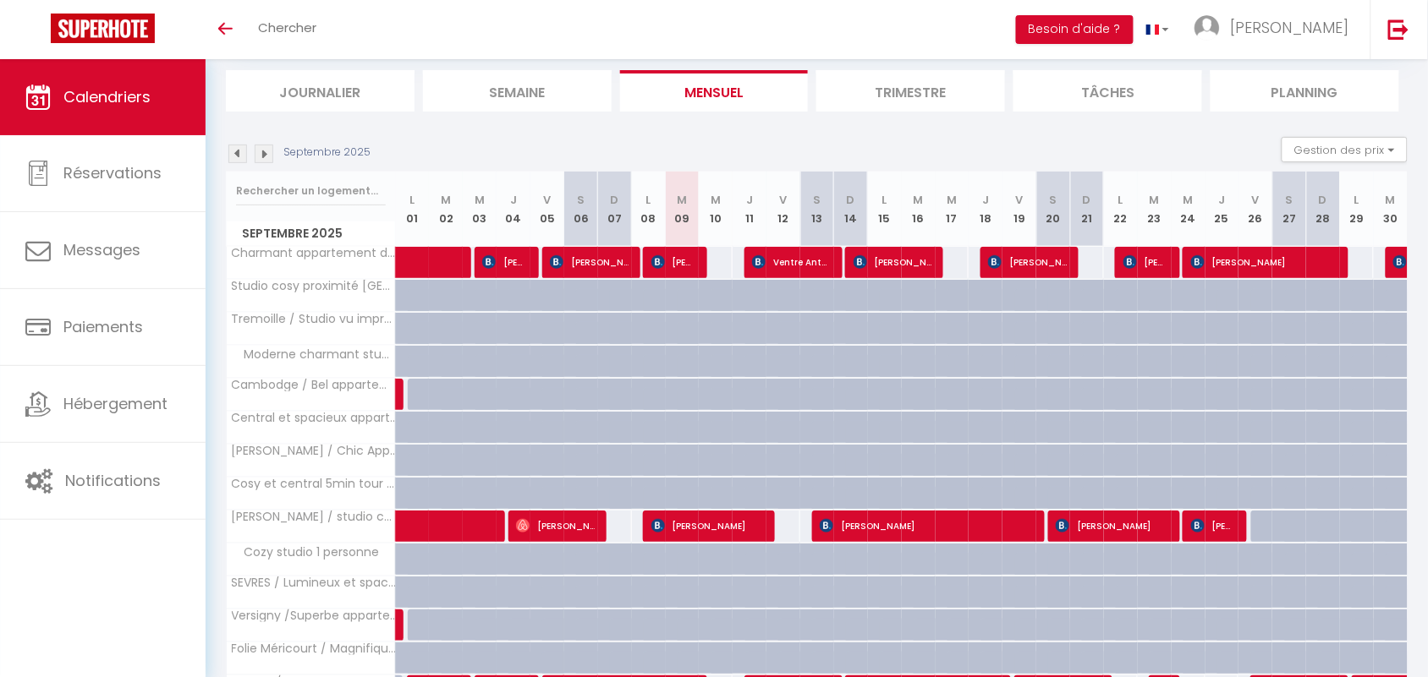
scroll to position [104, 0]
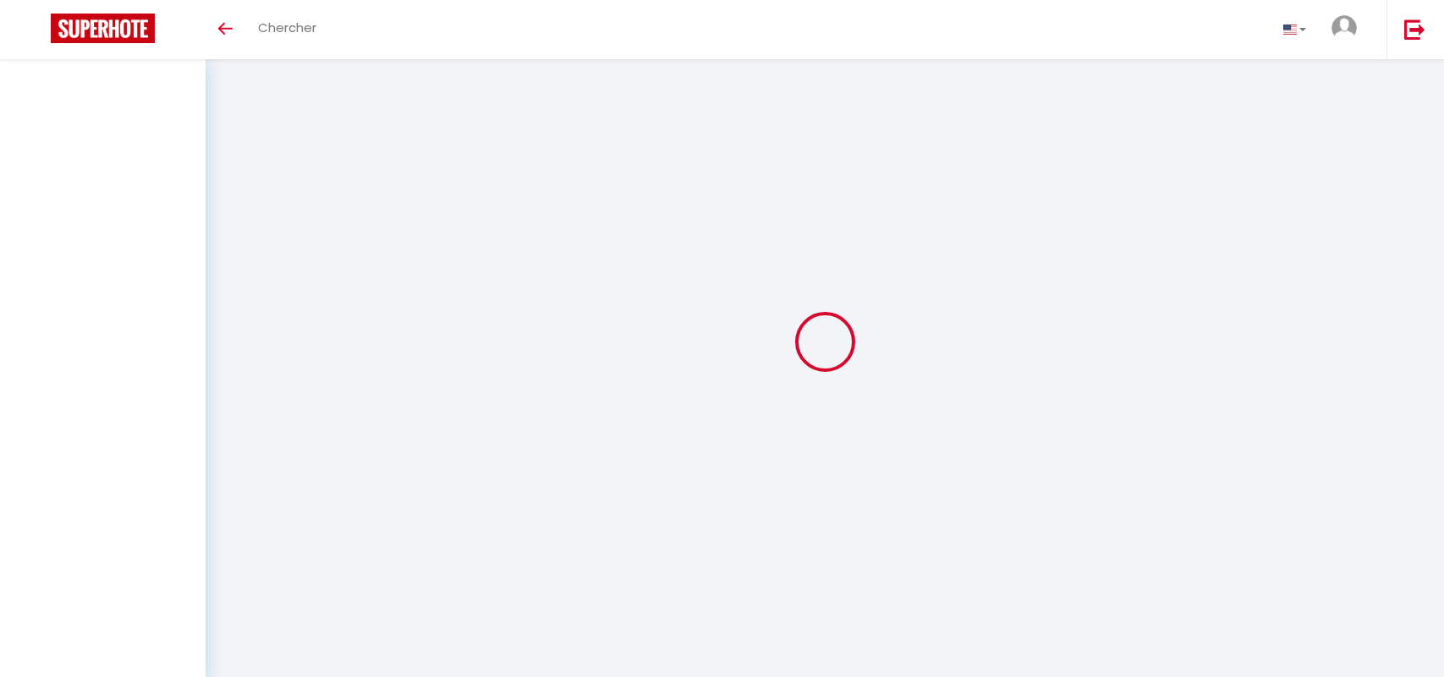
select select "message"
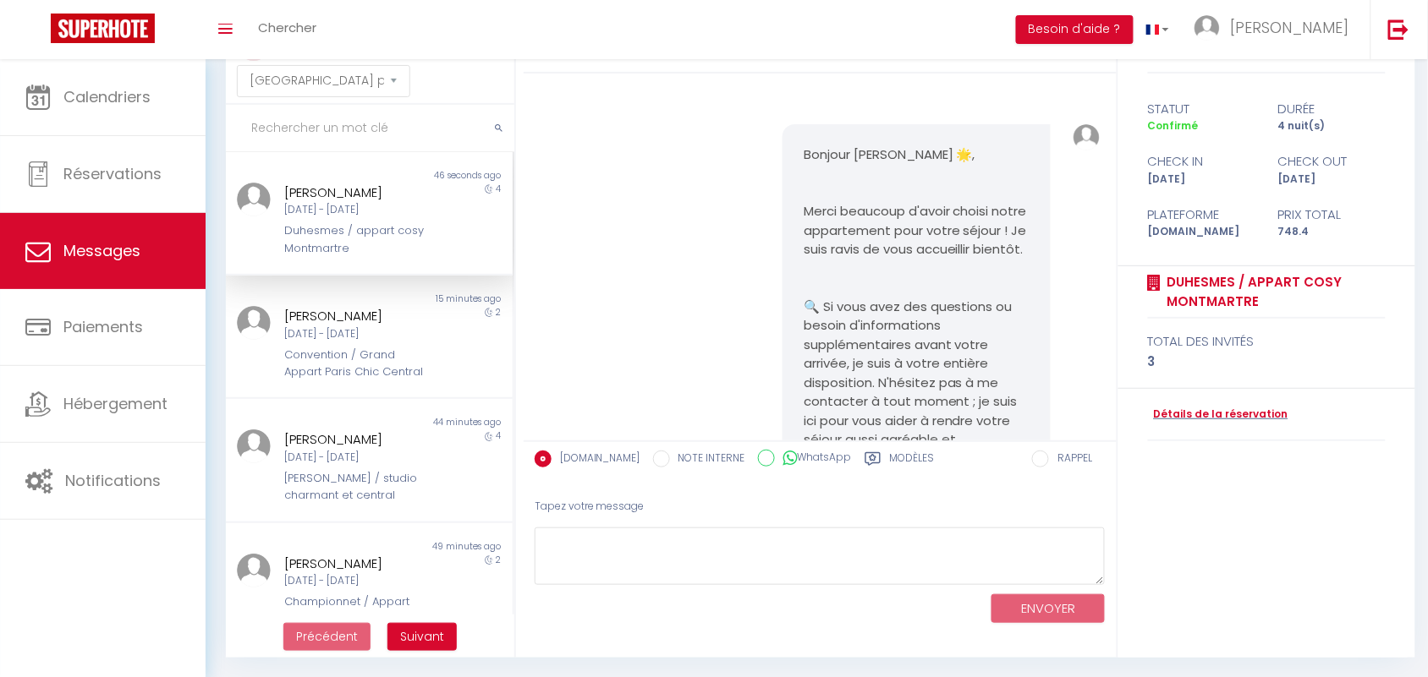
scroll to position [10343, 0]
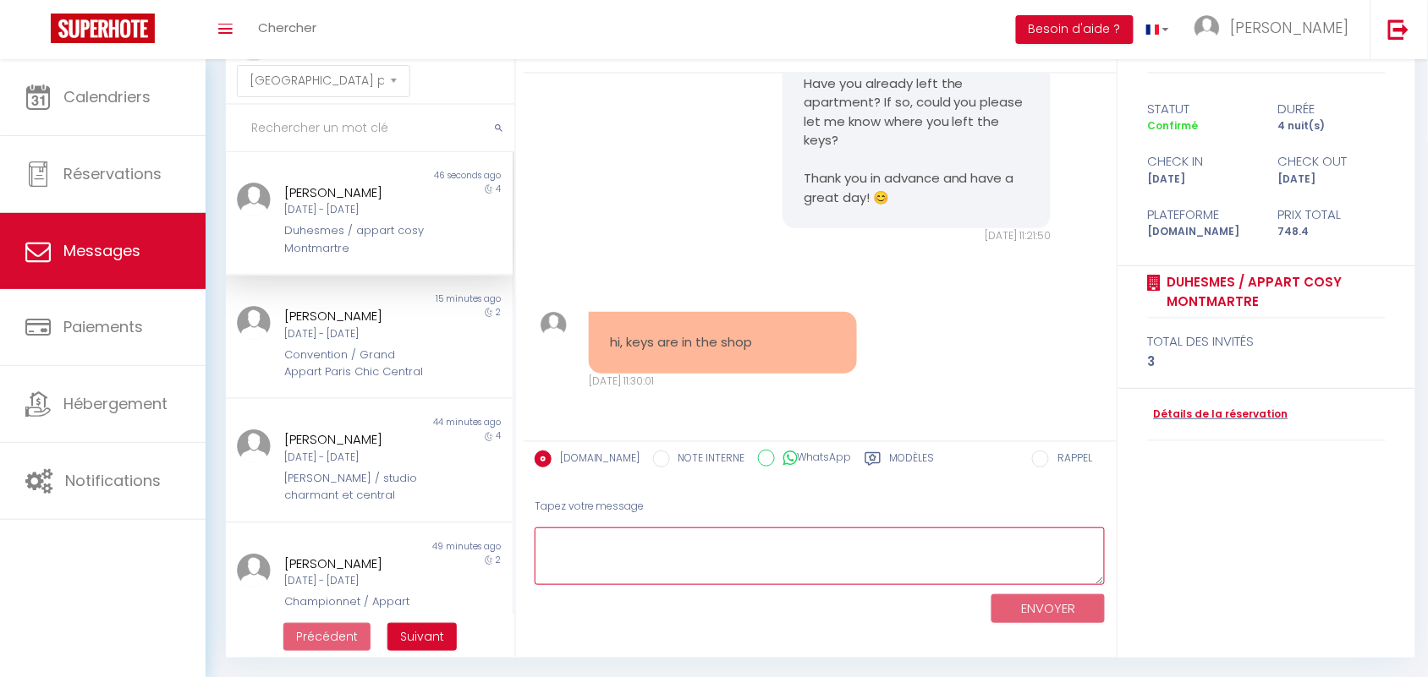
click at [692, 546] on textarea at bounding box center [819, 557] width 571 height 58
drag, startPoint x: 589, startPoint y: 556, endPoint x: 814, endPoint y: 569, distance: 225.3
click at [814, 569] on textarea "Thank you so much ! Wishing you a great day and safe trip back :)" at bounding box center [819, 557] width 571 height 58
click at [869, 569] on textarea "Thank you so much ! Wishing you a great day and safe trip back :)" at bounding box center [819, 557] width 571 height 58
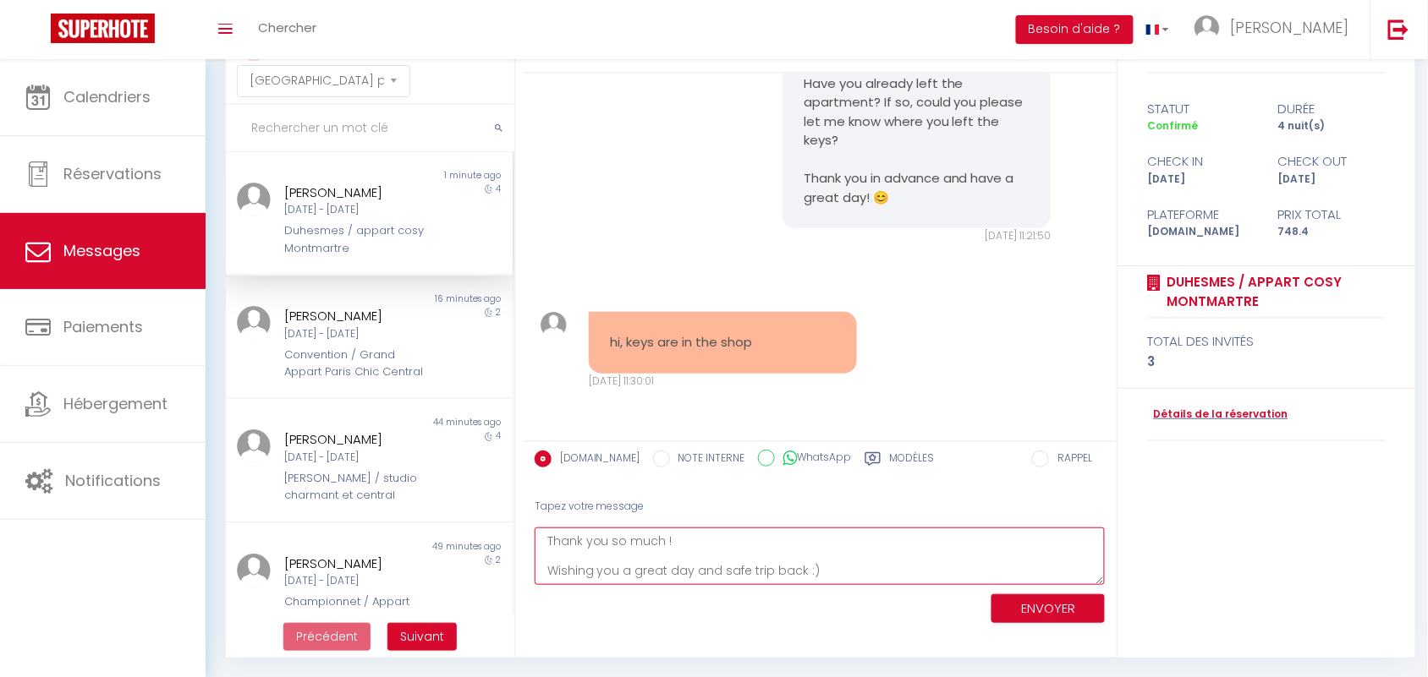
type textarea "Thank you so much ! Wishing you a great day and safe trip back :)"
click at [1019, 606] on button "ENVOYER" at bounding box center [1047, 610] width 113 height 30
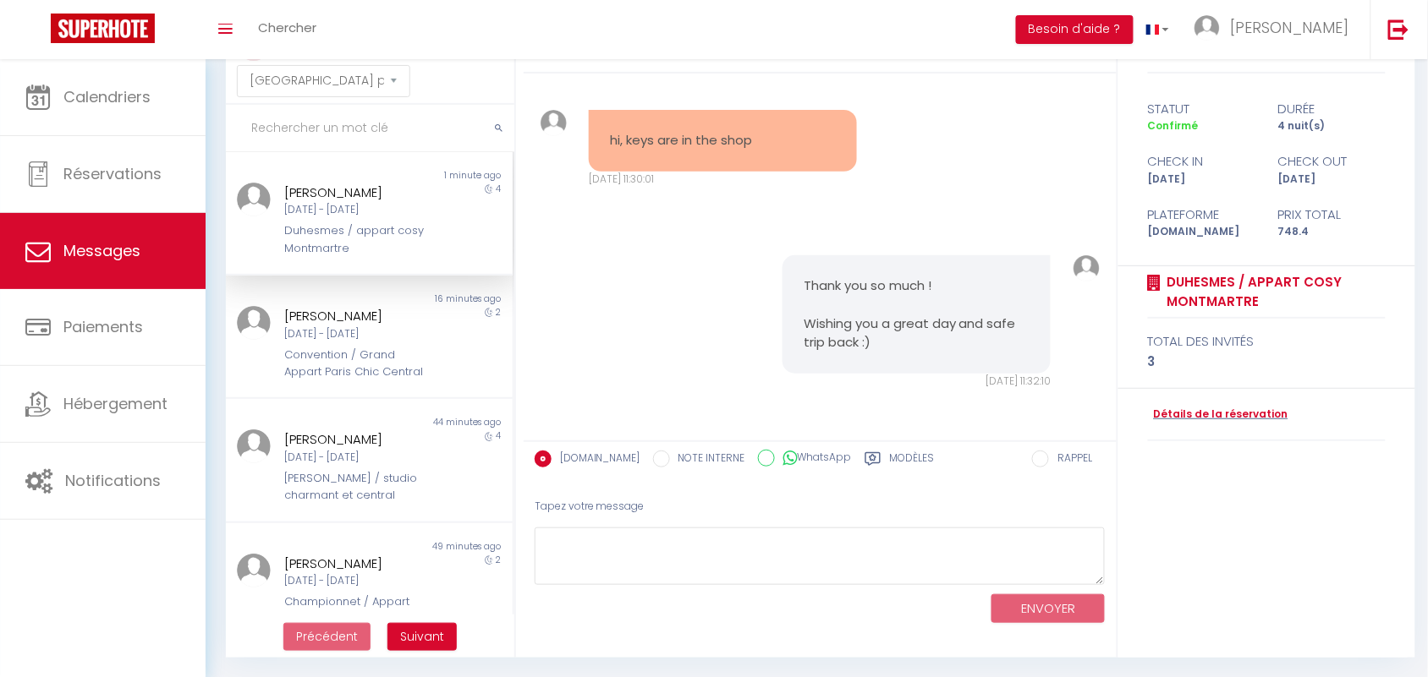
scroll to position [10544, 0]
click at [381, 348] on div "Convention / Grand Appart Paris Chic Central" at bounding box center [357, 364] width 145 height 35
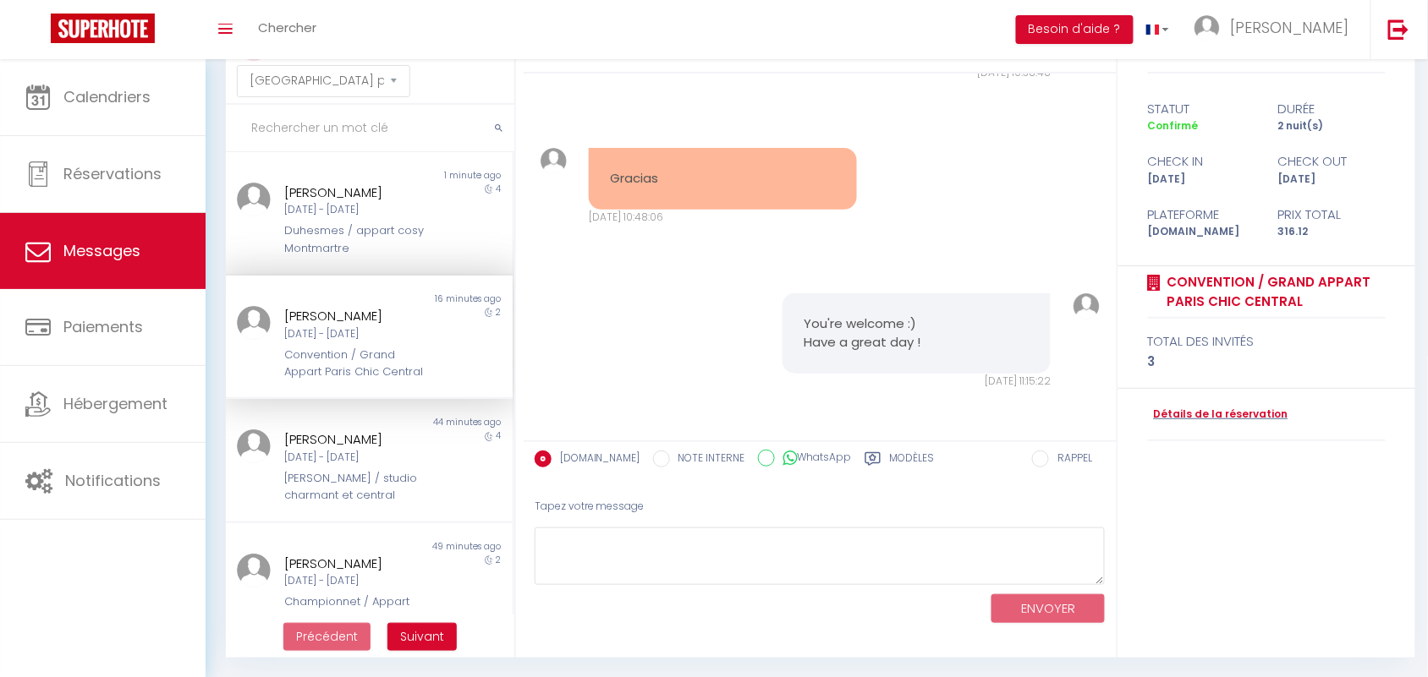
scroll to position [3283, 0]
click at [375, 235] on div "Duhesmes / appart cosy Montmartre" at bounding box center [357, 239] width 145 height 35
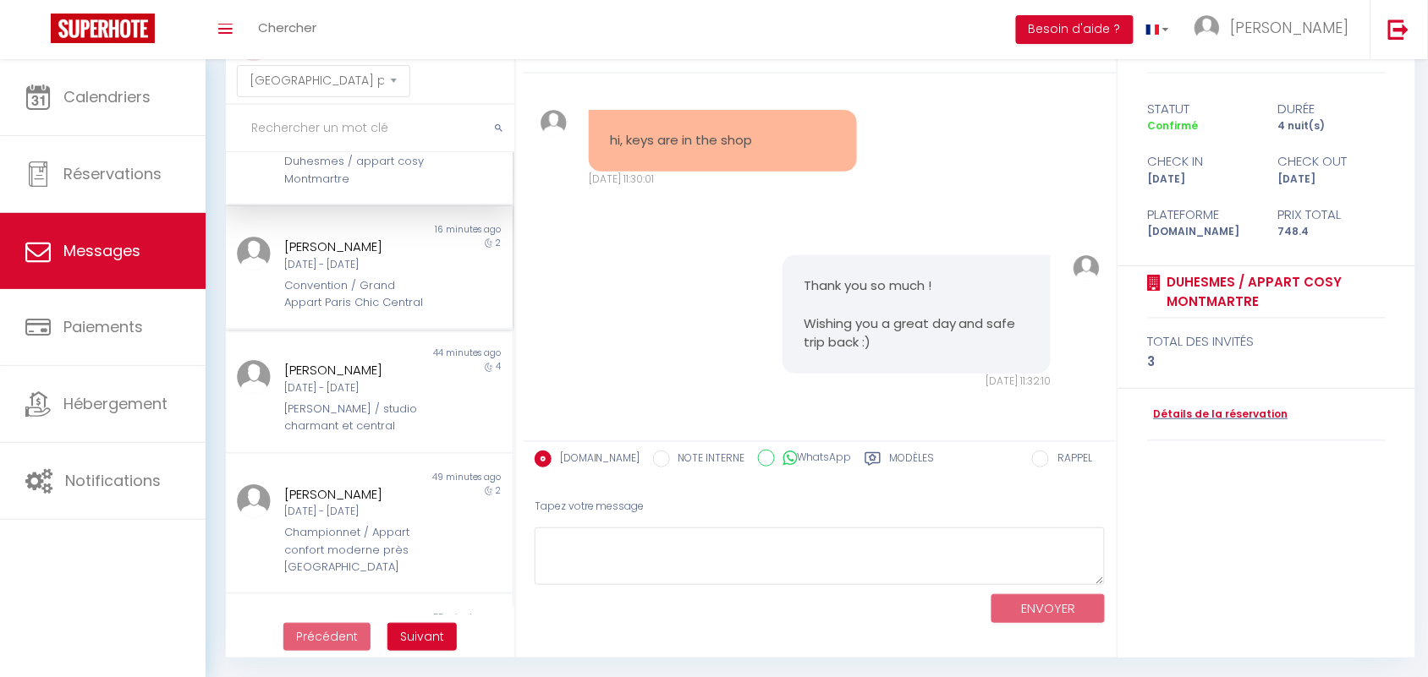
scroll to position [106, 0]
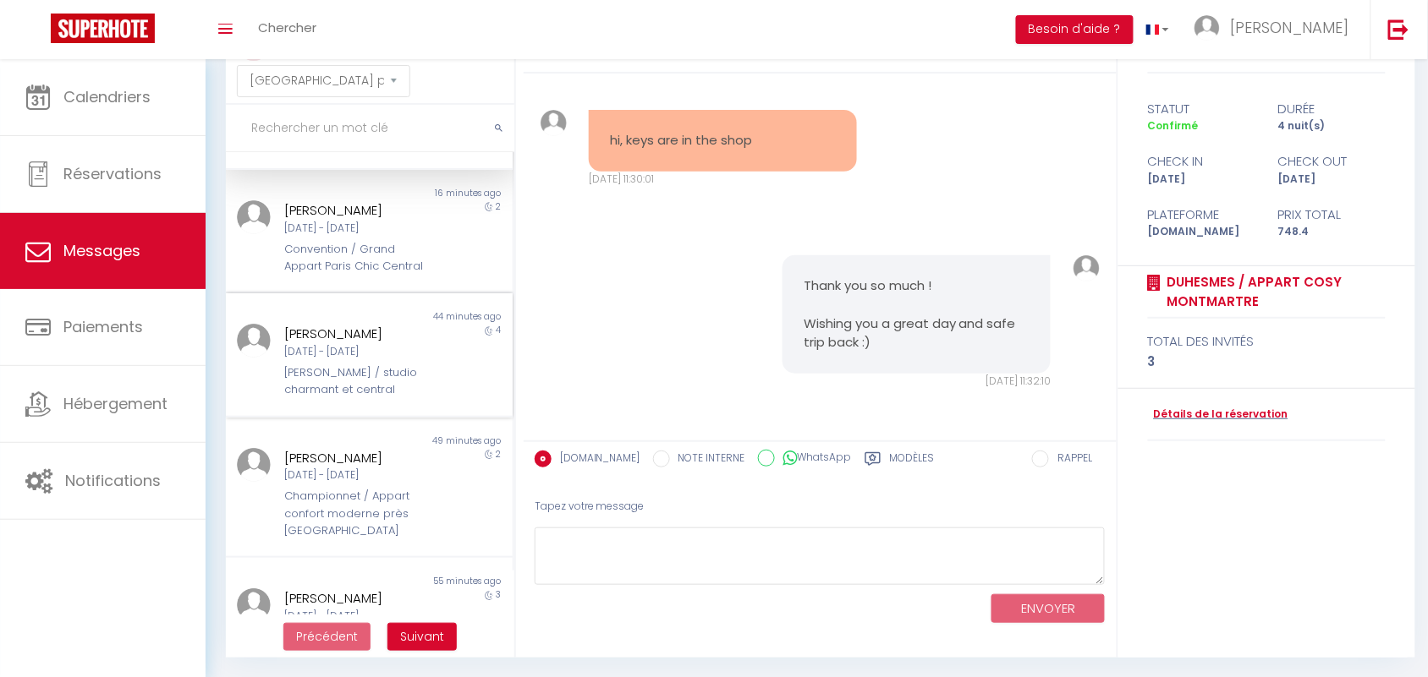
click at [352, 344] on div "[PERSON_NAME]" at bounding box center [357, 334] width 145 height 20
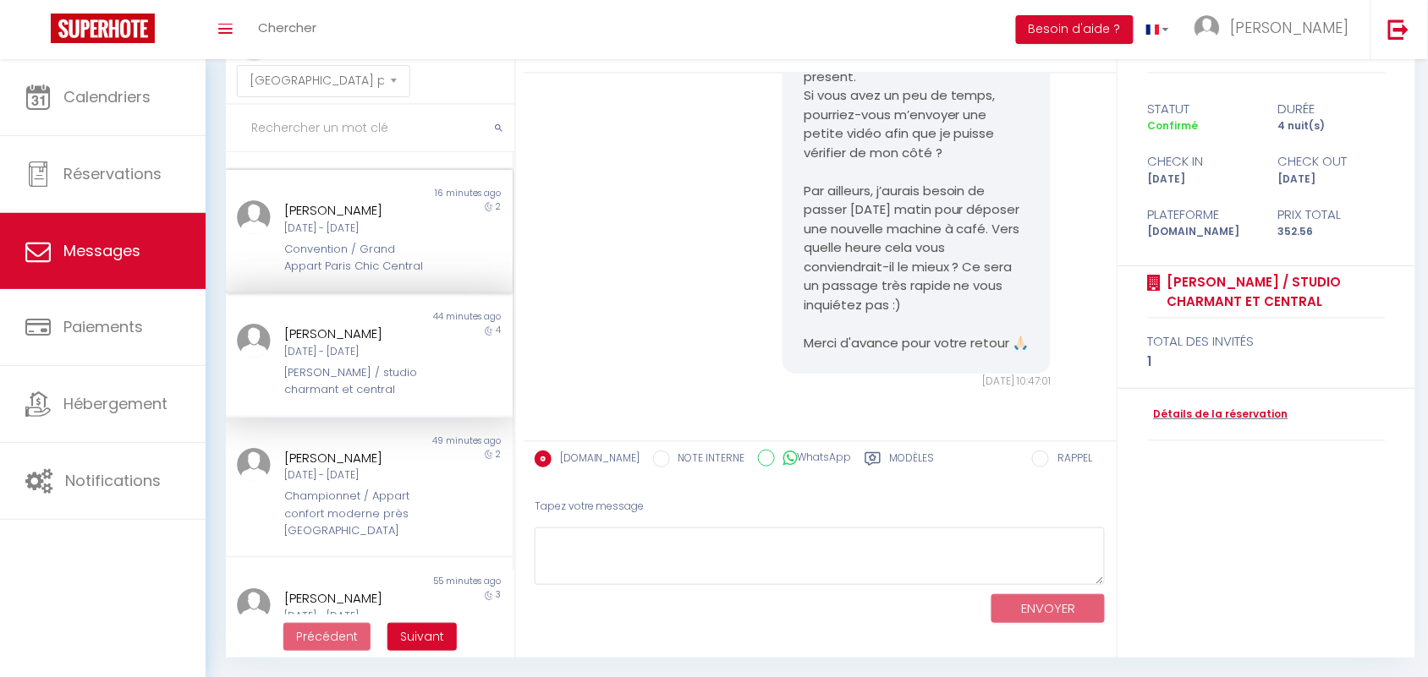
click at [365, 276] on div "Convention / Grand Appart Paris Chic Central" at bounding box center [357, 258] width 145 height 35
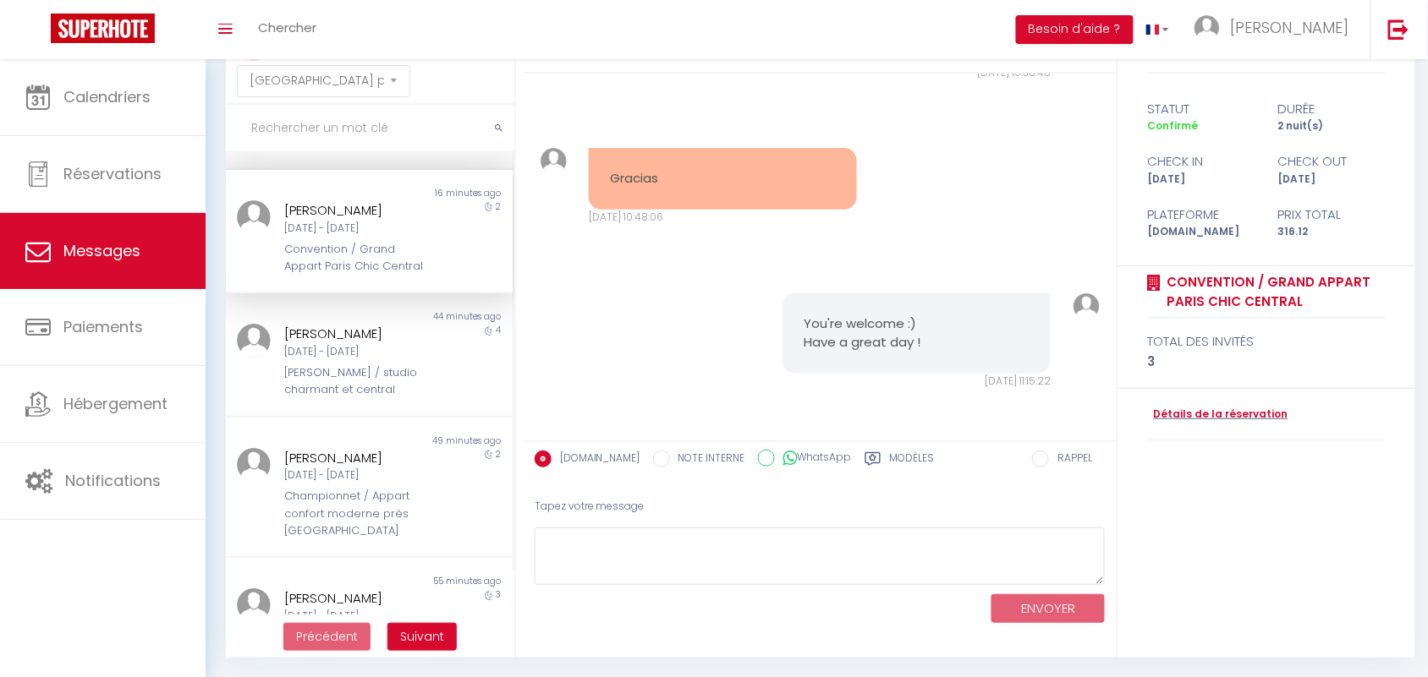
scroll to position [3283, 0]
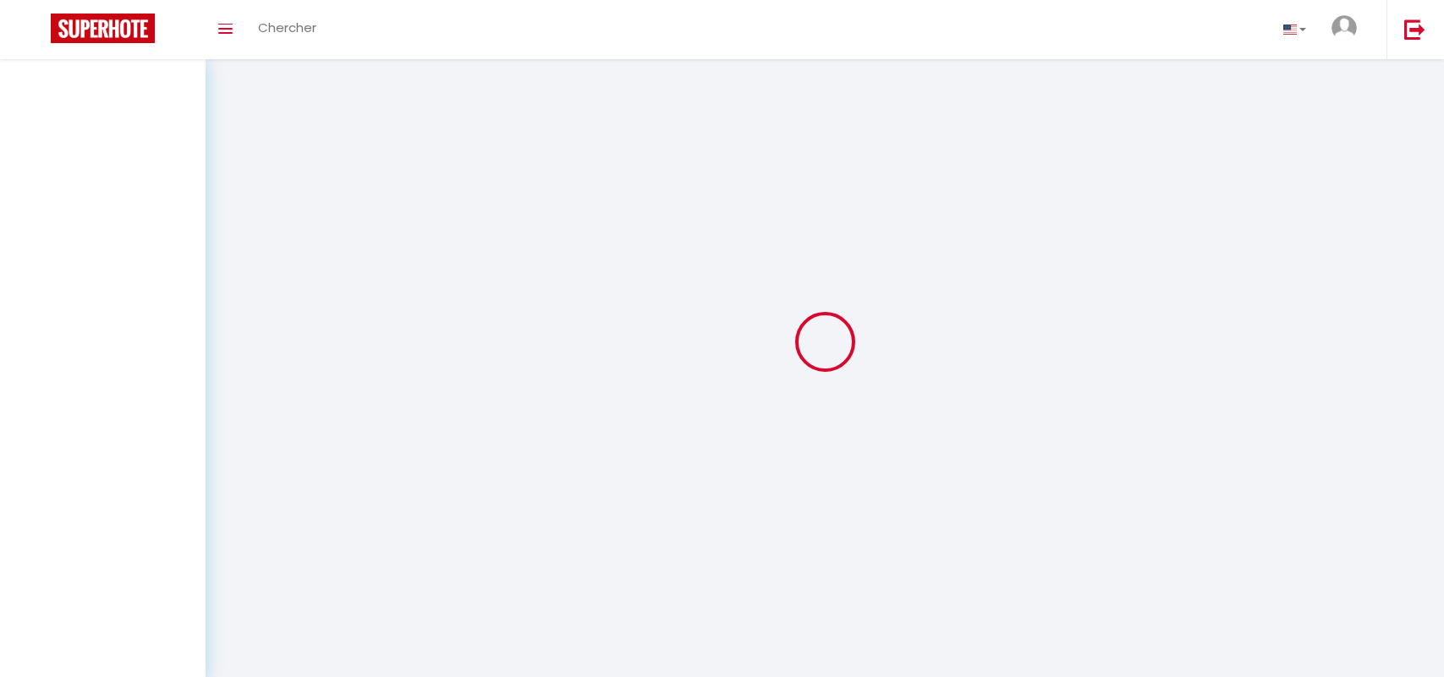
select select "message"
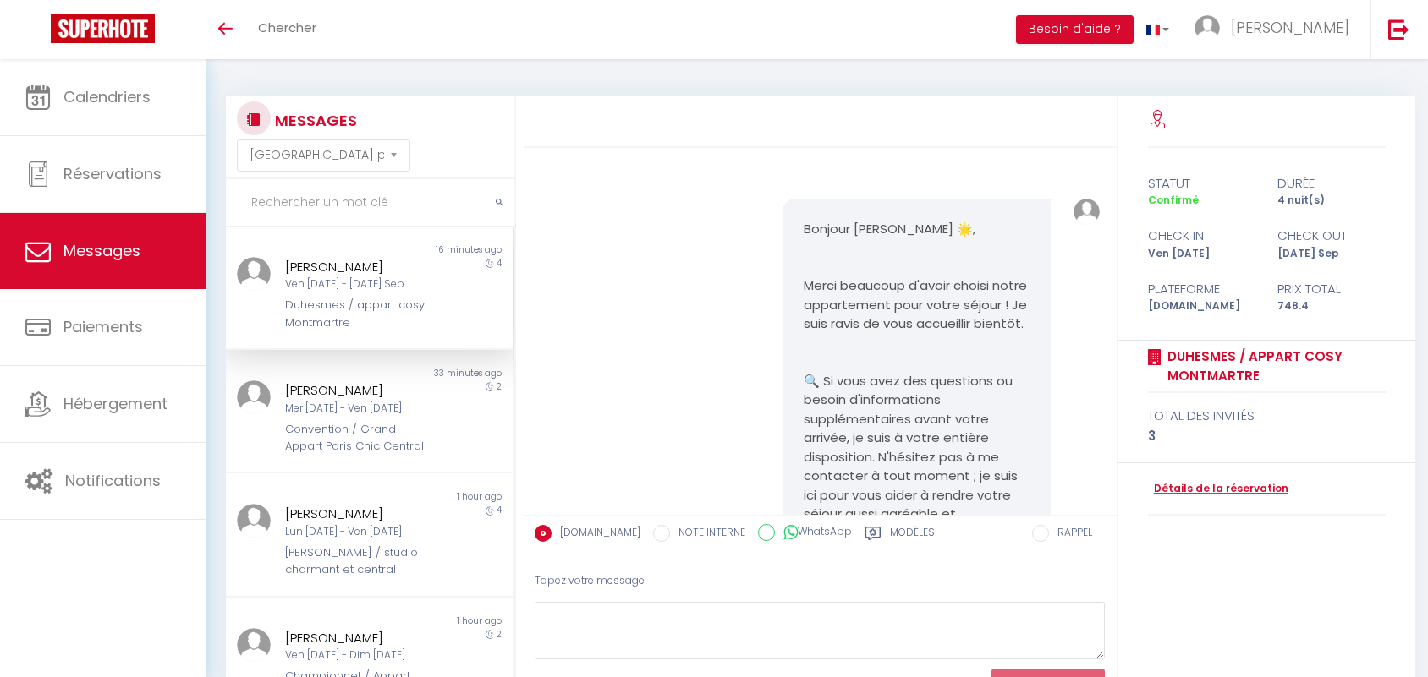
select select "message"
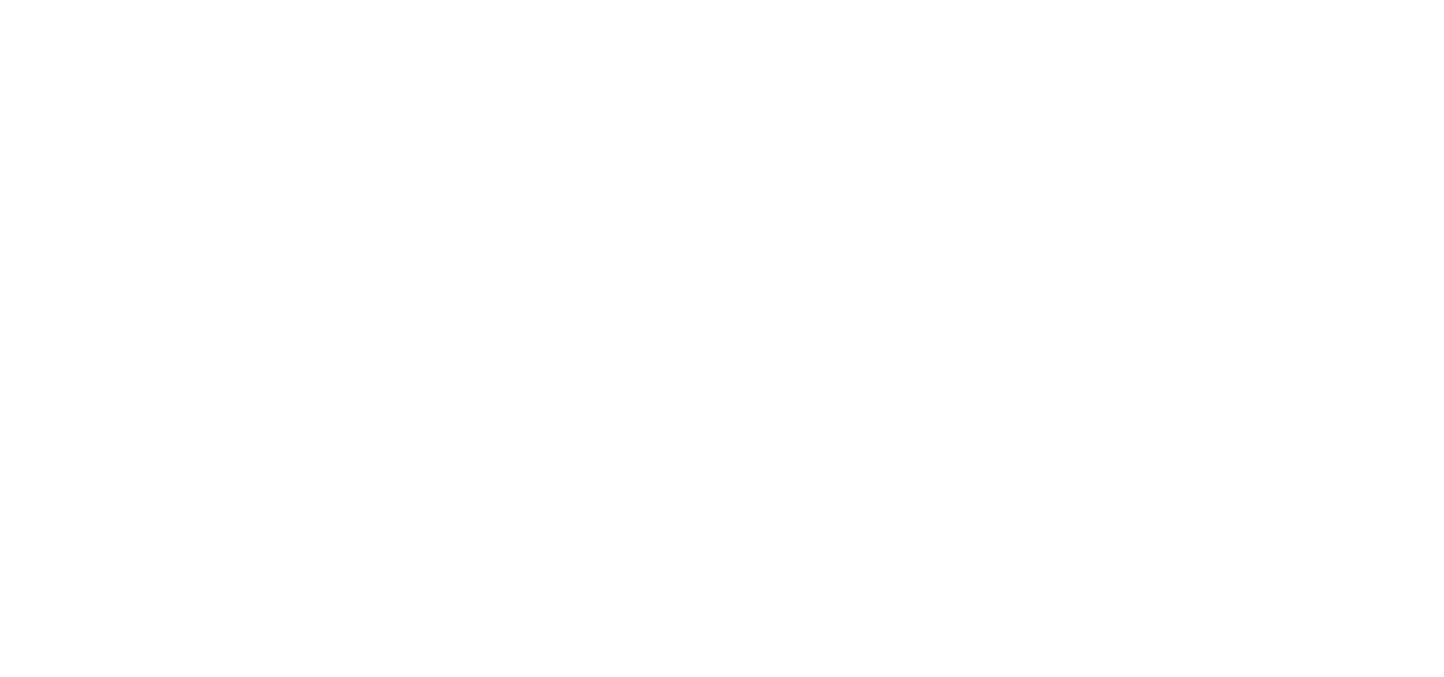
select select "message"
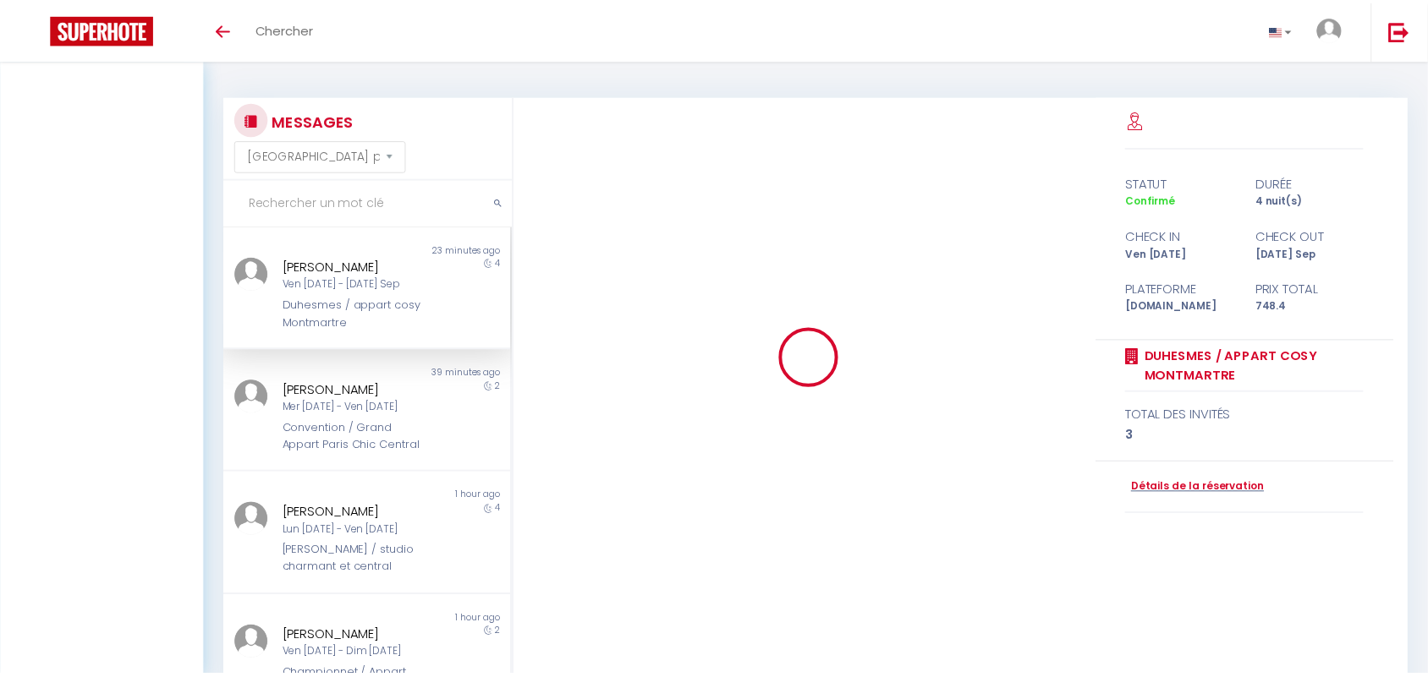
scroll to position [74, 0]
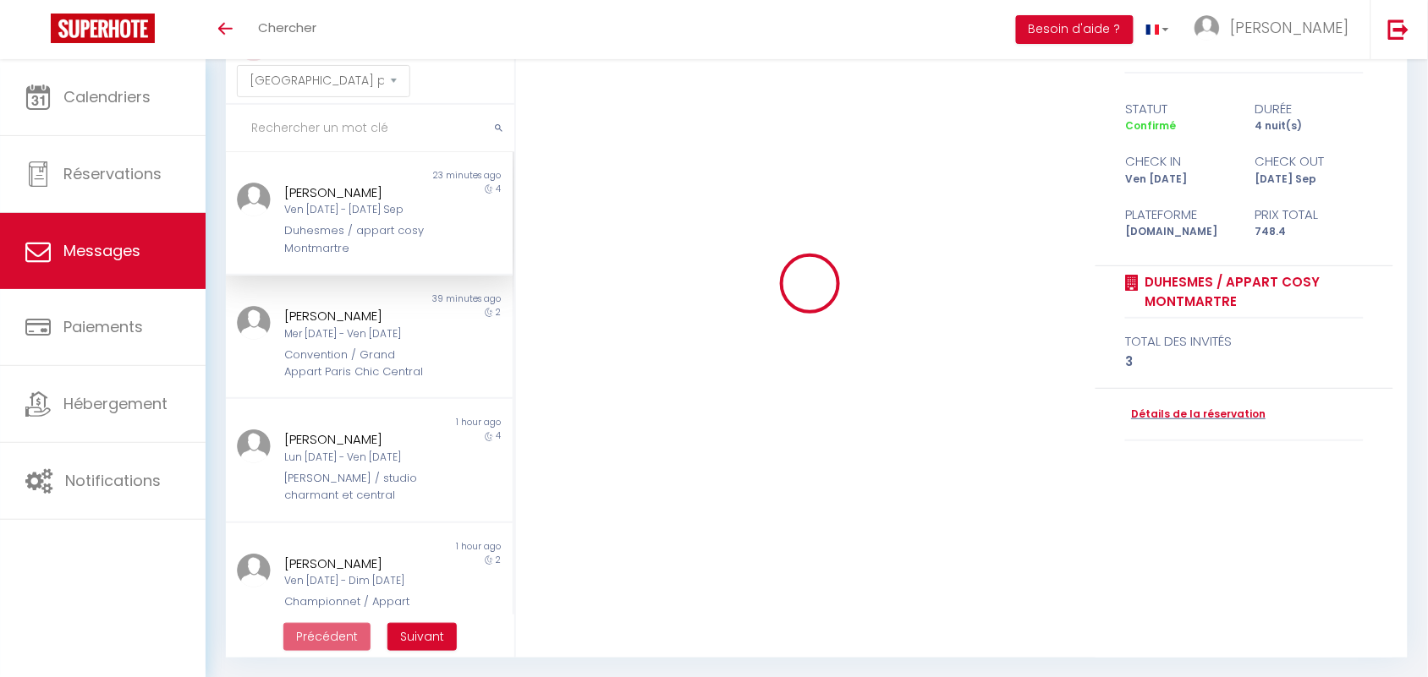
click at [634, 180] on div at bounding box center [810, 283] width 595 height 525
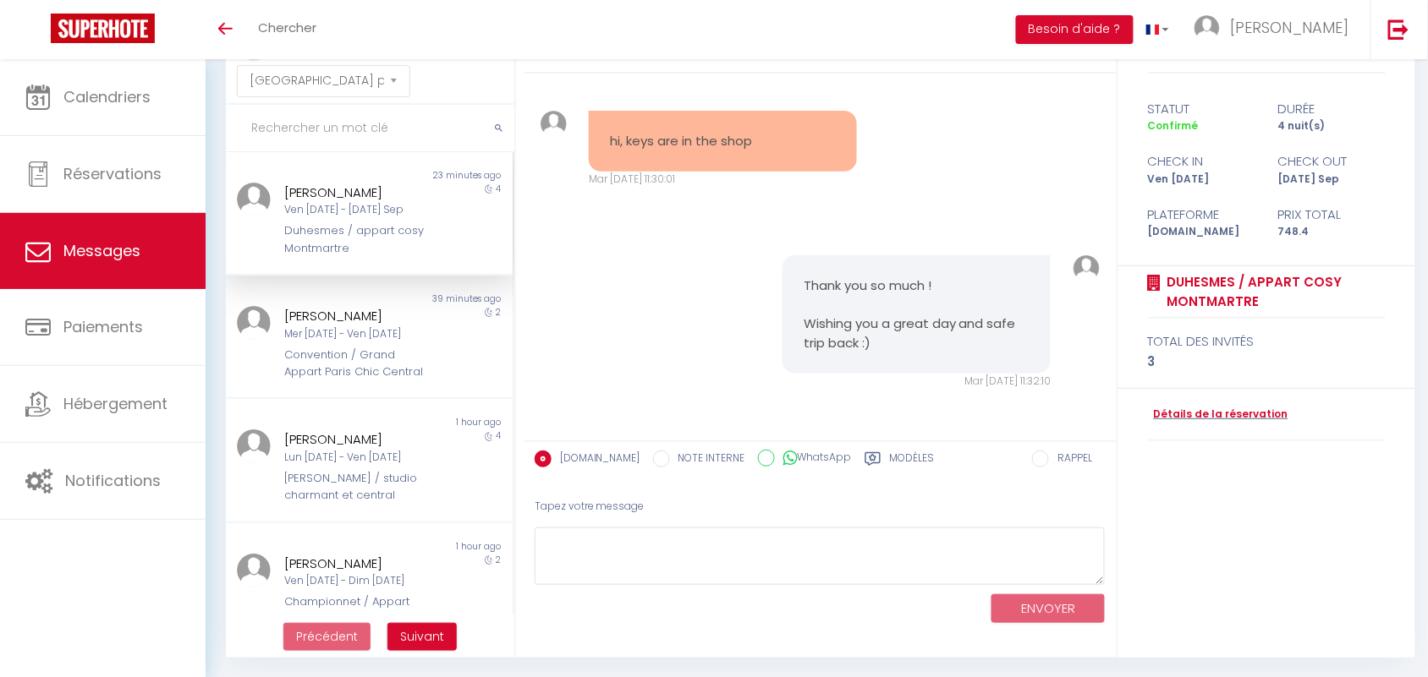
scroll to position [0, 0]
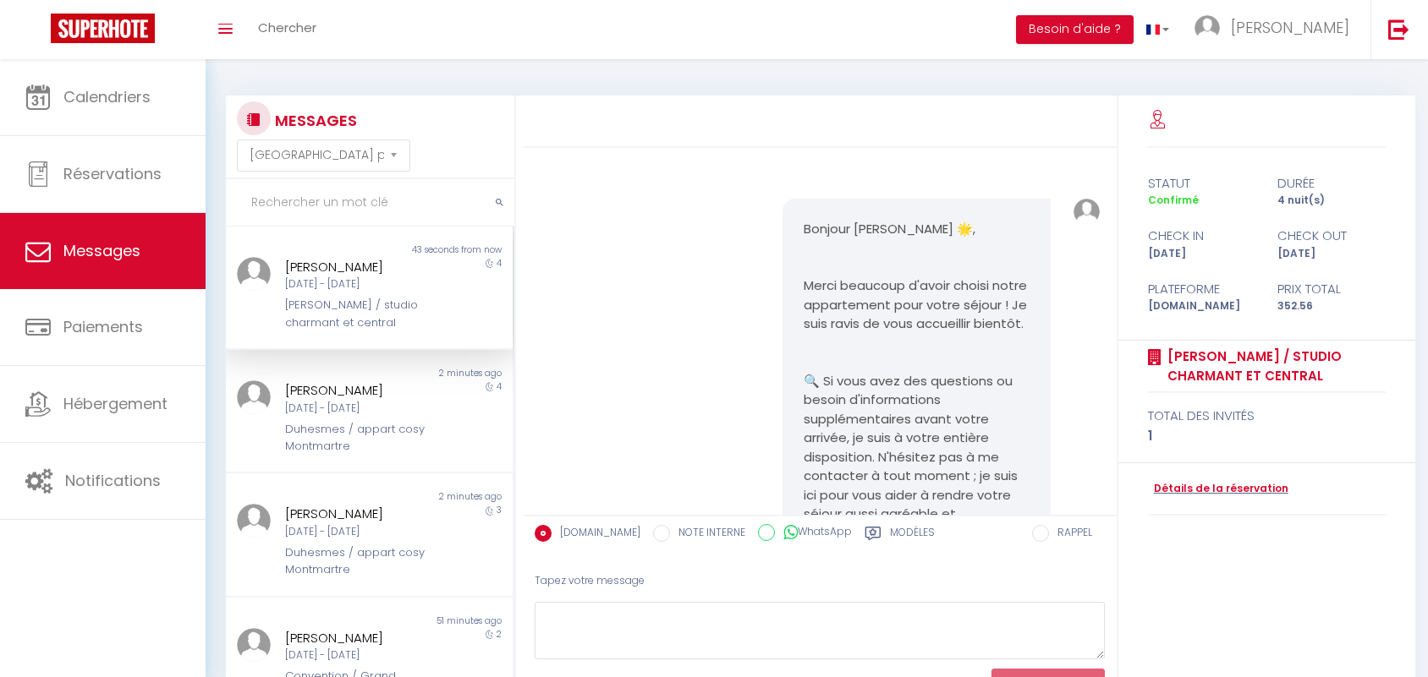
select select "message"
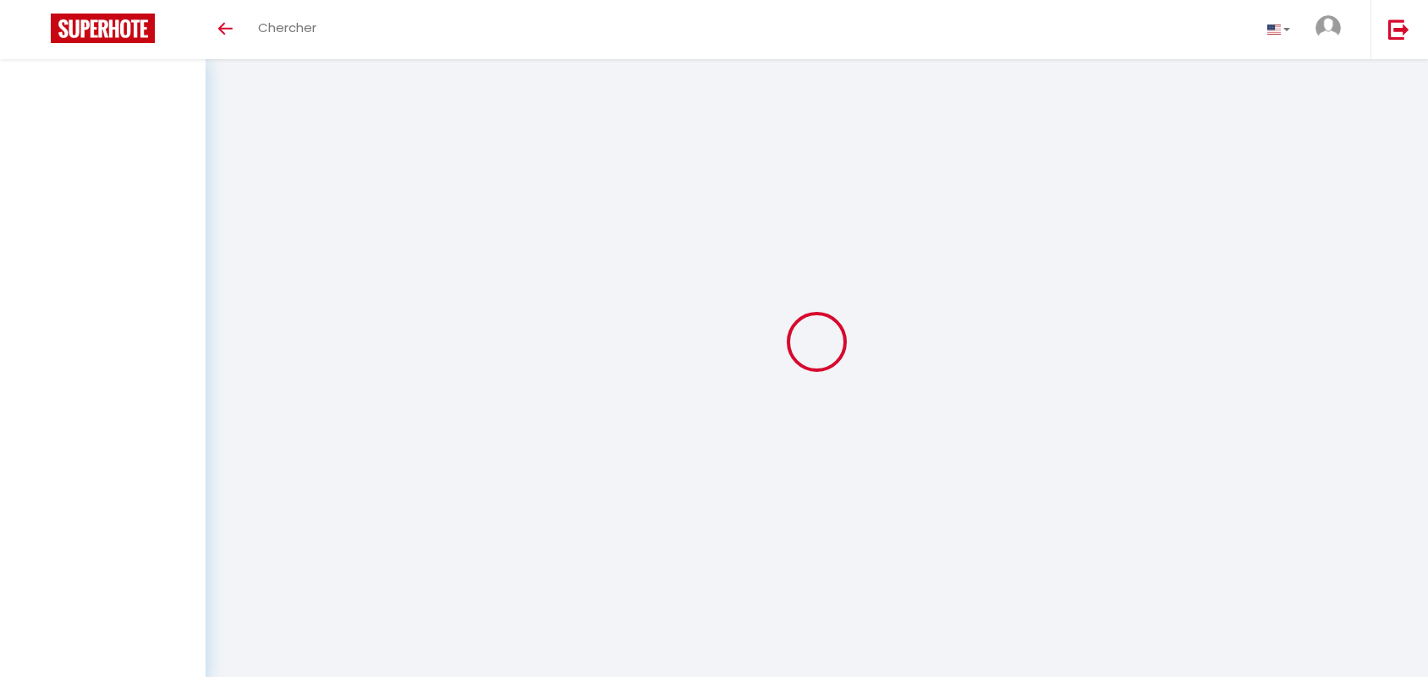
select select "message"
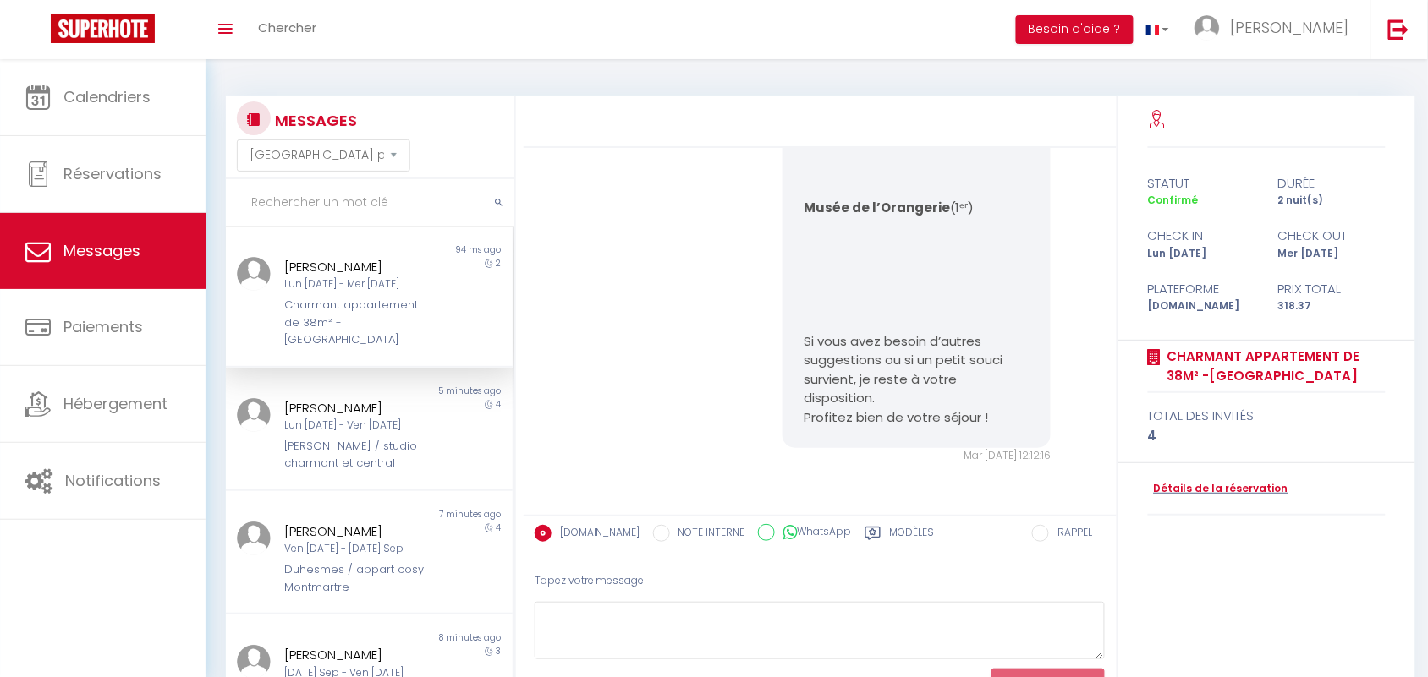
click at [293, 192] on input "text" at bounding box center [370, 202] width 288 height 47
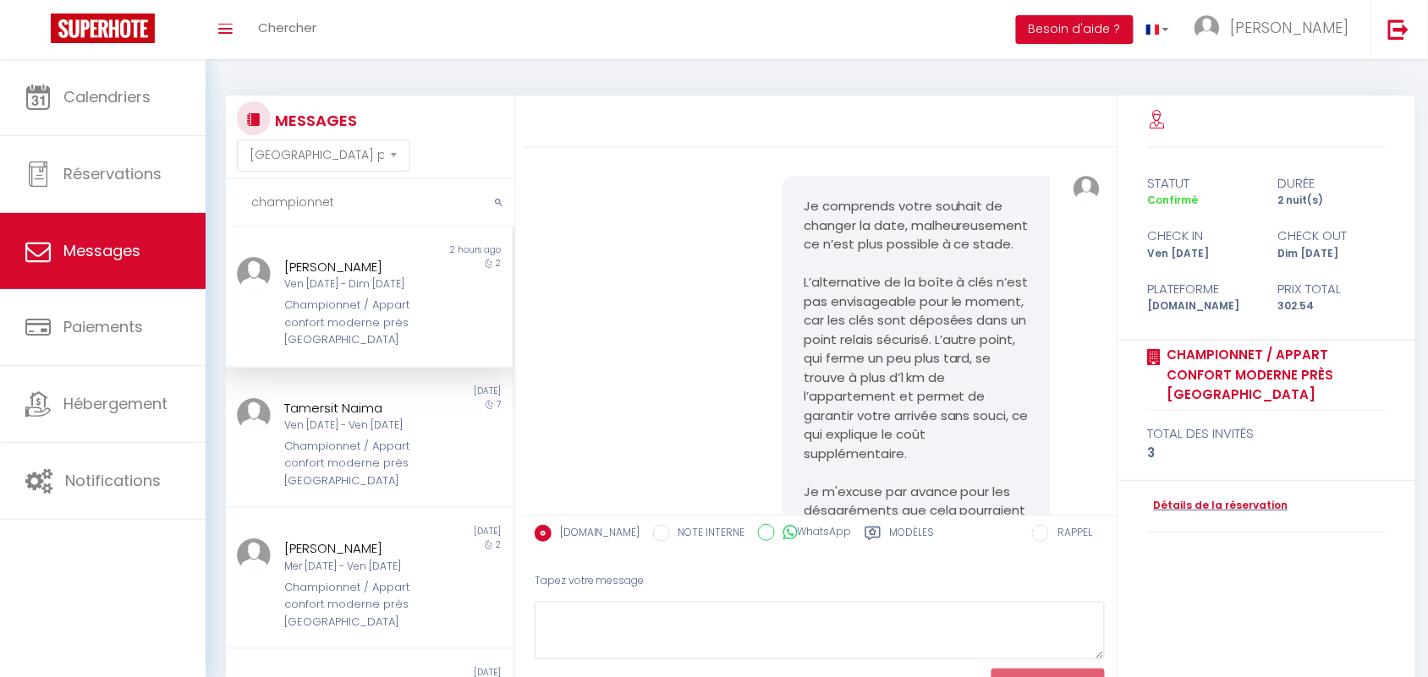
scroll to position [4995, 0]
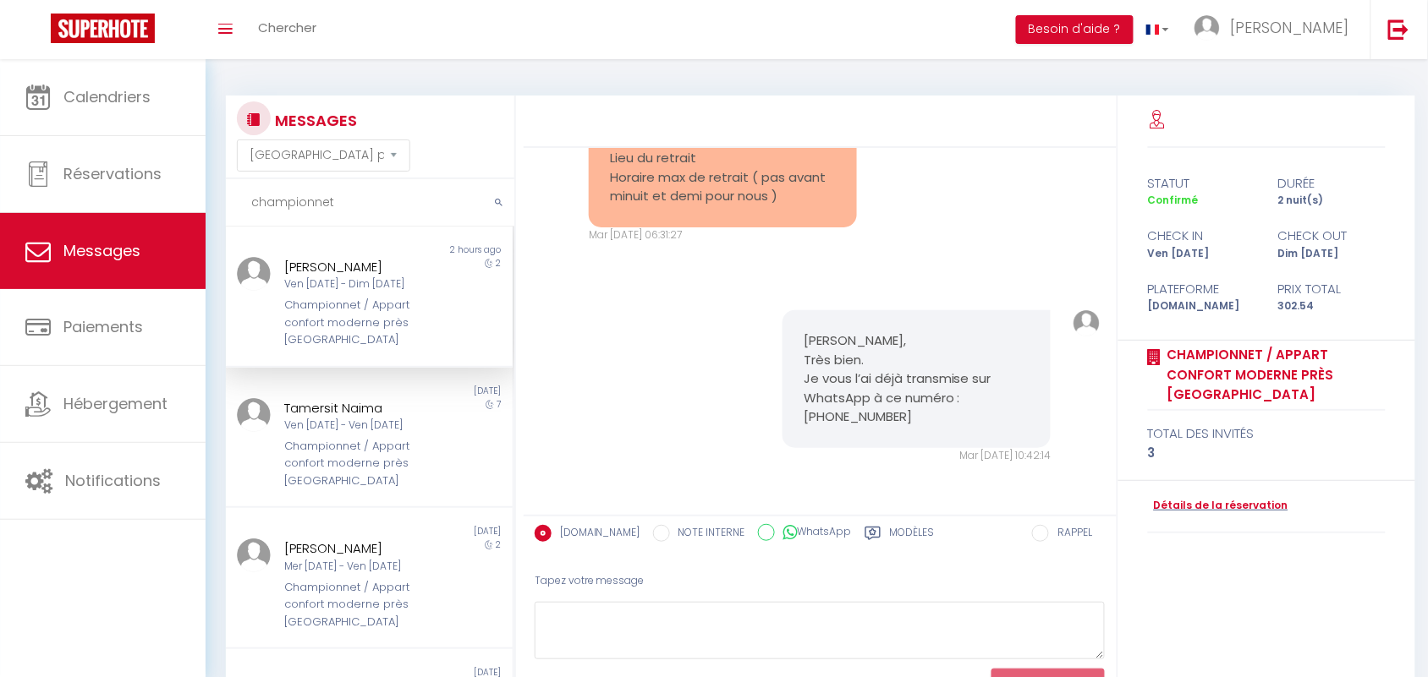
type input "championnet"
click at [347, 324] on div "Championnet / Appart confort moderne près [GEOGRAPHIC_DATA]" at bounding box center [357, 323] width 145 height 52
click at [366, 326] on div "Championnet / Appart confort moderne près [GEOGRAPHIC_DATA]" at bounding box center [357, 323] width 145 height 52
drag, startPoint x: 348, startPoint y: 200, endPoint x: 231, endPoint y: 197, distance: 116.8
click at [231, 197] on input "championnet" at bounding box center [370, 202] width 288 height 47
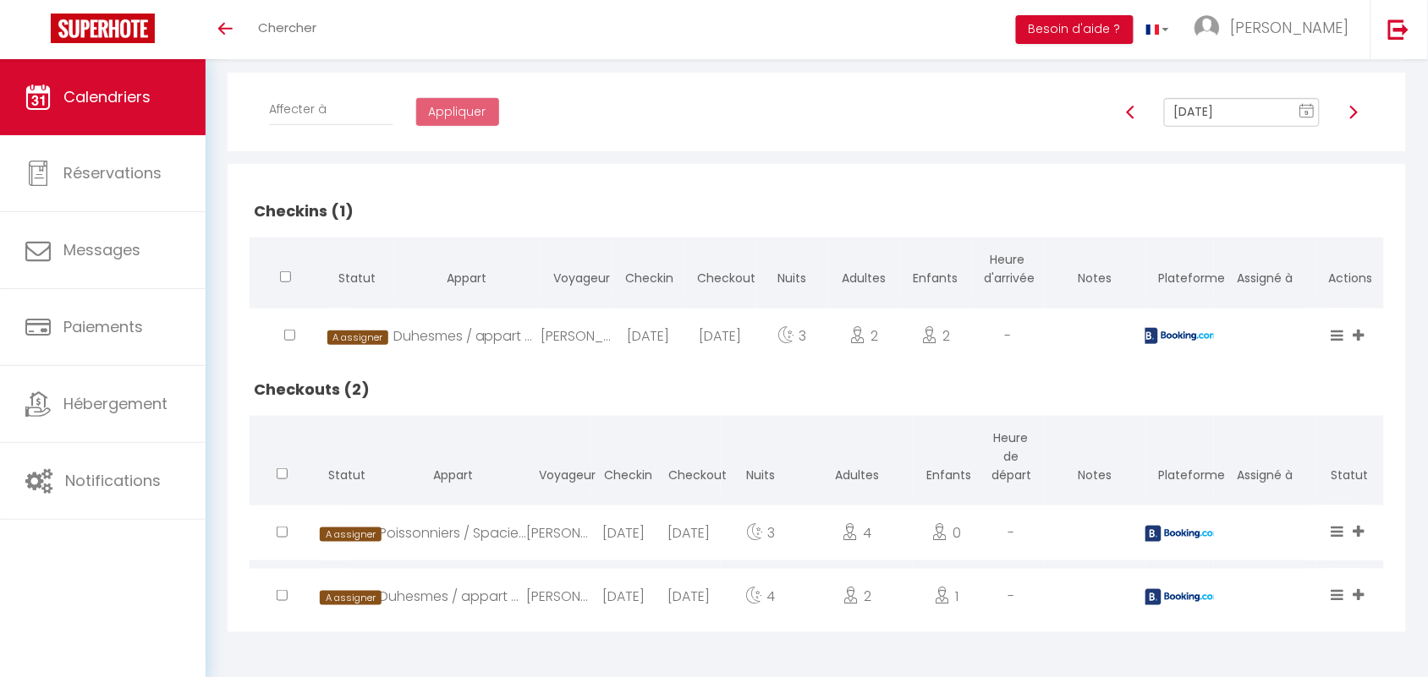
click at [1307, 112] on text "9" at bounding box center [1307, 113] width 4 height 8
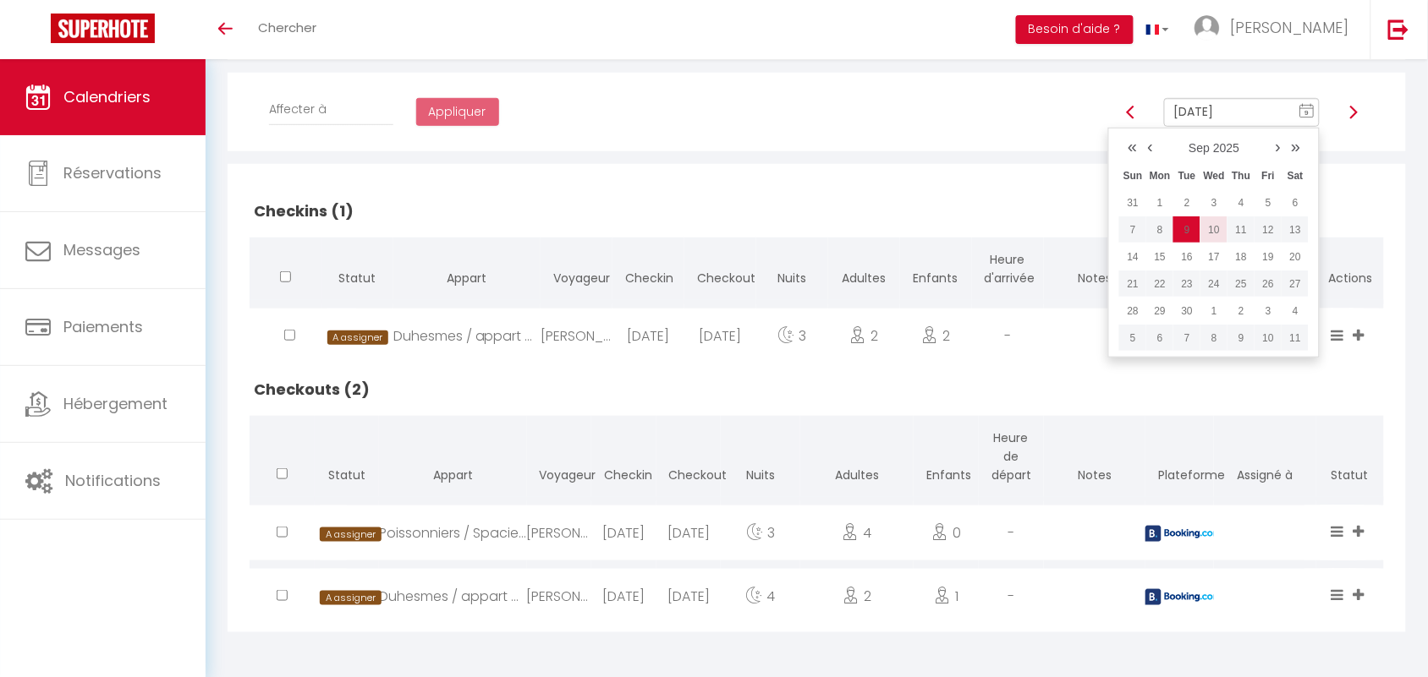
click at [1214, 222] on td "10" at bounding box center [1213, 230] width 27 height 27
type input "Sep 10, 2025"
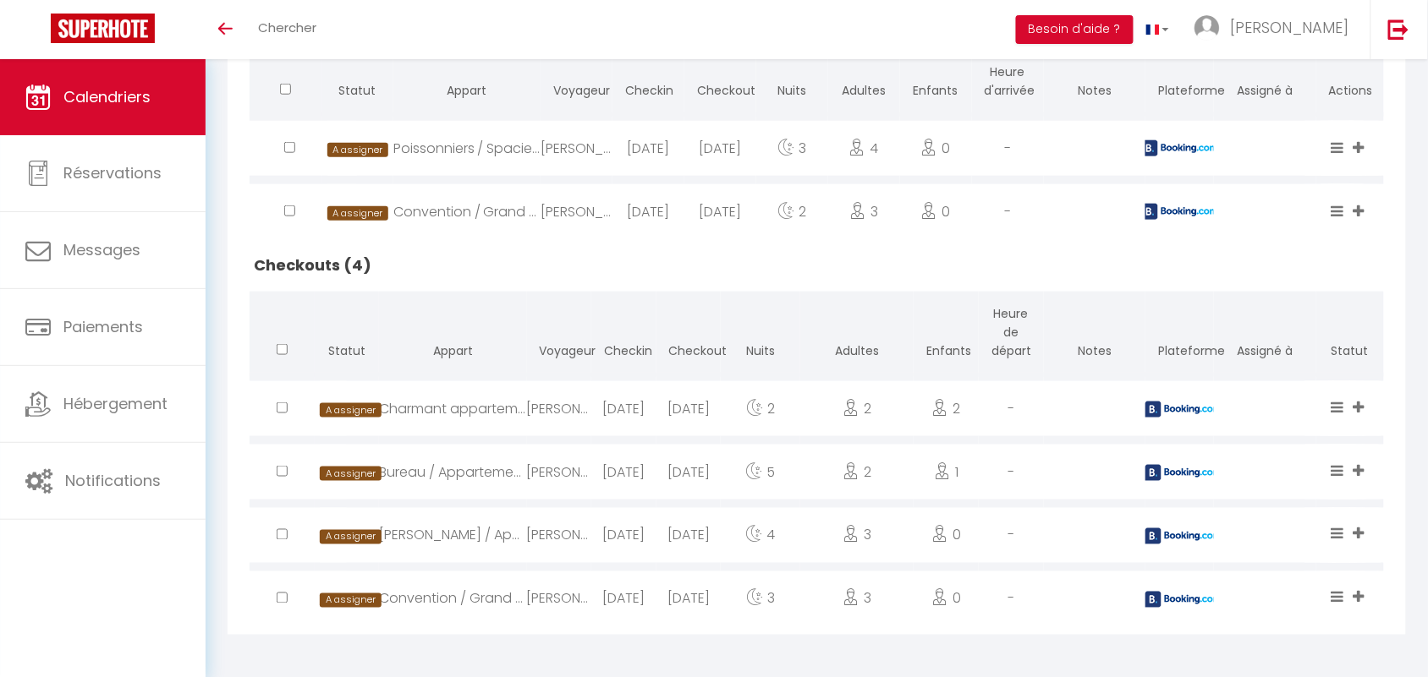
scroll to position [474, 0]
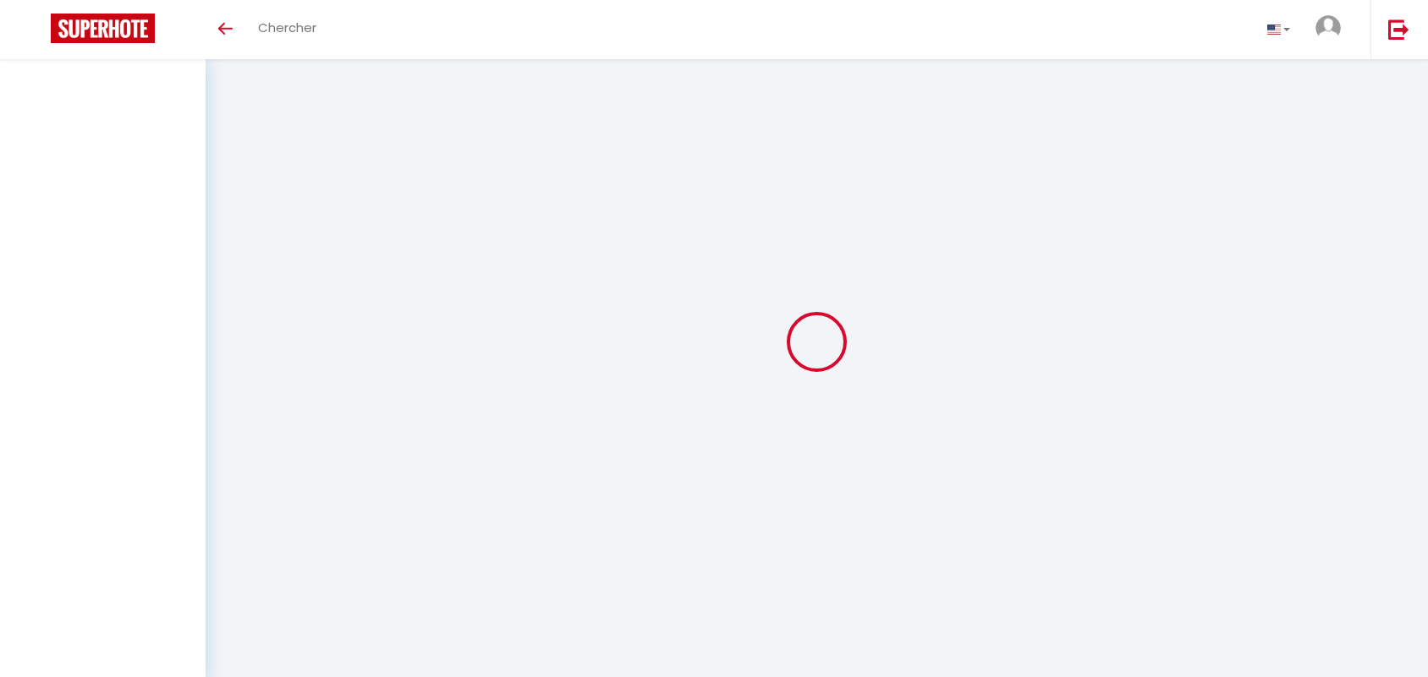
select select "message"
